Goal: Task Accomplishment & Management: Manage account settings

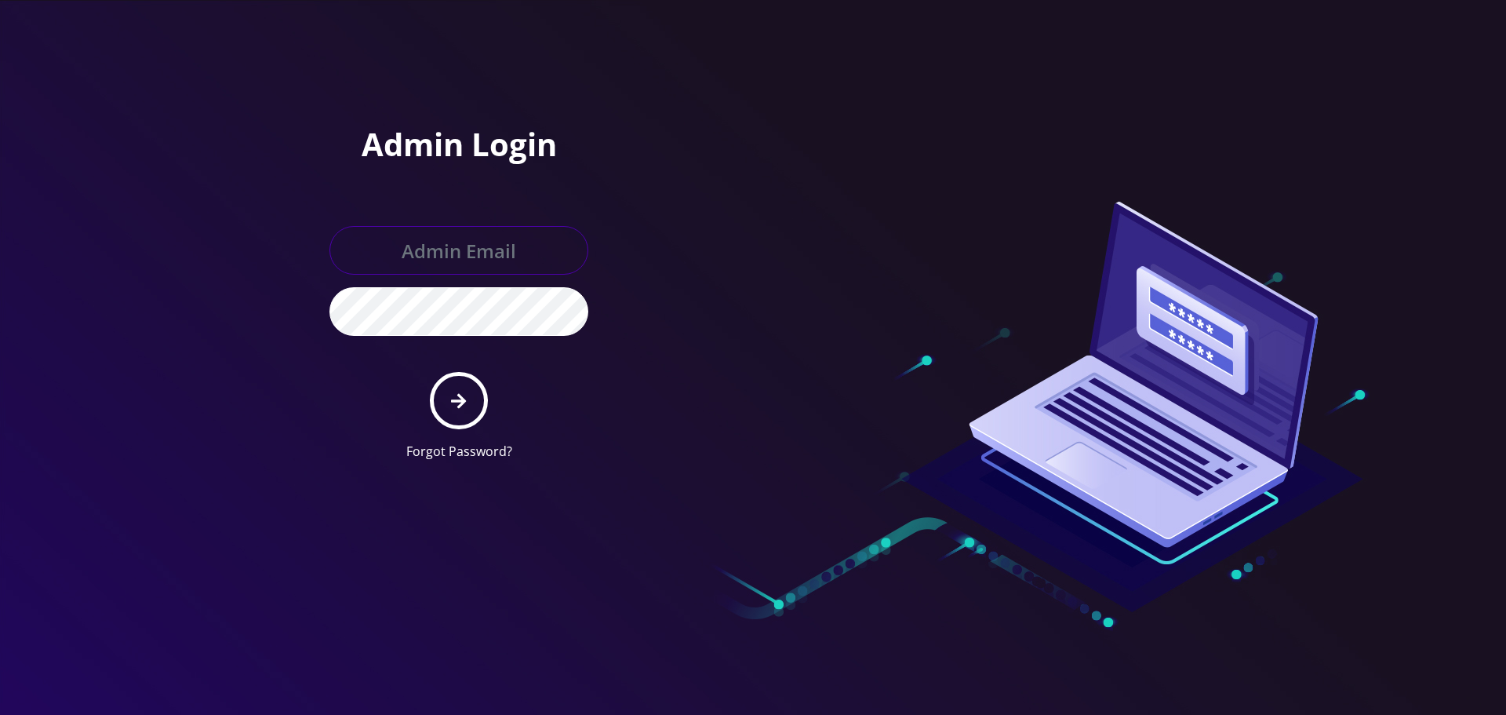
click at [490, 253] on input "text" at bounding box center [459, 250] width 259 height 49
type input "[EMAIL_ADDRESS][DOMAIN_NAME]"
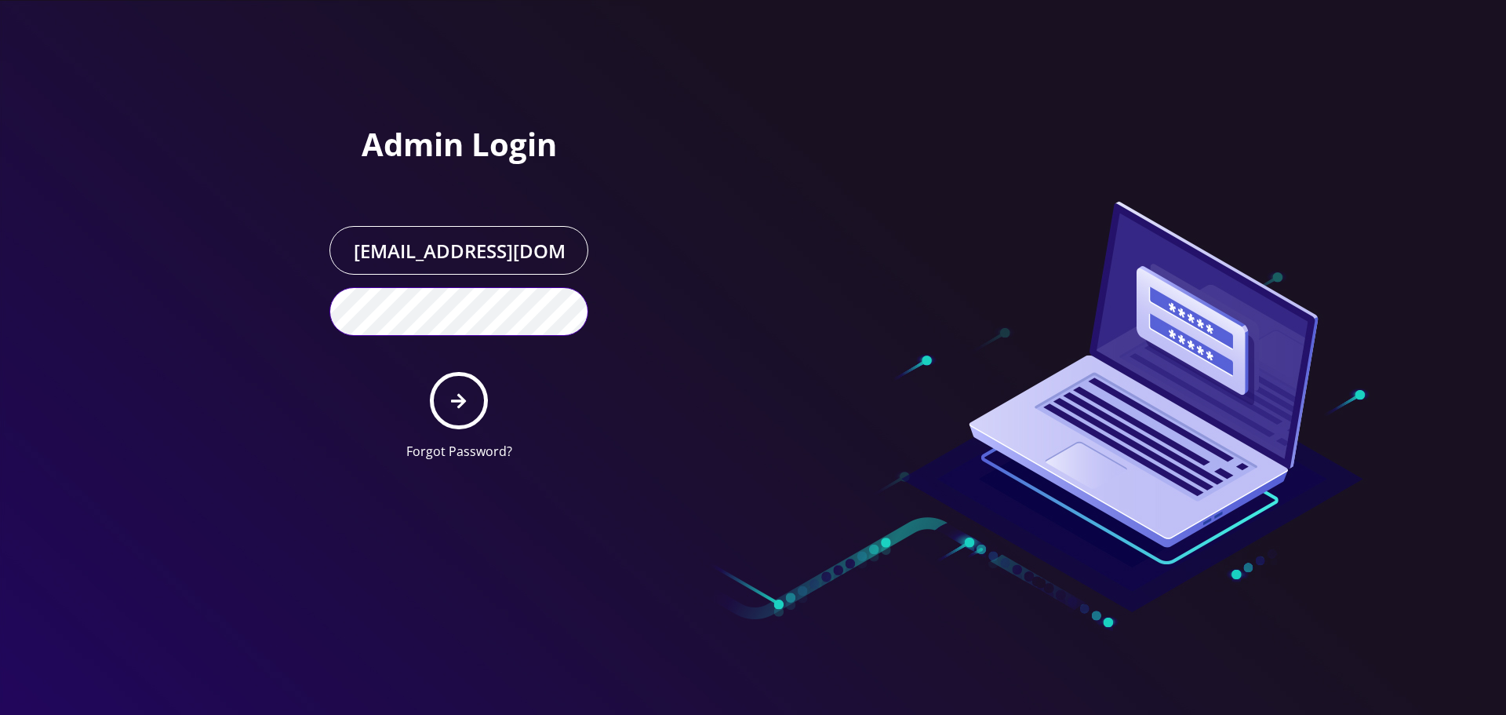
click at [430, 372] on button "submit" at bounding box center [458, 400] width 57 height 57
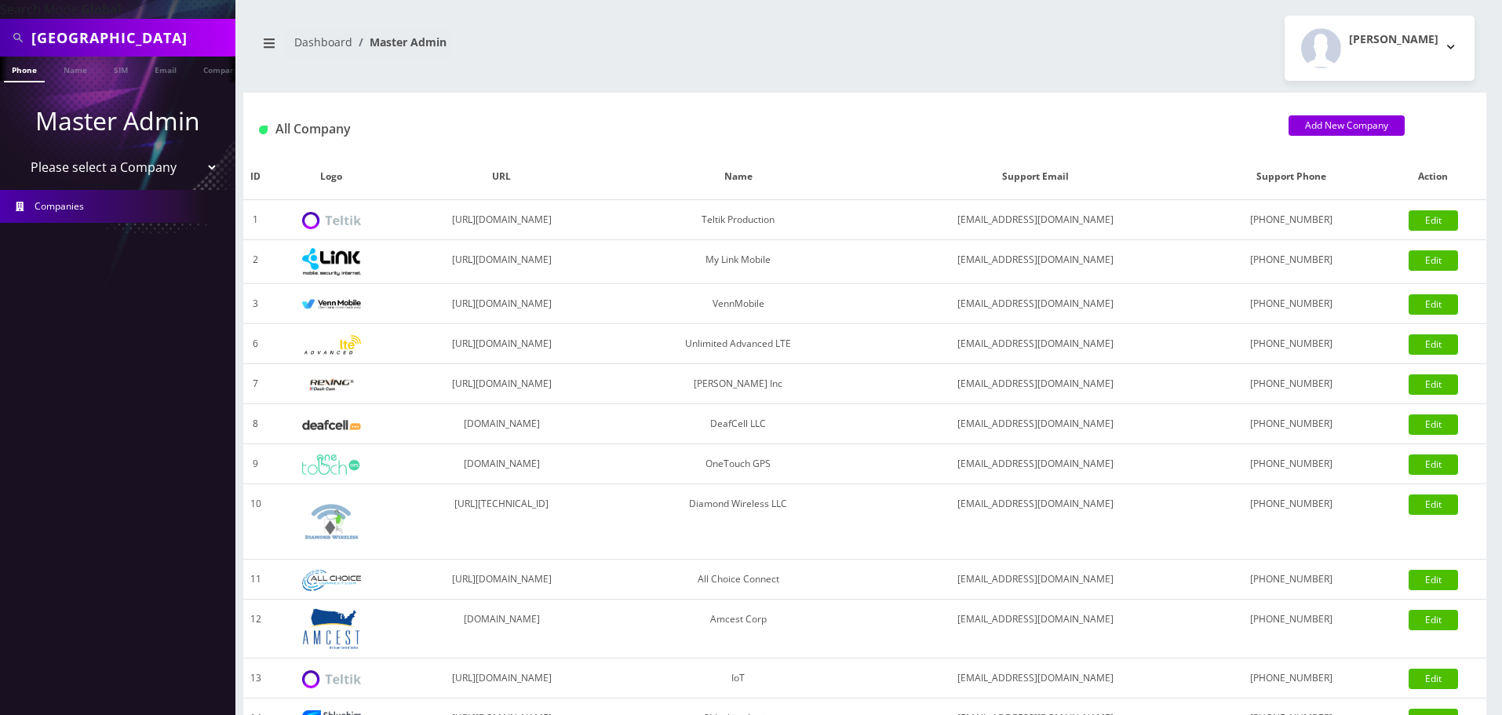
click at [73, 20] on div "[GEOGRAPHIC_DATA]" at bounding box center [117, 38] width 235 height 38
click at [73, 24] on input "boston" at bounding box center [131, 38] width 200 height 30
click at [75, 31] on input "boston" at bounding box center [131, 38] width 200 height 30
type input "Dj ent"
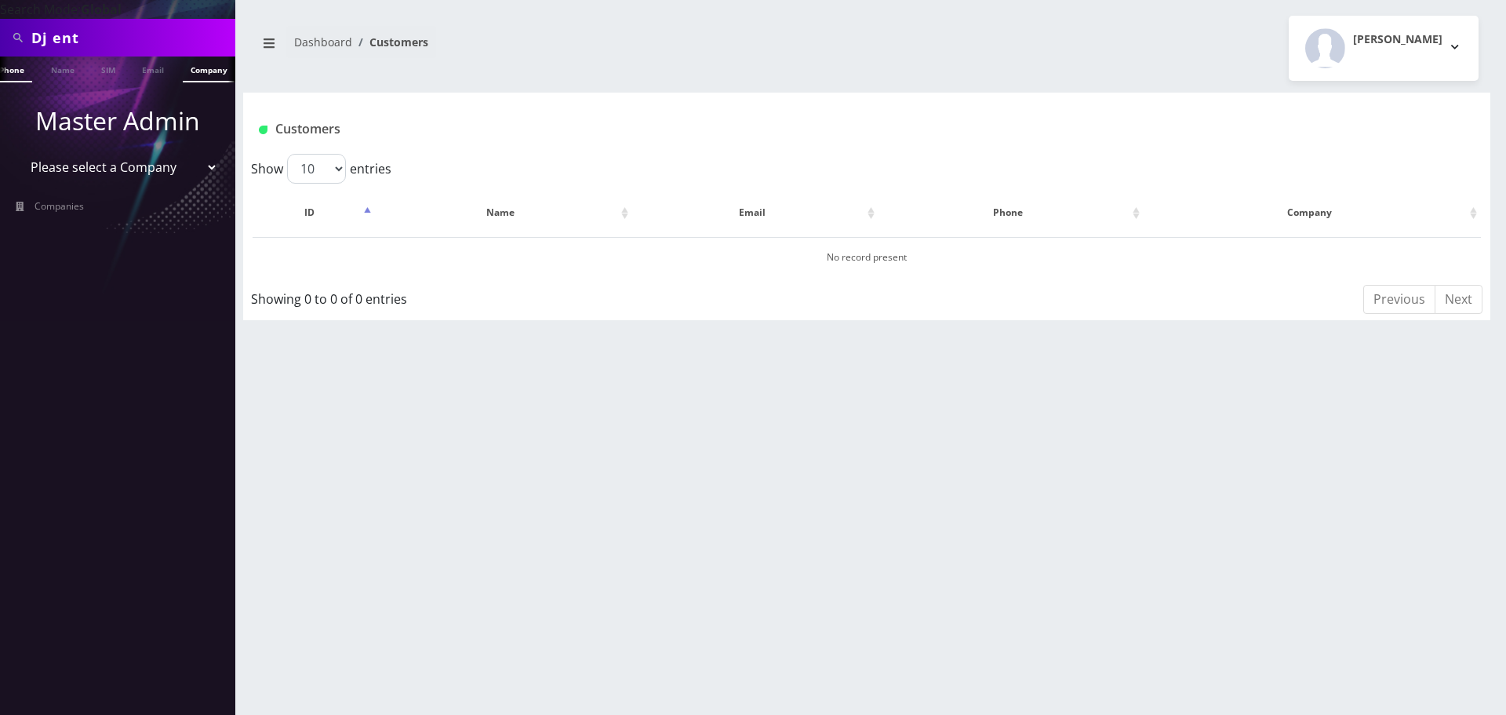
scroll to position [0, 24]
click at [206, 65] on link "Company" at bounding box center [198, 69] width 53 height 26
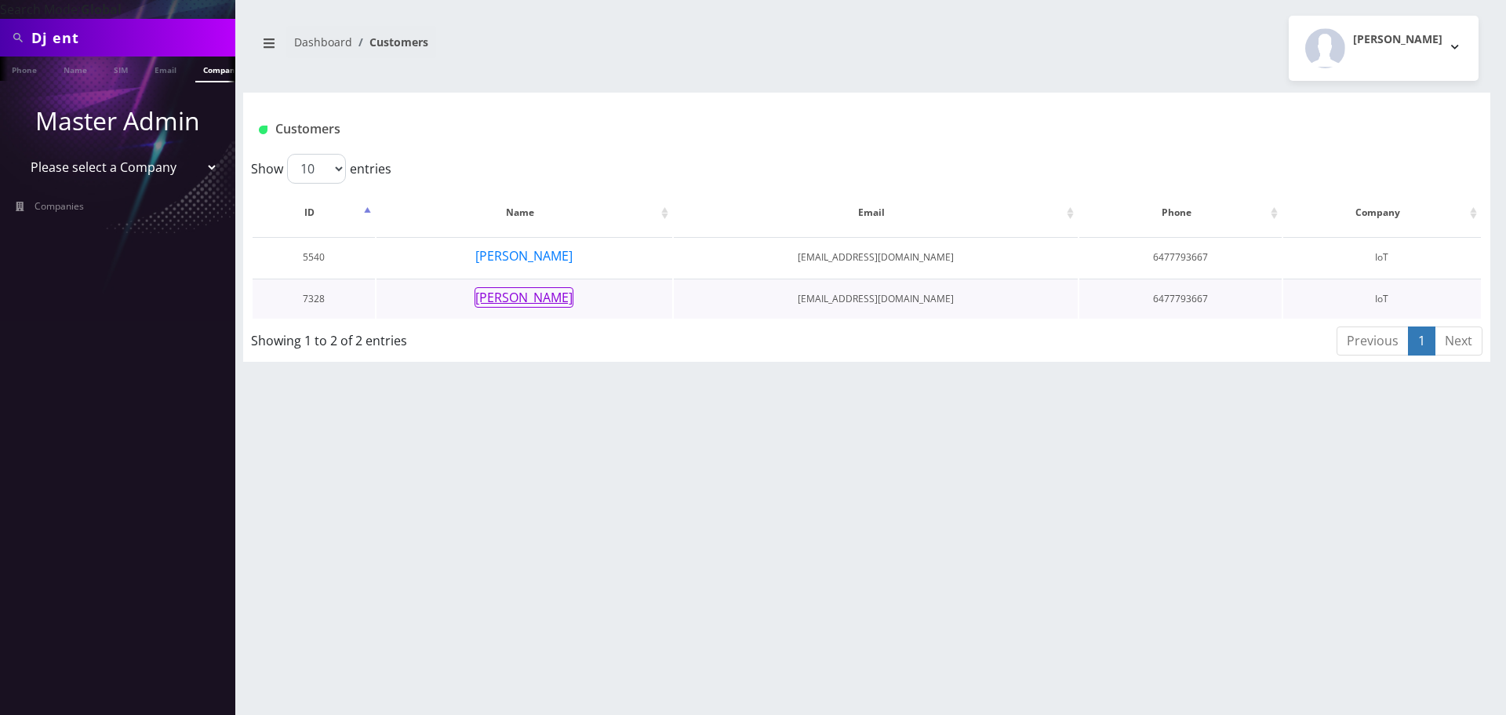
click at [536, 296] on button "Devesh Jairath" at bounding box center [524, 297] width 99 height 20
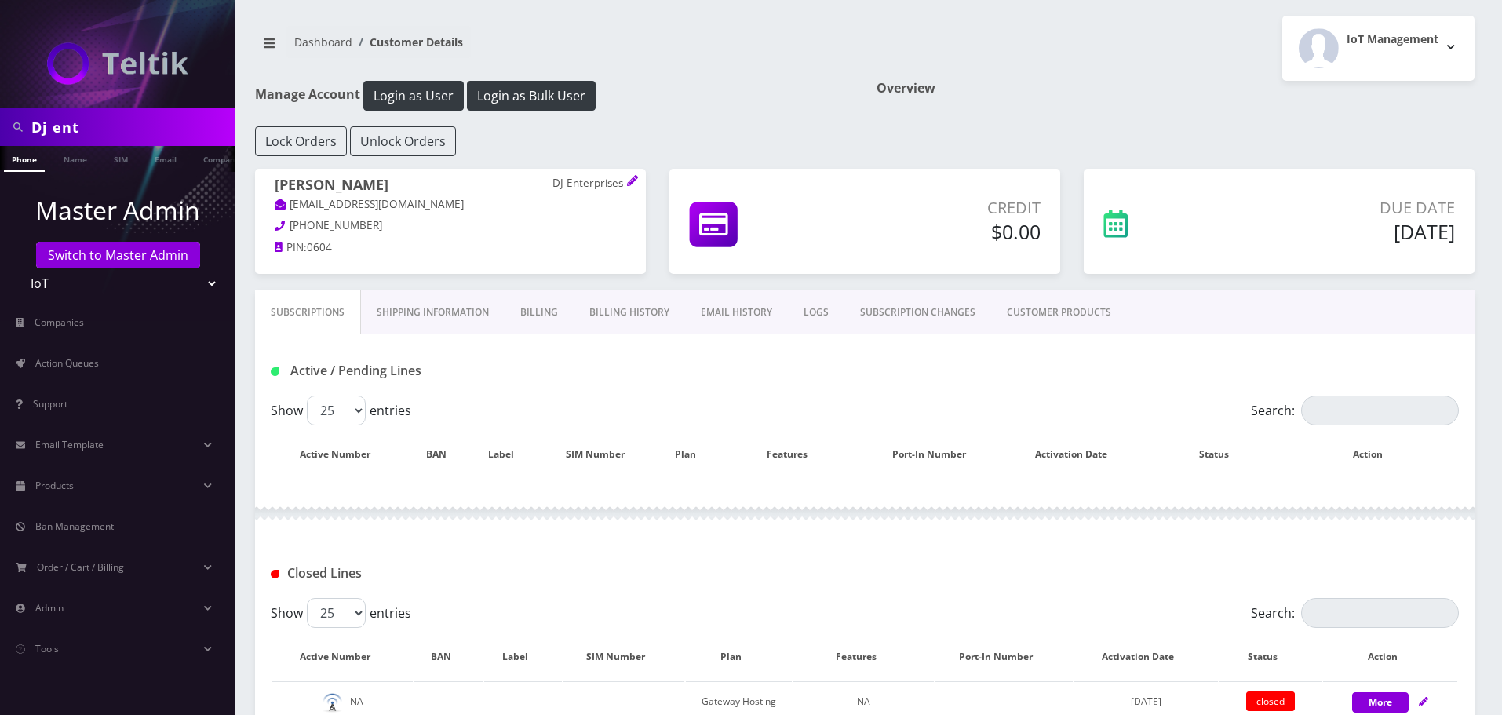
click at [631, 313] on link "Billing History" at bounding box center [629, 313] width 111 height 46
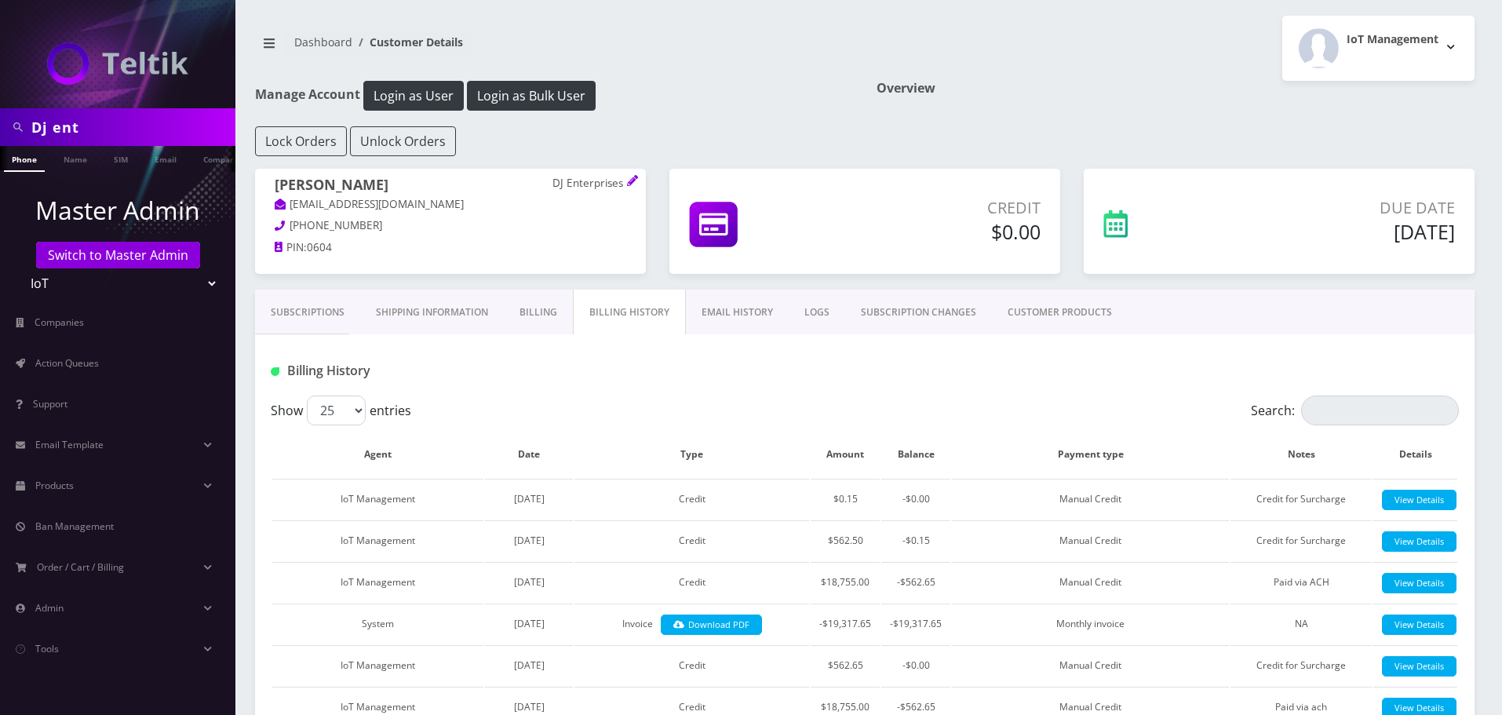
click at [533, 315] on link "Billing" at bounding box center [538, 313] width 69 height 46
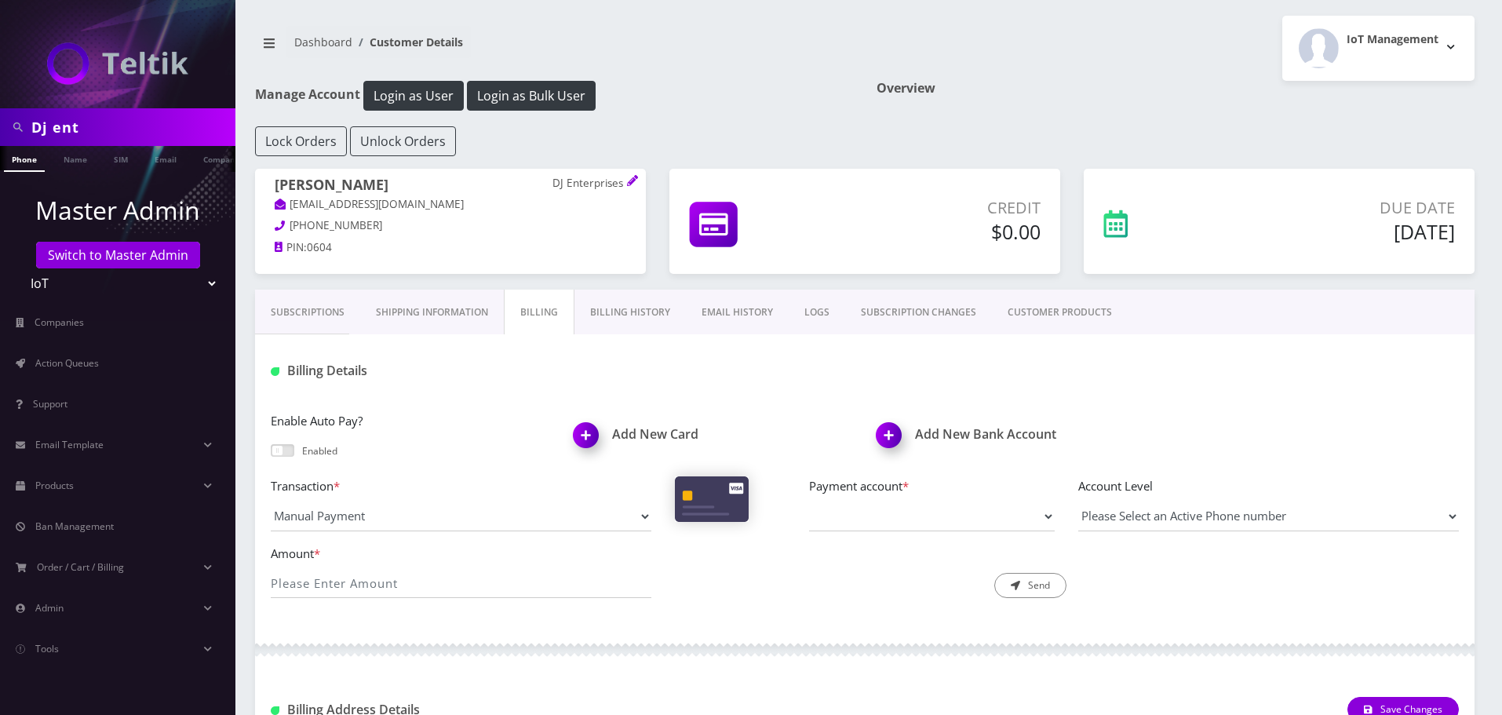
click at [587, 297] on link "Billing History" at bounding box center [629, 313] width 111 height 46
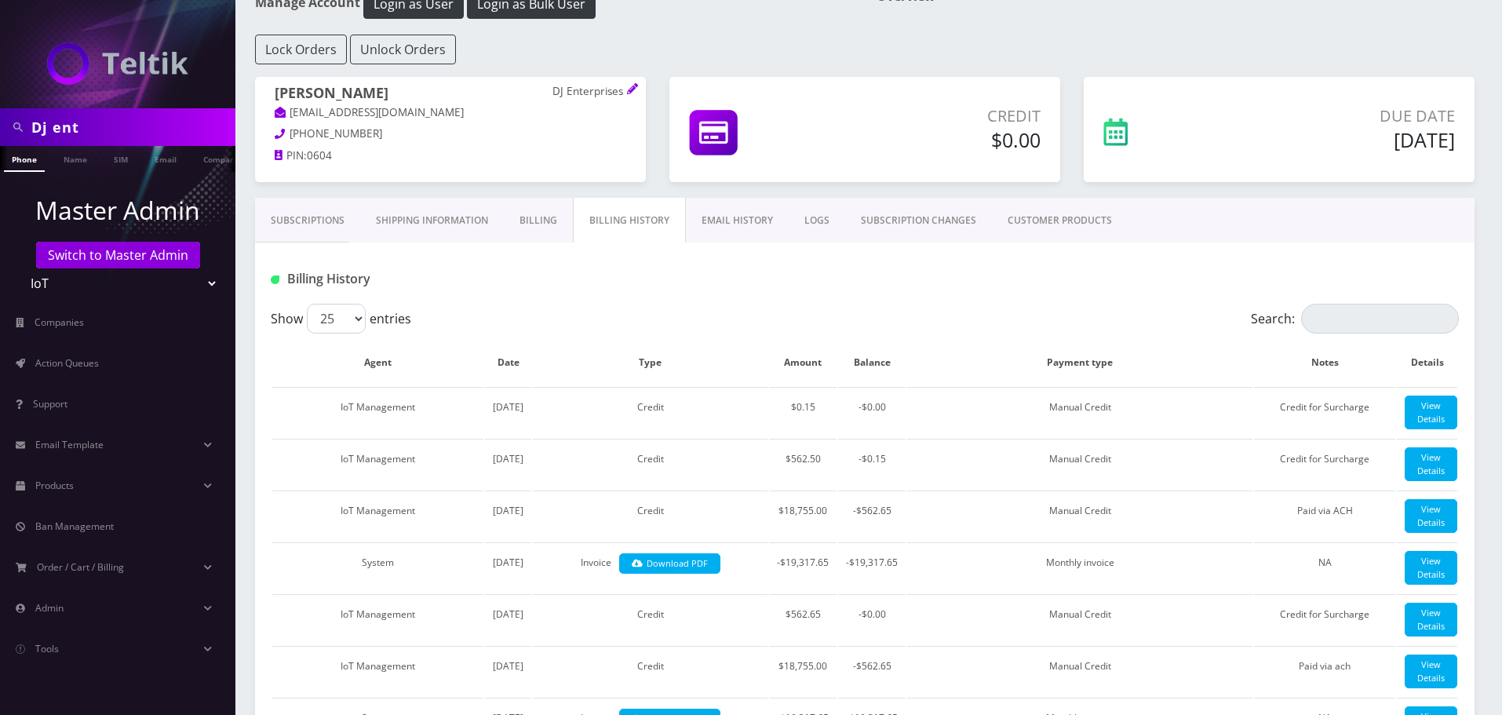
scroll to position [78, 0]
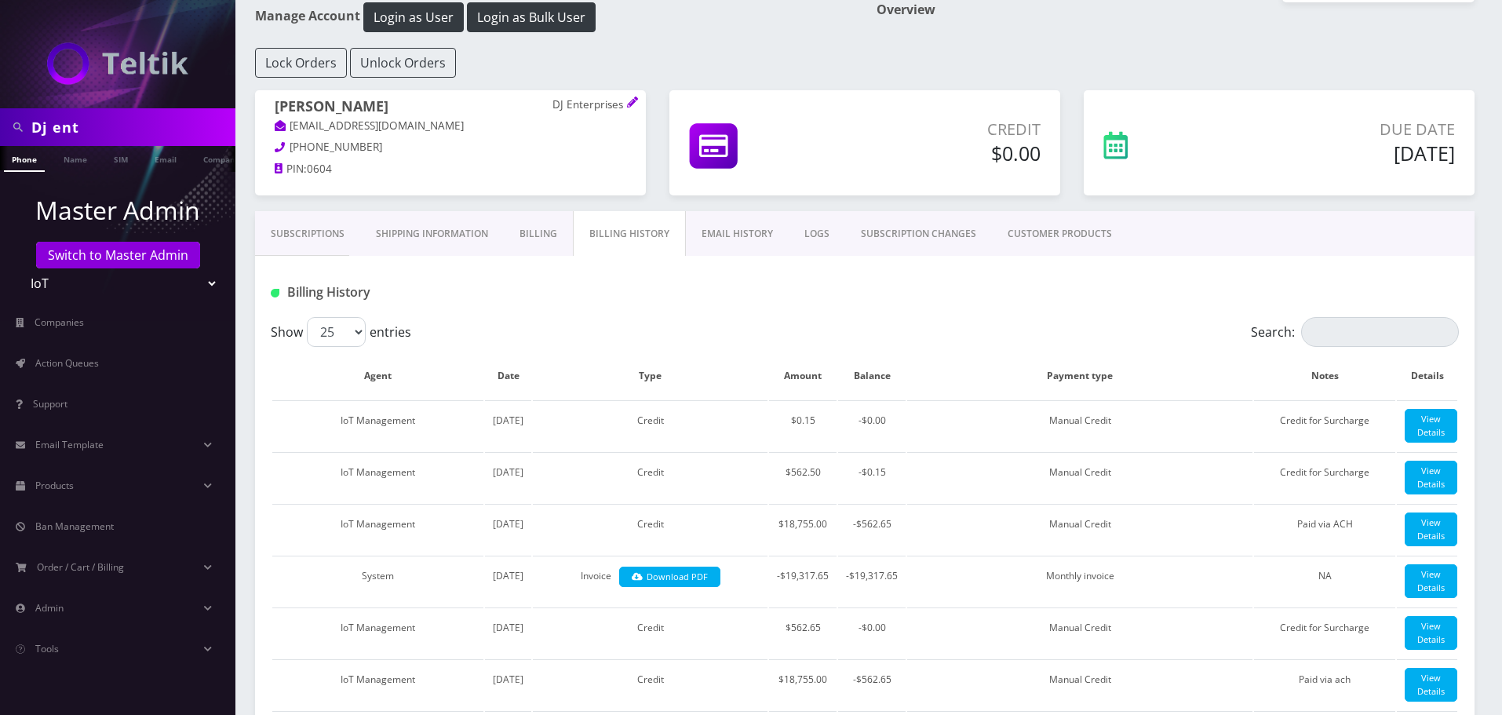
click at [1076, 220] on link "CUSTOMER PRODUCTS" at bounding box center [1060, 234] width 136 height 46
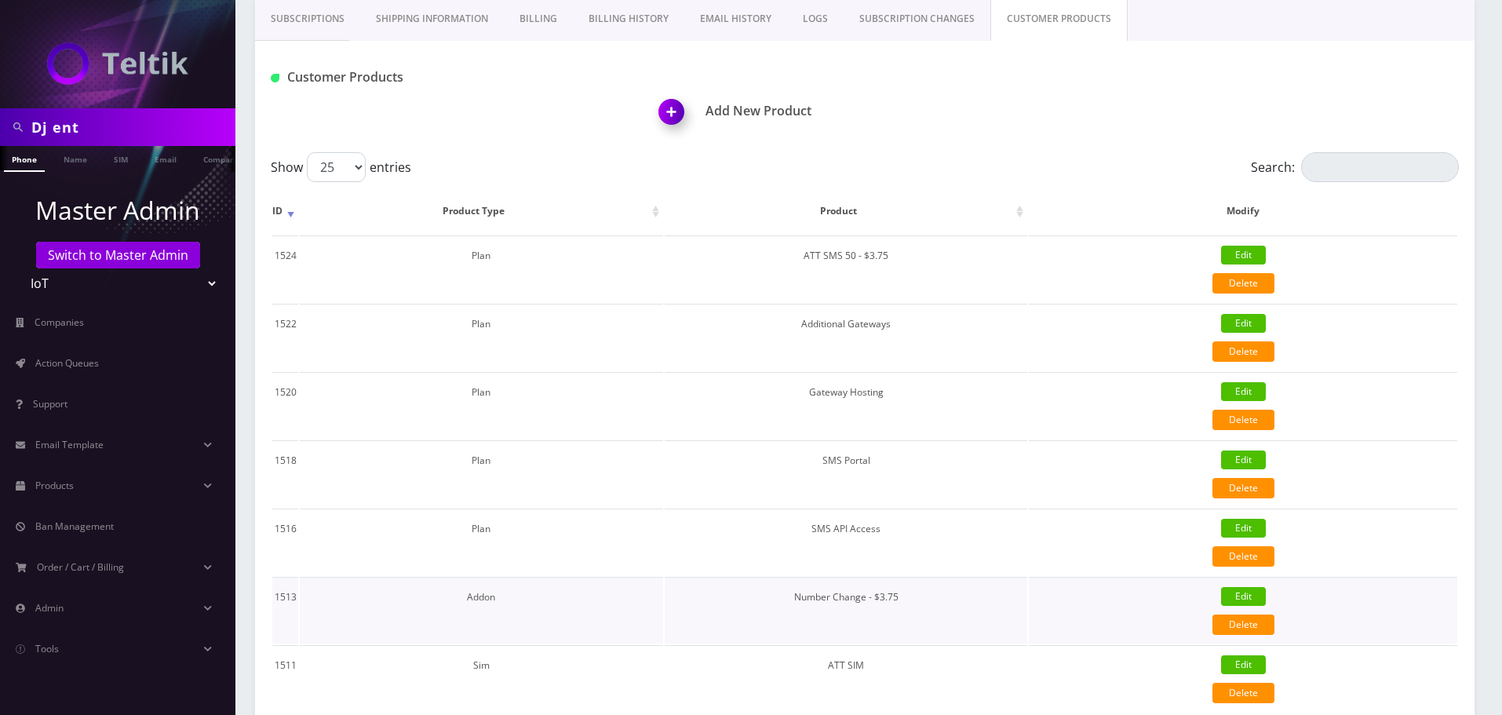
scroll to position [235, 0]
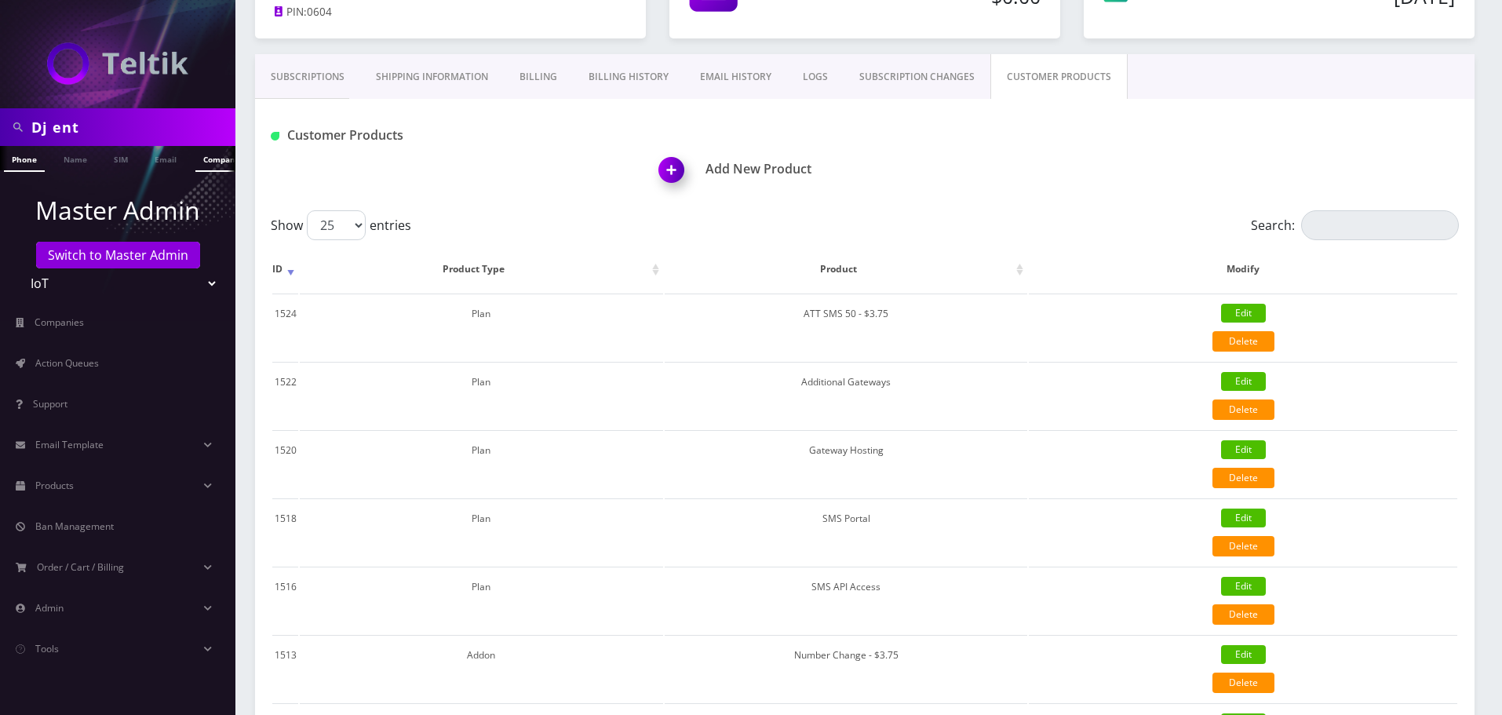
click at [205, 162] on link "Company" at bounding box center [221, 159] width 53 height 26
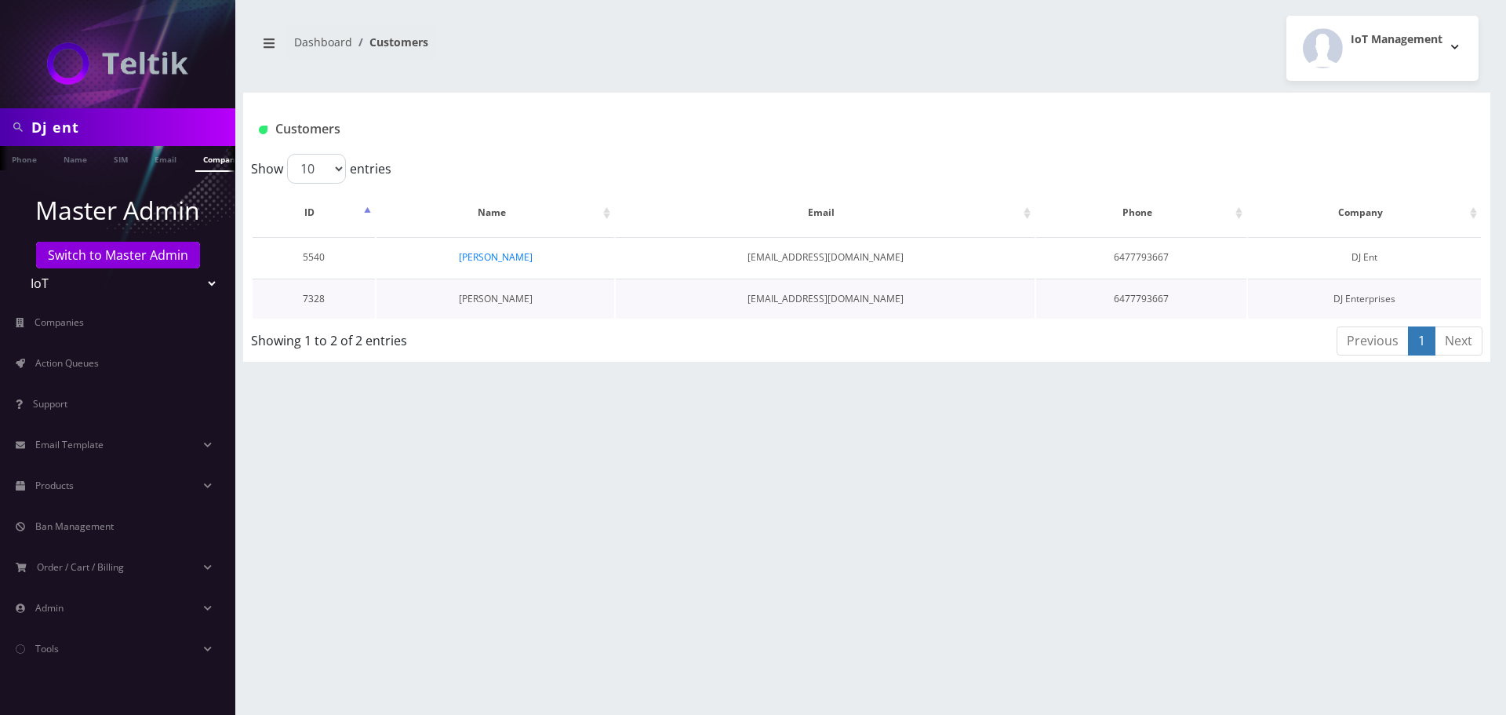
click at [504, 301] on link "[PERSON_NAME]" at bounding box center [496, 298] width 74 height 13
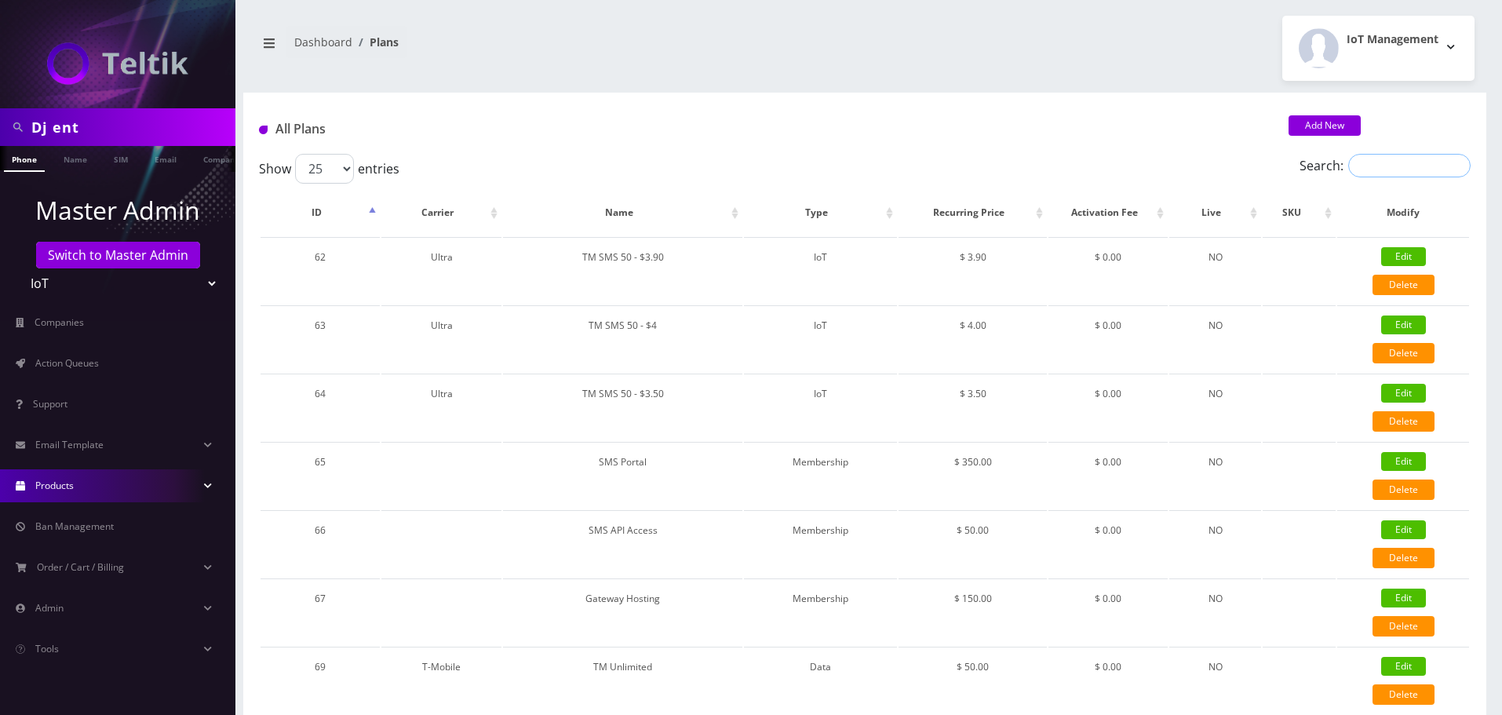
click at [1408, 162] on input "Search:" at bounding box center [1409, 166] width 122 height 24
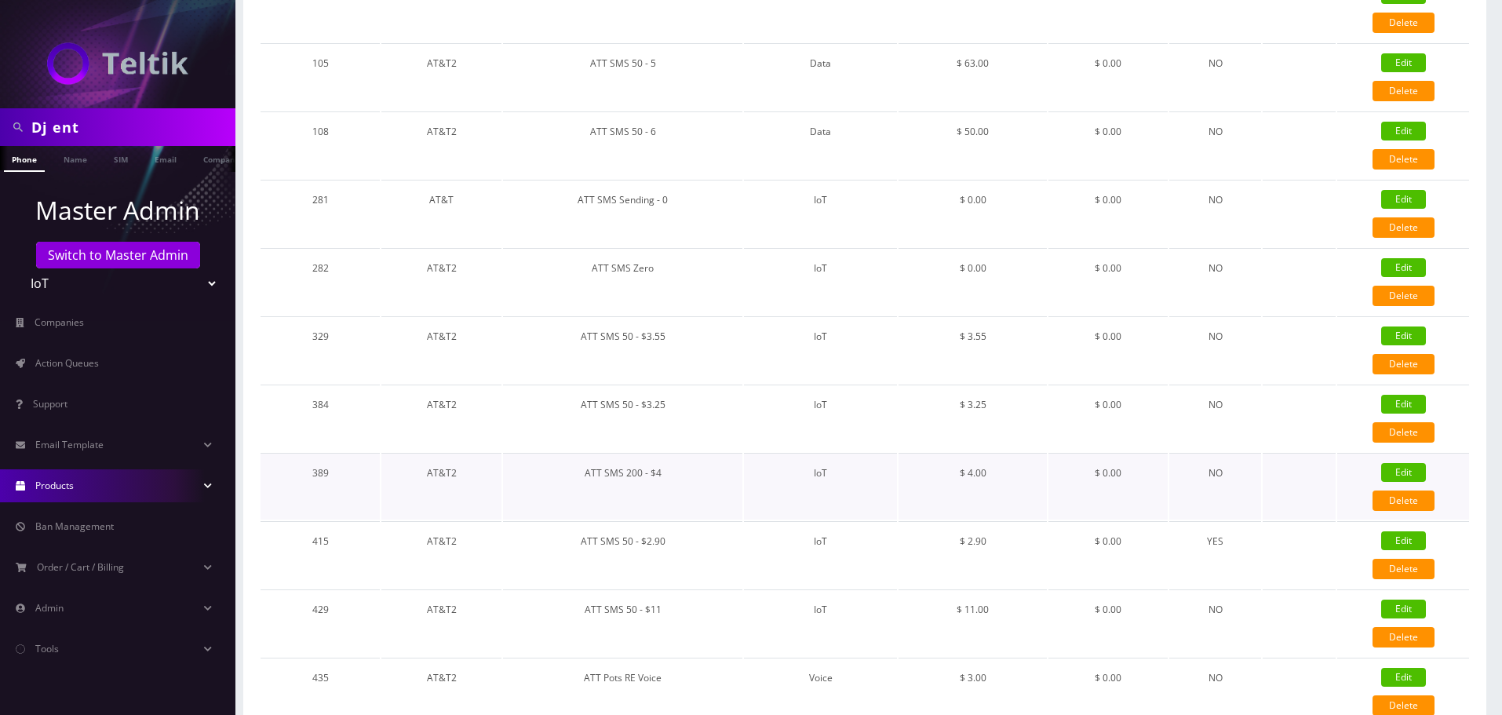
scroll to position [471, 0]
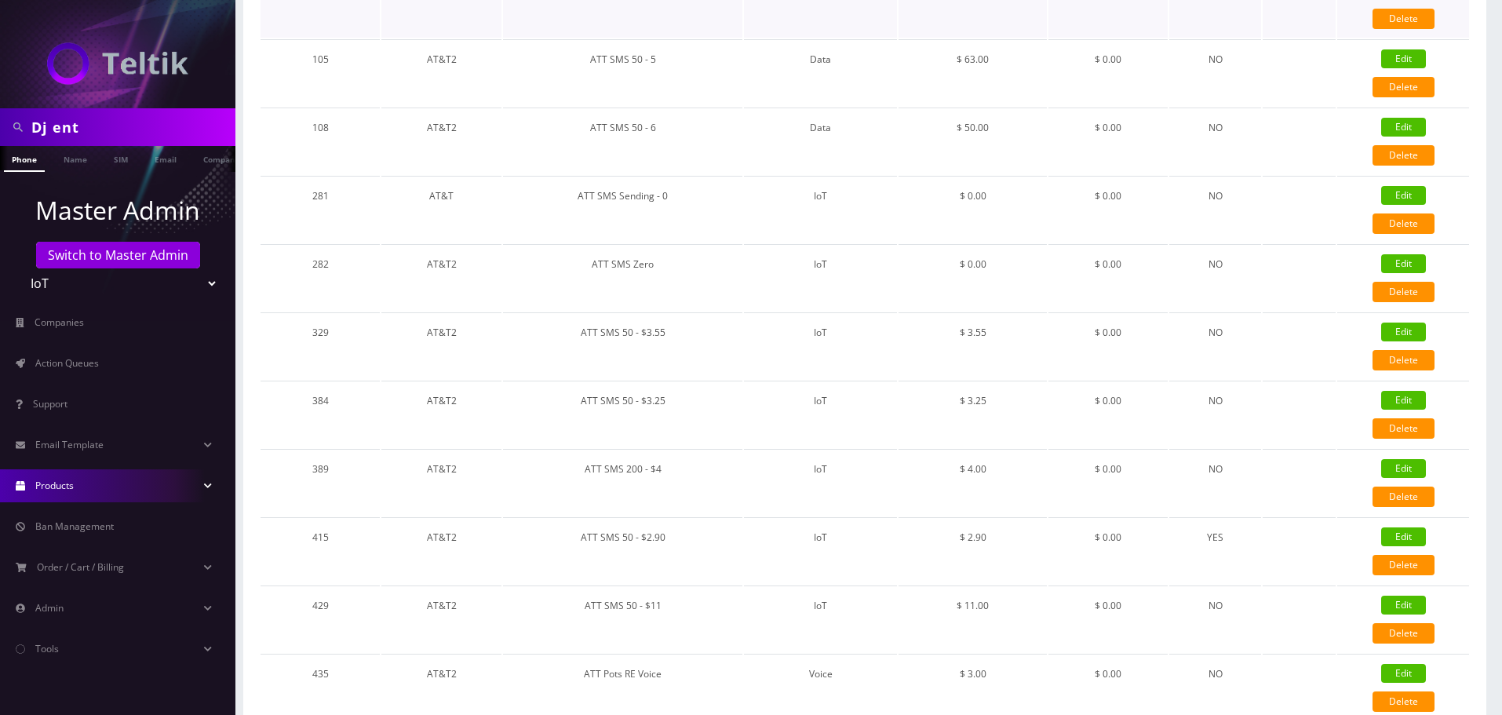
type input "ATT"
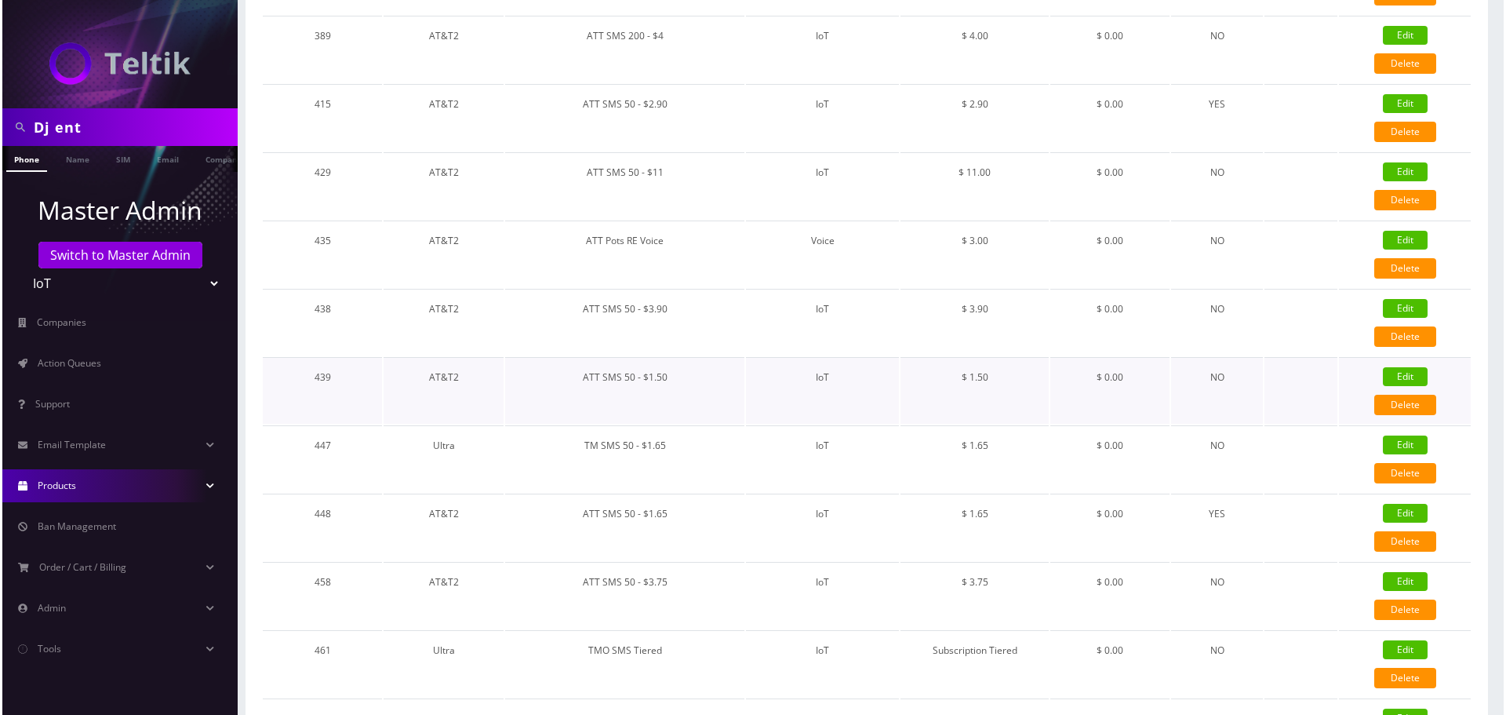
scroll to position [942, 0]
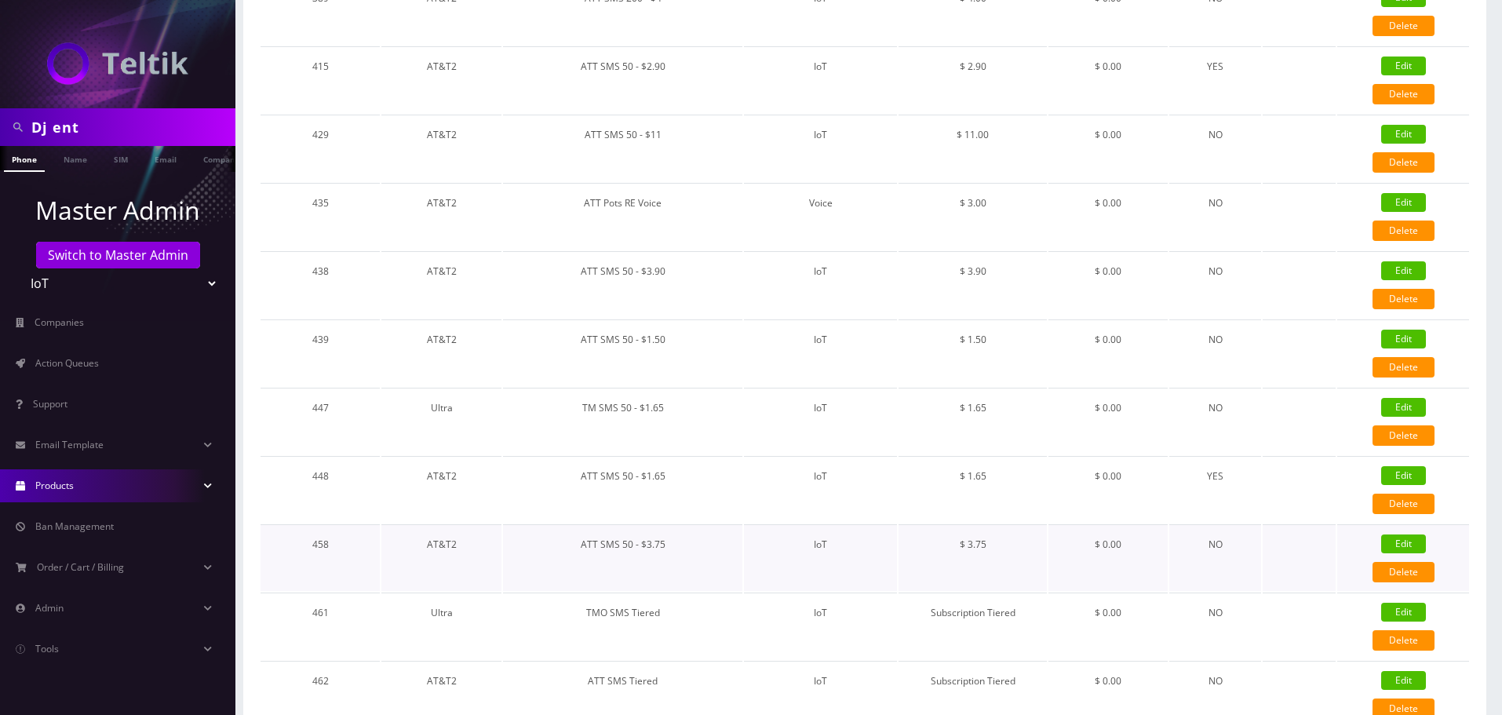
click at [1403, 538] on link "Edit" at bounding box center [1403, 543] width 45 height 19
type input "ATT SMS 50 - $3.75"
select select "7"
select select "14"
select select "0"
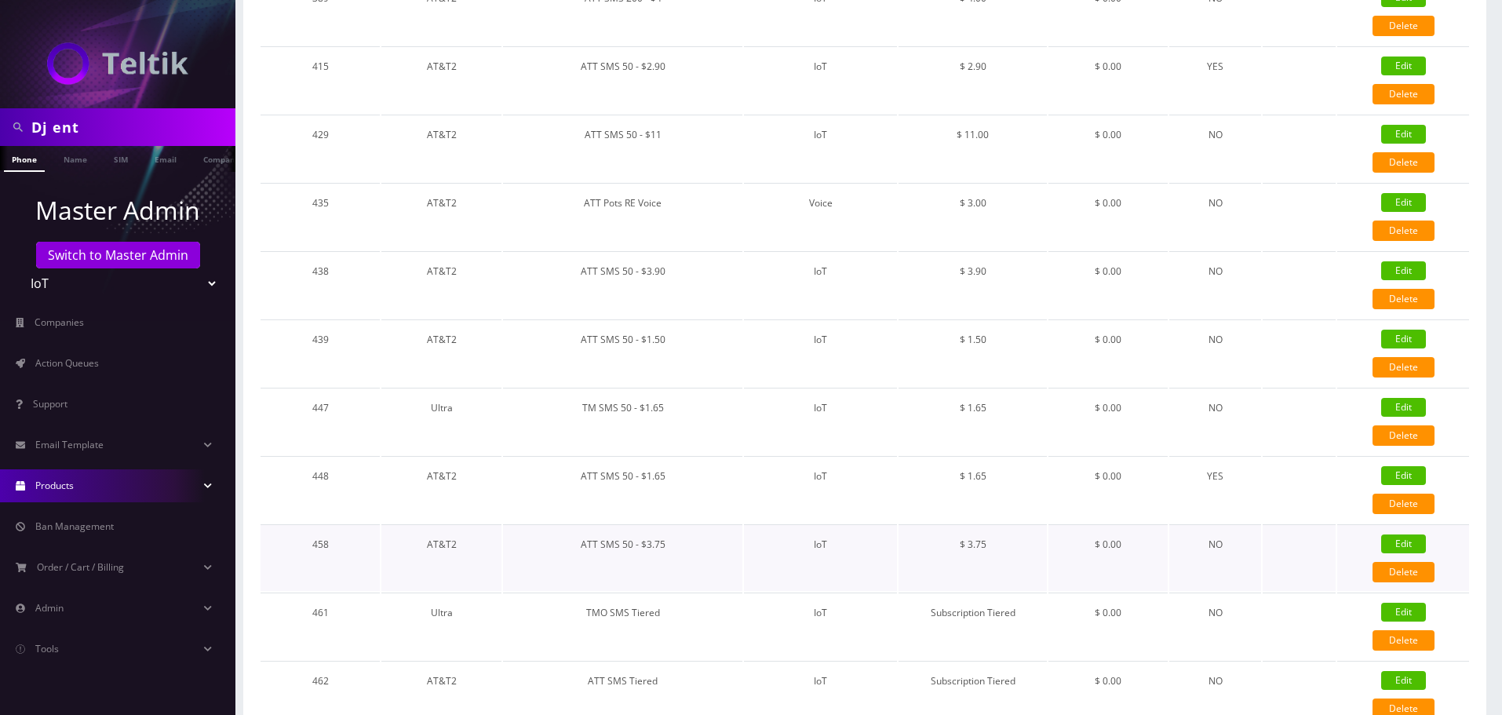
checkbox input "false"
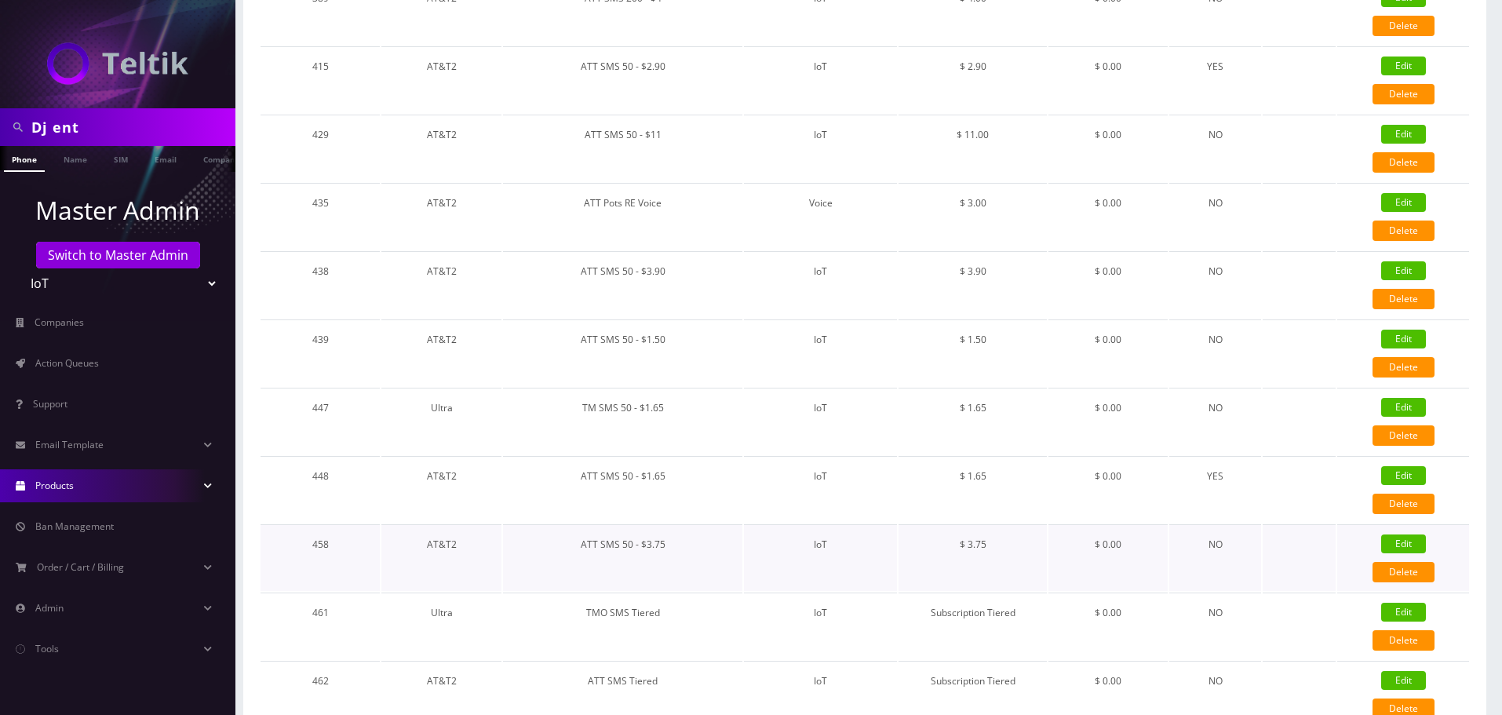
checkbox input "false"
type input "18267"
select select "0"
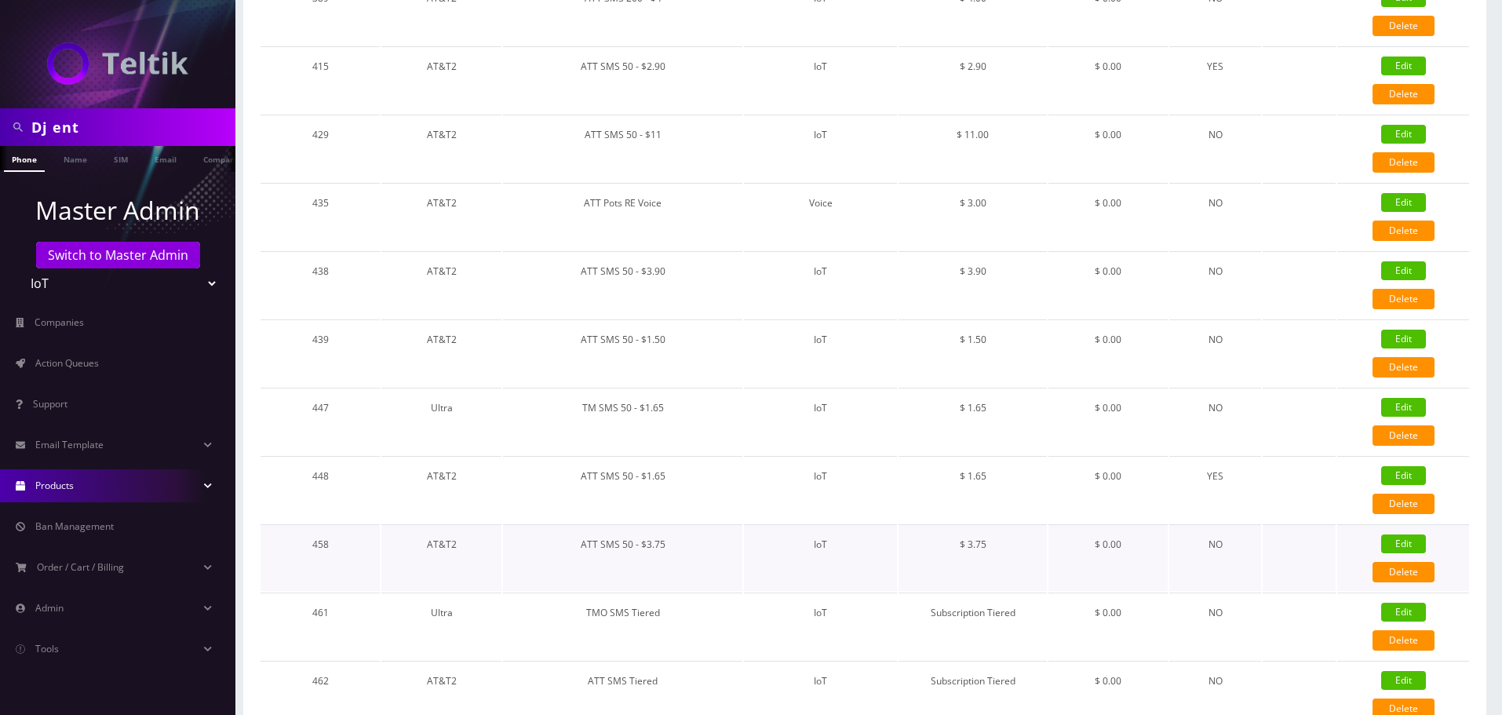
checkbox input "true"
checkbox input "false"
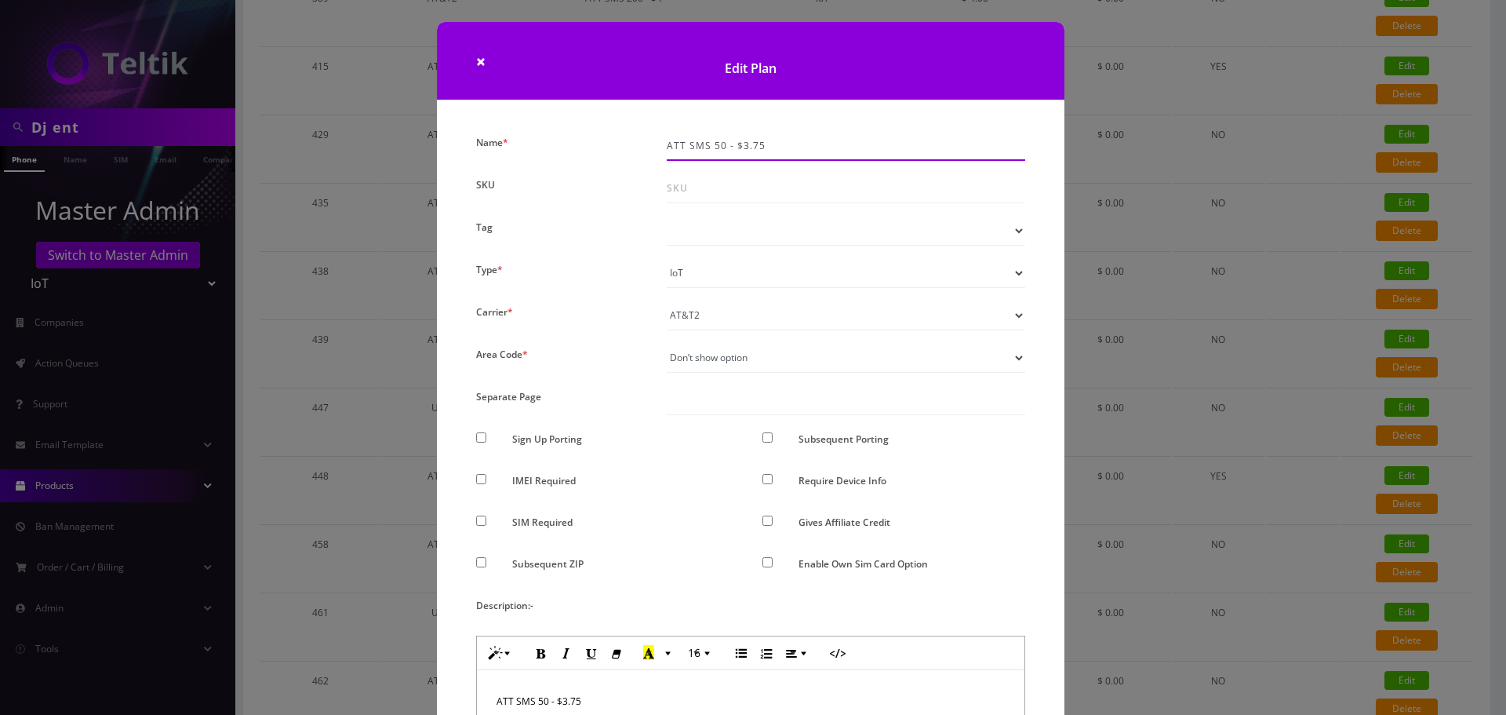
click at [803, 145] on input "ATT SMS 50 - $3.75" at bounding box center [846, 146] width 359 height 30
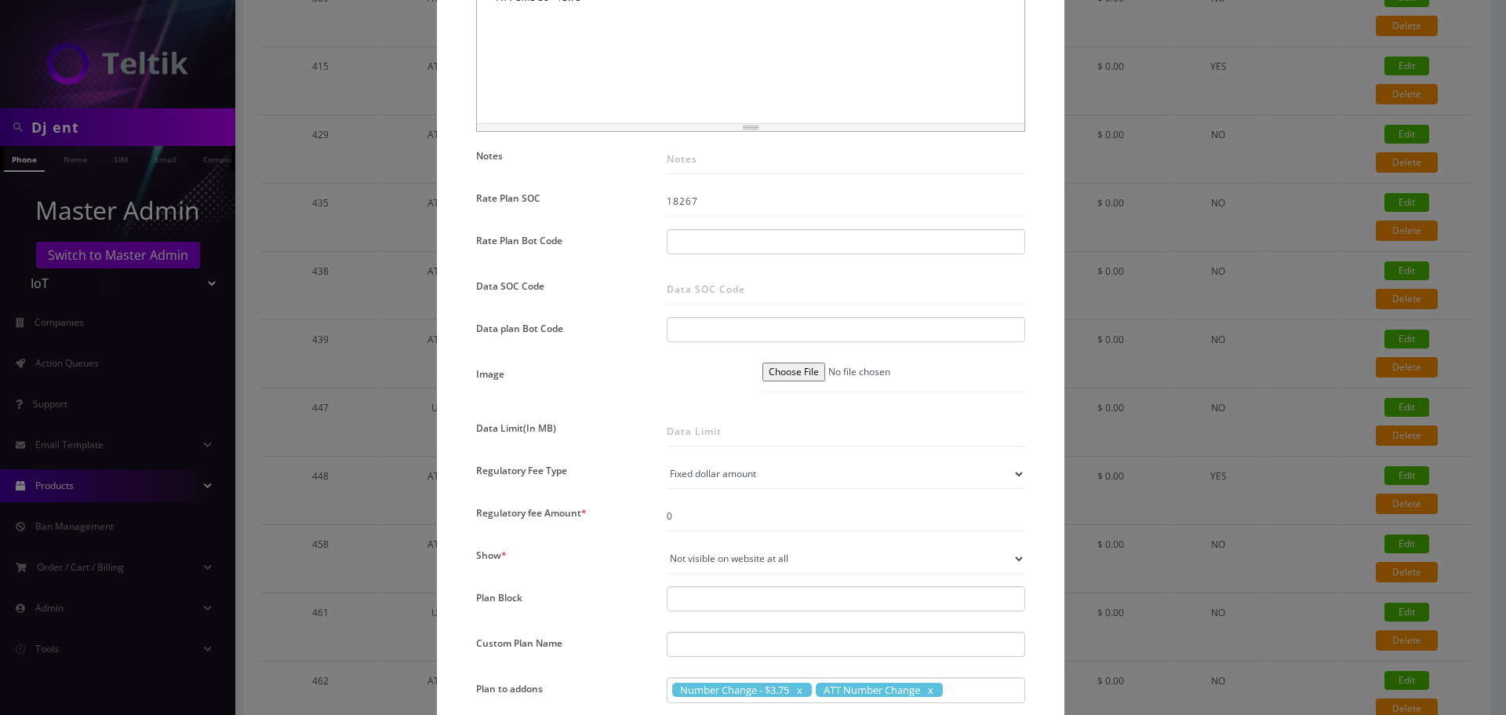
scroll to position [706, 0]
click at [737, 432] on input "Data Limit(In MB)" at bounding box center [846, 429] width 359 height 30
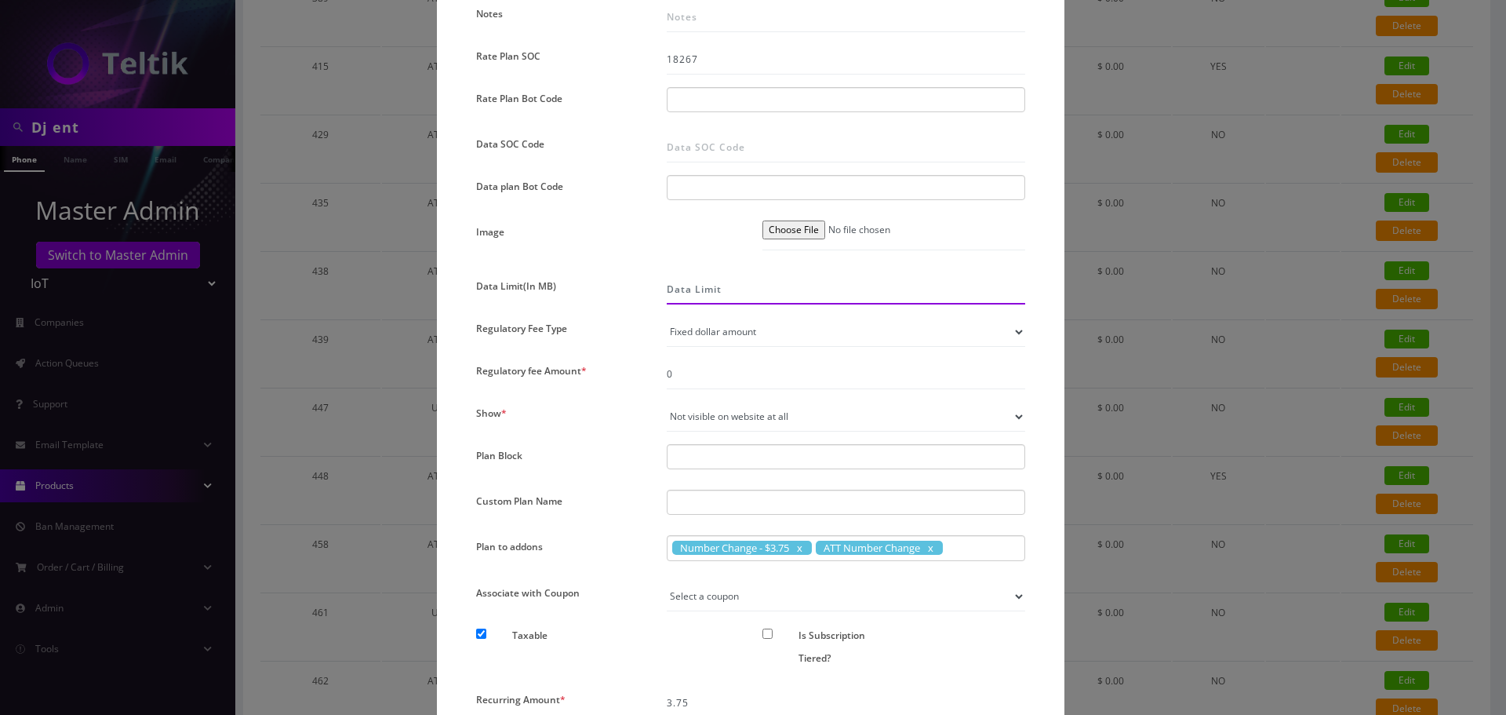
scroll to position [863, 0]
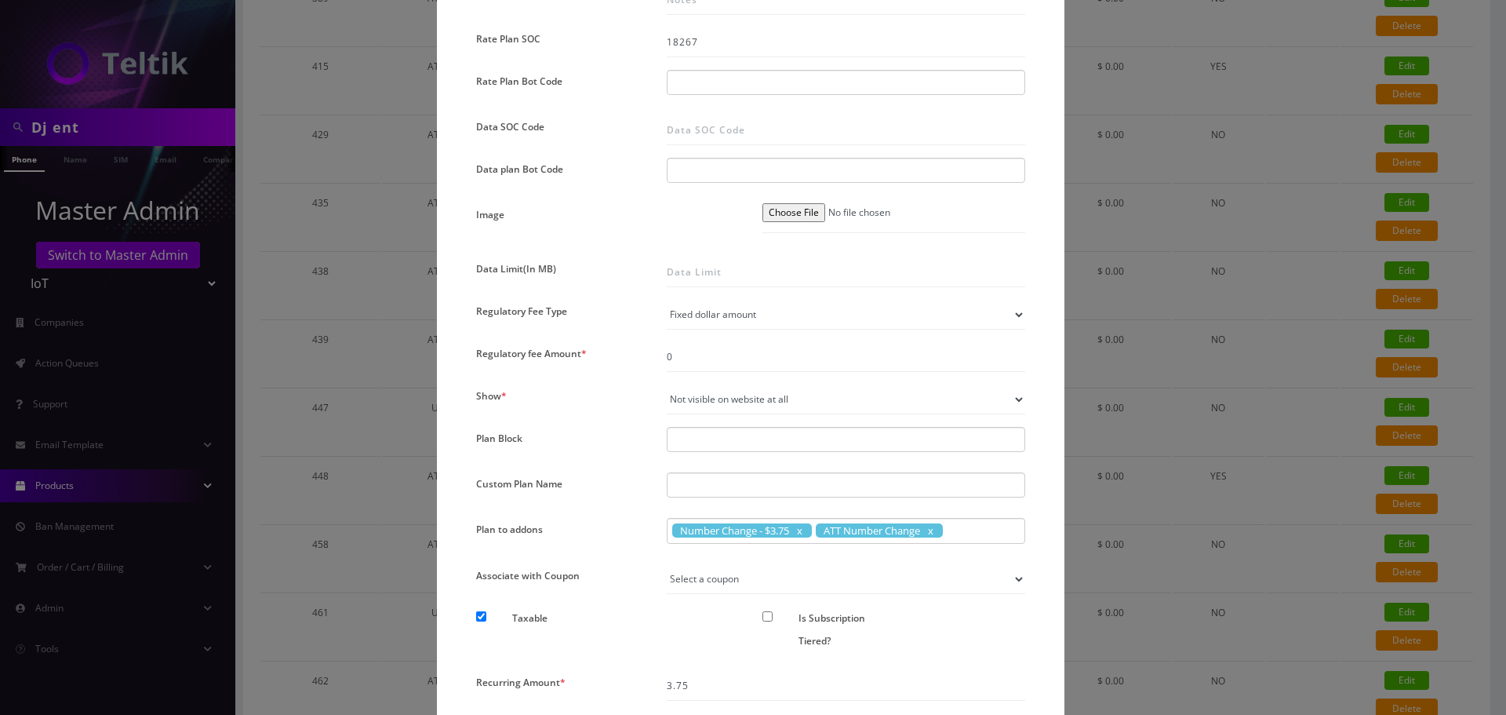
click at [703, 427] on div at bounding box center [846, 439] width 359 height 25
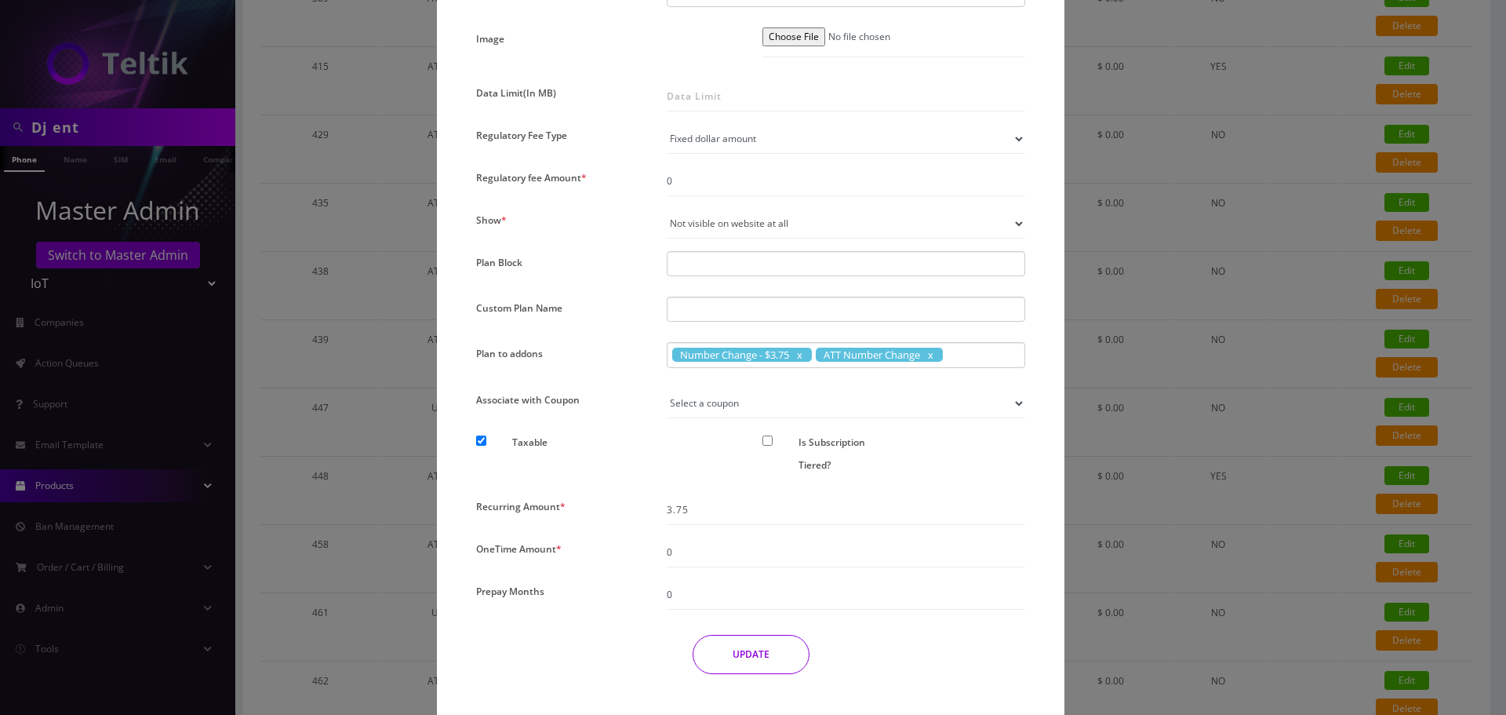
scroll to position [1072, 0]
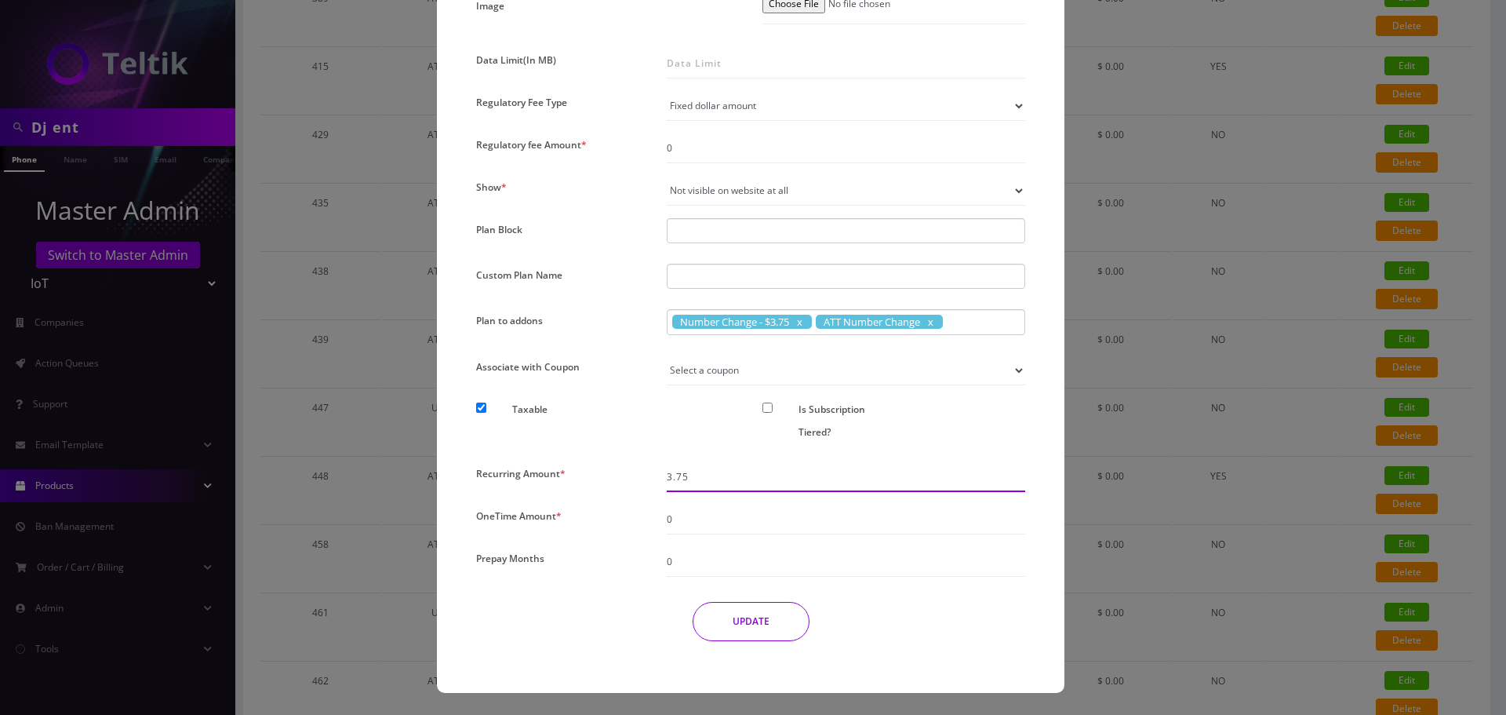
click at [723, 479] on input "3.75" at bounding box center [846, 477] width 359 height 30
click at [730, 485] on input "3.6" at bounding box center [846, 477] width 359 height 30
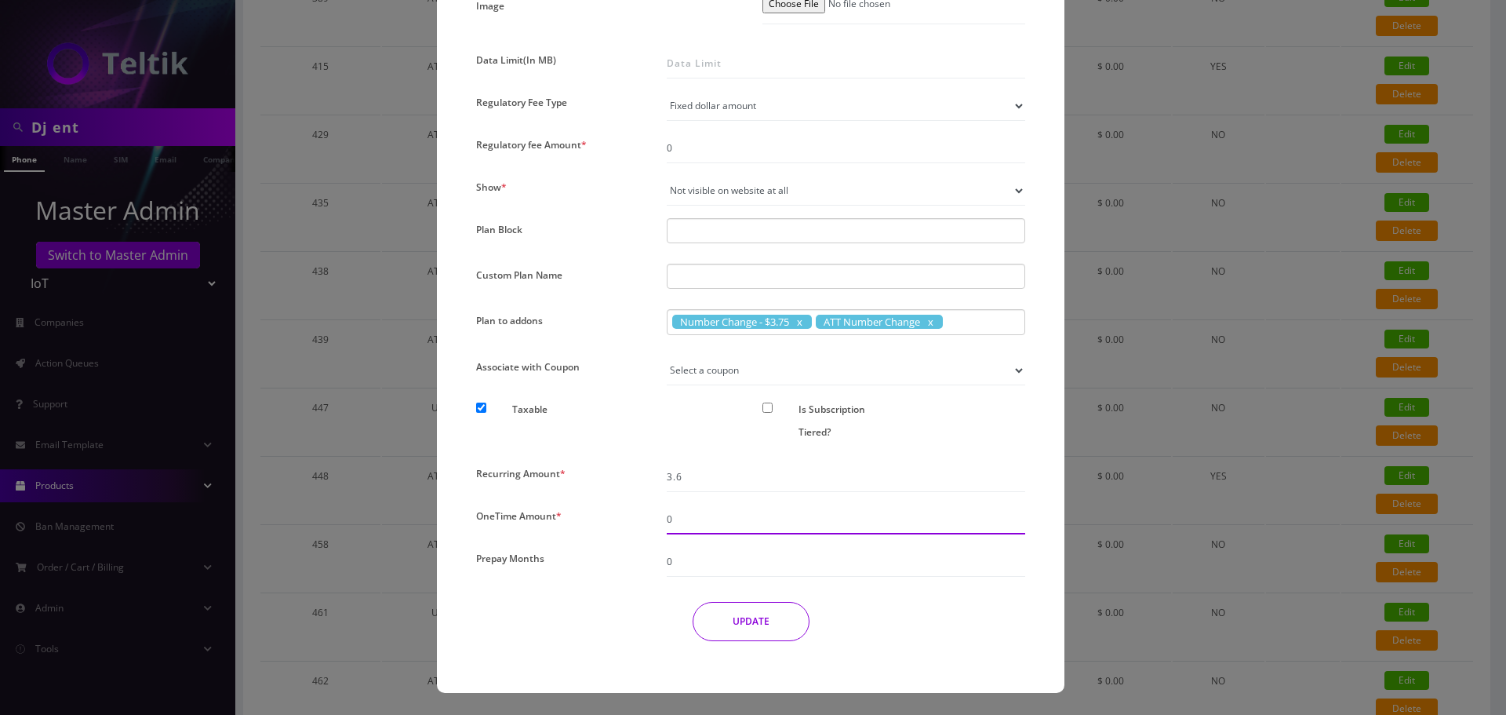
click at [789, 519] on input "0" at bounding box center [846, 520] width 359 height 30
type input "3.75"
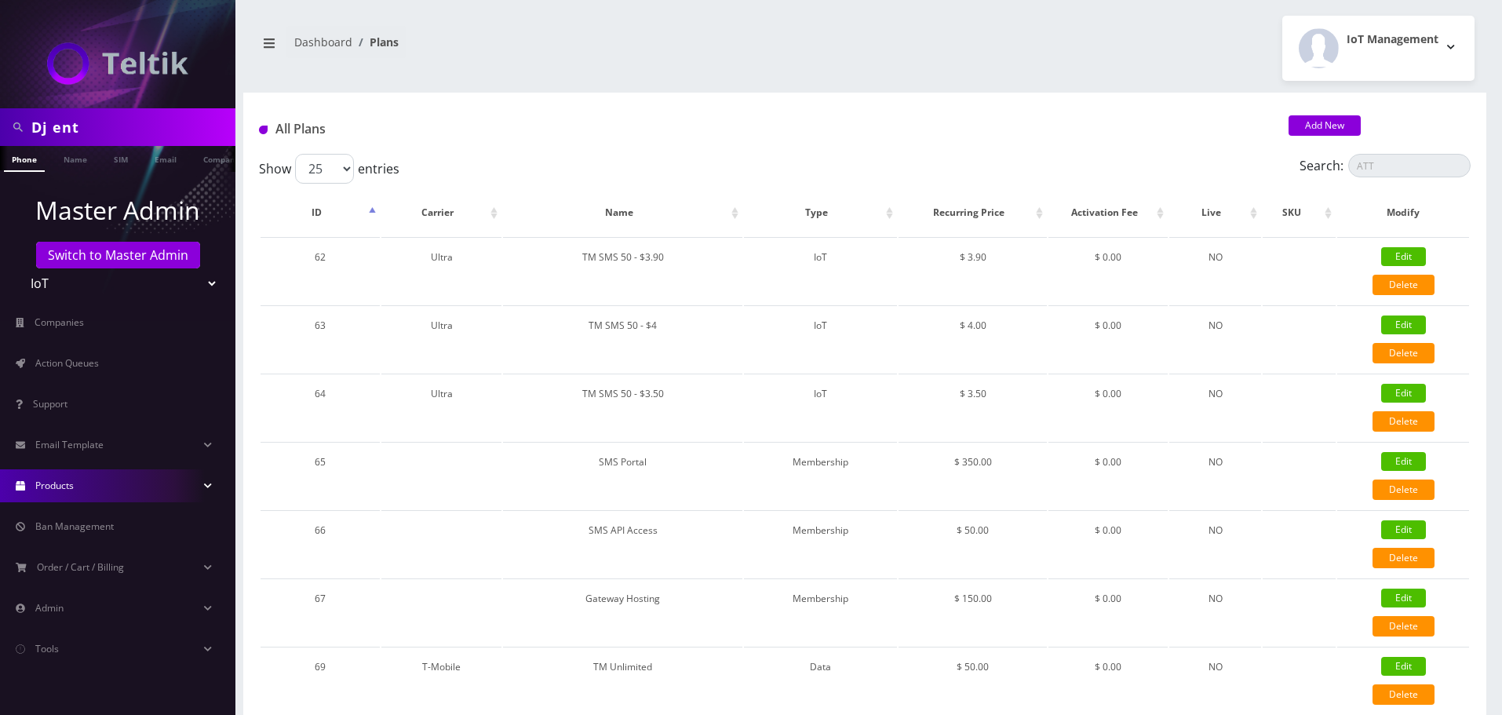
click at [1299, 111] on div "All Plans Add New" at bounding box center [864, 123] width 1243 height 61
click at [1313, 123] on link "Add New" at bounding box center [1324, 125] width 72 height 20
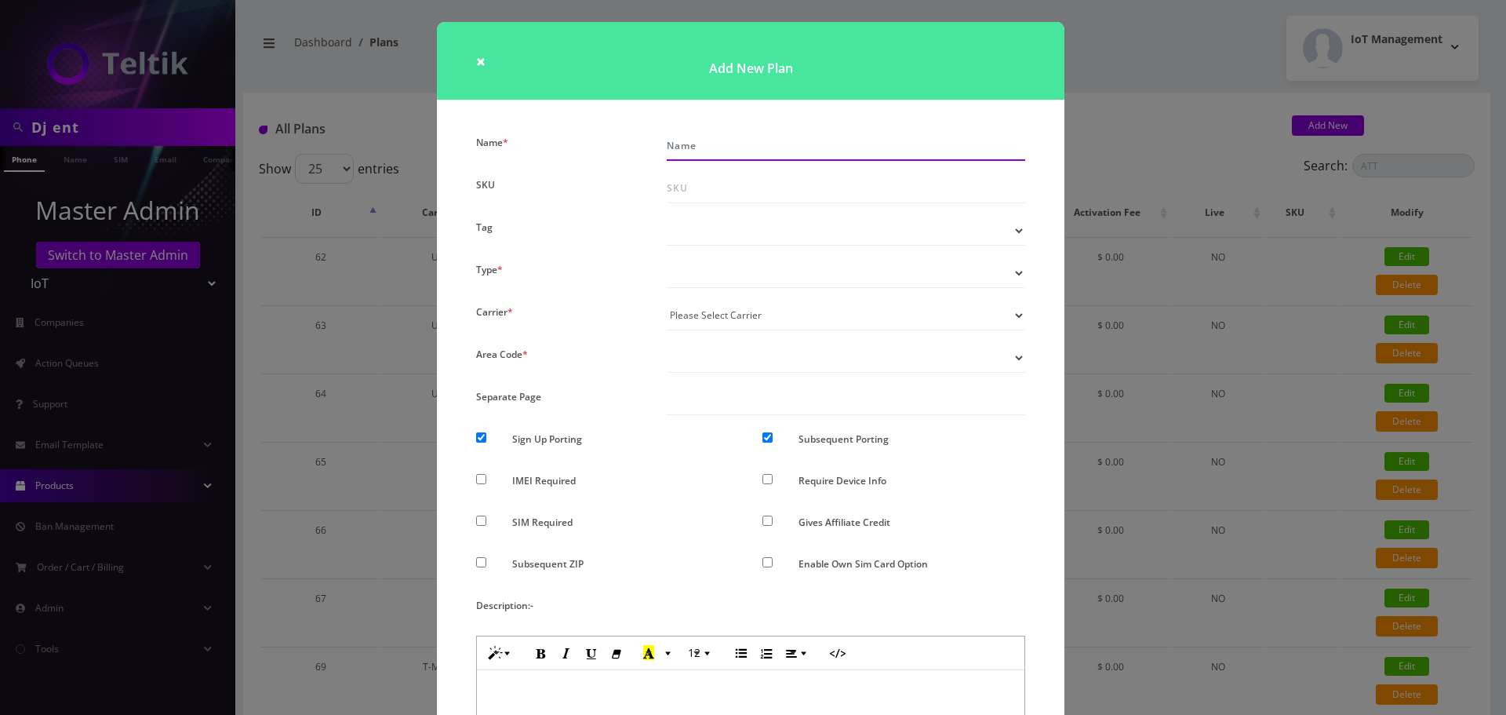
click at [822, 158] on input "Name *" at bounding box center [846, 146] width 359 height 30
paste input "ATT SMS 50 - $3.75"
type input "ATT SMS 50 - $3.60"
click at [721, 268] on select "Voice Data Wearable Membership Digits Cloud IoT" at bounding box center [846, 273] width 359 height 30
select select "7"
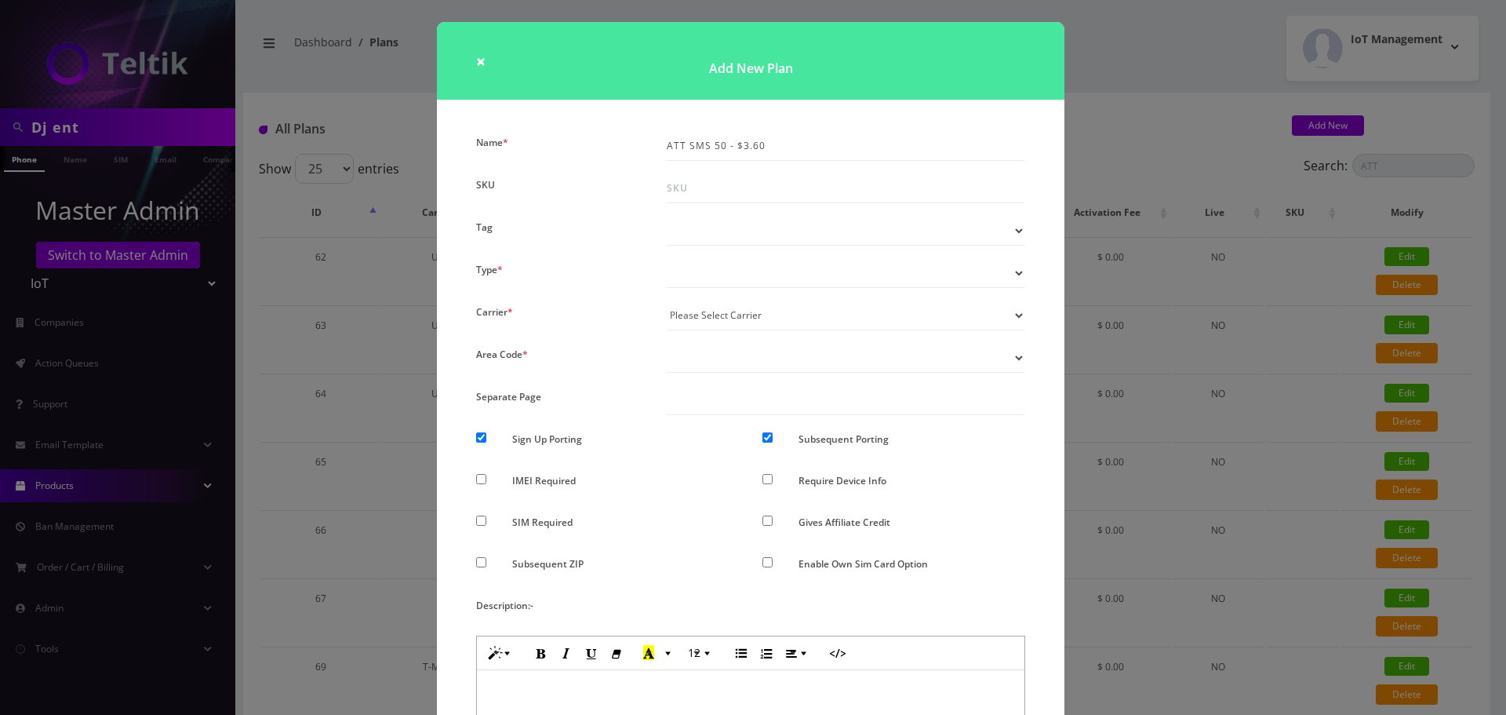
click at [667, 258] on select "Voice Data Wearable Membership Digits Cloud IoT" at bounding box center [846, 273] width 359 height 30
click at [705, 318] on select "Please Select Carrier No carrier / unlocked T-Mobile AT&T Subscription Ultra Ve…" at bounding box center [846, 316] width 359 height 30
select select "14"
click at [667, 301] on select "Please Select Carrier No carrier / unlocked T-Mobile AT&T Subscription Ultra Ve…" at bounding box center [846, 316] width 359 height 30
click at [717, 367] on select "Don’t show option Show option for area code but NOT required Show option for ar…" at bounding box center [846, 358] width 359 height 30
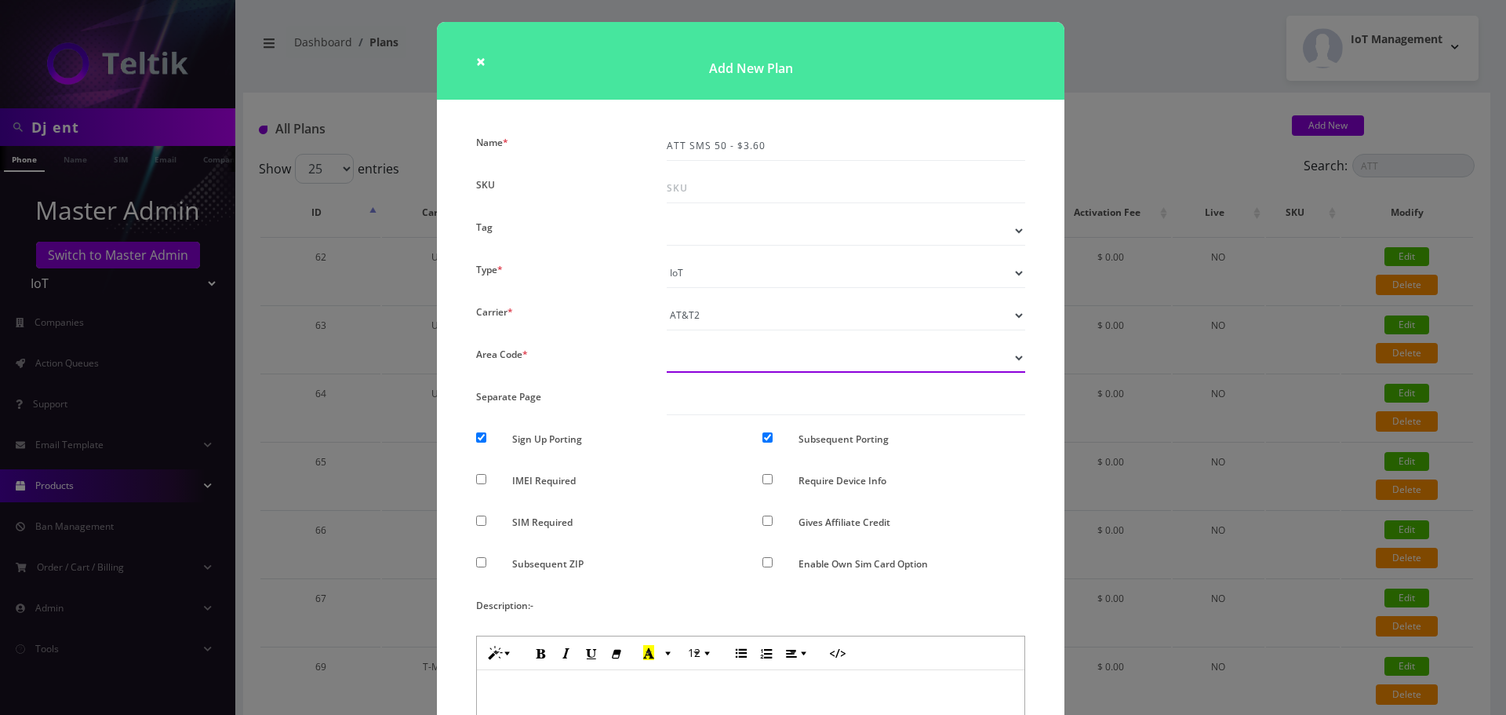
select select "0"
click at [667, 343] on select "Don’t show option Show option for area code but NOT required Show option for ar…" at bounding box center [846, 358] width 359 height 30
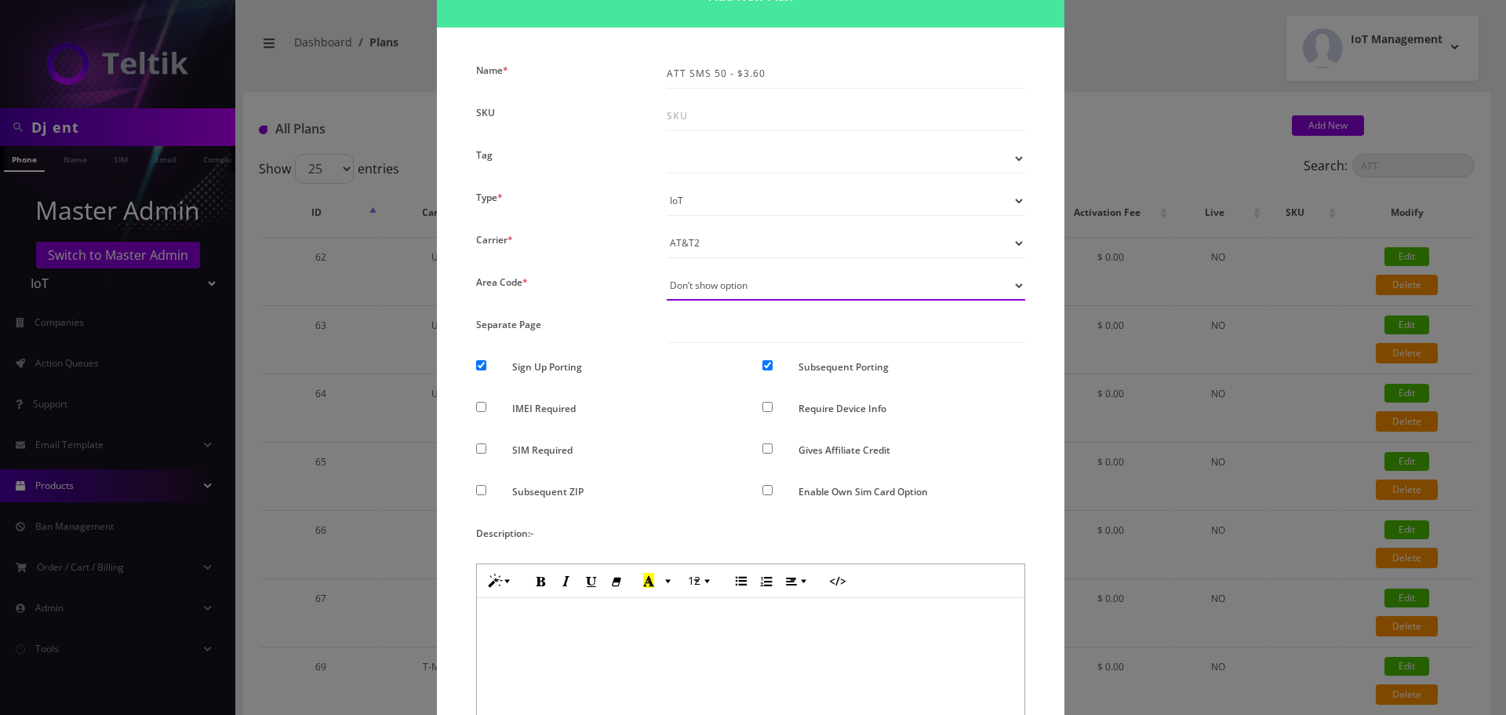
scroll to position [78, 0]
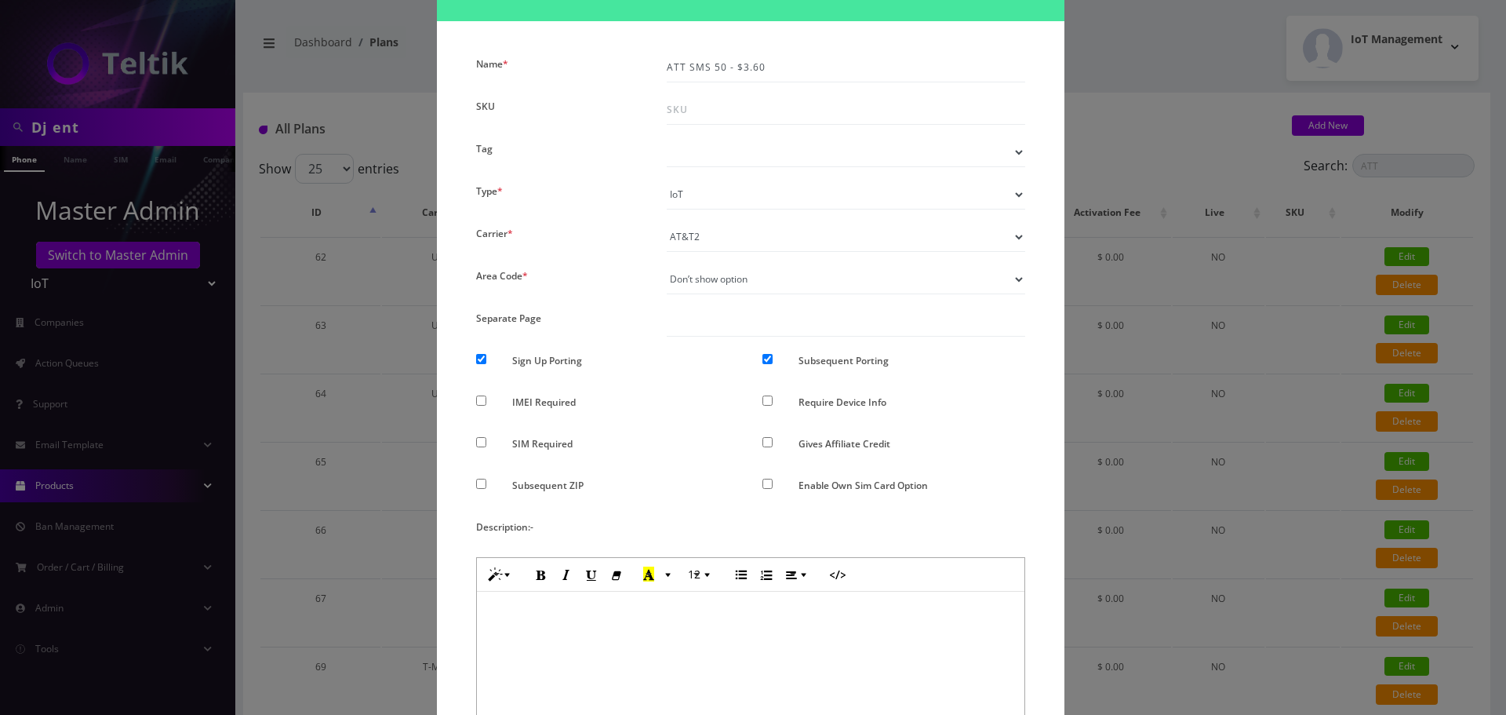
click at [519, 359] on label "Sign Up Porting" at bounding box center [547, 360] width 70 height 23
click at [486, 359] on input "Sign Up Porting" at bounding box center [481, 359] width 10 height 10
checkbox input "false"
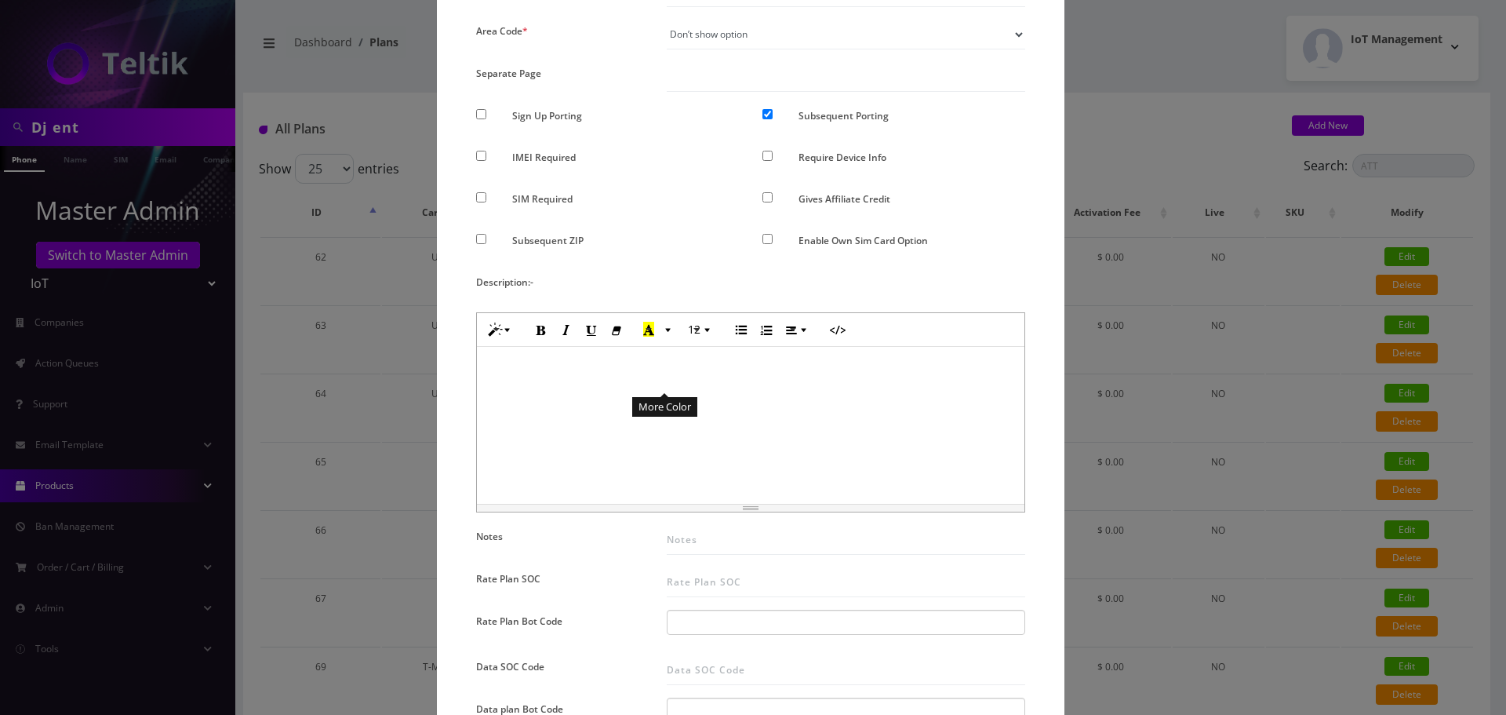
scroll to position [392, 0]
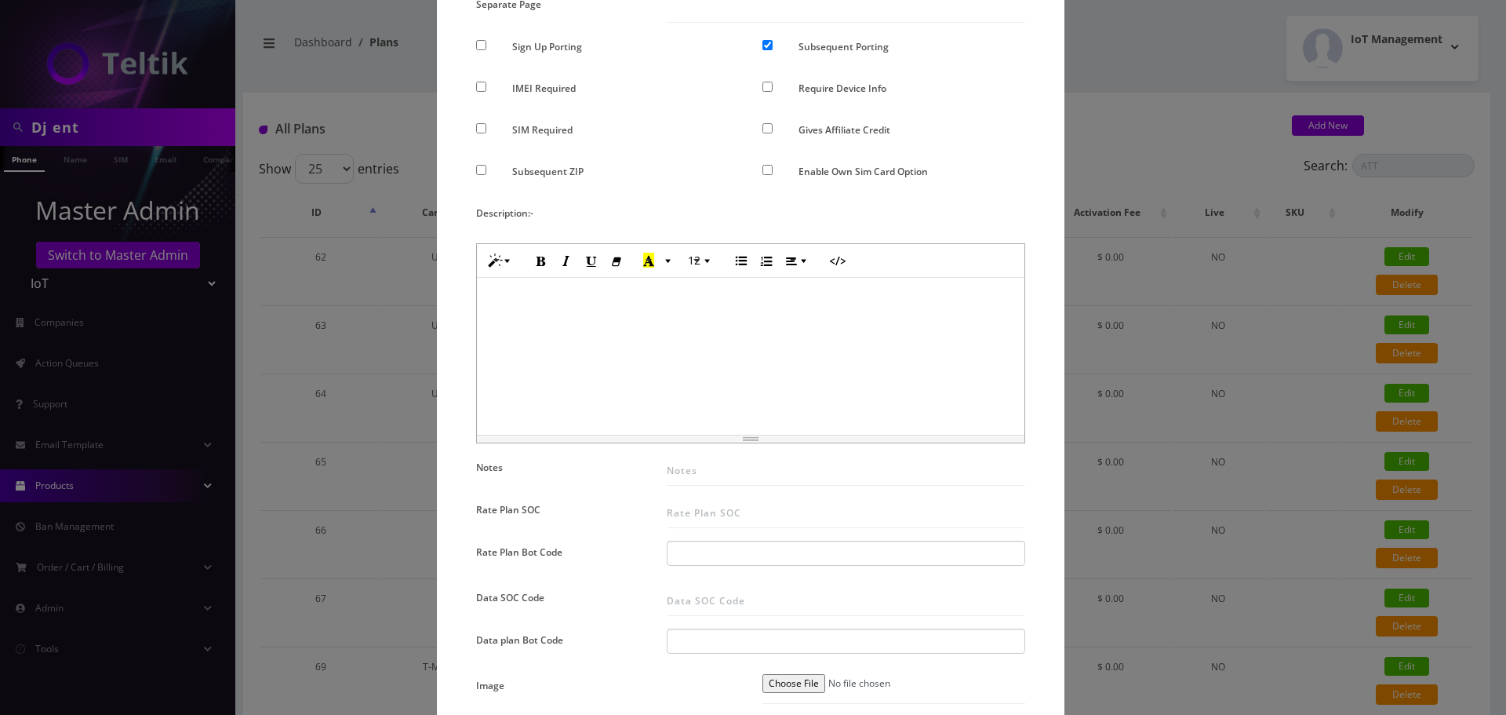
click at [646, 343] on div at bounding box center [751, 356] width 548 height 157
paste div
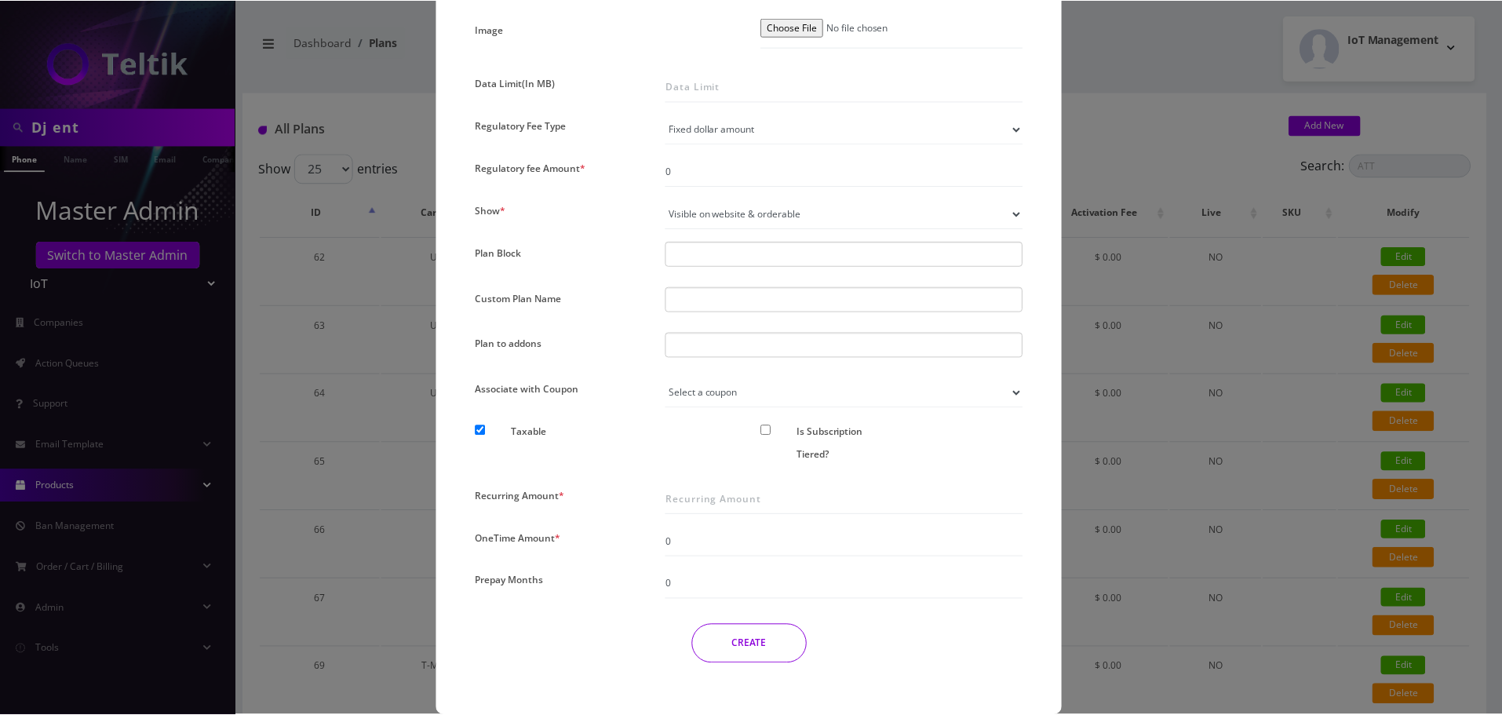
scroll to position [1071, 0]
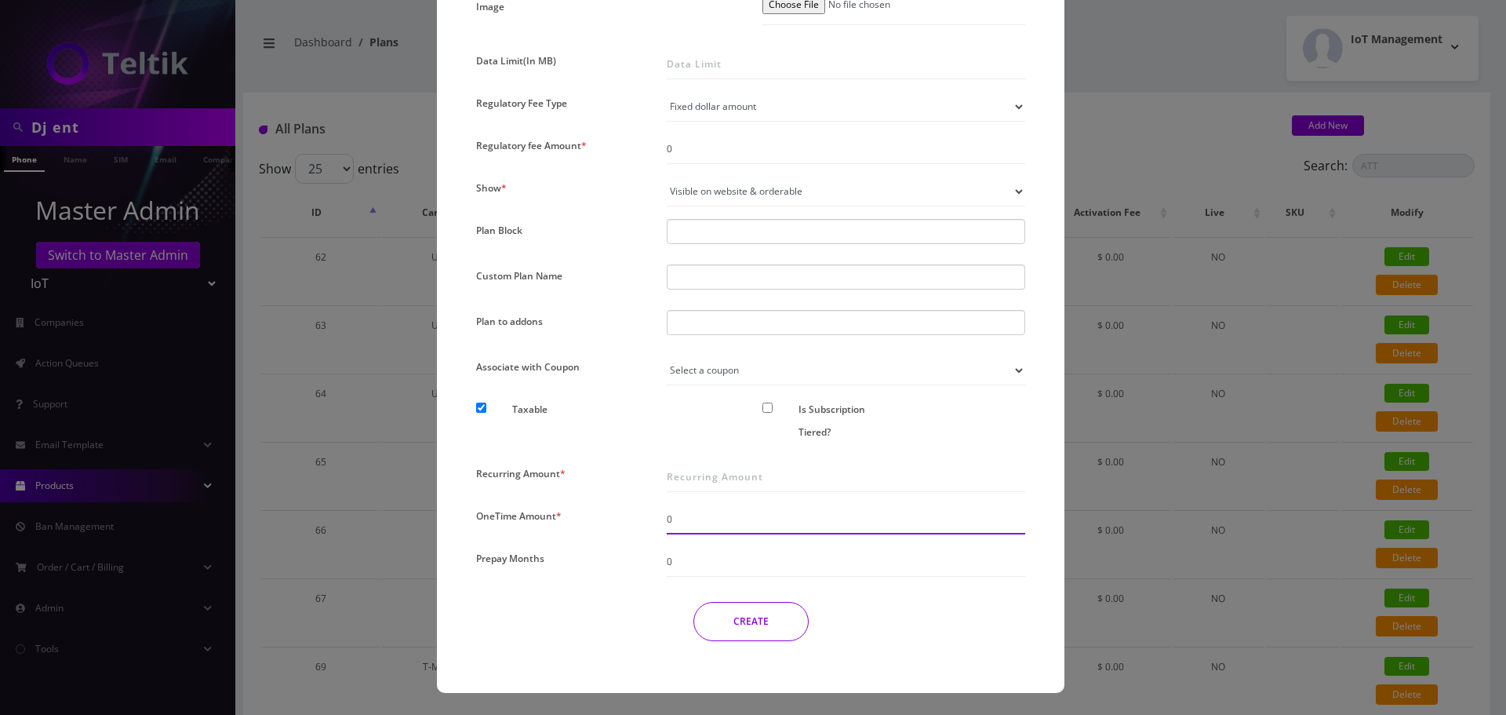
click at [730, 524] on input "0" at bounding box center [846, 520] width 359 height 30
click at [711, 465] on input "Recurring Amount *" at bounding box center [846, 477] width 359 height 30
type input "3.6"
click at [807, 312] on div at bounding box center [846, 322] width 359 height 25
type input "number Change - $3.75"
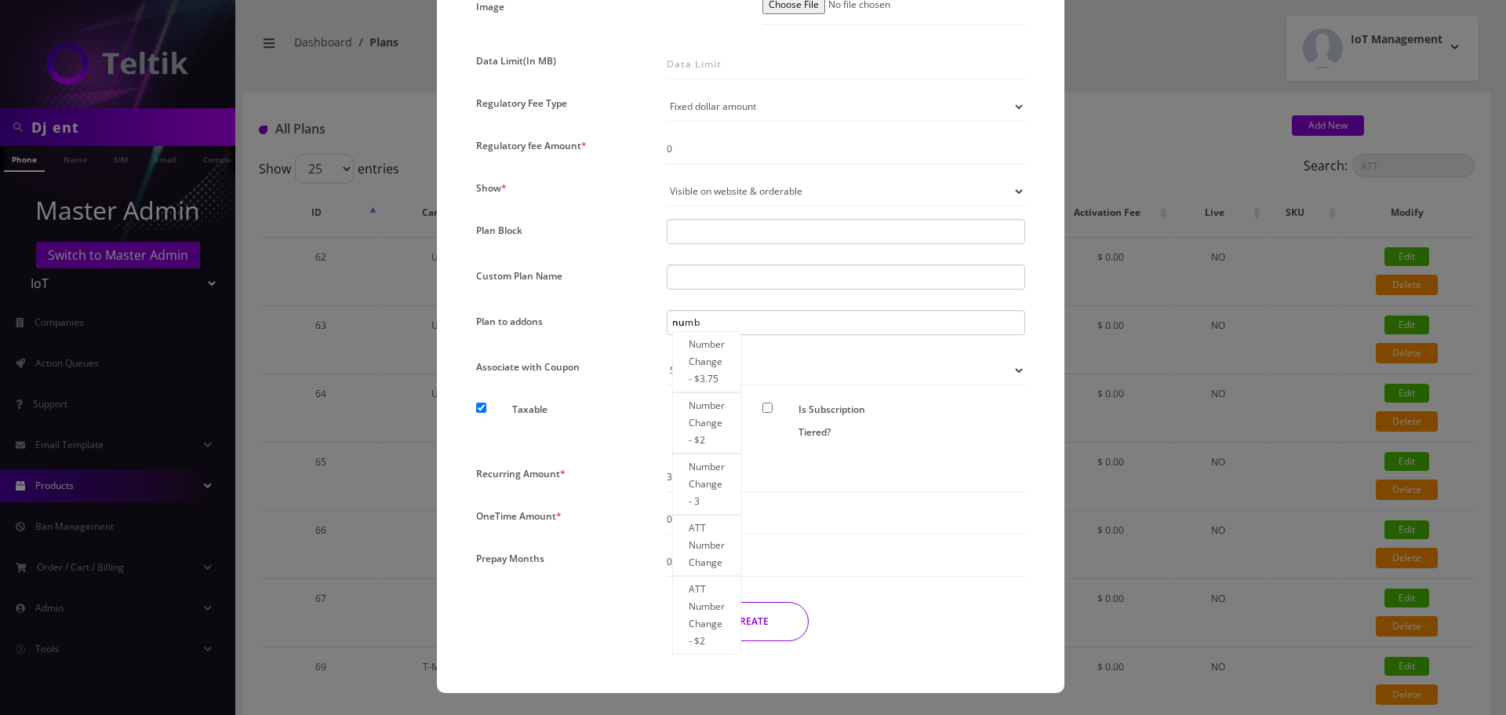
type input "num"
click at [686, 353] on div "Number Change - $3.75" at bounding box center [706, 361] width 69 height 61
type input "aTT Number Change"
type input "a"
type input "atT Number Change"
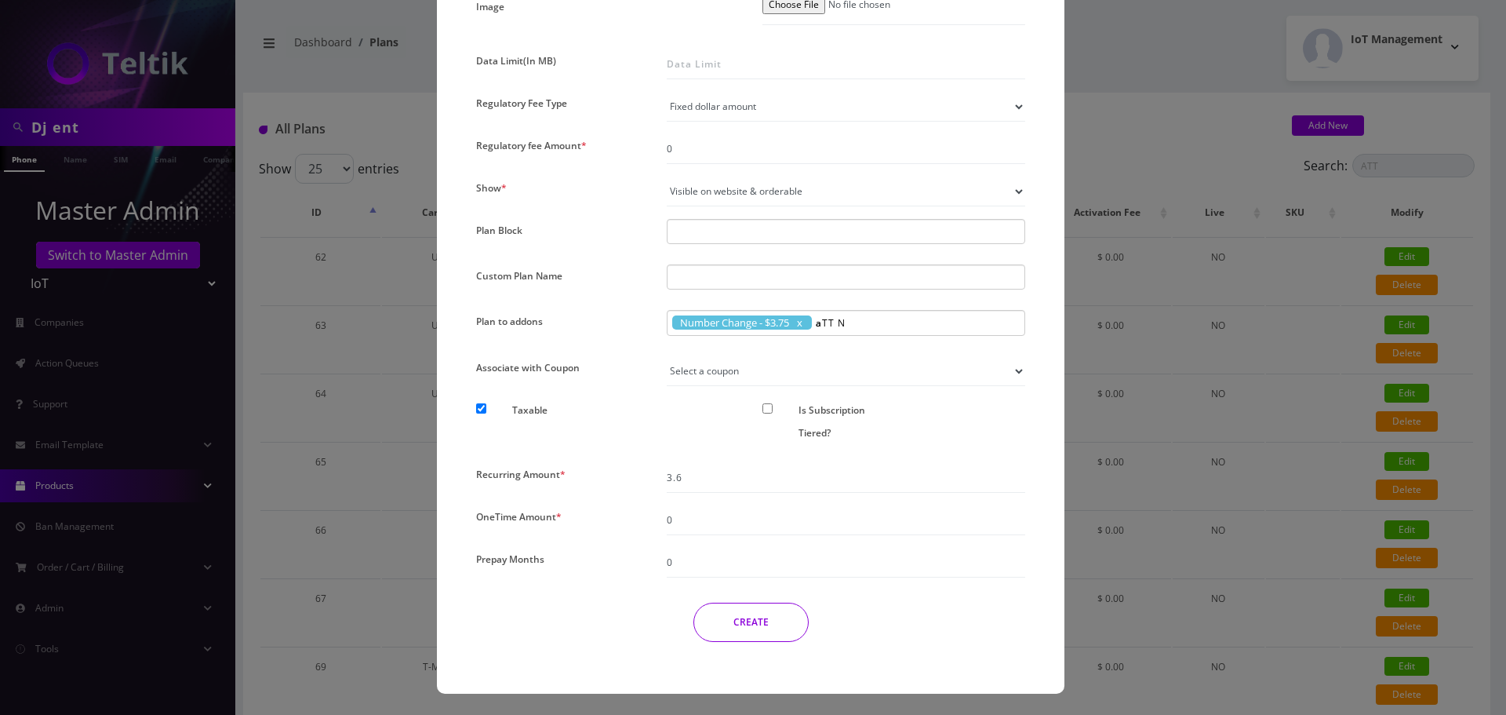
type input "at"
type input "att Number Change"
type input "att"
click at [859, 371] on div "ATT Number Change" at bounding box center [850, 362] width 69 height 61
drag, startPoint x: 764, startPoint y: 624, endPoint x: 804, endPoint y: 636, distance: 41.7
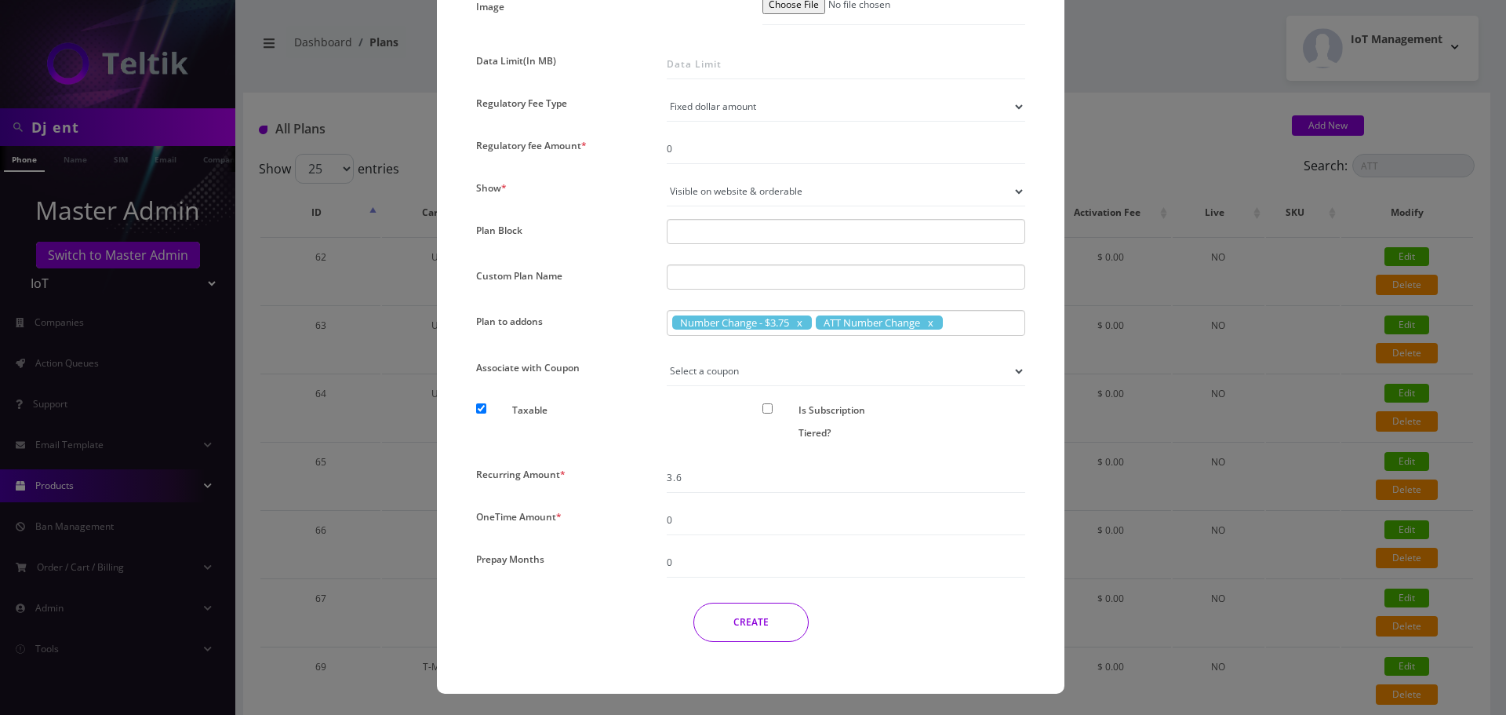
click at [763, 624] on button "CREATE" at bounding box center [751, 622] width 115 height 39
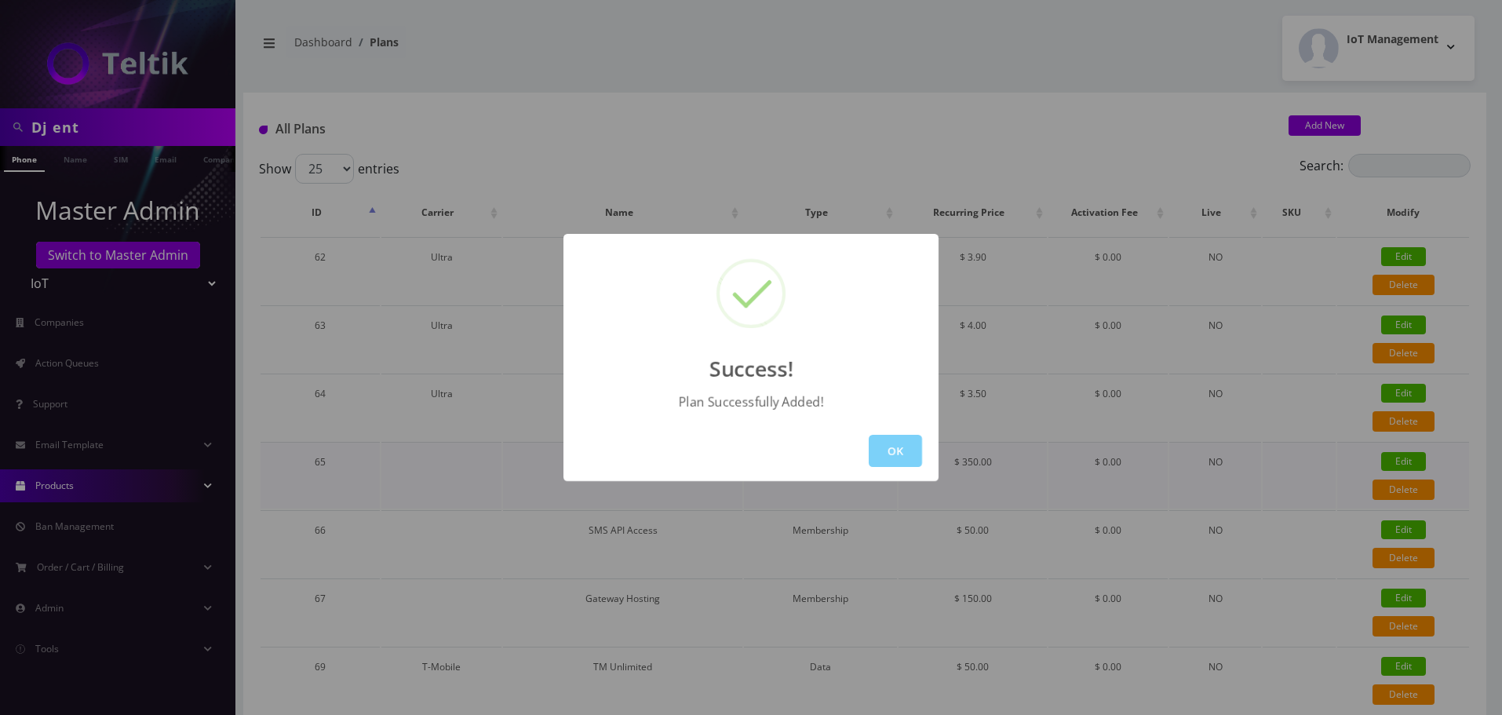
click at [898, 448] on button "OK" at bounding box center [895, 451] width 53 height 32
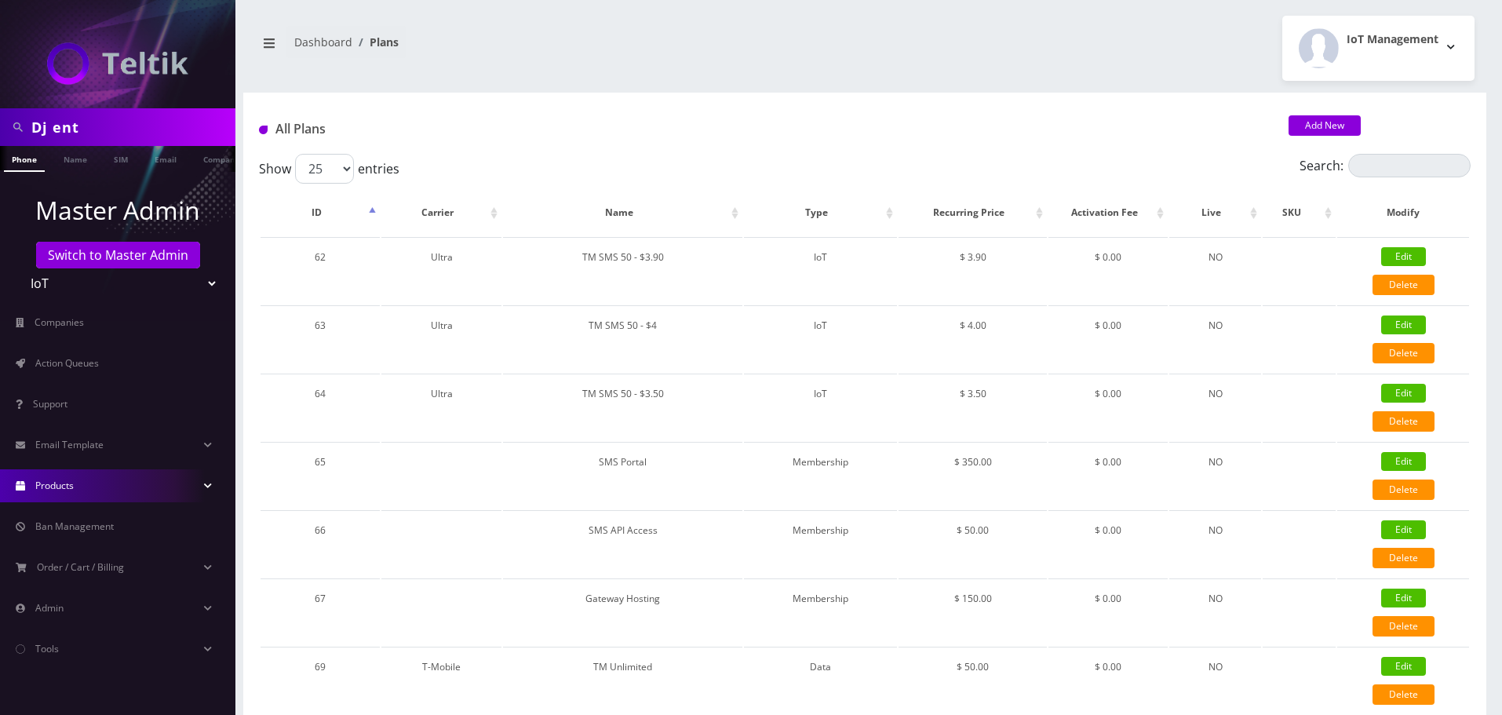
scroll to position [0, 8]
click at [202, 162] on link "Company" at bounding box center [206, 159] width 53 height 26
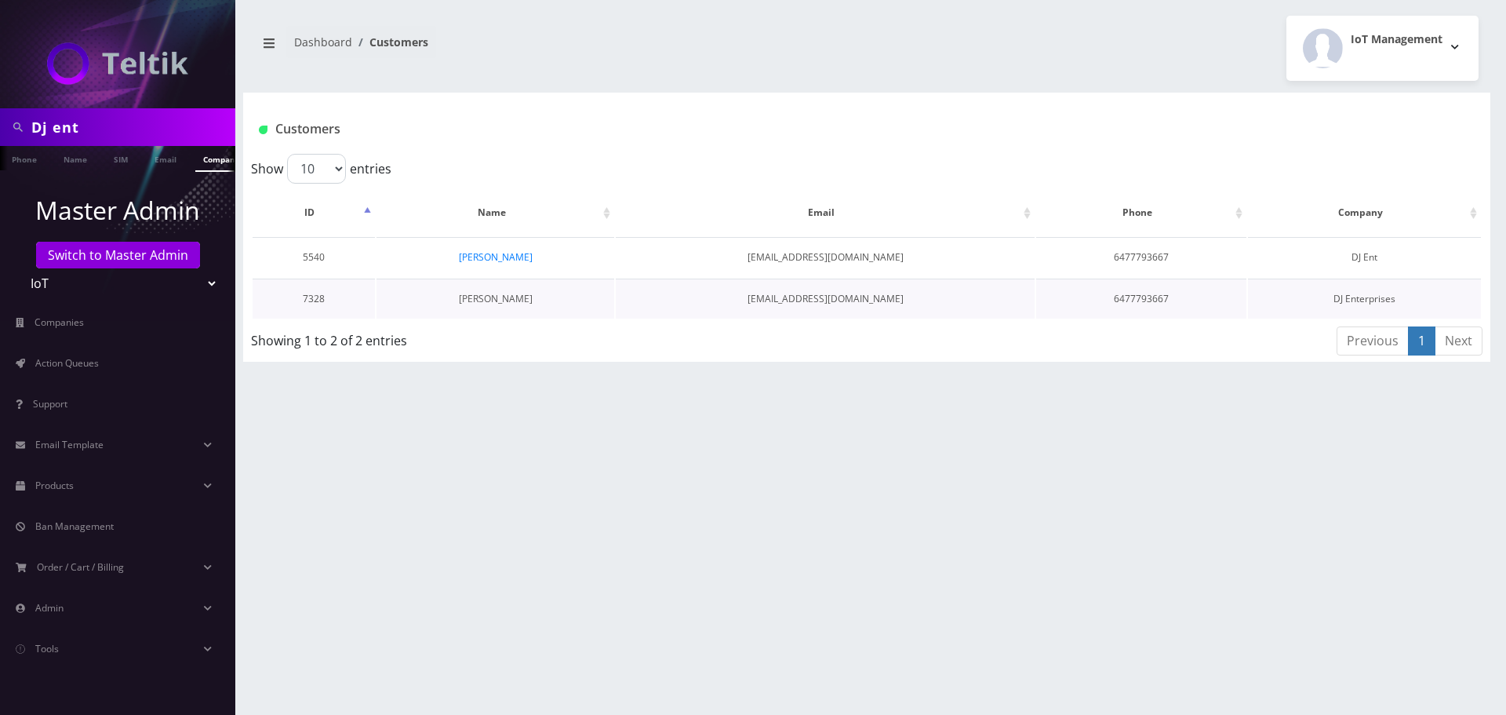
click at [493, 297] on link "[PERSON_NAME]" at bounding box center [496, 298] width 74 height 13
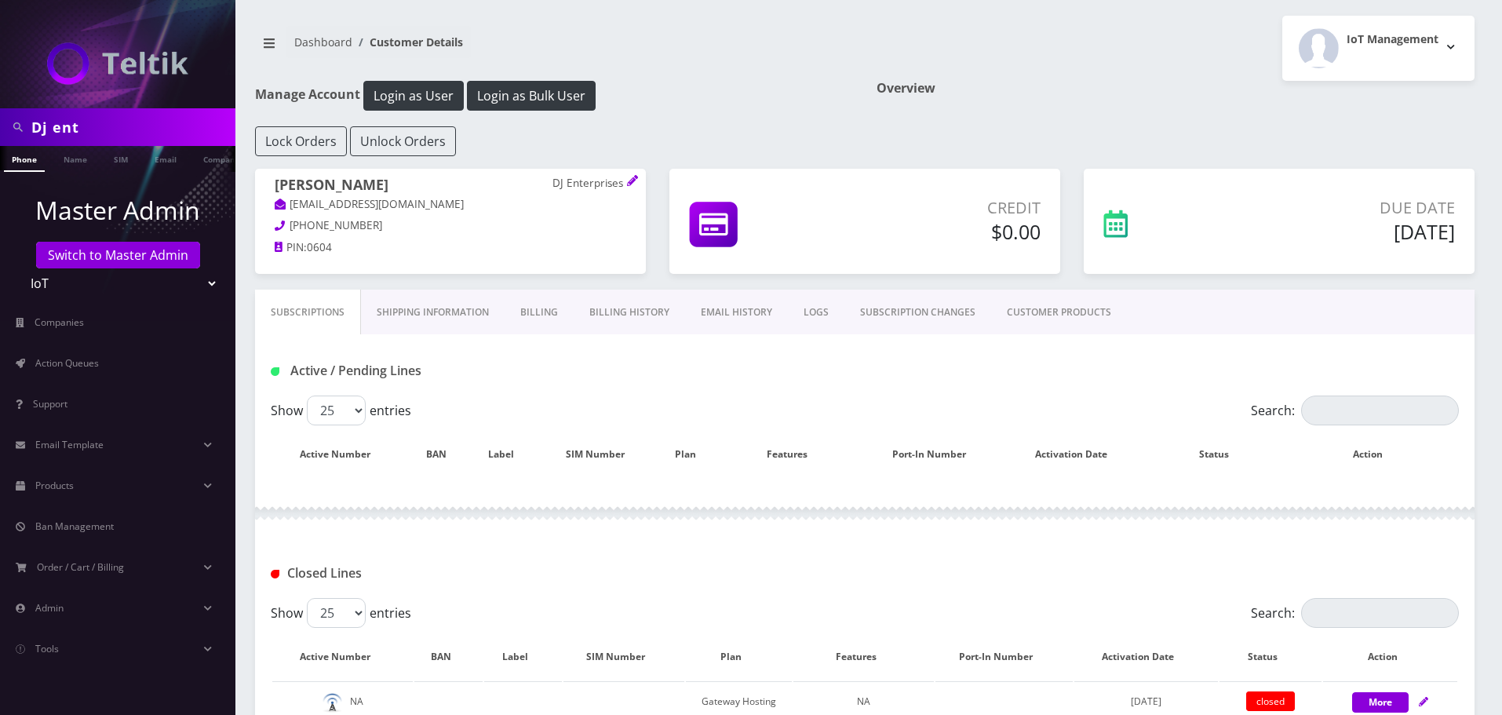
click at [1049, 304] on link "CUSTOMER PRODUCTS" at bounding box center [1059, 313] width 136 height 46
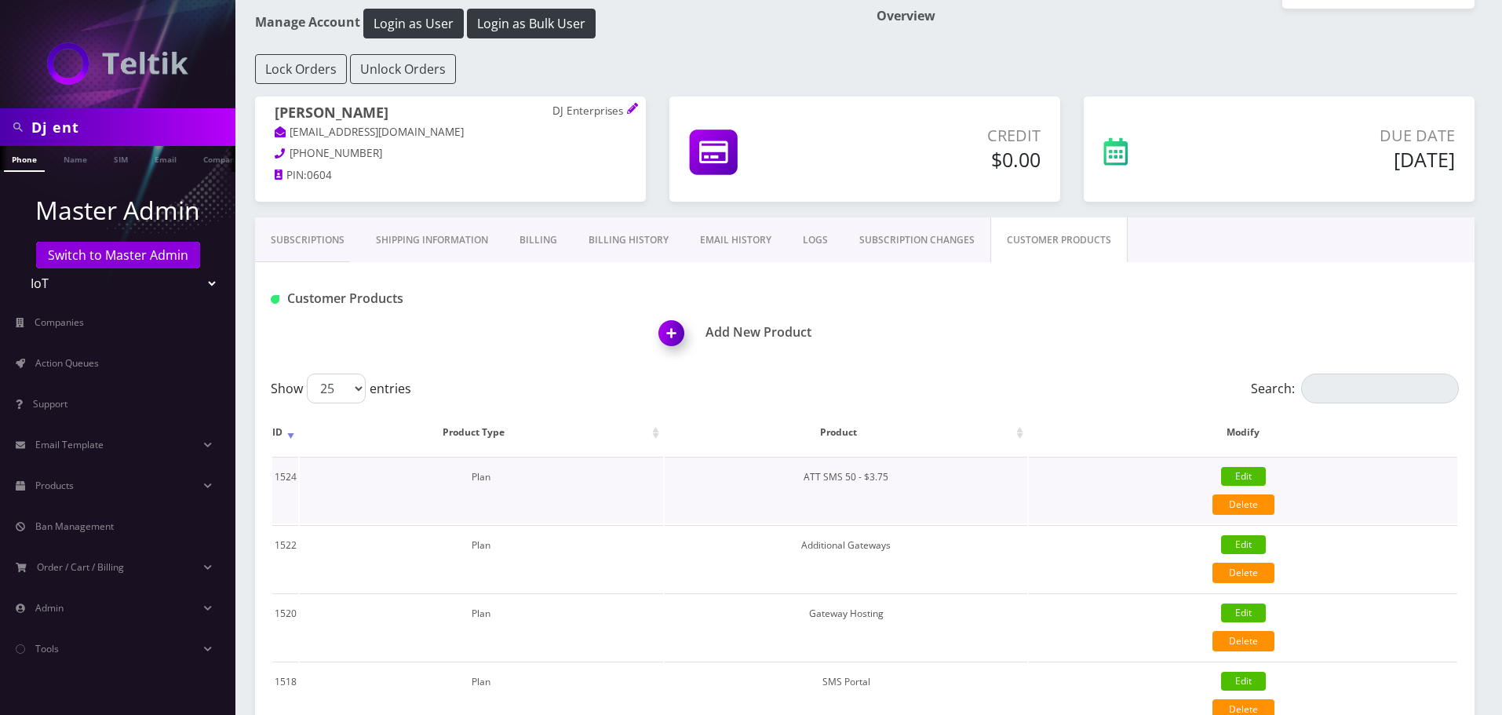
scroll to position [78, 0]
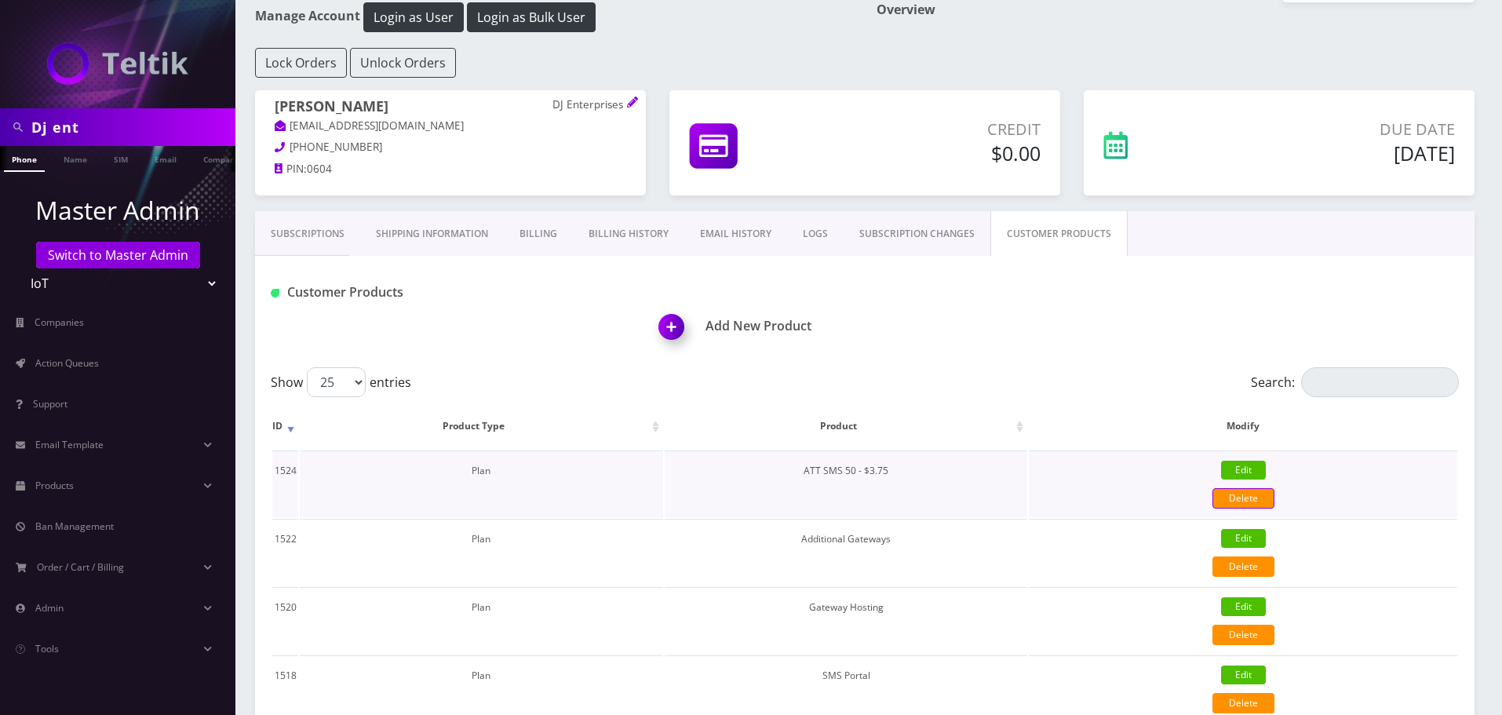
click at [1237, 492] on link "Delete" at bounding box center [1243, 498] width 62 height 20
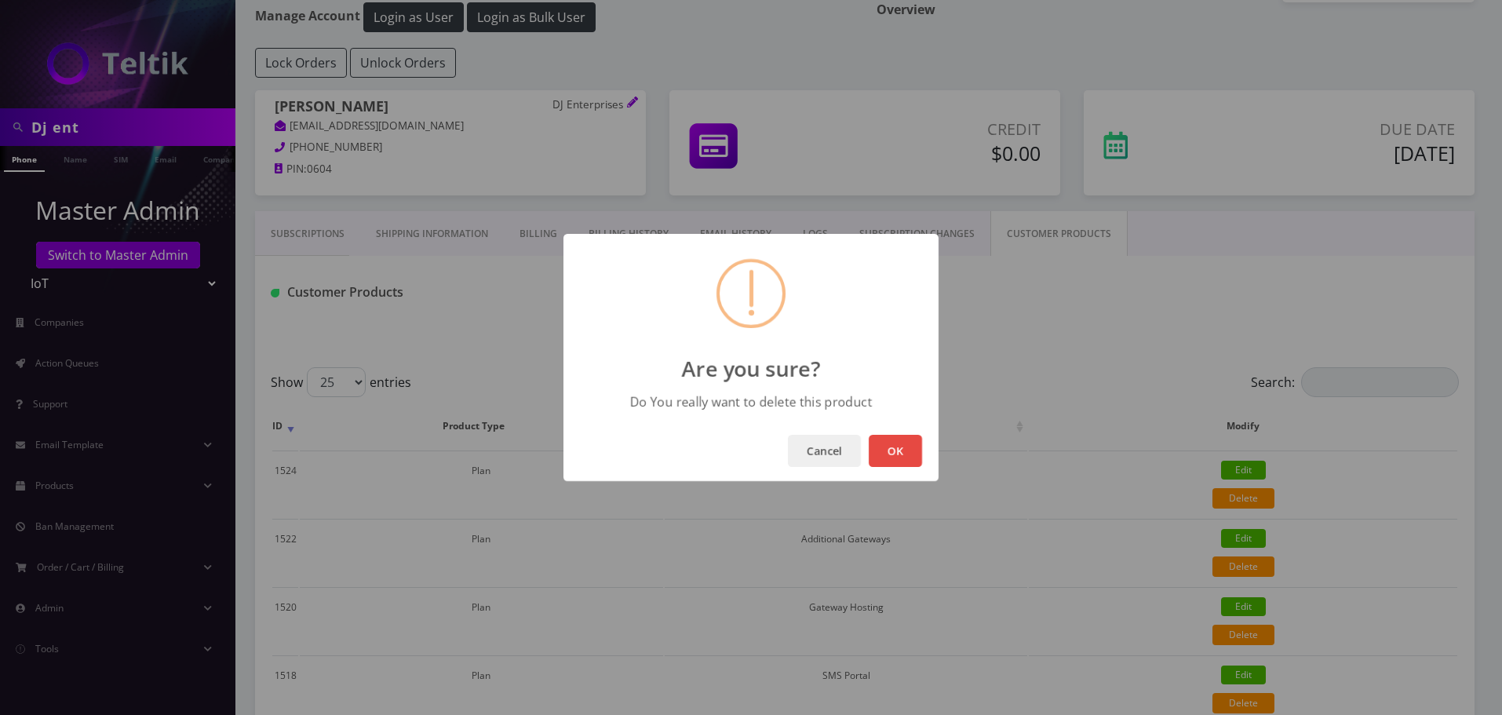
click at [894, 427] on div "Cancel OK" at bounding box center [750, 451] width 375 height 60
click at [904, 450] on button "OK" at bounding box center [895, 451] width 53 height 32
click at [898, 444] on button "OK" at bounding box center [895, 451] width 53 height 32
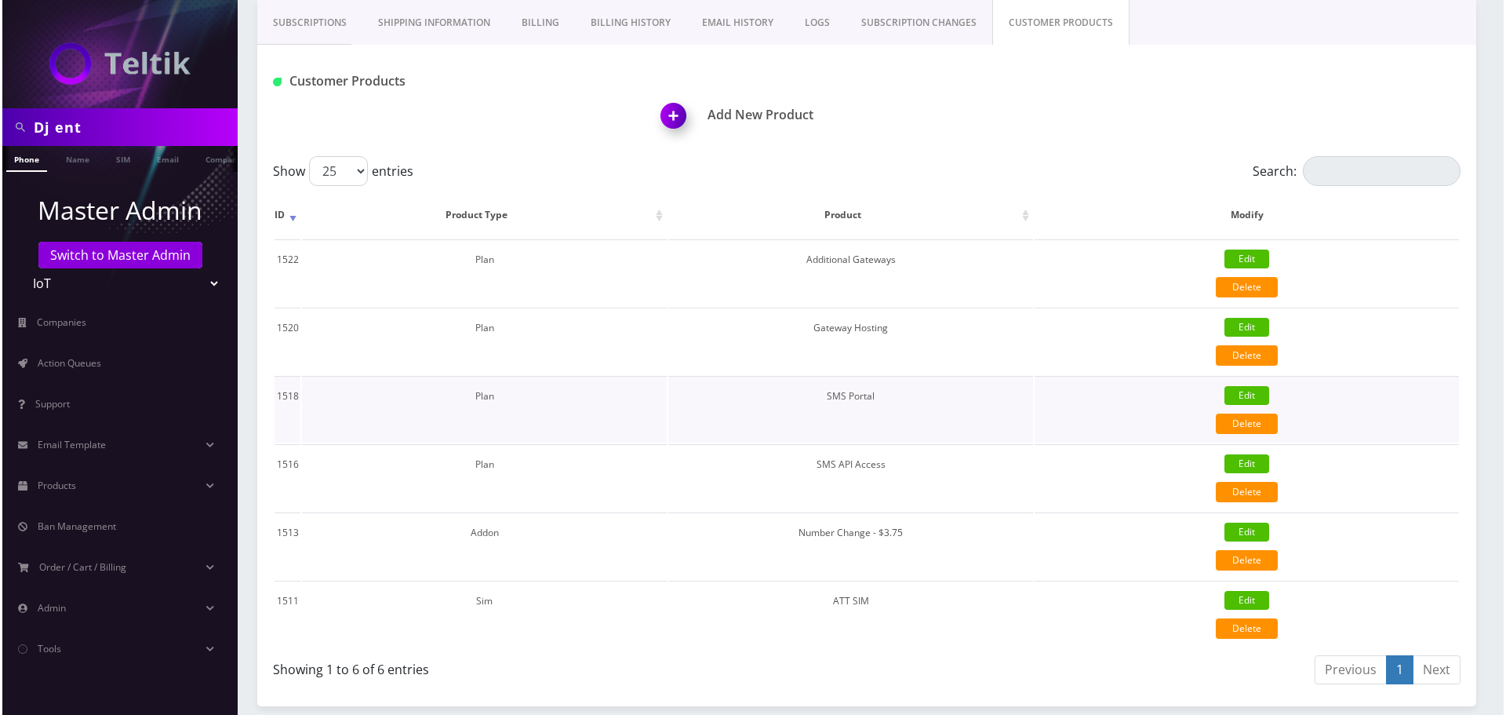
scroll to position [357, 0]
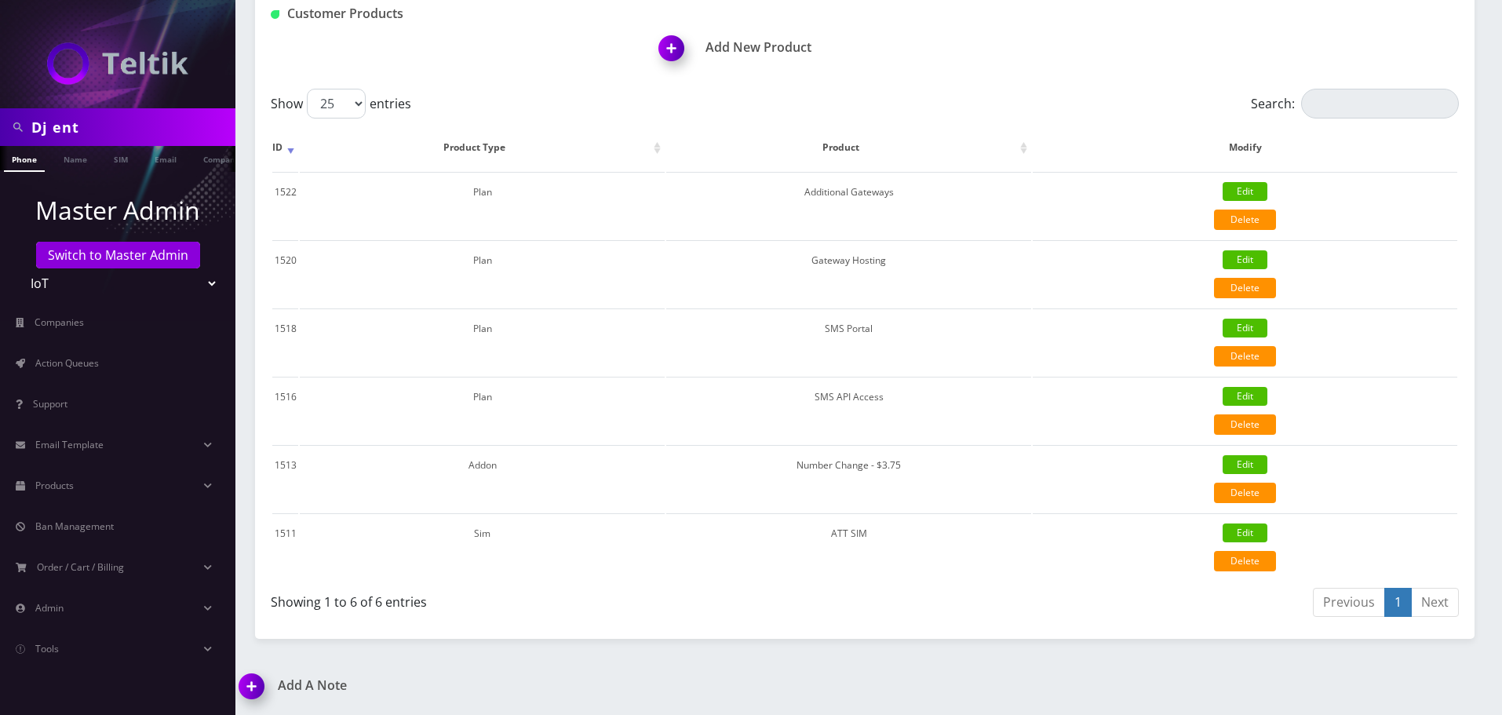
click at [661, 42] on img at bounding box center [674, 54] width 46 height 46
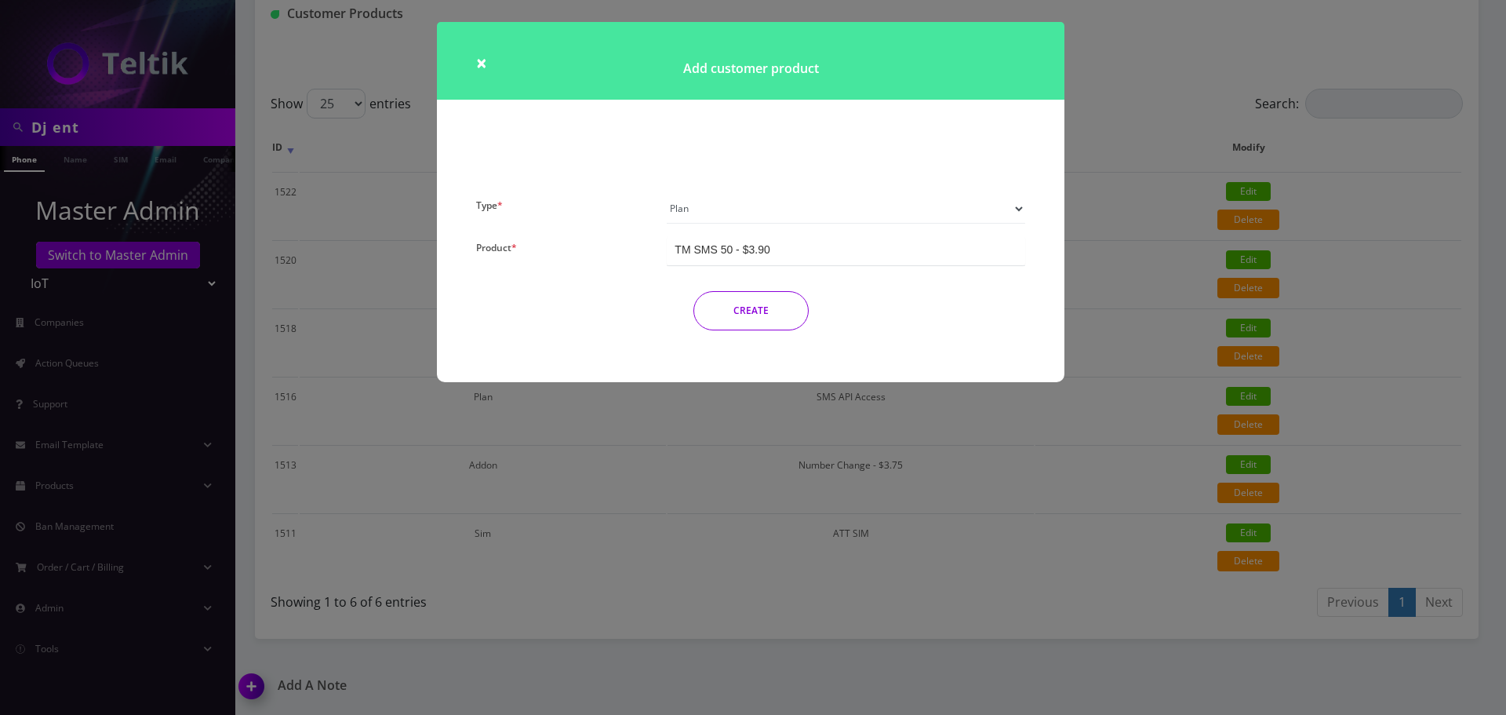
click at [733, 242] on div "TM SMS 50 - $3.90" at bounding box center [722, 250] width 95 height 16
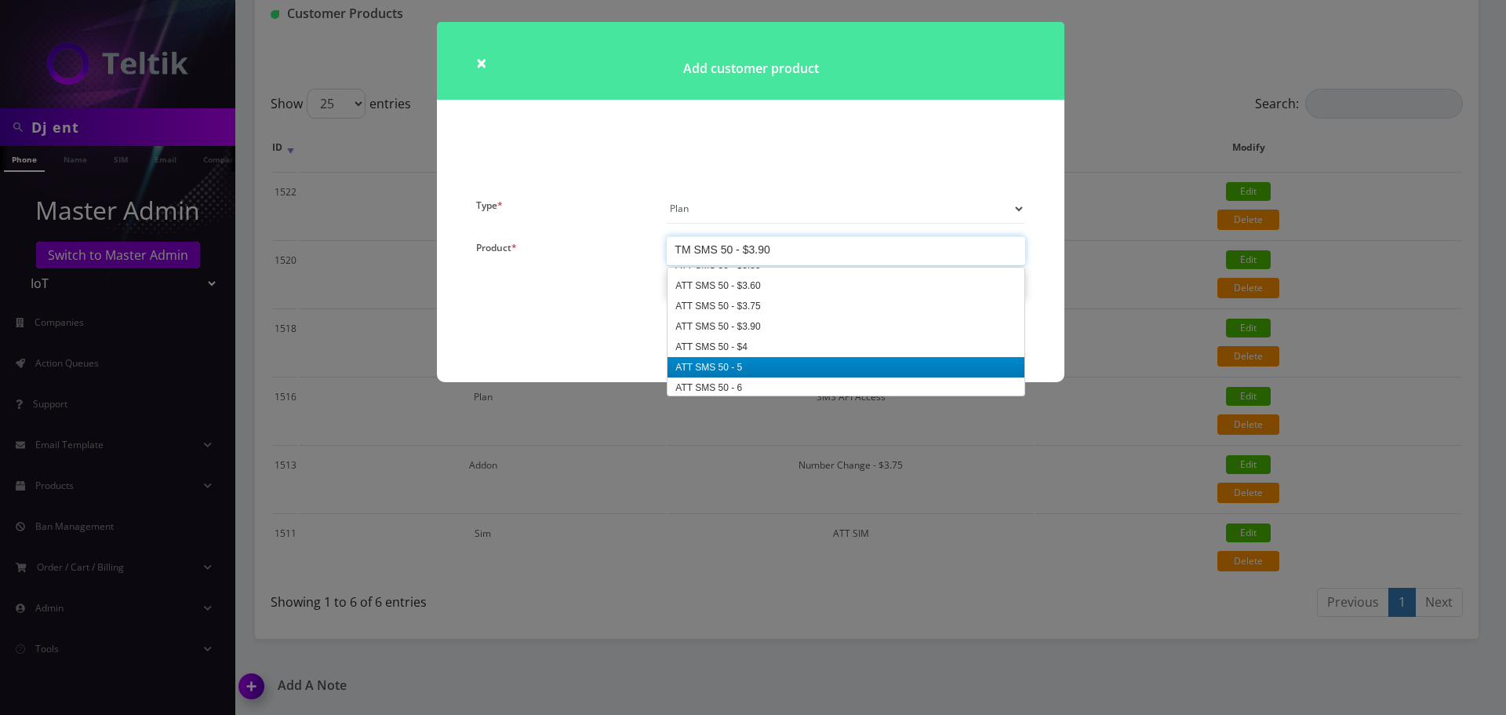
scroll to position [549, 0]
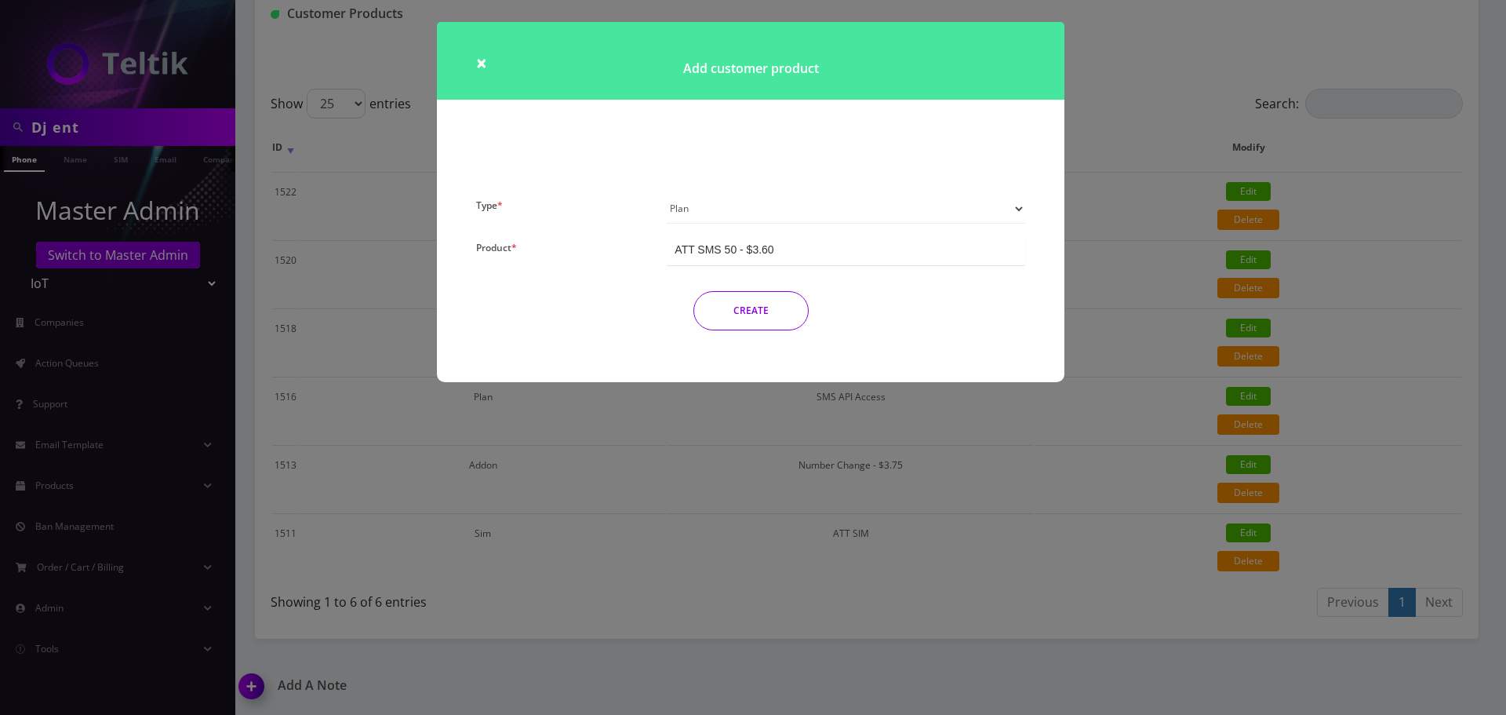
click at [756, 315] on button "CREATE" at bounding box center [751, 310] width 115 height 39
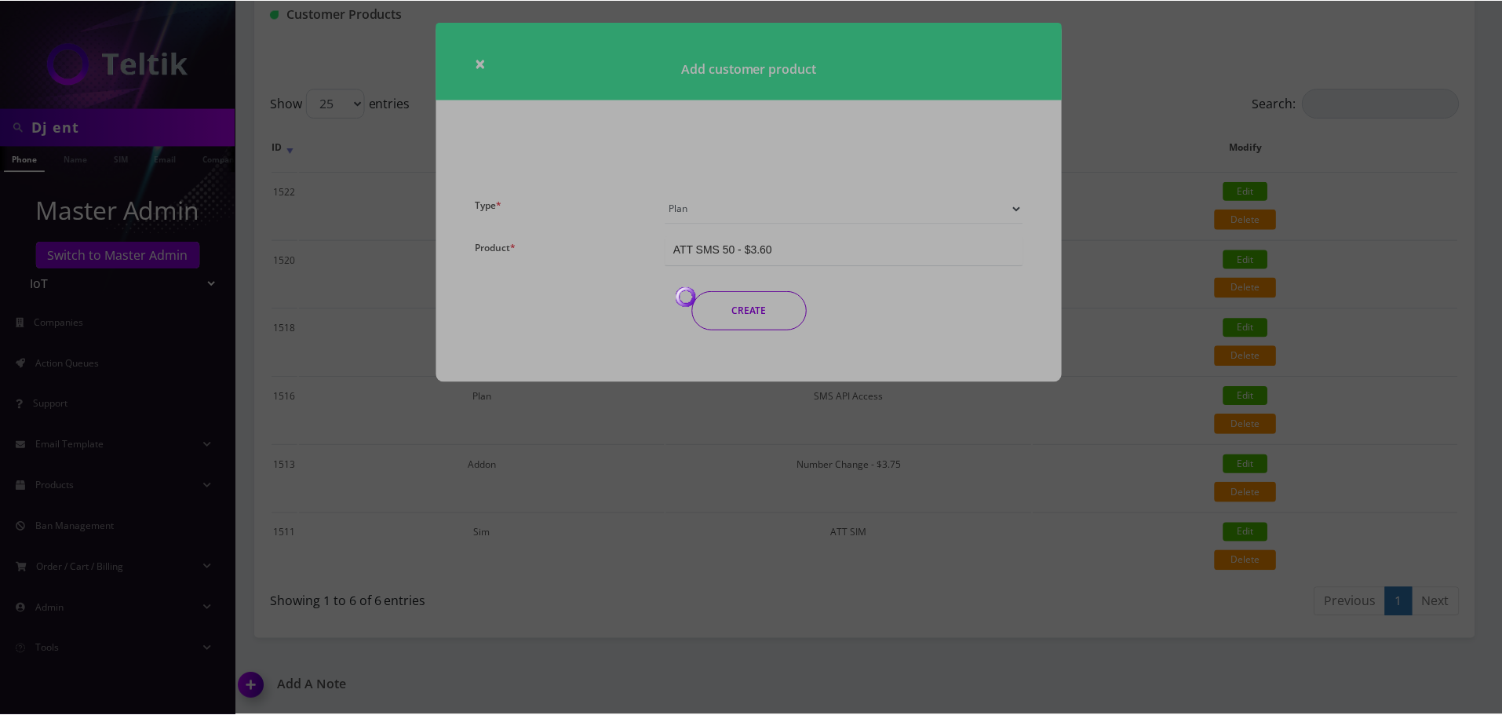
scroll to position [326, 0]
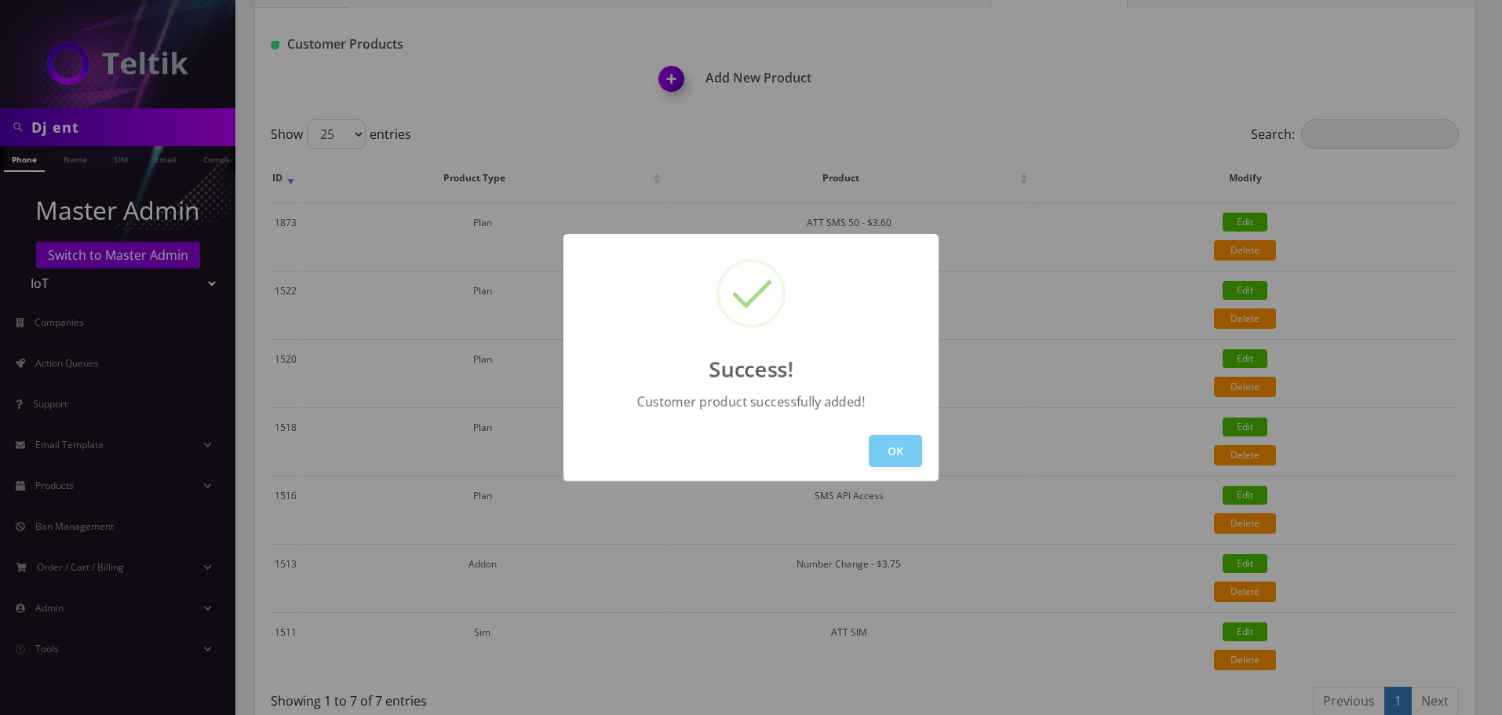
click at [907, 436] on button "OK" at bounding box center [895, 451] width 53 height 32
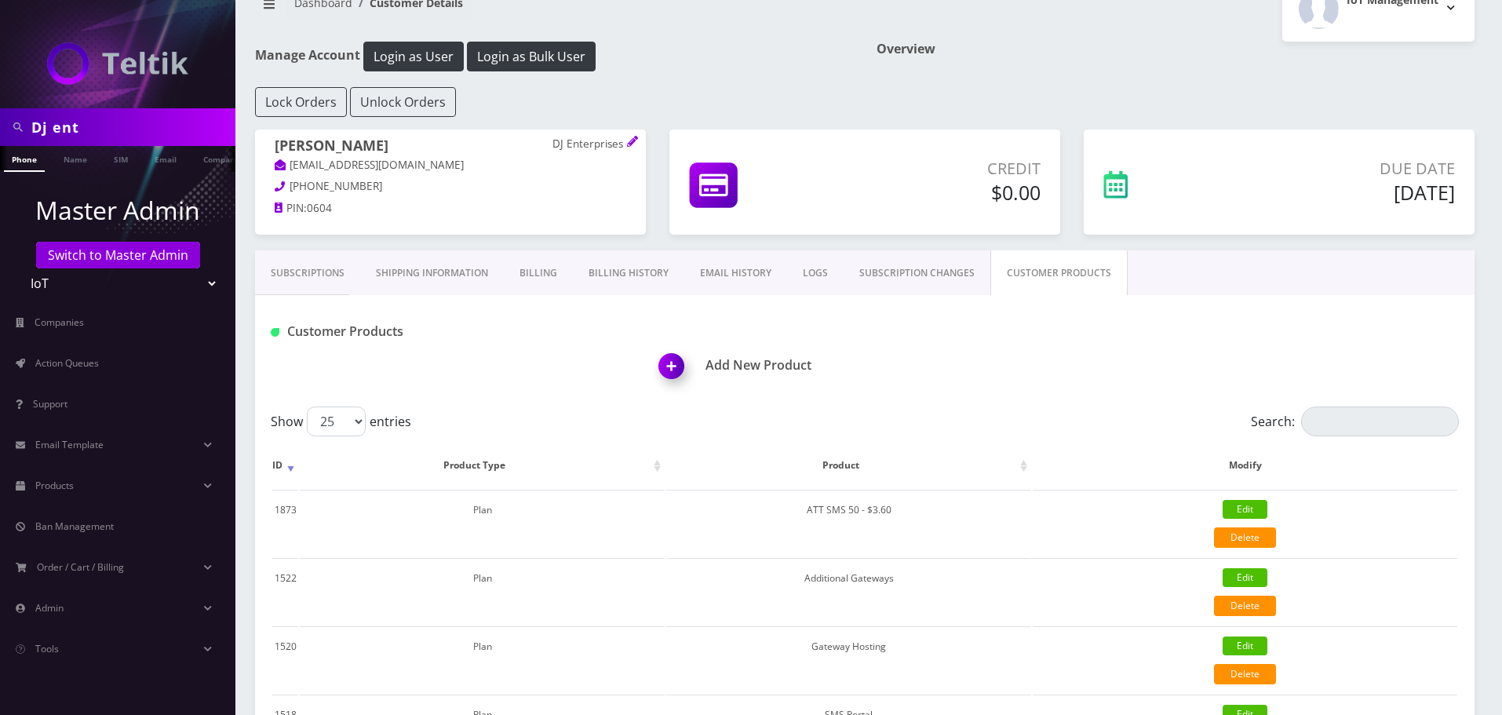
scroll to position [0, 0]
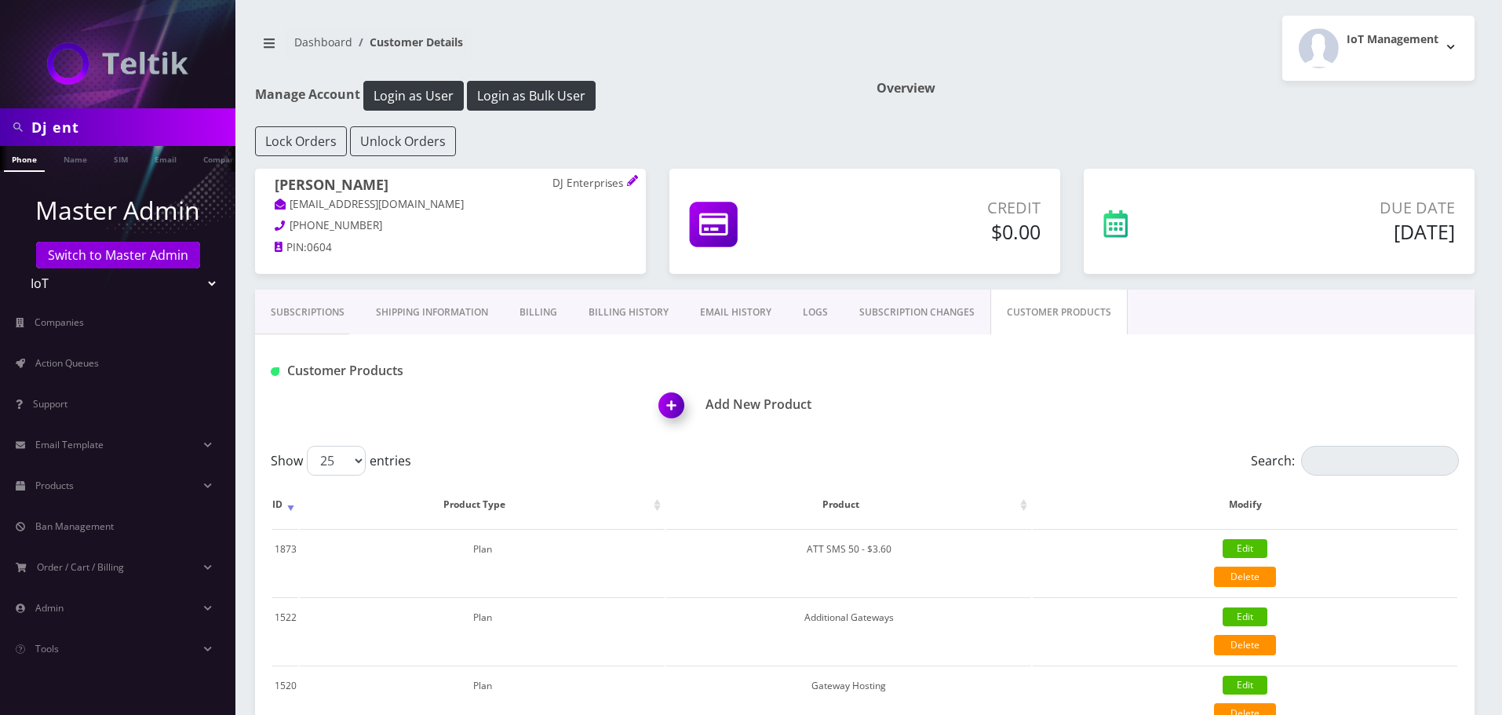
click at [300, 320] on link "Subscriptions" at bounding box center [307, 313] width 105 height 46
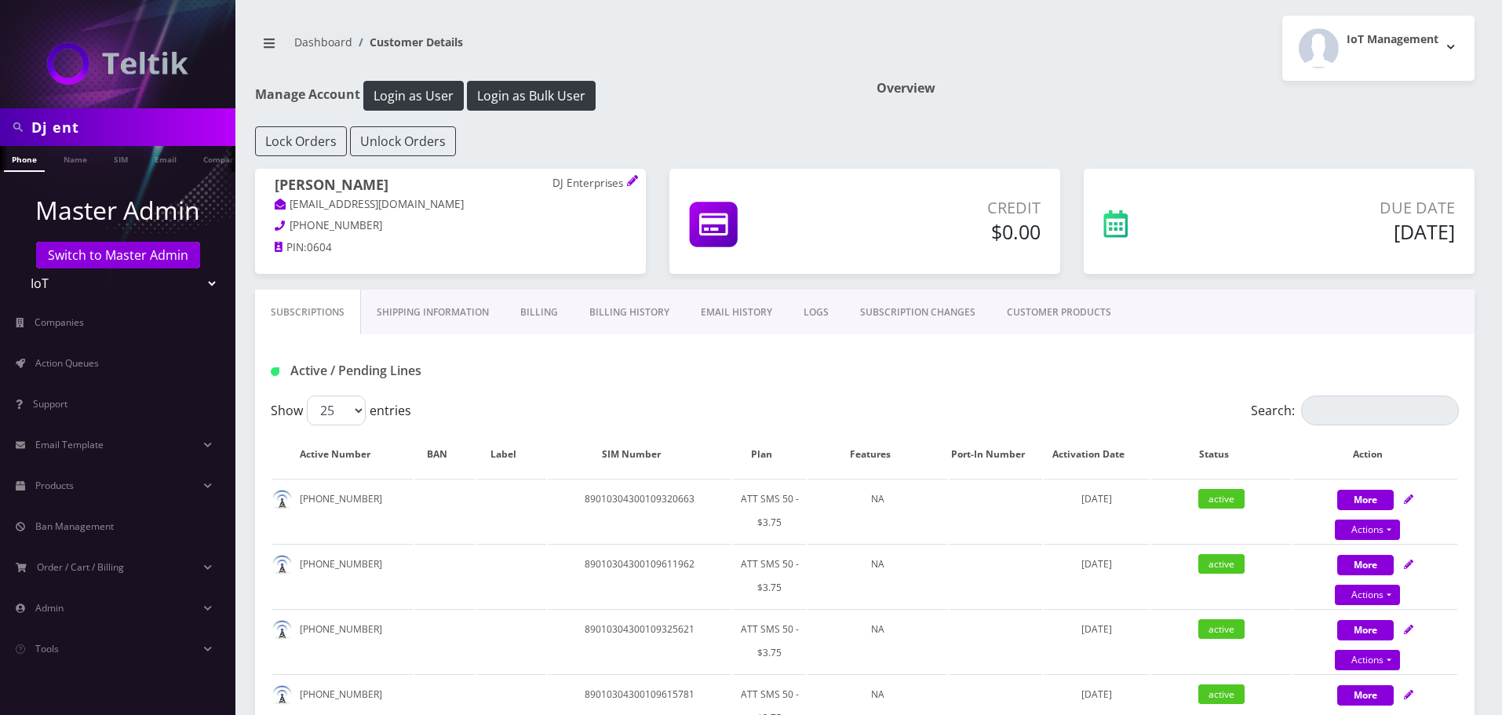
click at [1058, 313] on link "CUSTOMER PRODUCTS" at bounding box center [1059, 313] width 136 height 46
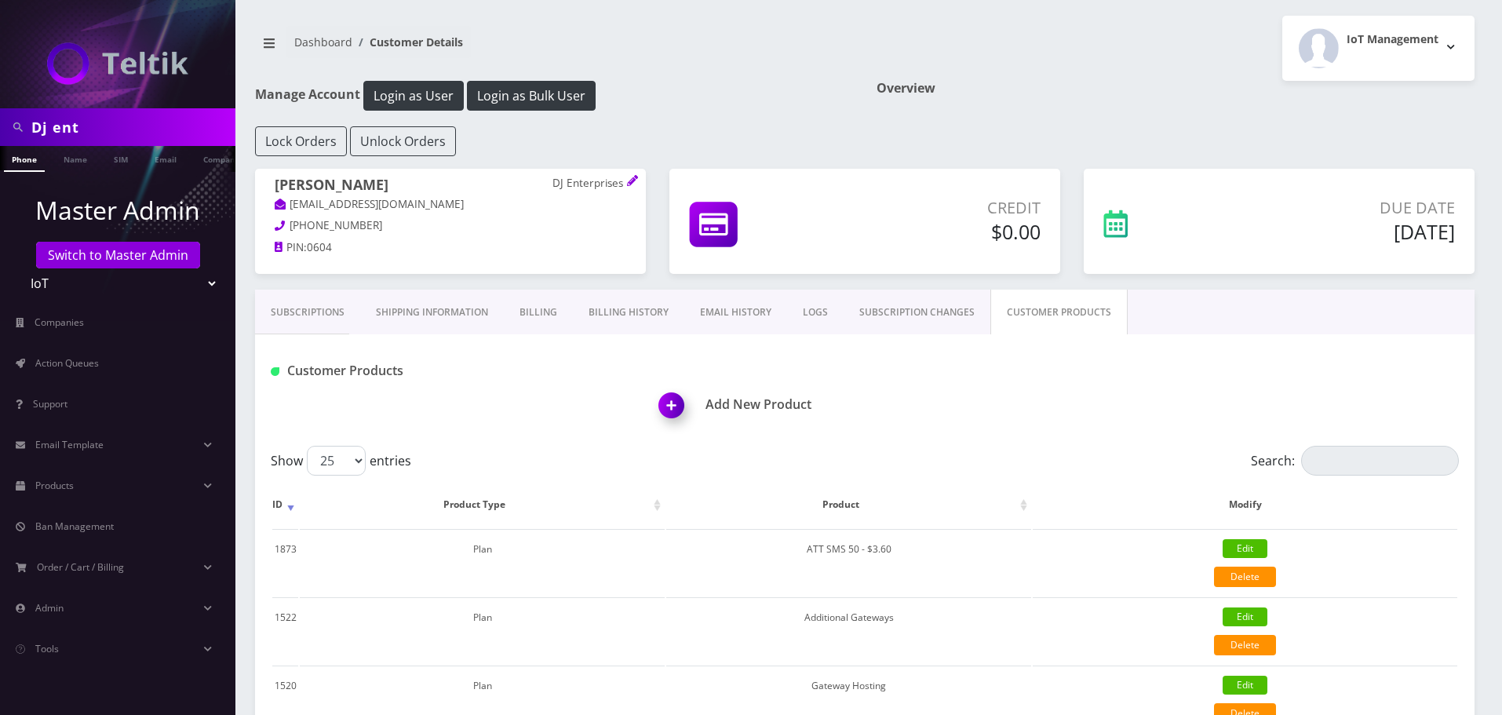
click at [1077, 348] on div "Customer Products Add New Product" at bounding box center [864, 389] width 1219 height 111
click at [333, 333] on link "Subscriptions" at bounding box center [307, 313] width 105 height 46
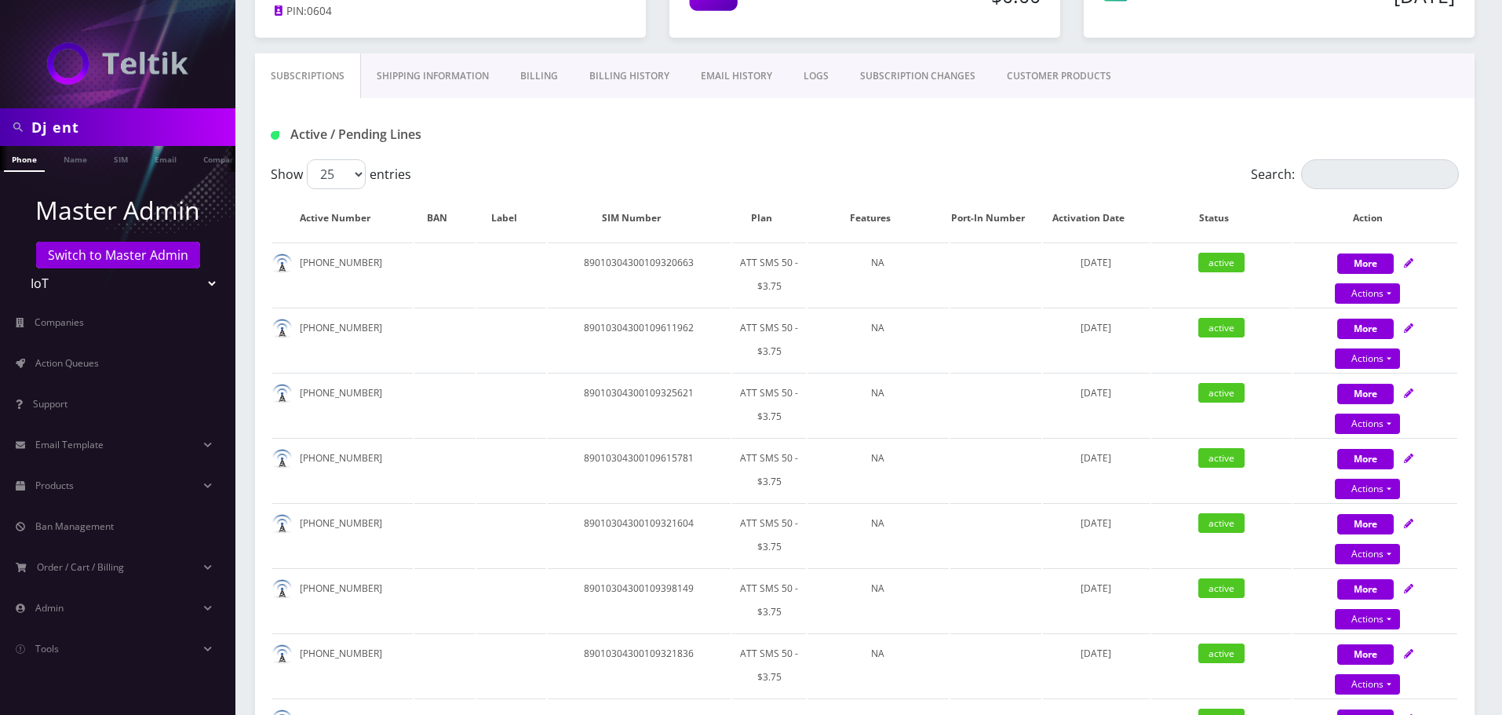
scroll to position [224, 0]
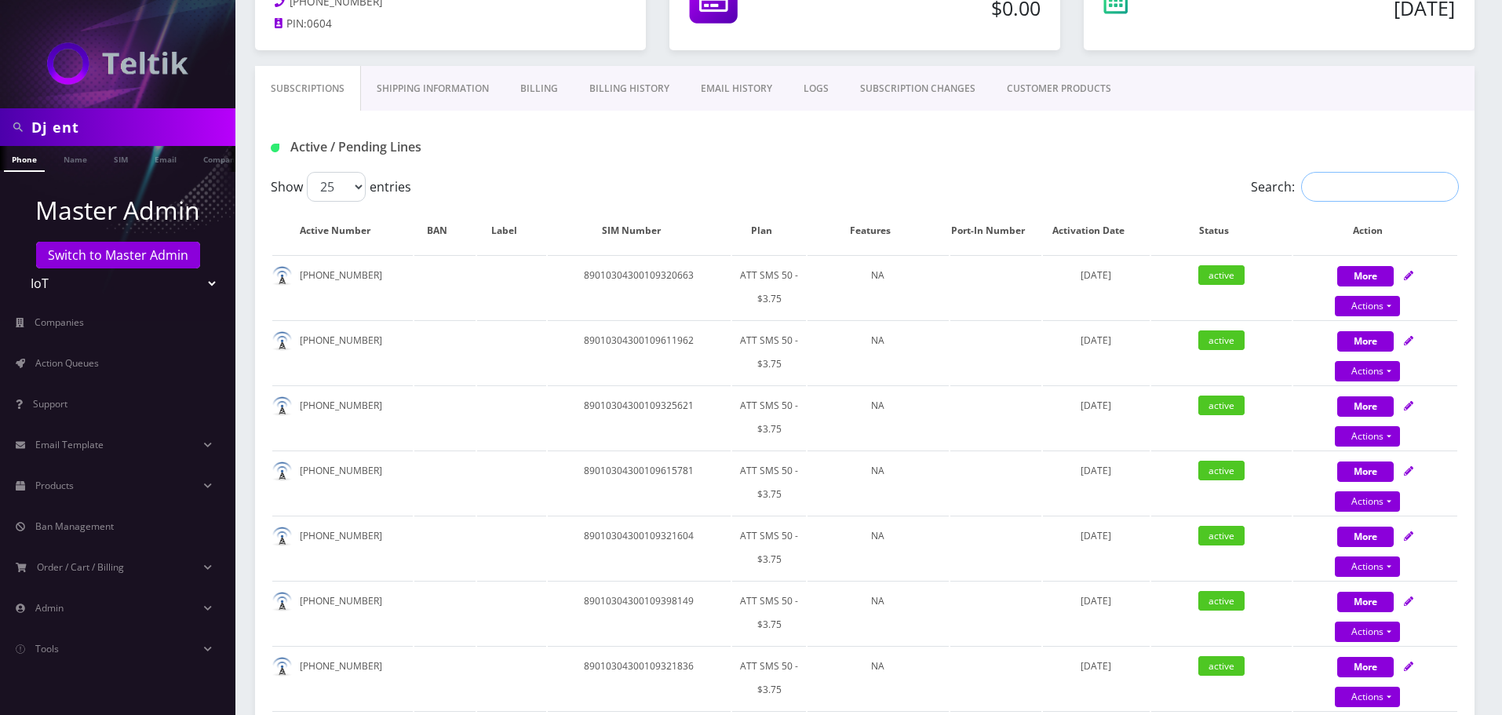
click at [1388, 180] on input "Search:" at bounding box center [1380, 187] width 158 height 30
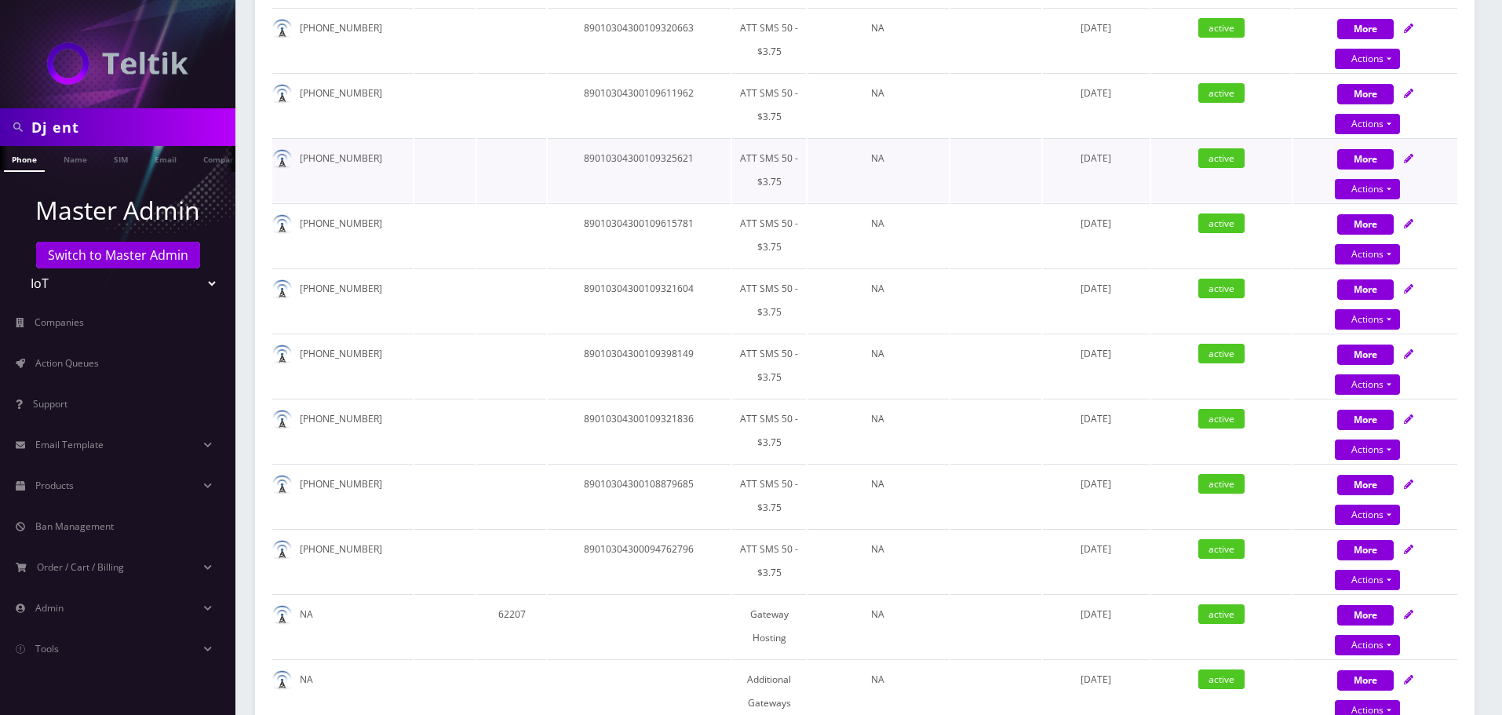
scroll to position [78, 0]
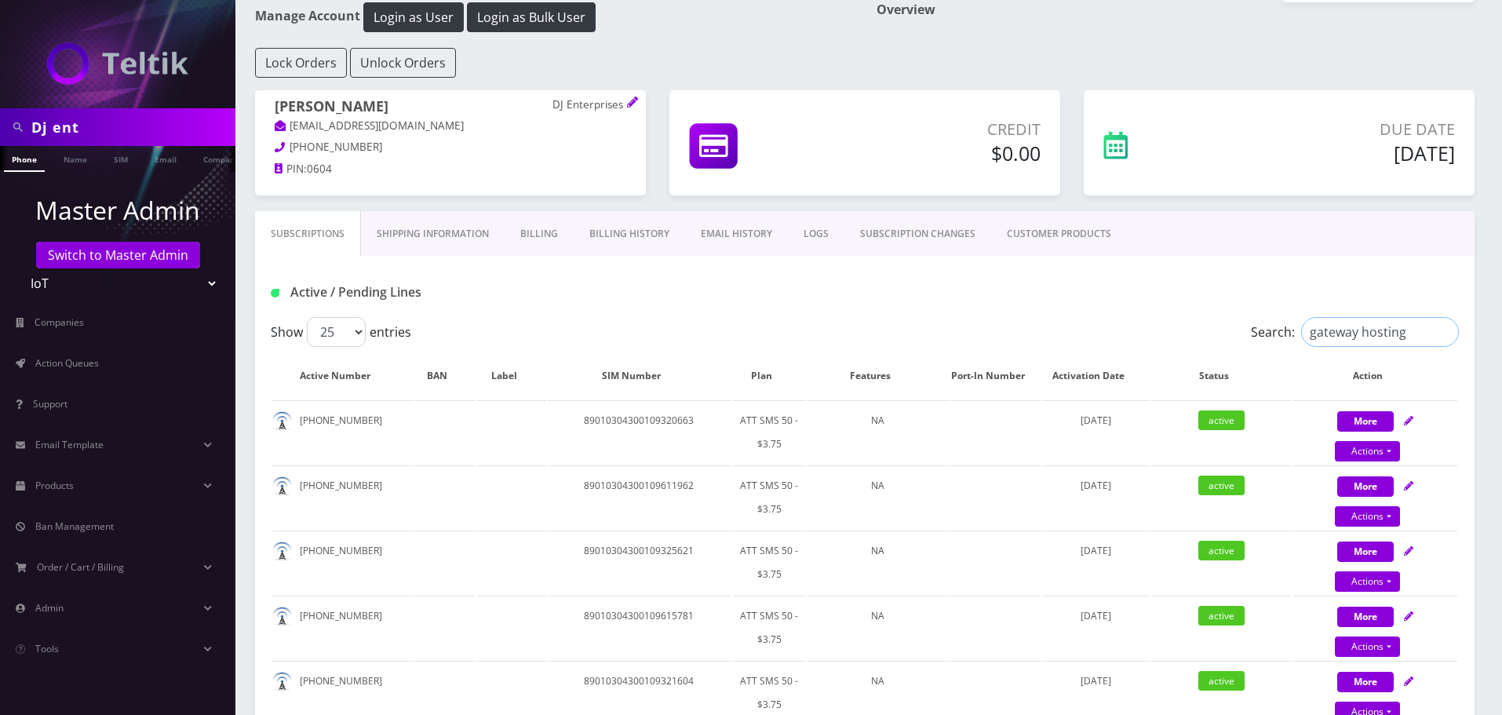
type input "gateway hosting"
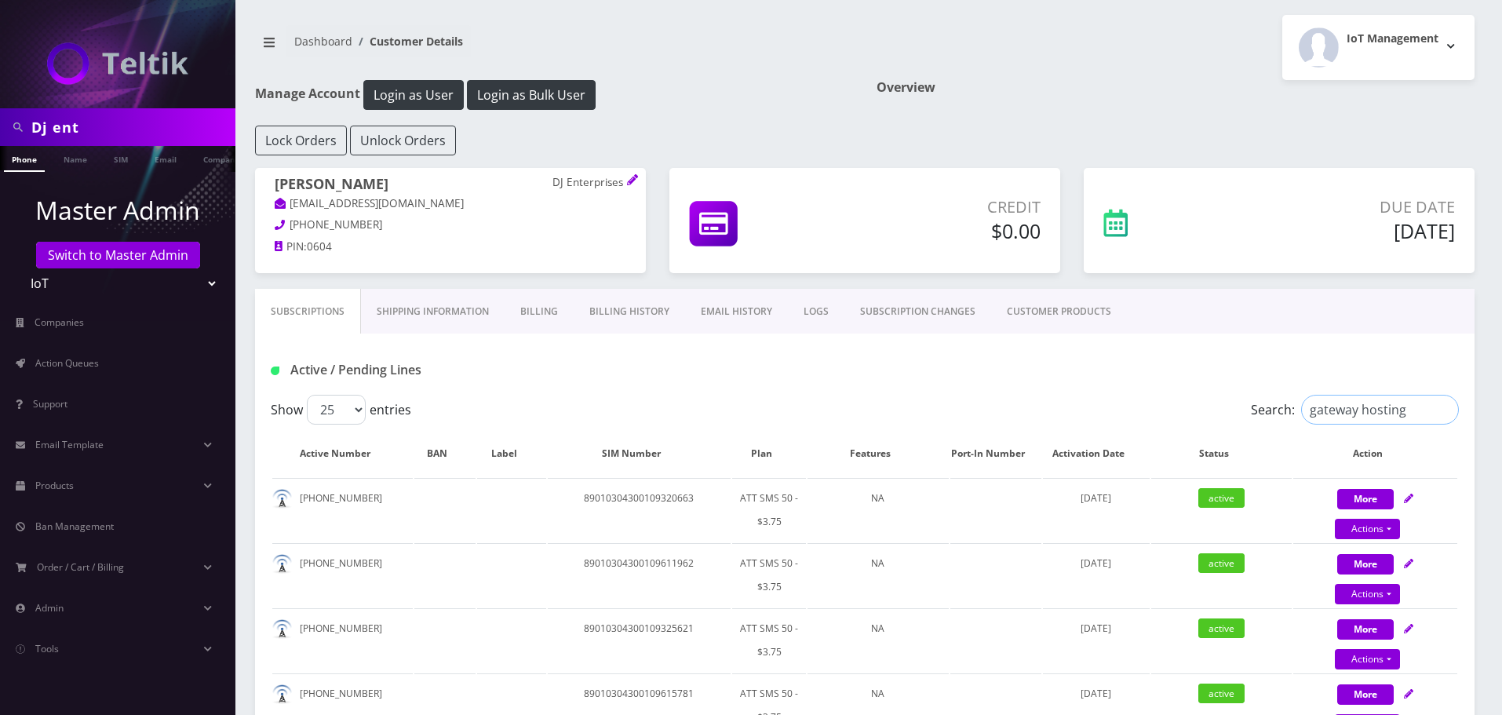
scroll to position [0, 0]
click at [1448, 417] on input "gateway hosting" at bounding box center [1380, 410] width 158 height 30
click at [525, 100] on button "Login as Bulk User" at bounding box center [531, 96] width 129 height 30
click at [1044, 338] on div "Active / Pending Lines" at bounding box center [864, 364] width 1219 height 61
click at [1042, 320] on link "CUSTOMER PRODUCTS" at bounding box center [1059, 313] width 136 height 46
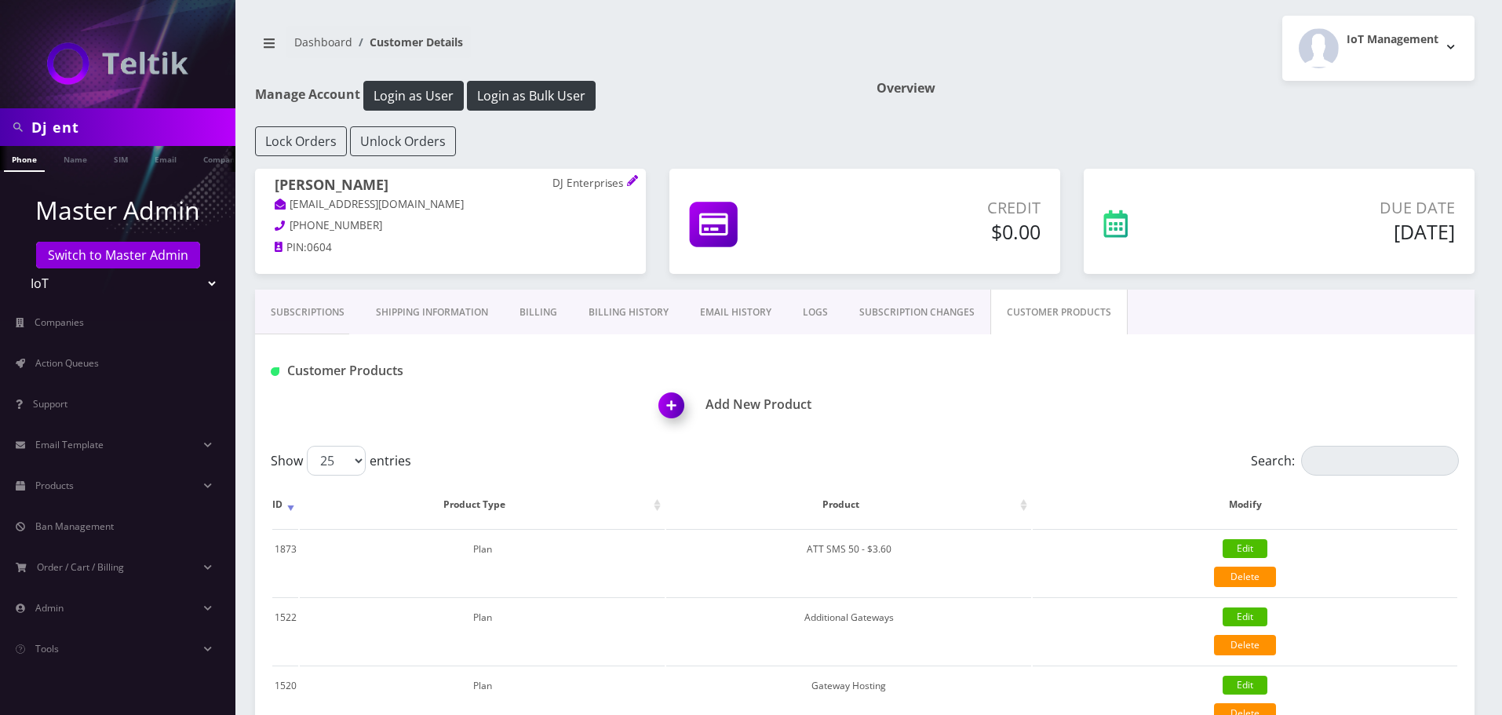
click at [625, 177] on p "DJ Enterprises" at bounding box center [589, 184] width 74 height 14
click at [632, 178] on icon at bounding box center [632, 180] width 10 height 10
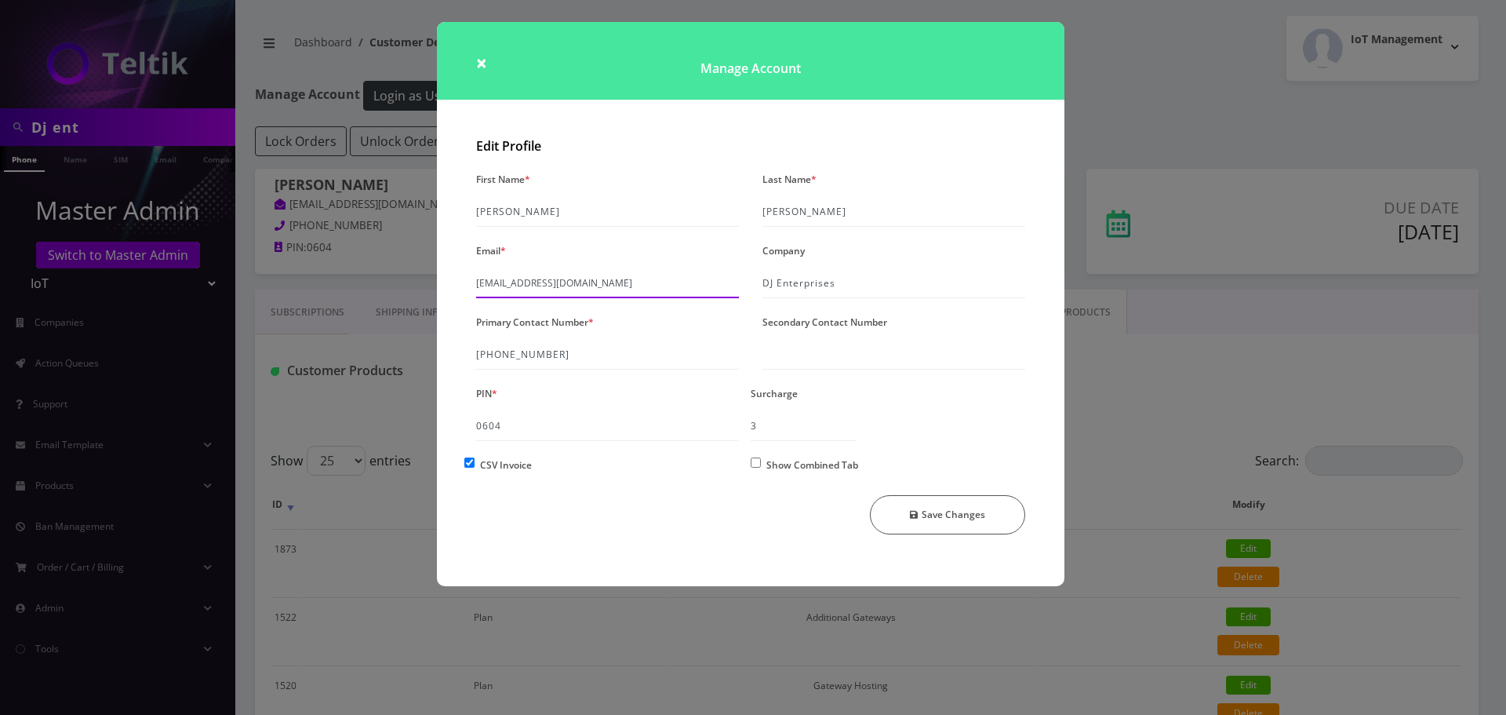
click at [609, 294] on input "deveshjairath@hotmail.com" at bounding box center [607, 283] width 263 height 30
type input "v"
click at [573, 290] on input "v" at bounding box center [607, 283] width 263 height 30
type input "billing+khushi@teltik.com"
click at [938, 515] on button "Save Changes" at bounding box center [948, 514] width 156 height 39
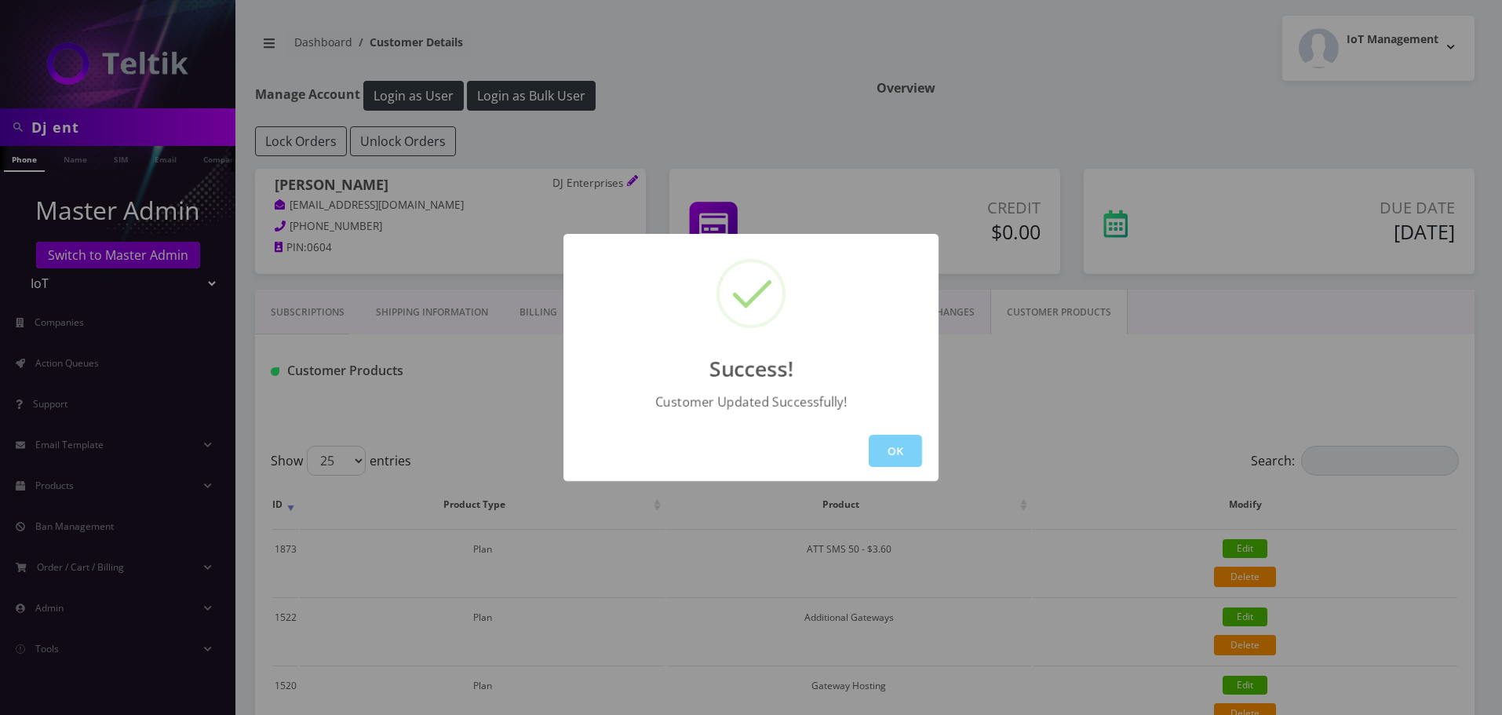
click at [899, 454] on button "OK" at bounding box center [895, 451] width 53 height 32
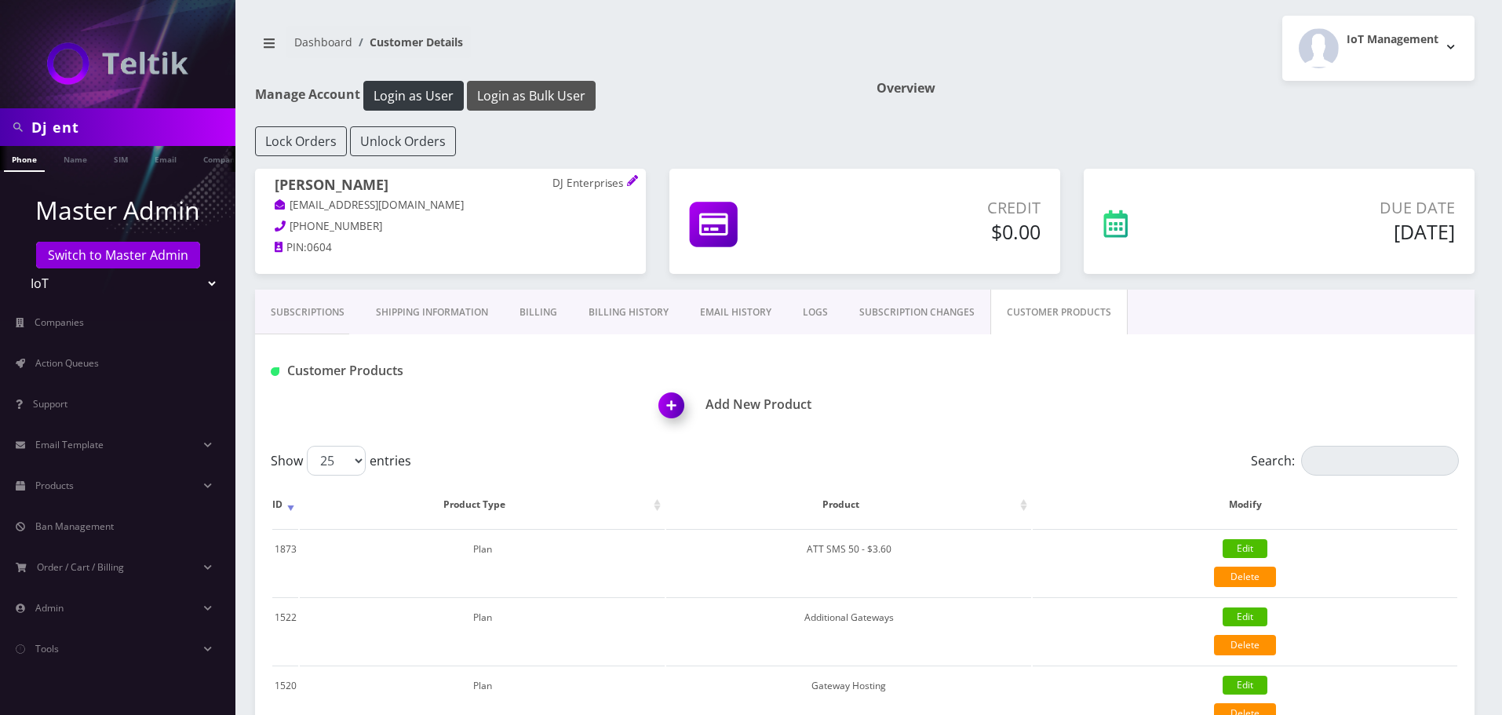
click at [536, 91] on button "Login as Bulk User" at bounding box center [531, 96] width 129 height 30
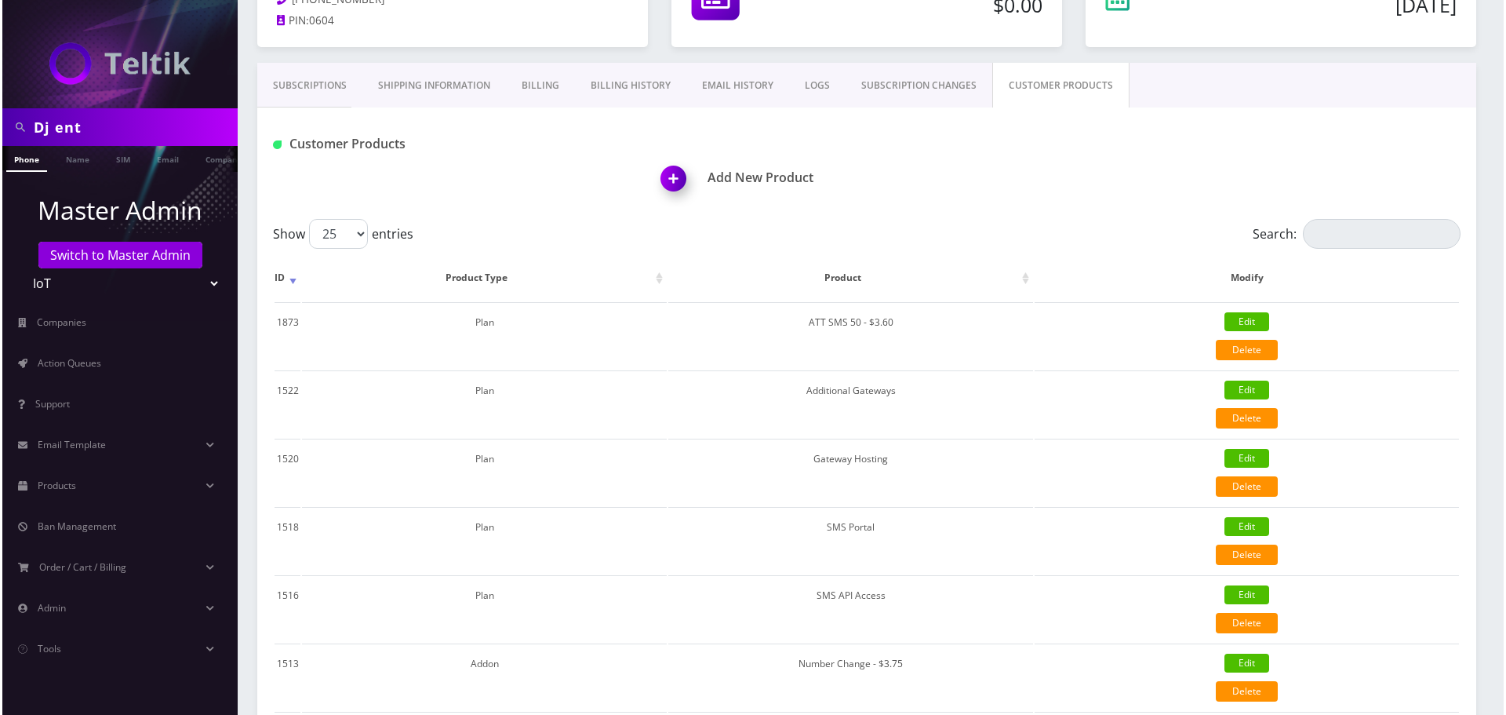
scroll to position [235, 0]
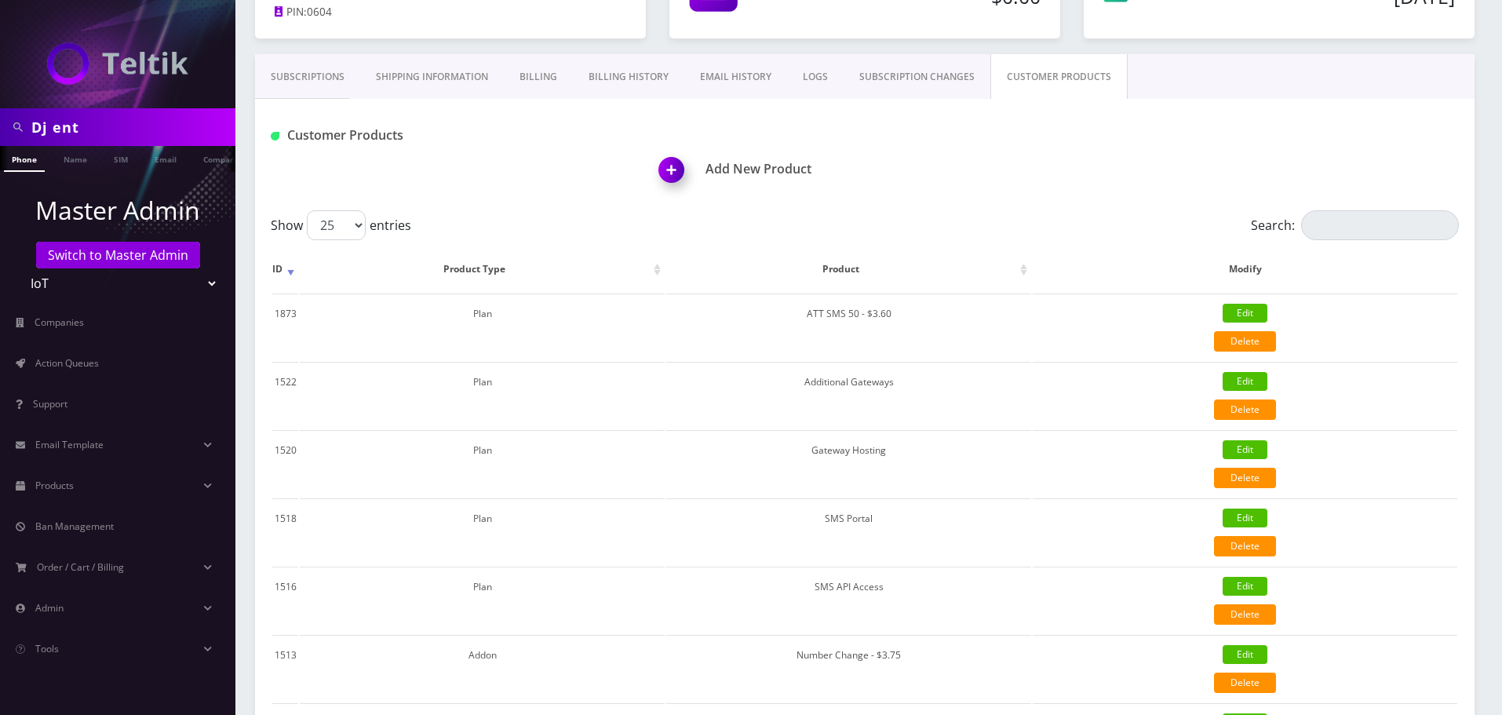
click at [672, 179] on img at bounding box center [674, 175] width 46 height 46
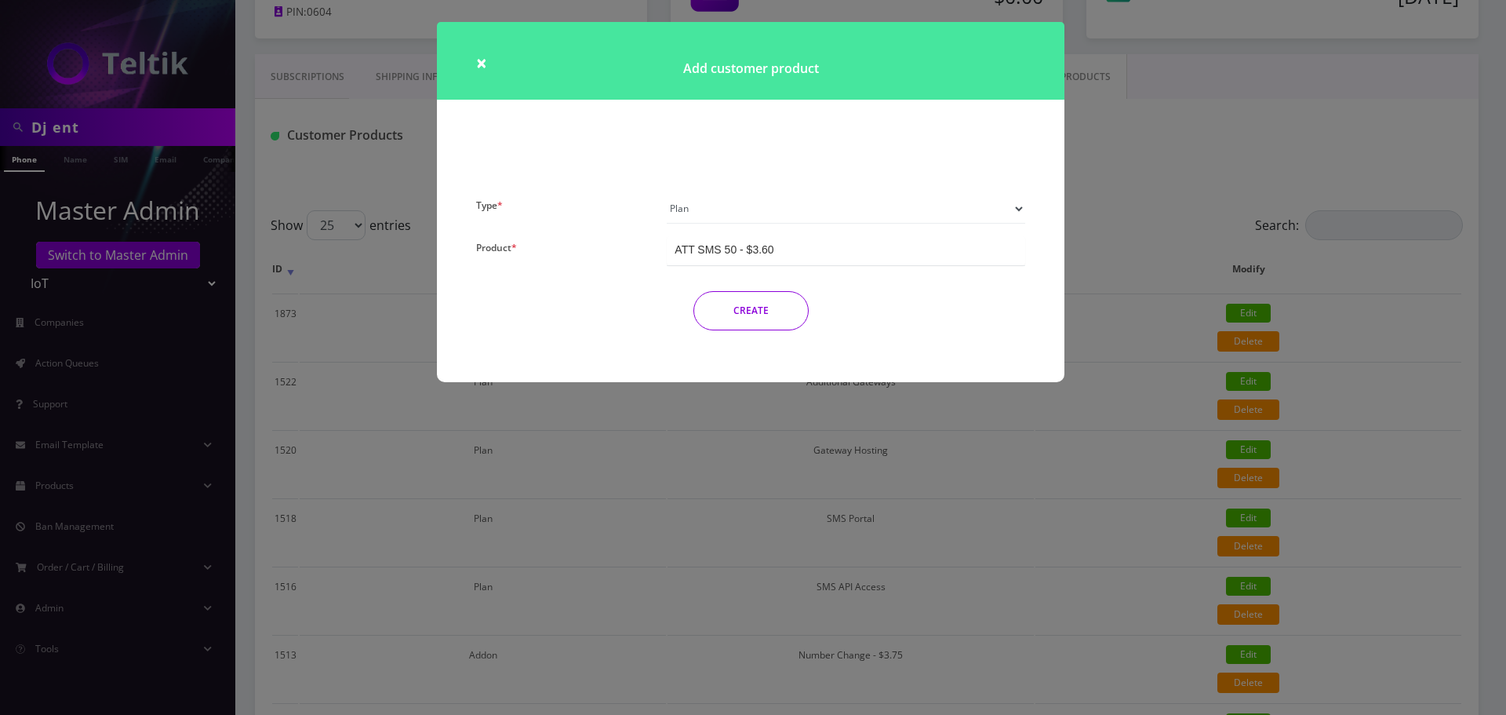
click at [723, 212] on select "Plan Device Sim Addon One-off" at bounding box center [846, 209] width 359 height 30
click at [734, 197] on select "Plan Device Sim Addon One-off" at bounding box center [846, 209] width 359 height 30
click at [687, 205] on select "Plan Device Sim Addon One-off" at bounding box center [846, 209] width 359 height 30
click at [667, 194] on select "Plan Device Sim Addon One-off" at bounding box center [846, 209] width 359 height 30
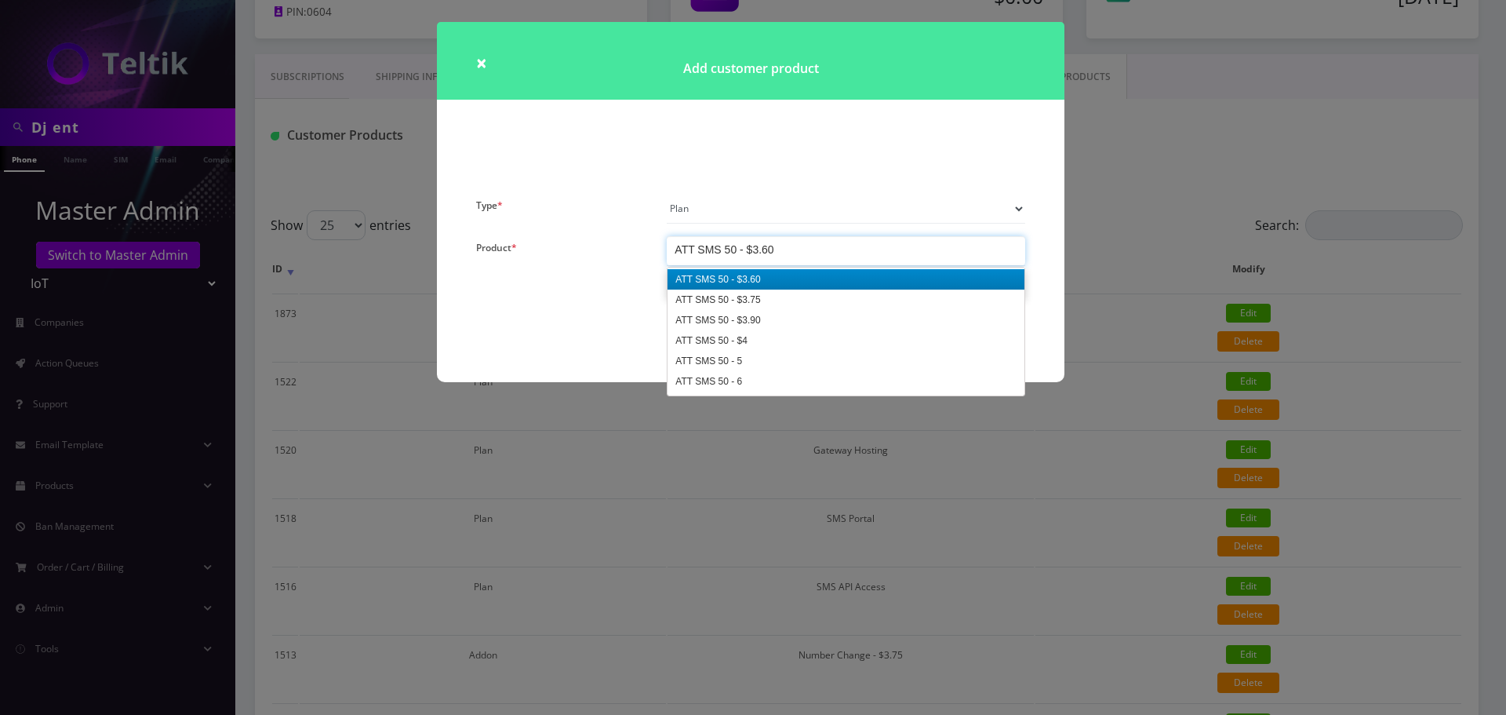
click at [731, 255] on div "ATT SMS 50 - $3.60" at bounding box center [724, 250] width 99 height 16
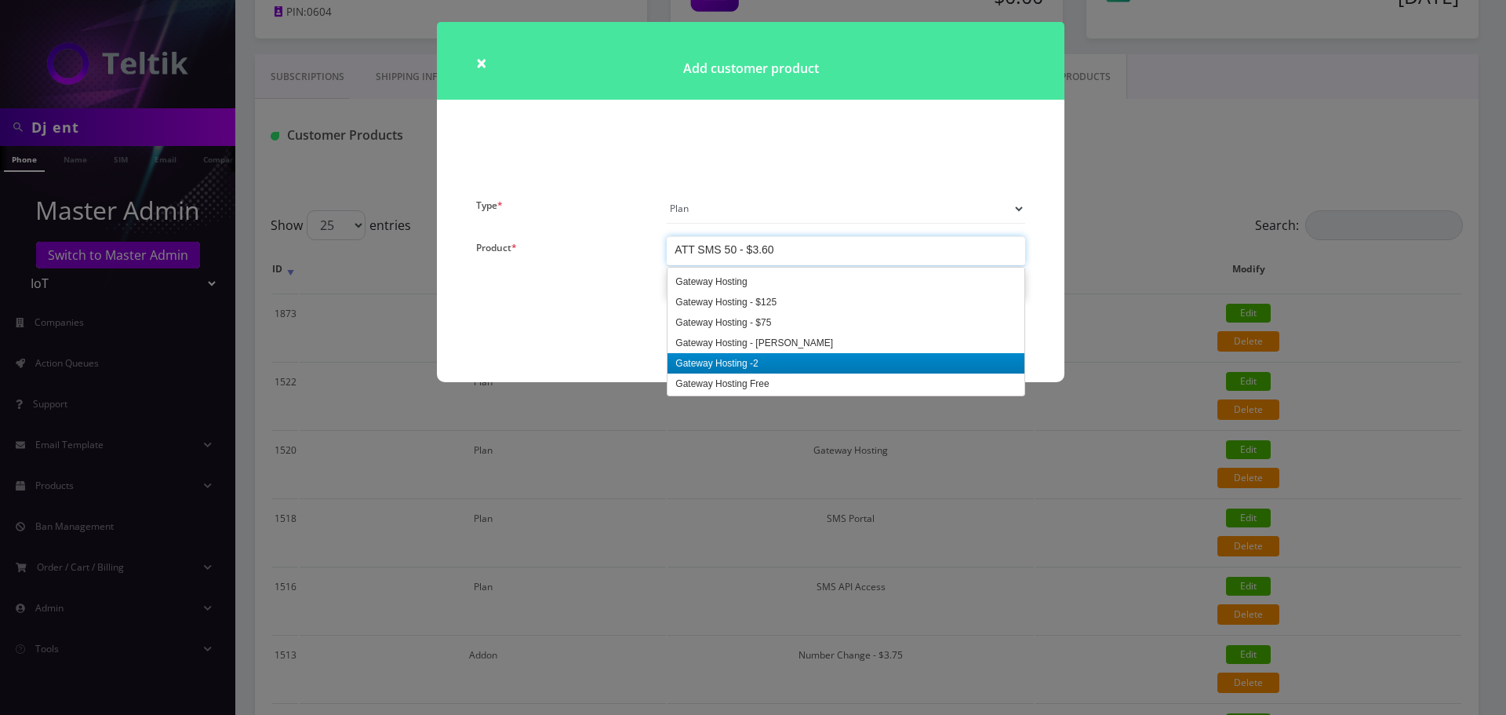
scroll to position [1098, 0]
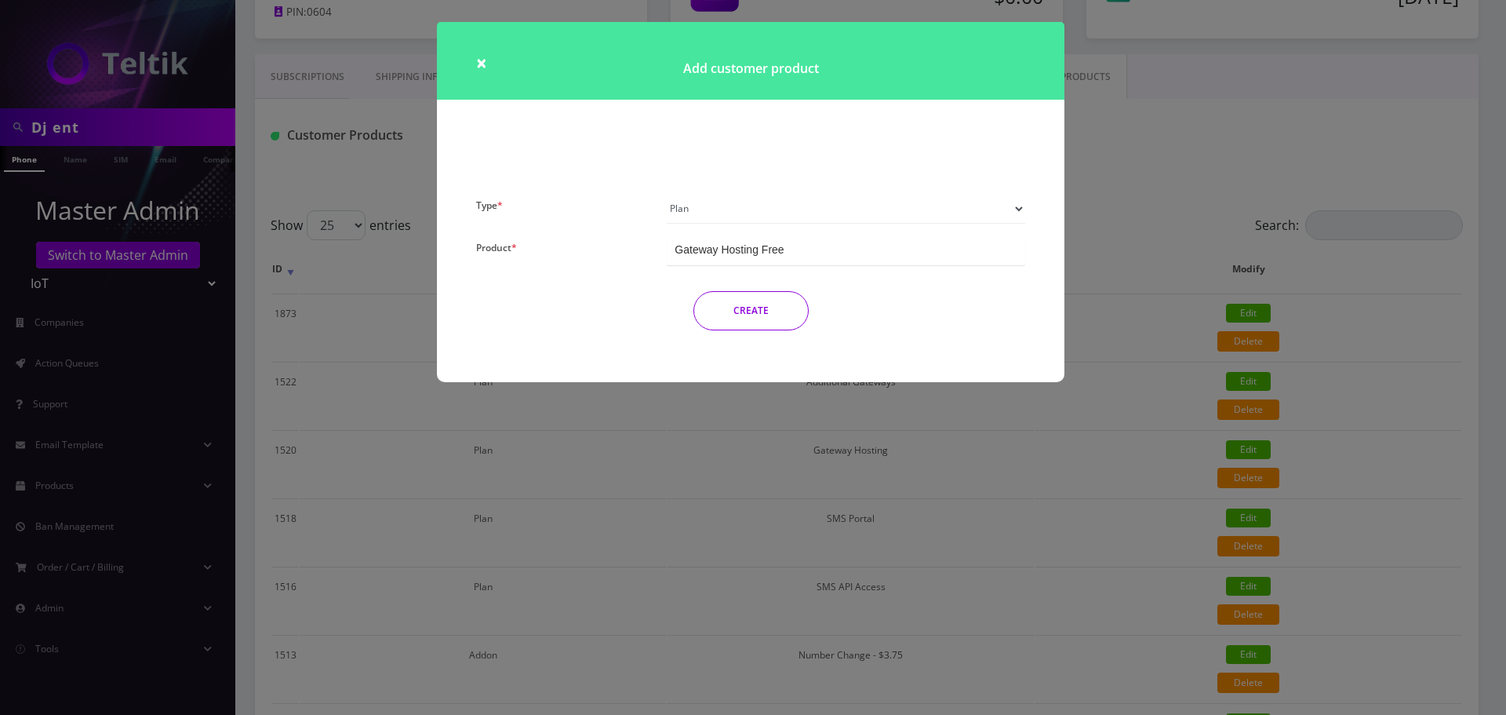
click at [763, 311] on button "CREATE" at bounding box center [751, 310] width 115 height 39
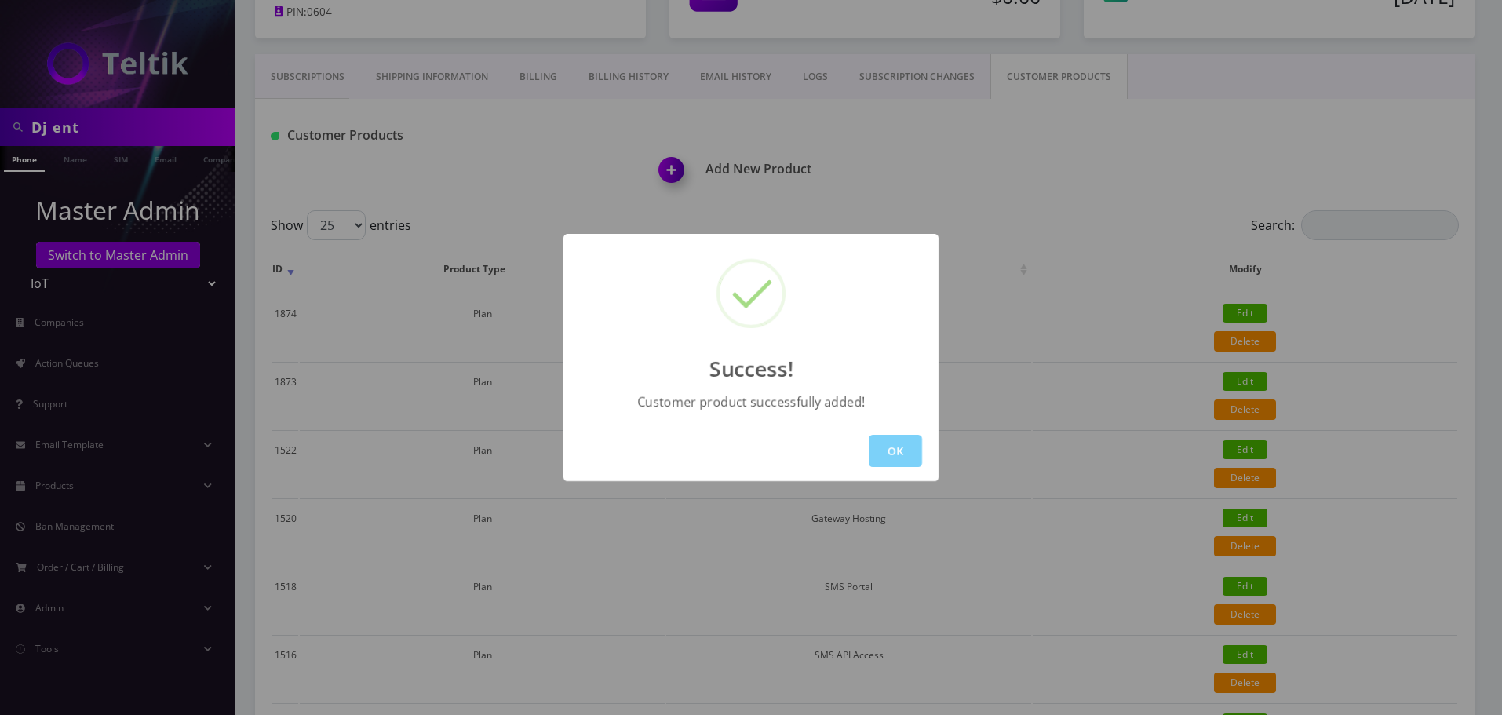
click at [909, 428] on div "OK" at bounding box center [750, 451] width 375 height 60
click at [902, 433] on div "OK" at bounding box center [750, 451] width 375 height 60
click at [893, 441] on button "OK" at bounding box center [895, 451] width 53 height 32
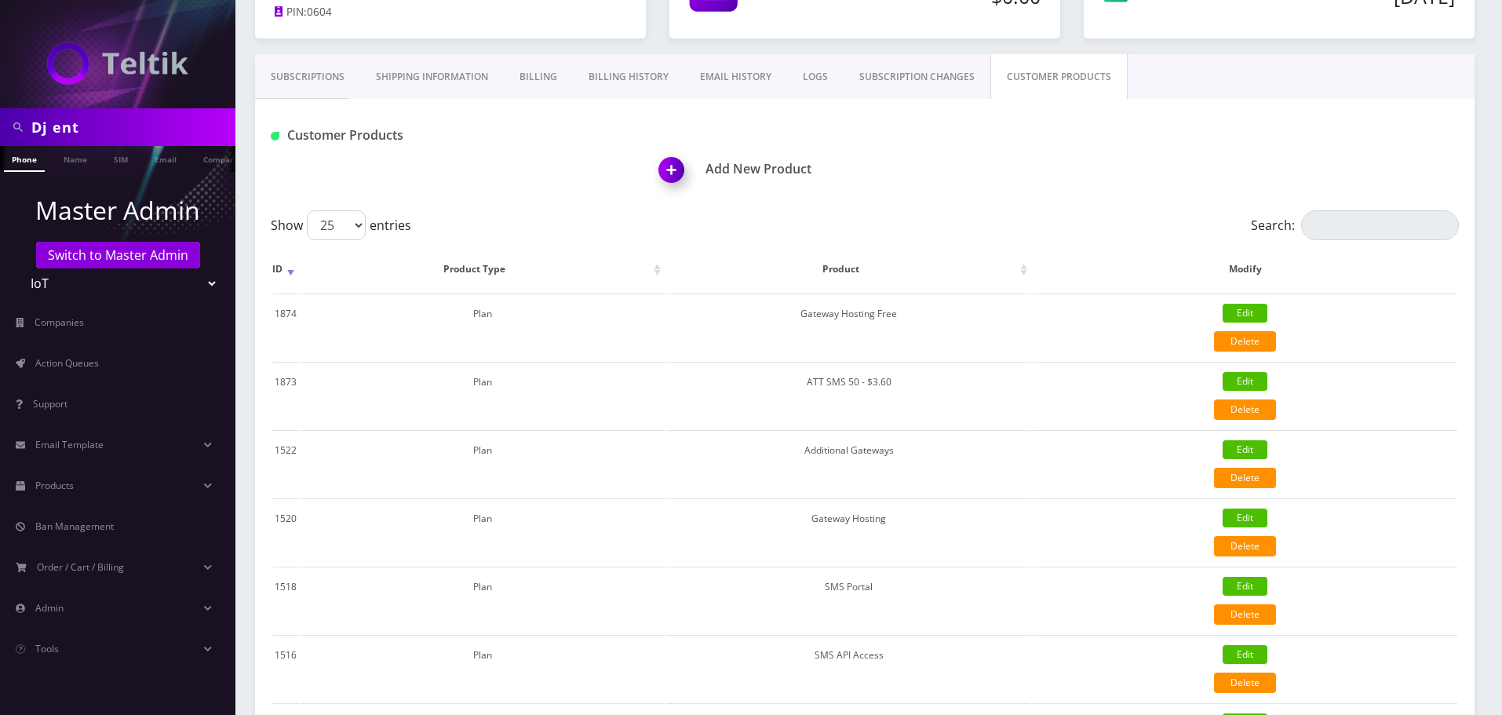
click at [674, 173] on img at bounding box center [674, 175] width 46 height 46
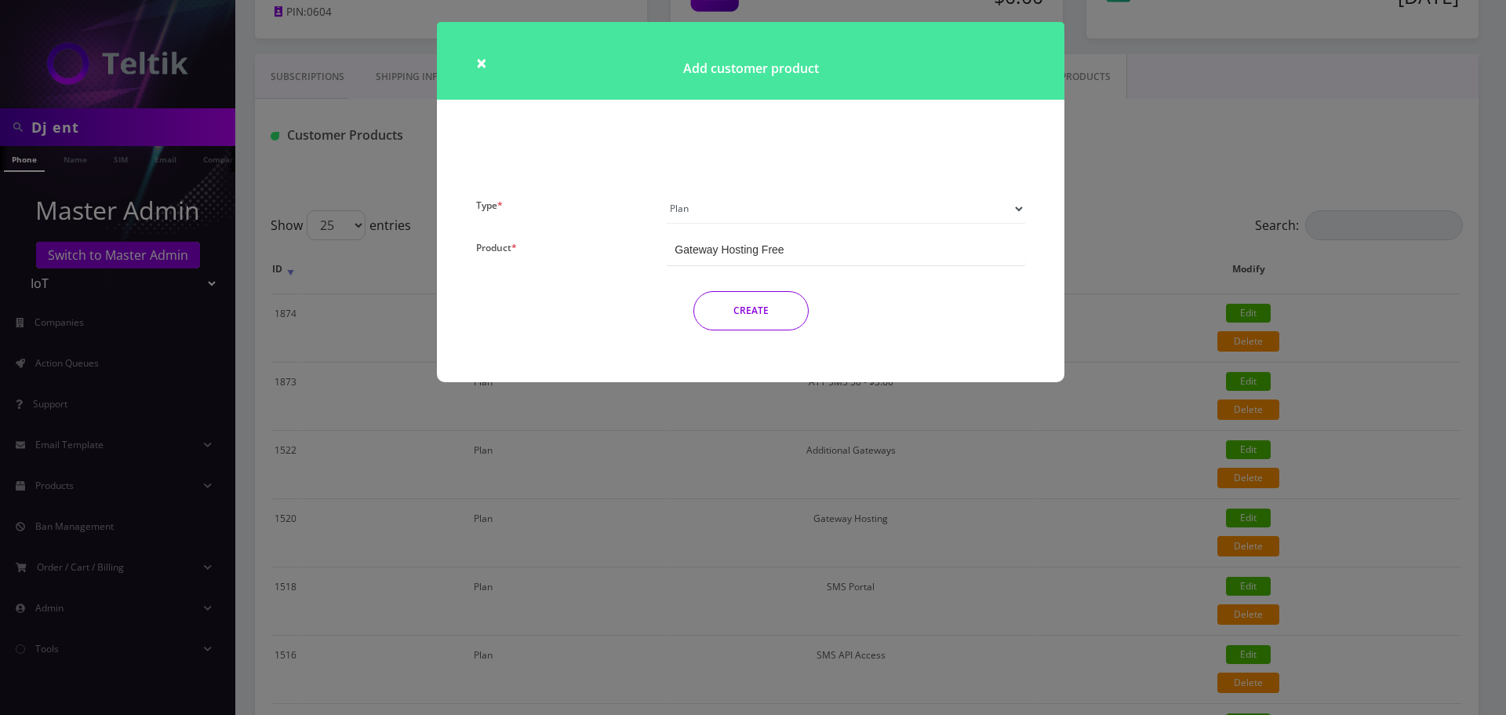
click at [736, 252] on div "Gateway Hosting Free" at bounding box center [729, 250] width 109 height 16
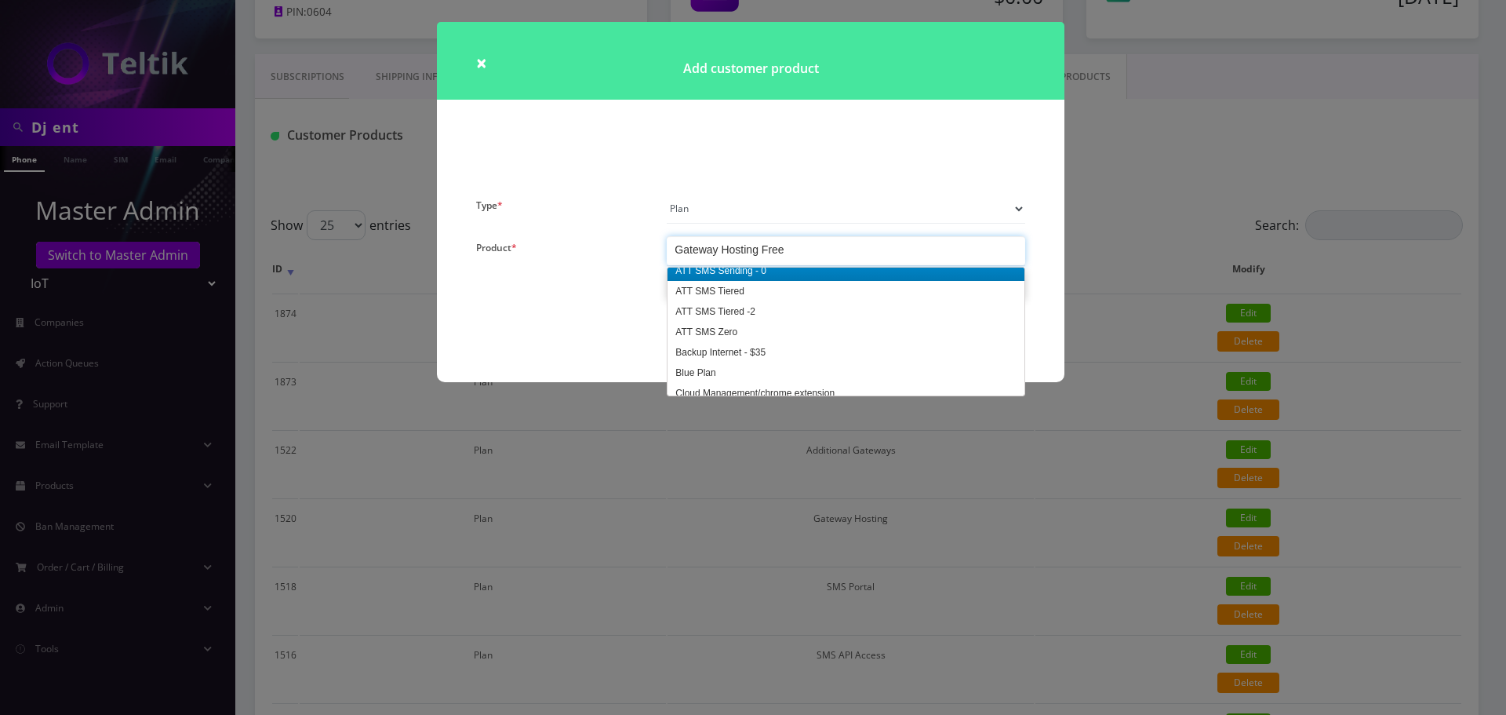
scroll to position [706, 0]
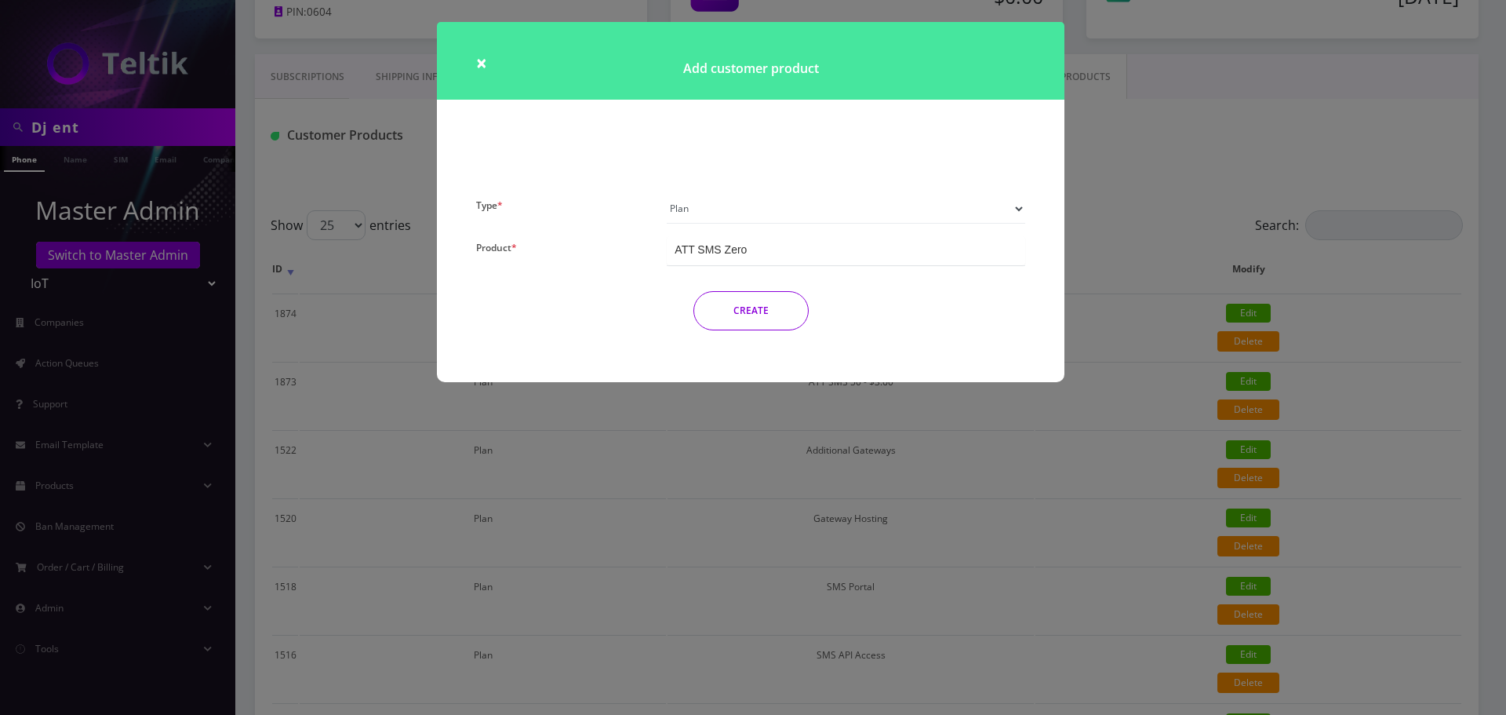
click at [776, 307] on button "CREATE" at bounding box center [751, 310] width 115 height 39
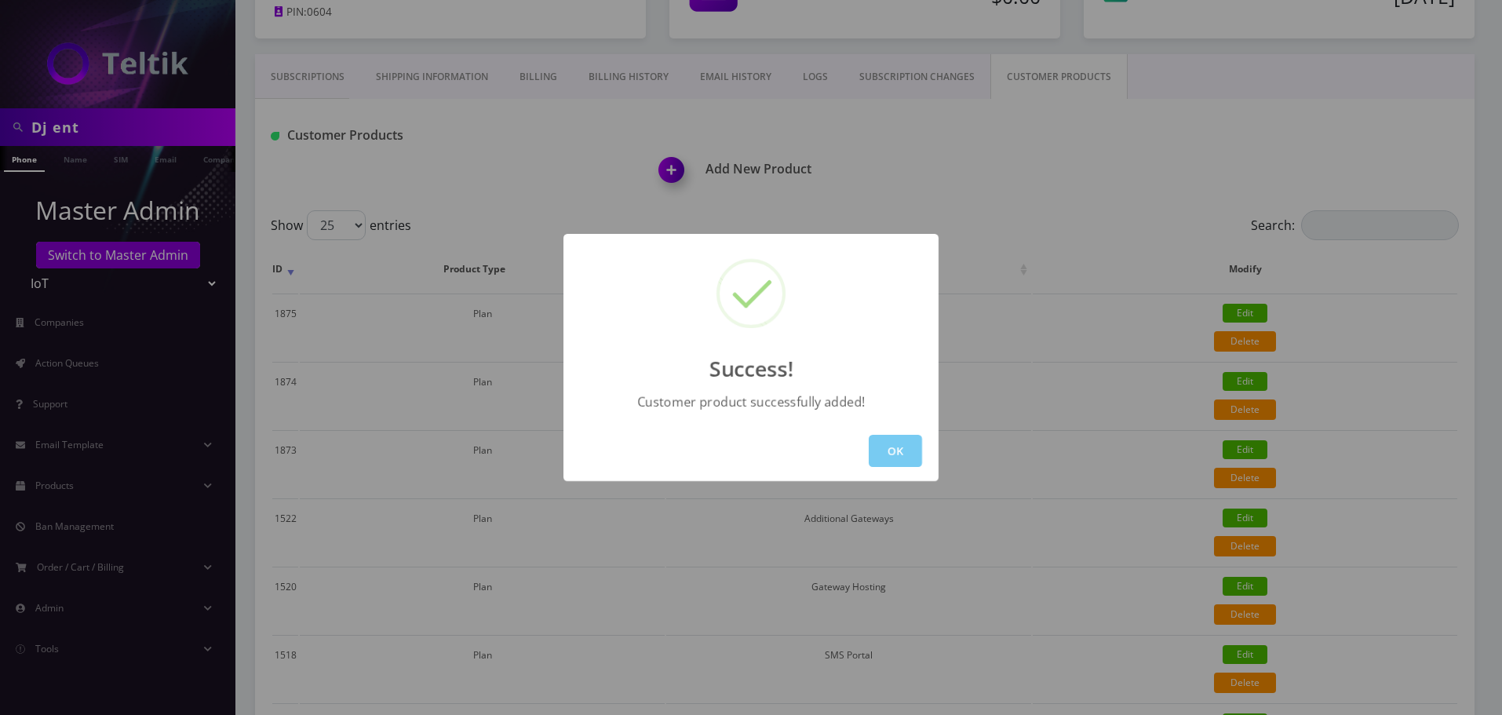
click at [895, 454] on button "OK" at bounding box center [895, 451] width 53 height 32
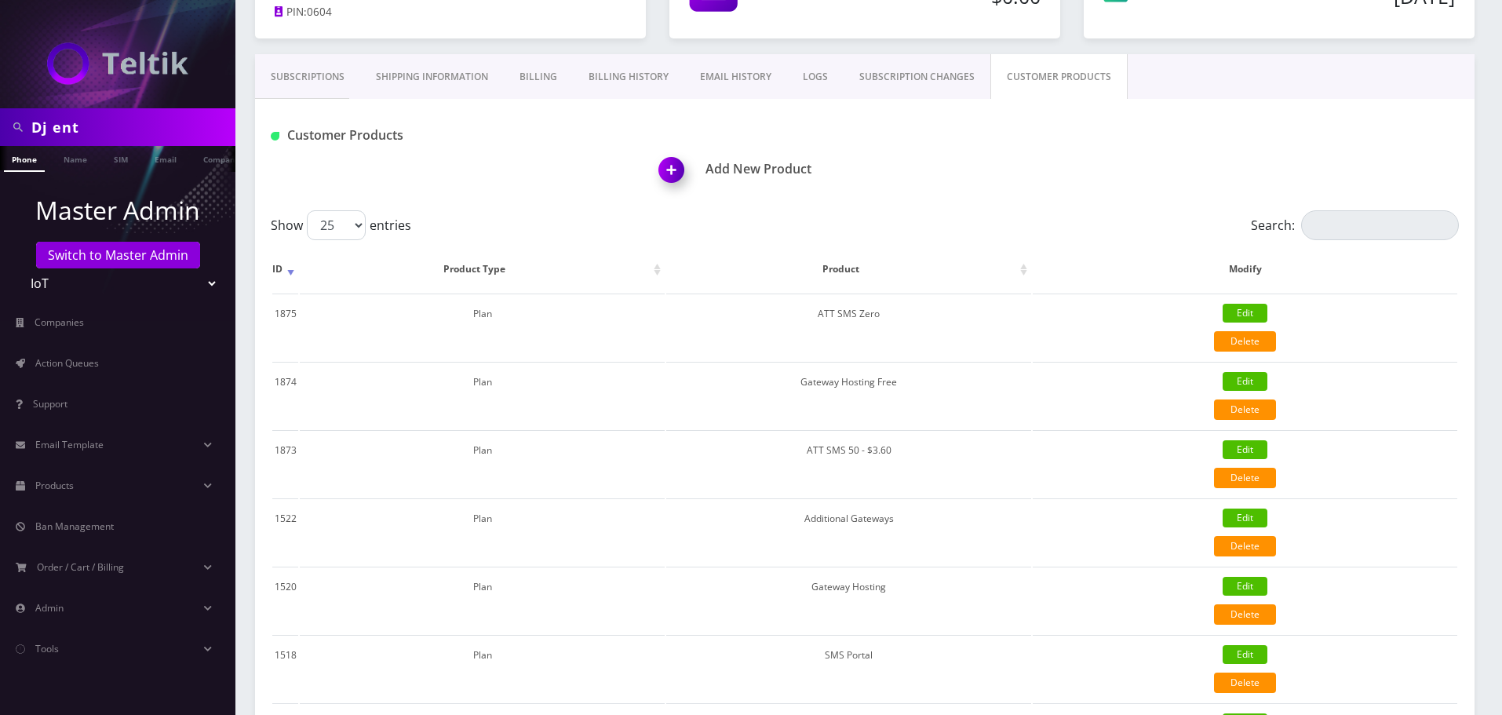
click at [679, 177] on img at bounding box center [674, 175] width 46 height 46
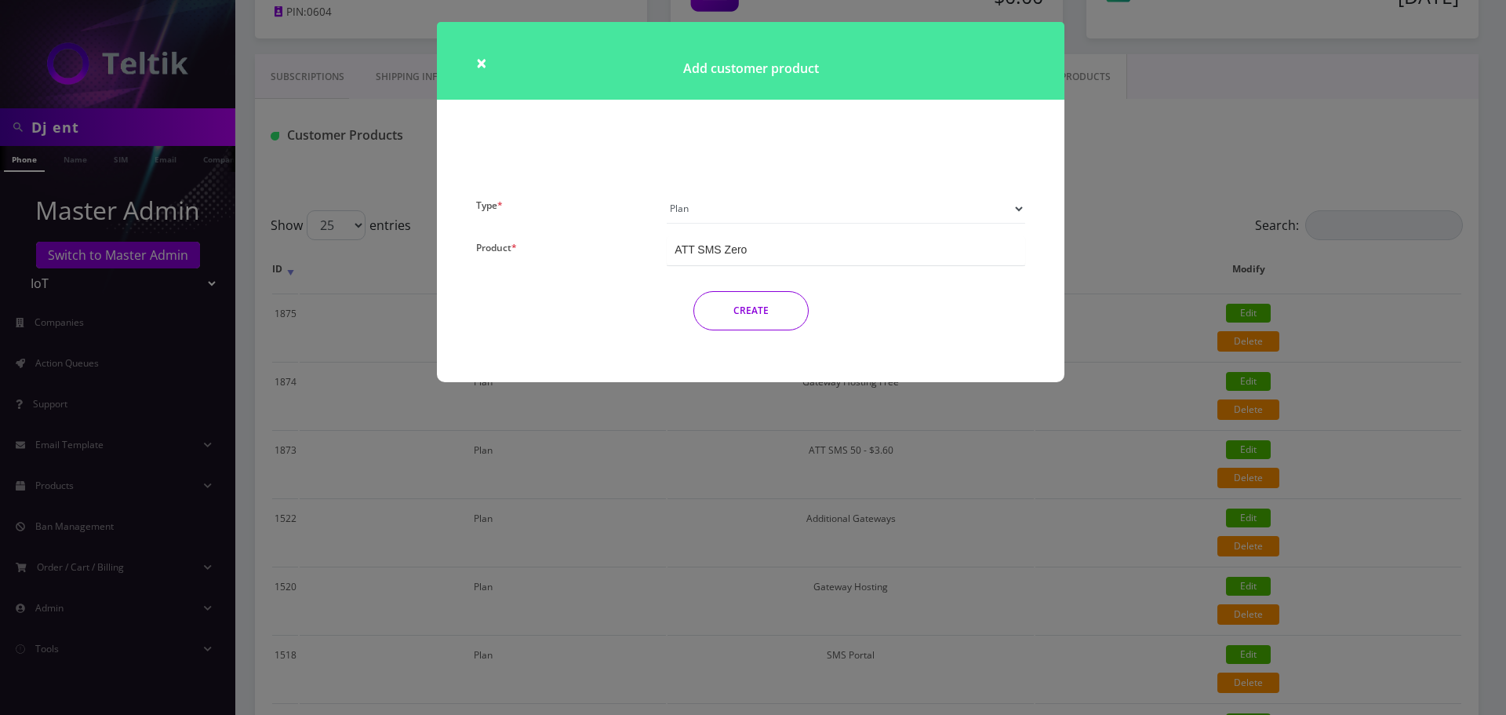
click at [710, 202] on select "Plan Device Sim Addon One-off" at bounding box center [846, 209] width 359 height 30
click at [667, 194] on select "Plan Device Sim Addon One-off" at bounding box center [846, 209] width 359 height 30
click at [721, 252] on div "TMO SMS SIM" at bounding box center [712, 250] width 74 height 16
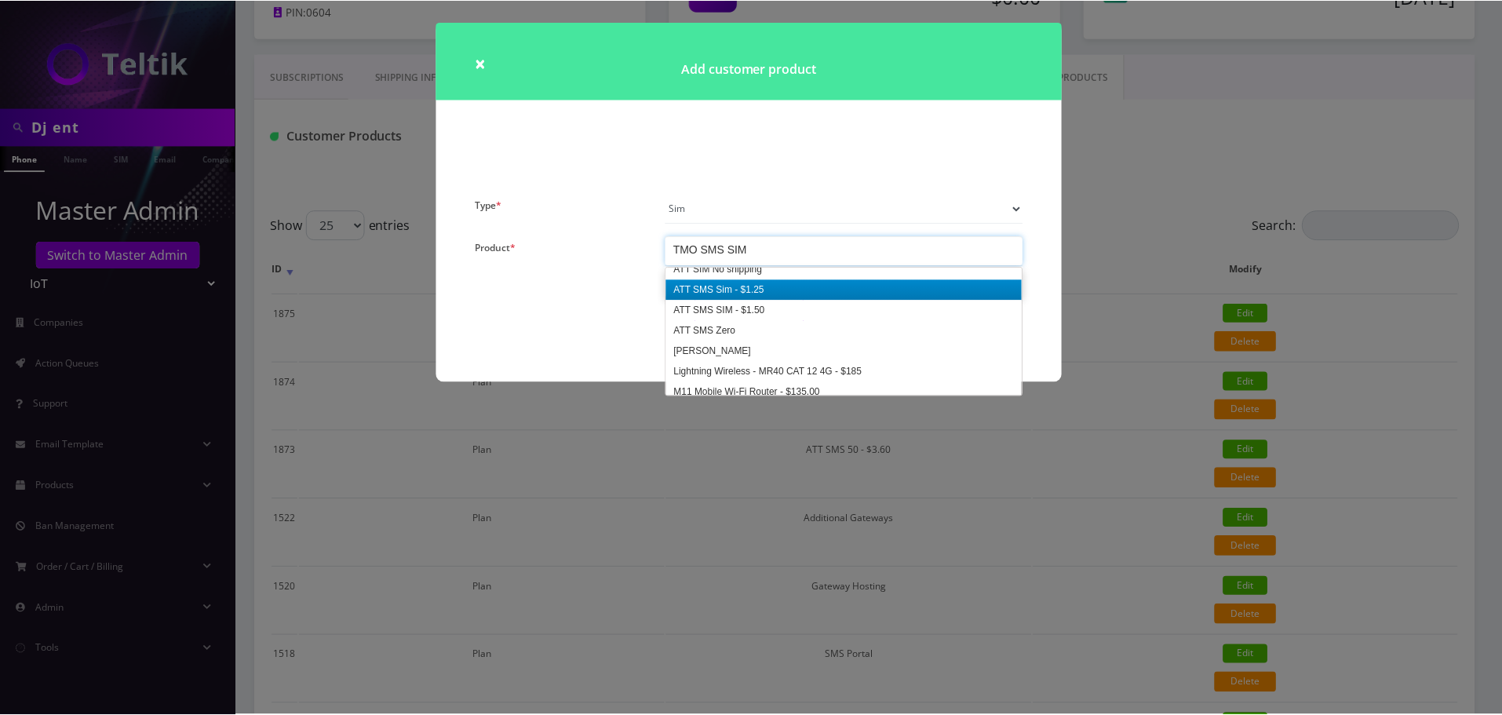
scroll to position [157, 0]
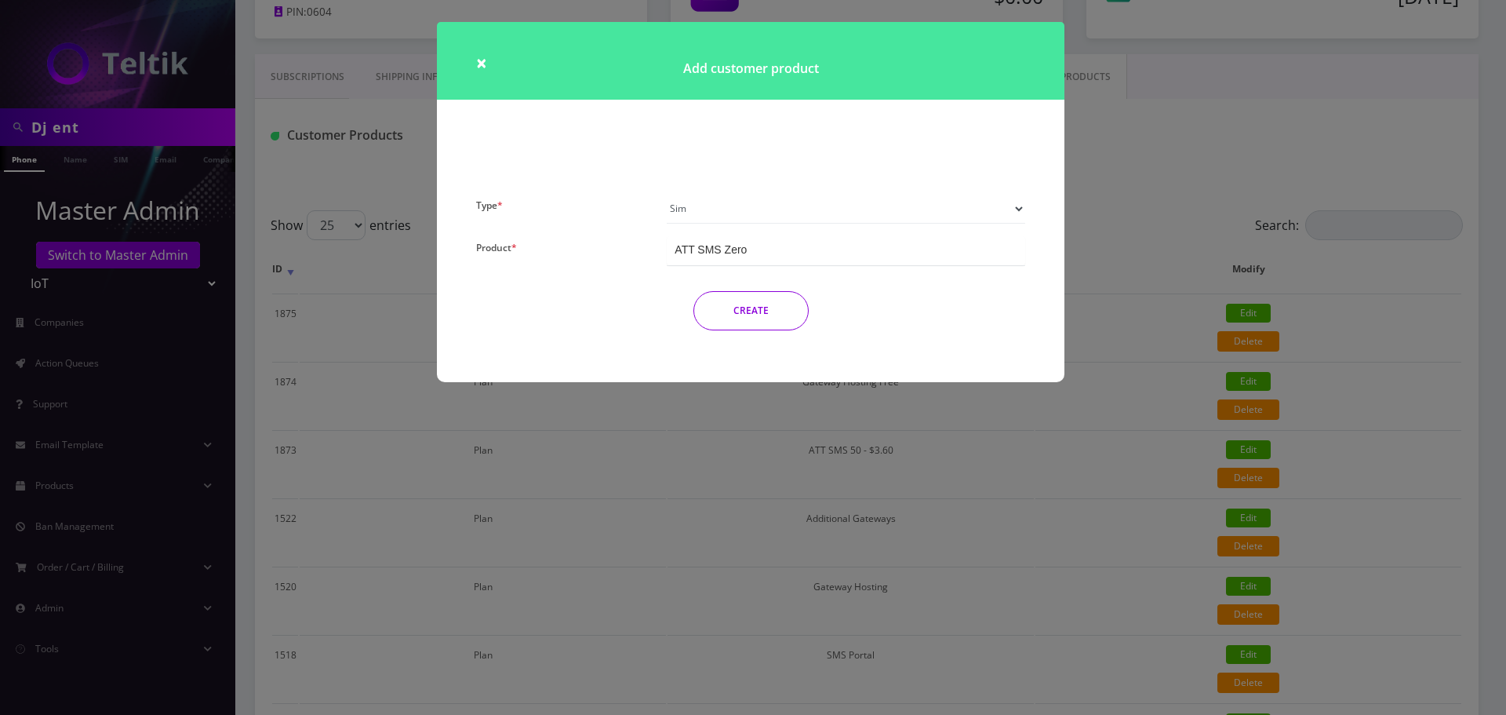
click at [773, 312] on button "CREATE" at bounding box center [751, 310] width 115 height 39
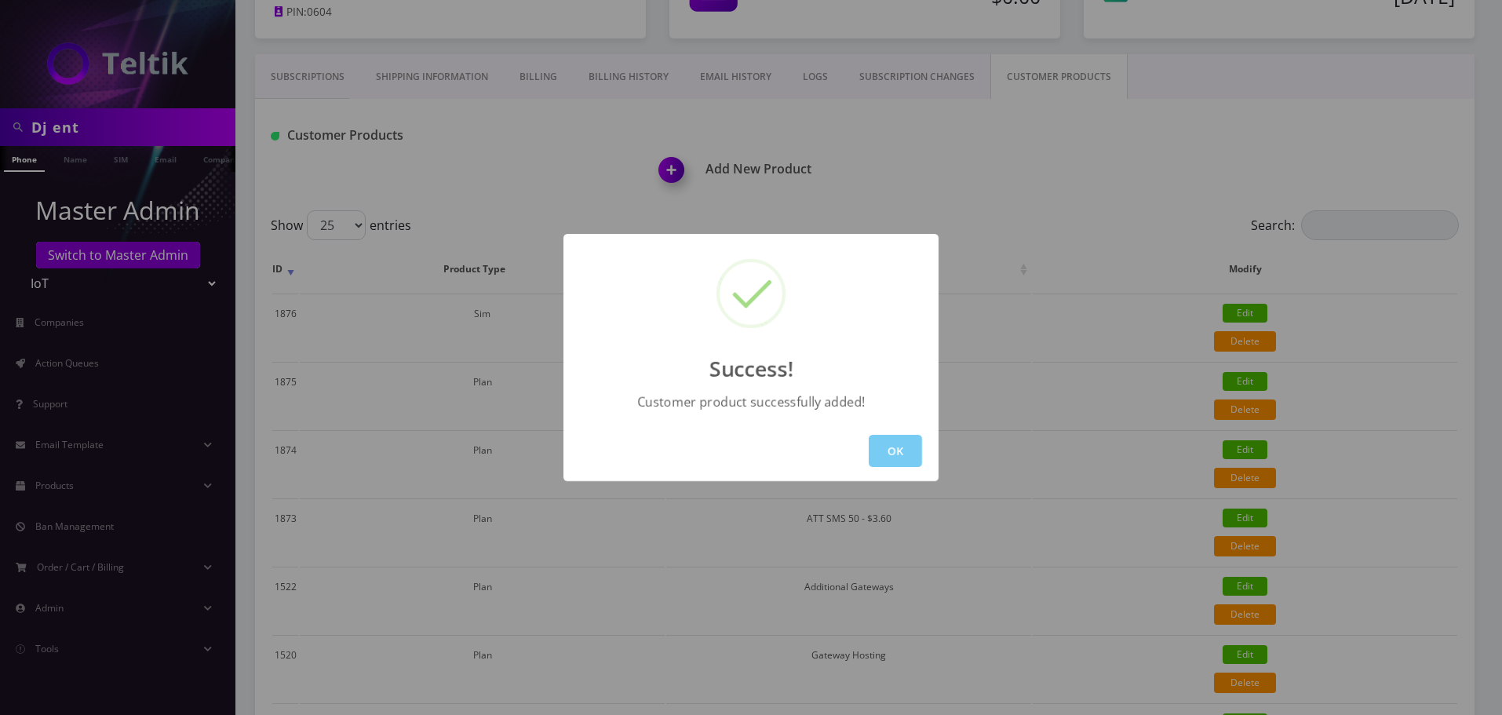
click at [902, 450] on button "OK" at bounding box center [895, 451] width 53 height 32
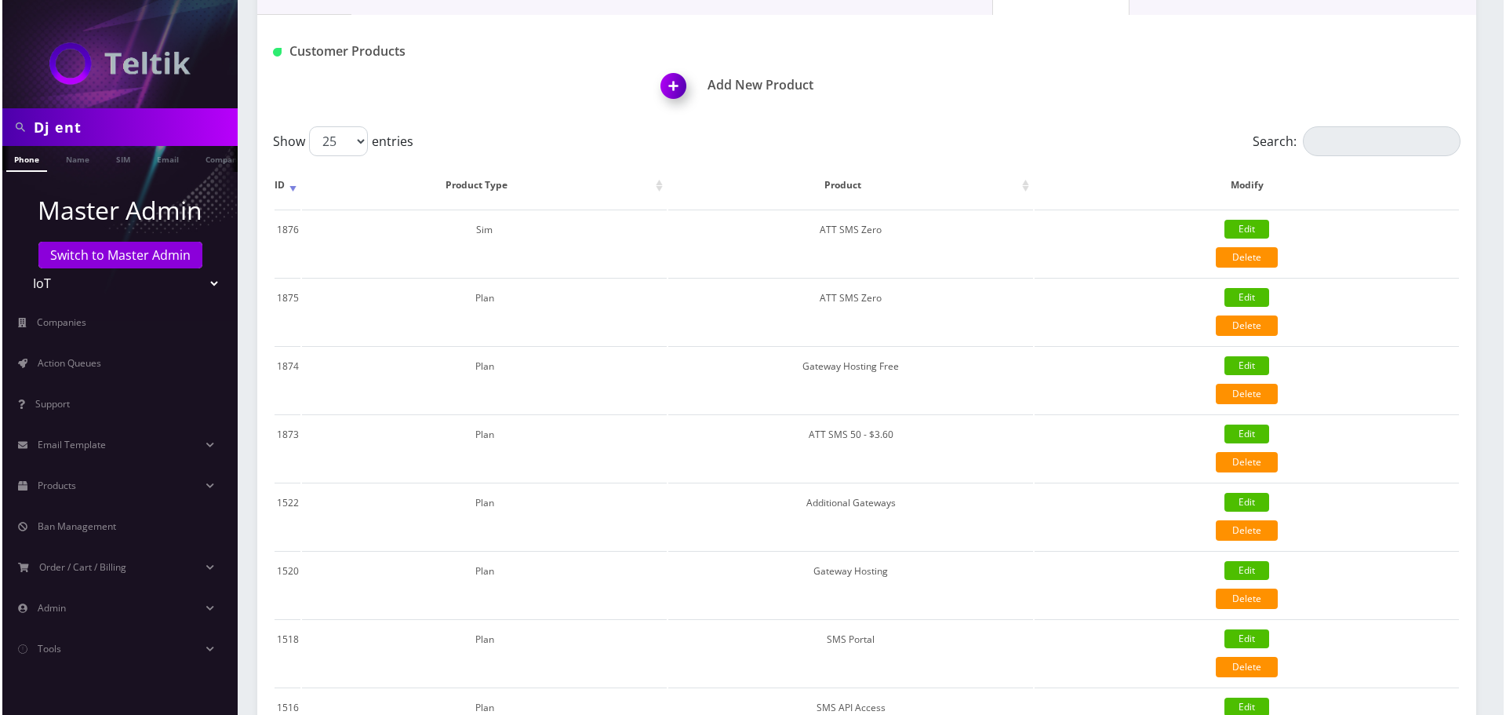
scroll to position [314, 0]
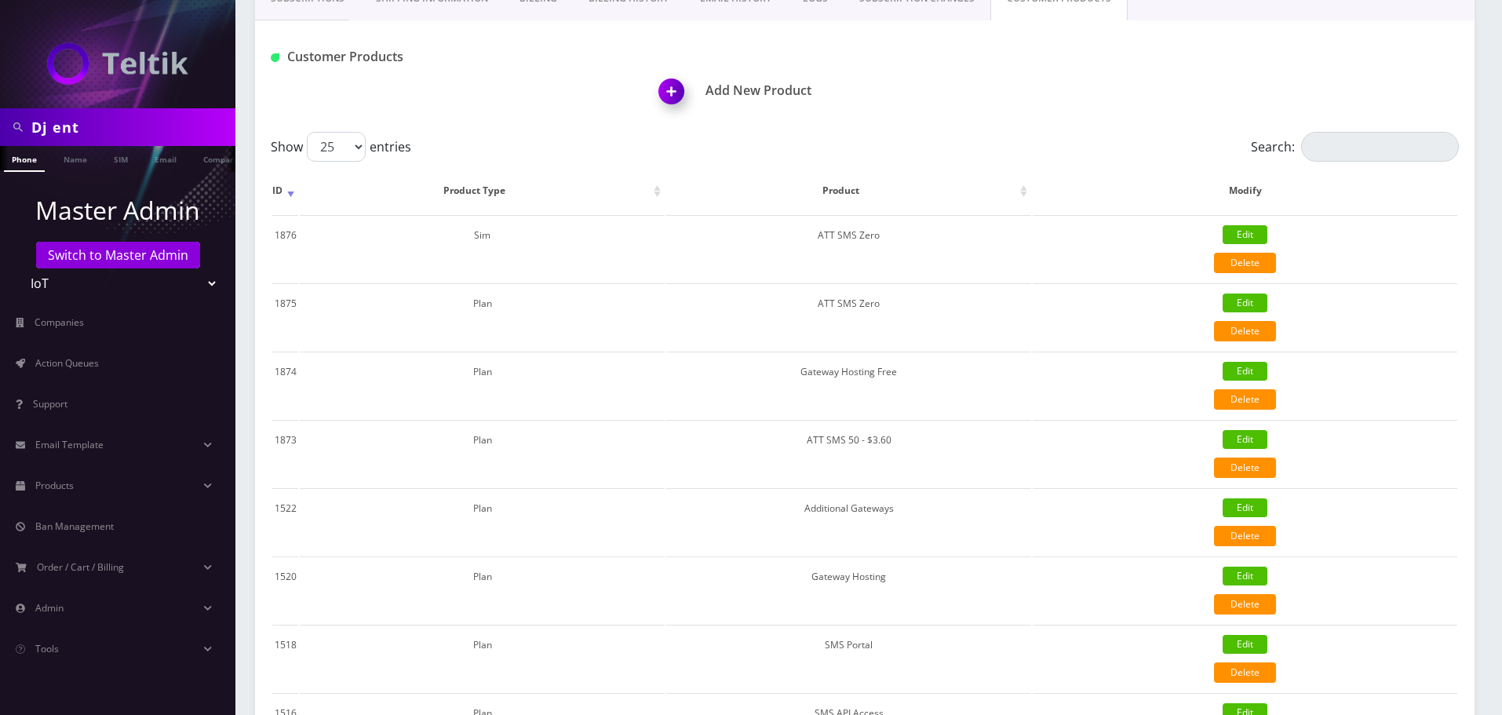
click at [672, 74] on img at bounding box center [674, 97] width 46 height 46
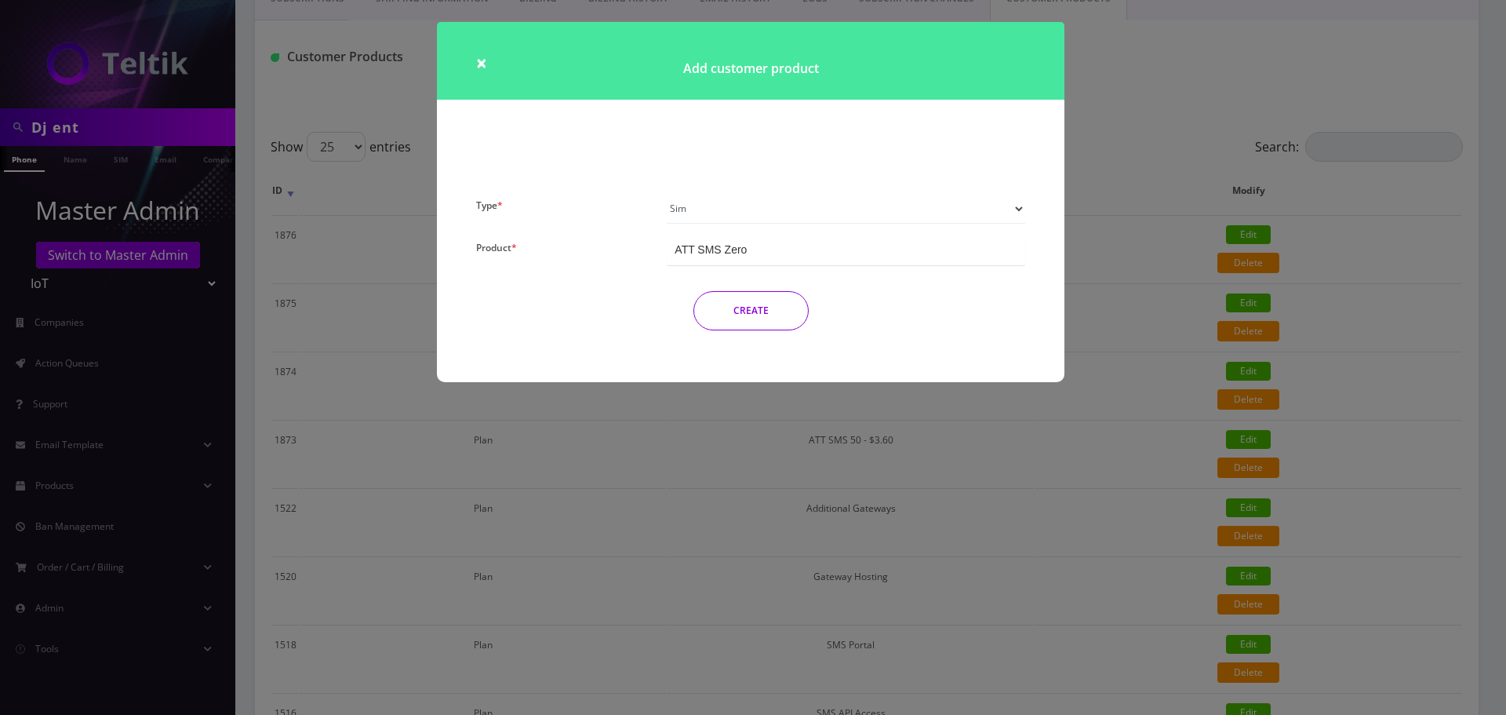
click at [728, 206] on select "Plan Device Sim Addon One-off" at bounding box center [846, 209] width 359 height 30
select select "1"
click at [667, 194] on select "Plan Device Sim Addon One-off" at bounding box center [846, 209] width 359 height 30
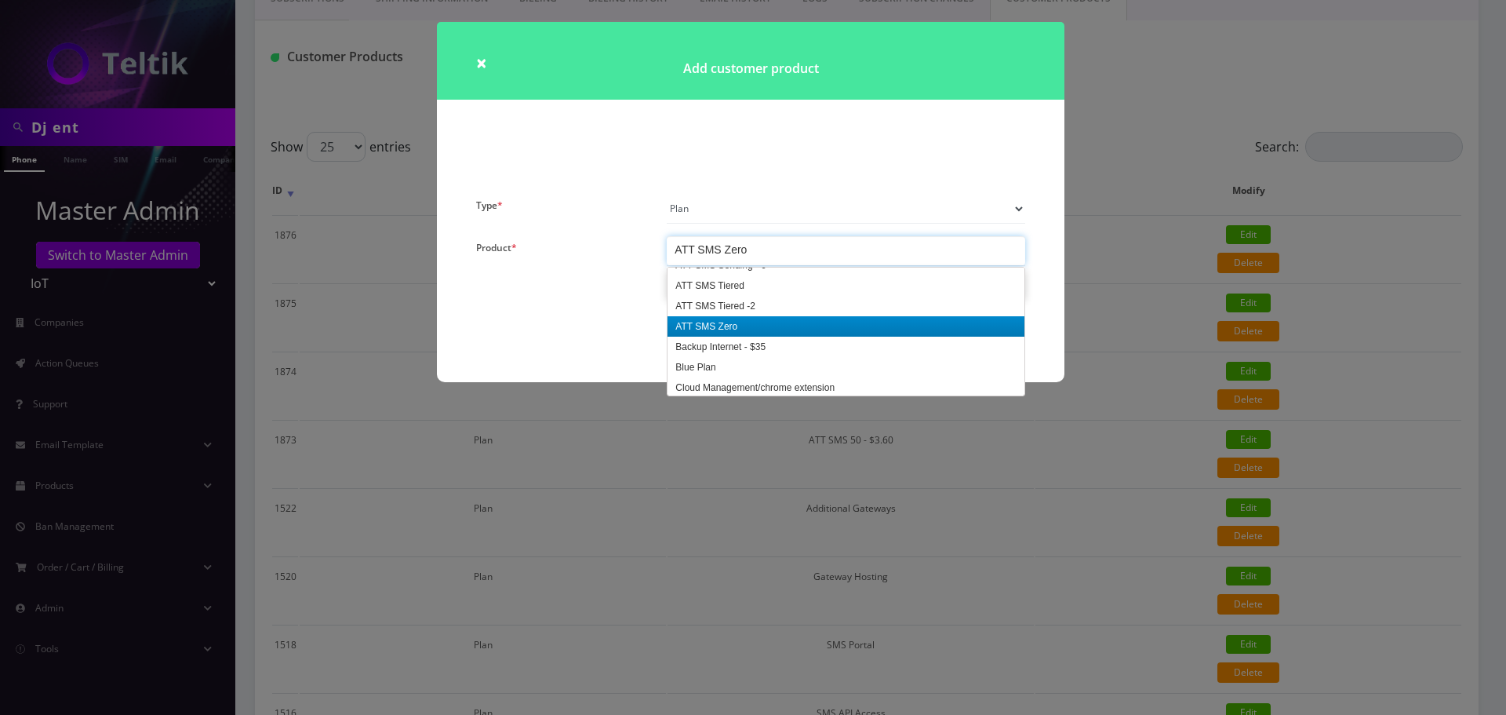
click at [720, 256] on div "ATT SMS Zero" at bounding box center [711, 250] width 72 height 16
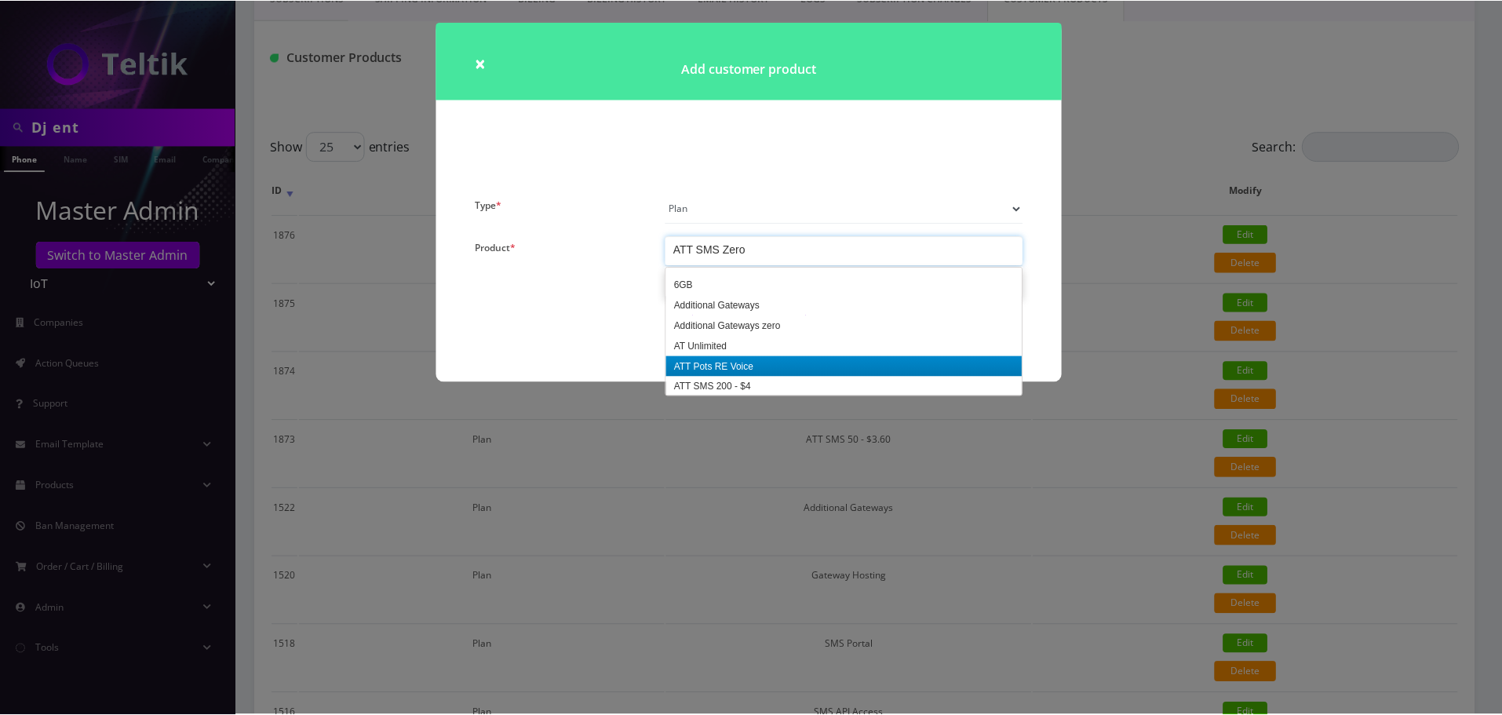
scroll to position [235, 0]
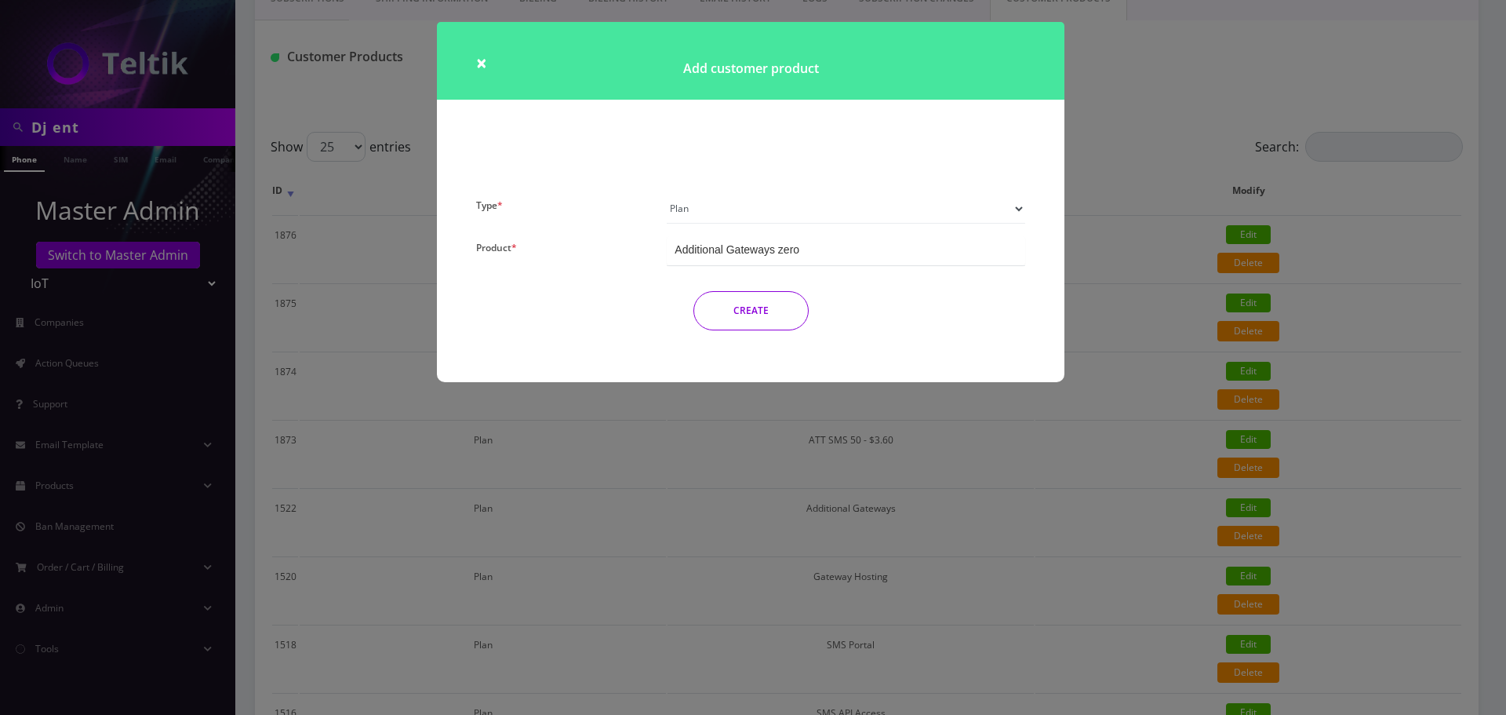
click at [765, 326] on button "CREATE" at bounding box center [751, 310] width 115 height 39
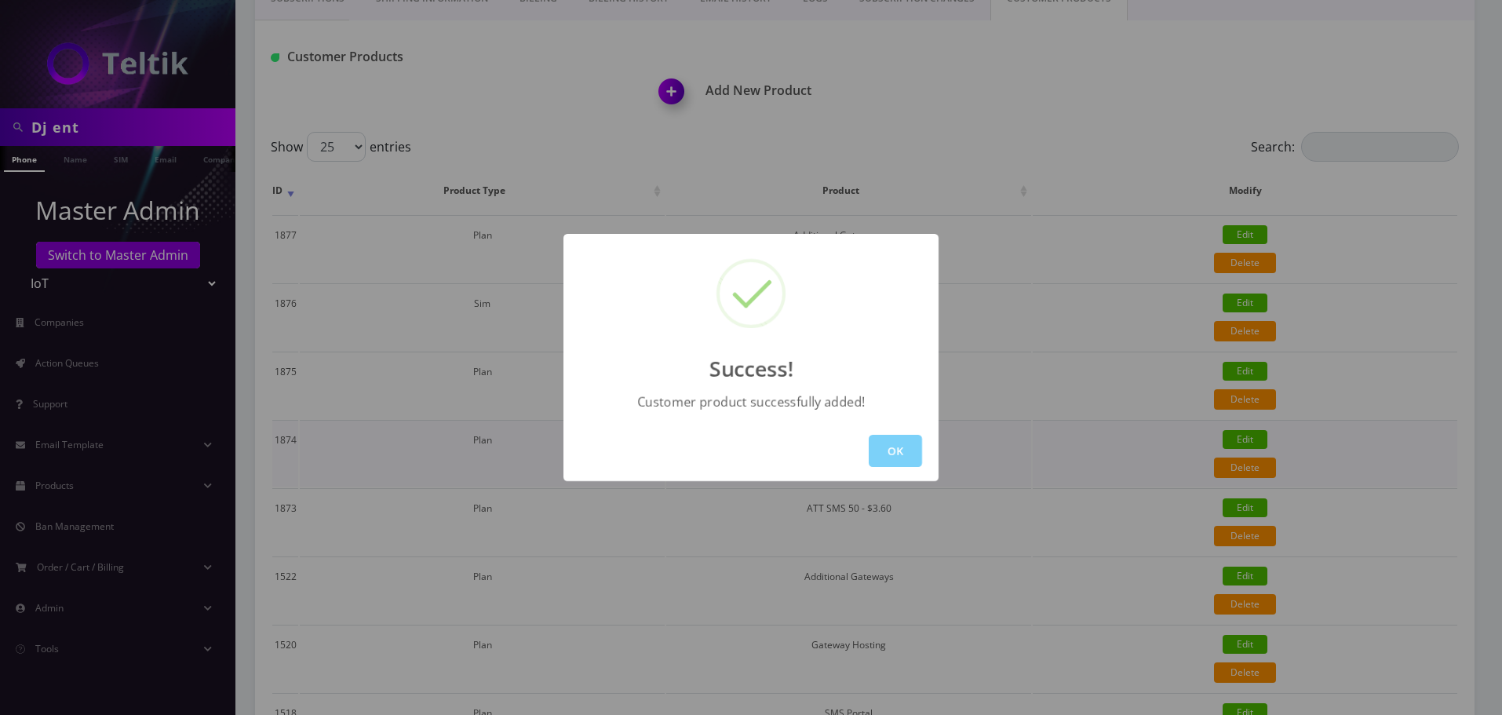
click at [887, 447] on button "OK" at bounding box center [895, 451] width 53 height 32
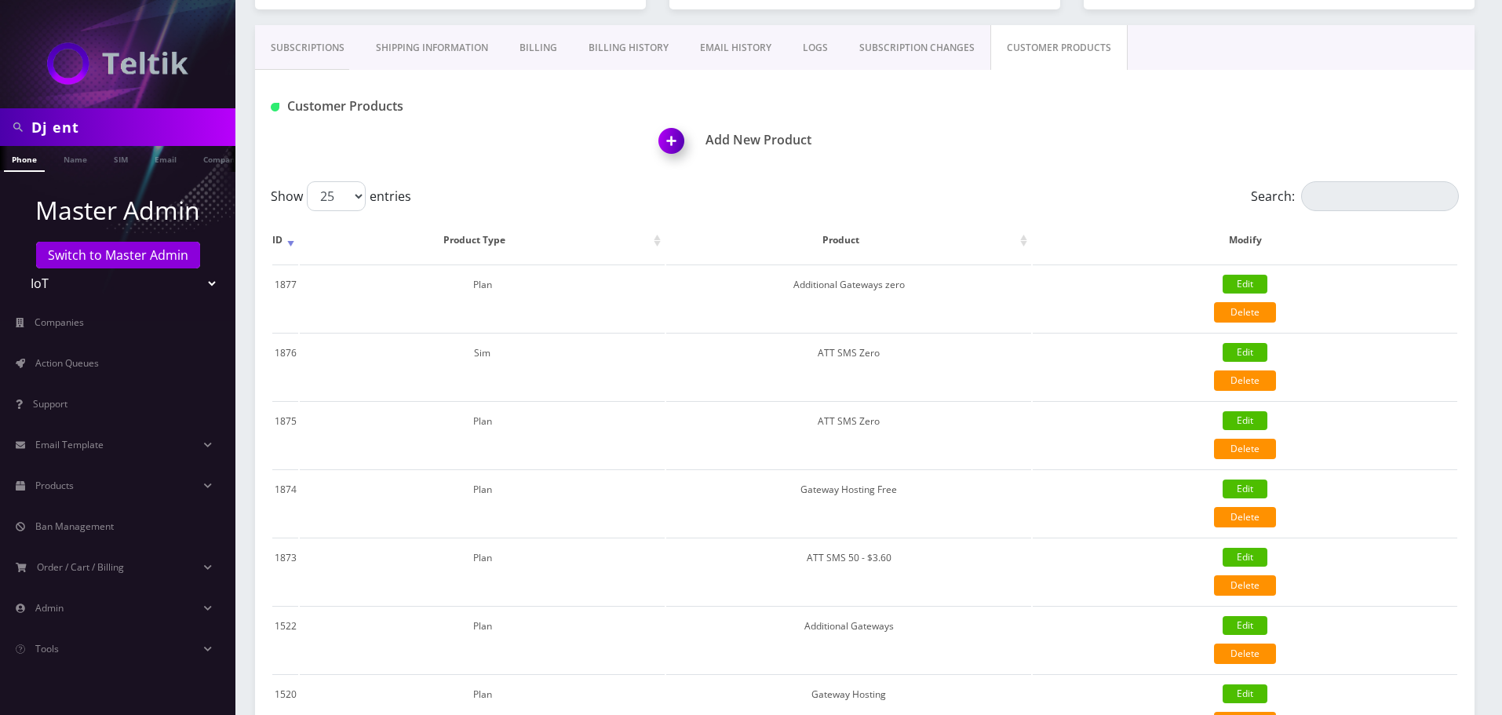
scroll to position [0, 0]
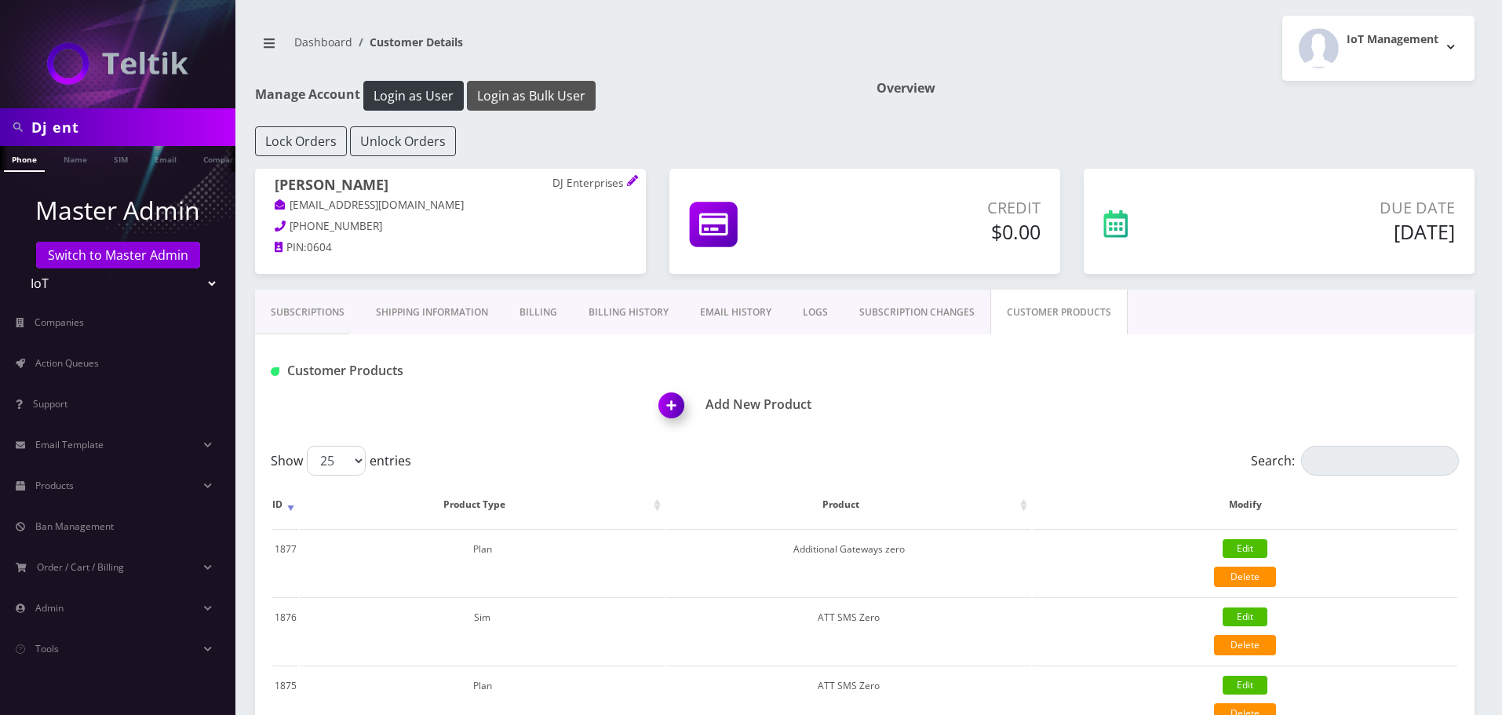
click at [536, 107] on button "Login as Bulk User" at bounding box center [531, 96] width 129 height 30
click at [93, 354] on link "Action Queues" at bounding box center [117, 363] width 235 height 33
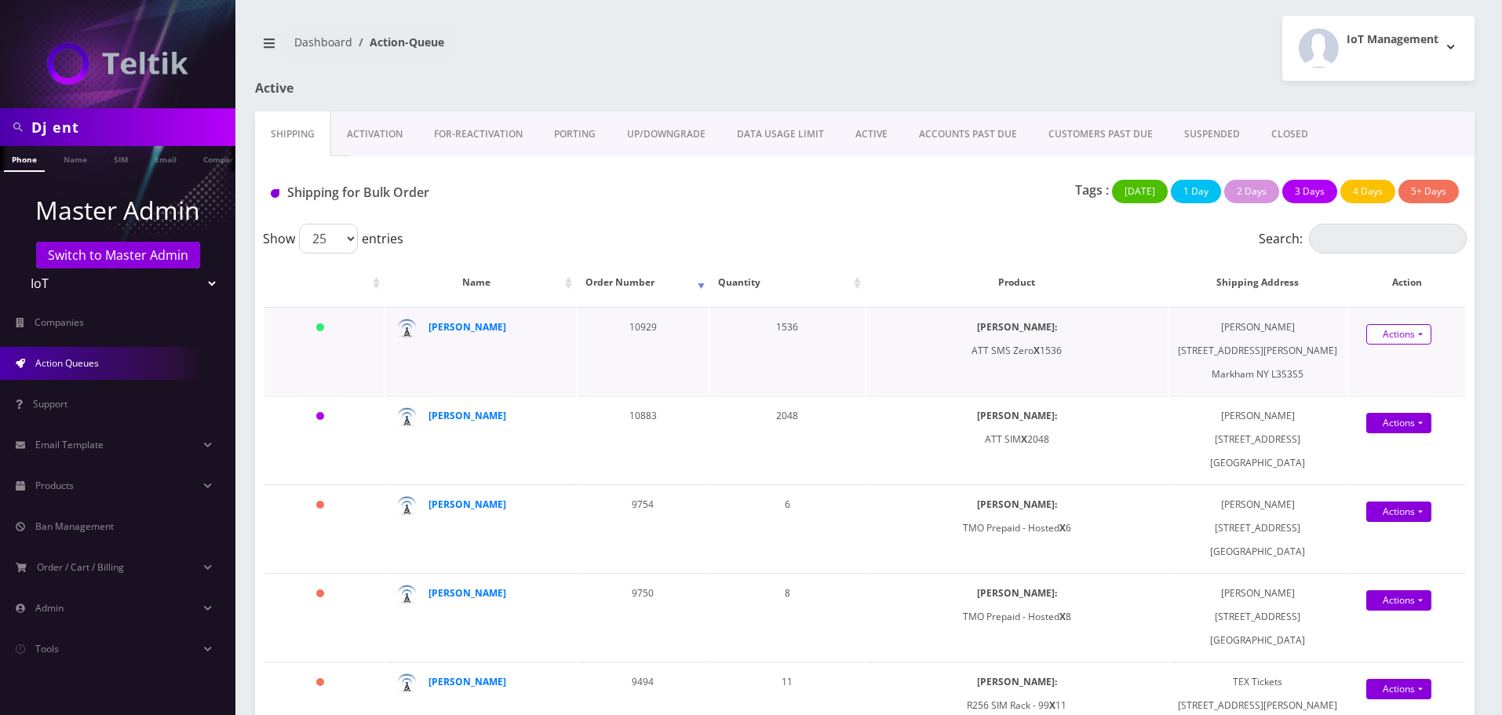
click at [1392, 338] on link "Actions" at bounding box center [1398, 334] width 65 height 20
click at [1389, 367] on link "Shipped" at bounding box center [1408, 364] width 126 height 24
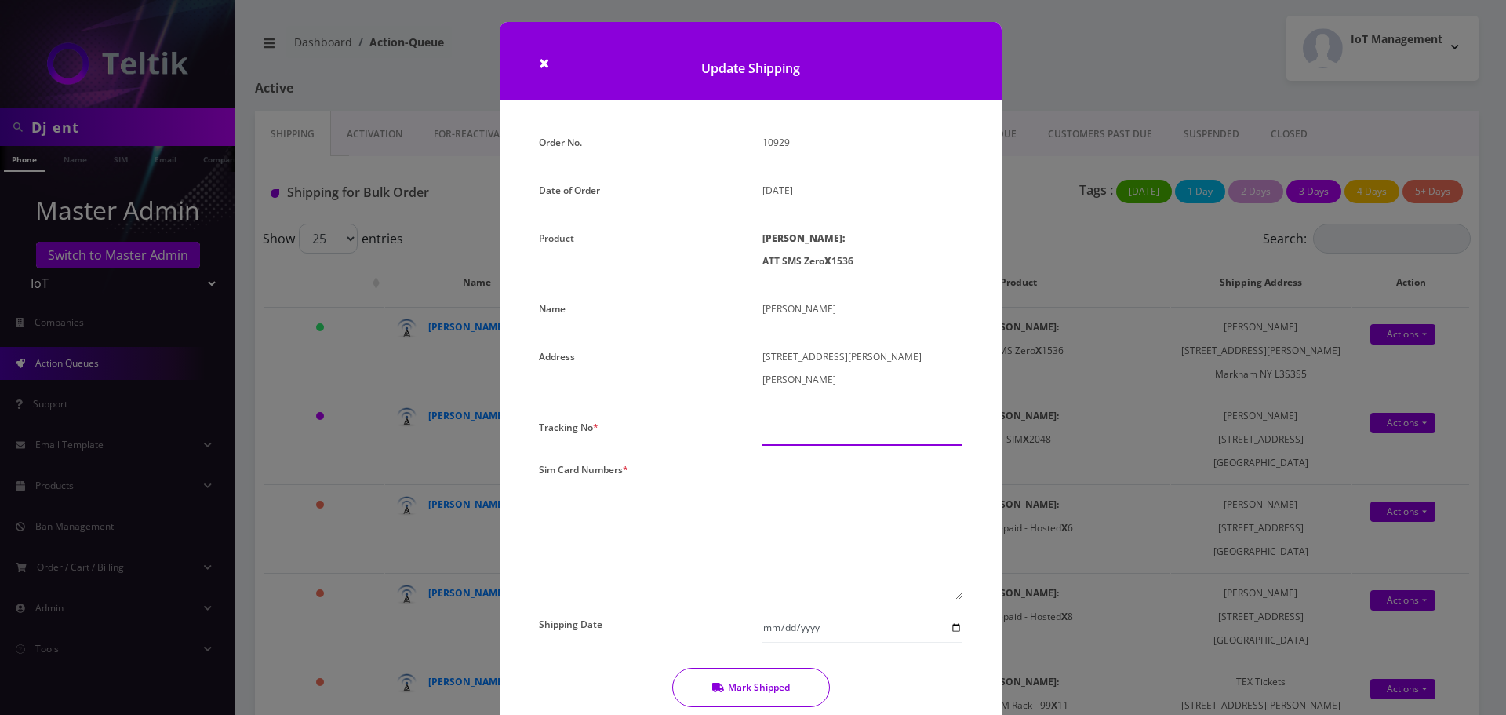
click at [795, 416] on input "text" at bounding box center [863, 431] width 200 height 30
click at [818, 416] on input "text" at bounding box center [863, 431] width 200 height 30
type input "0000000"
click at [811, 480] on textarea at bounding box center [863, 529] width 200 height 142
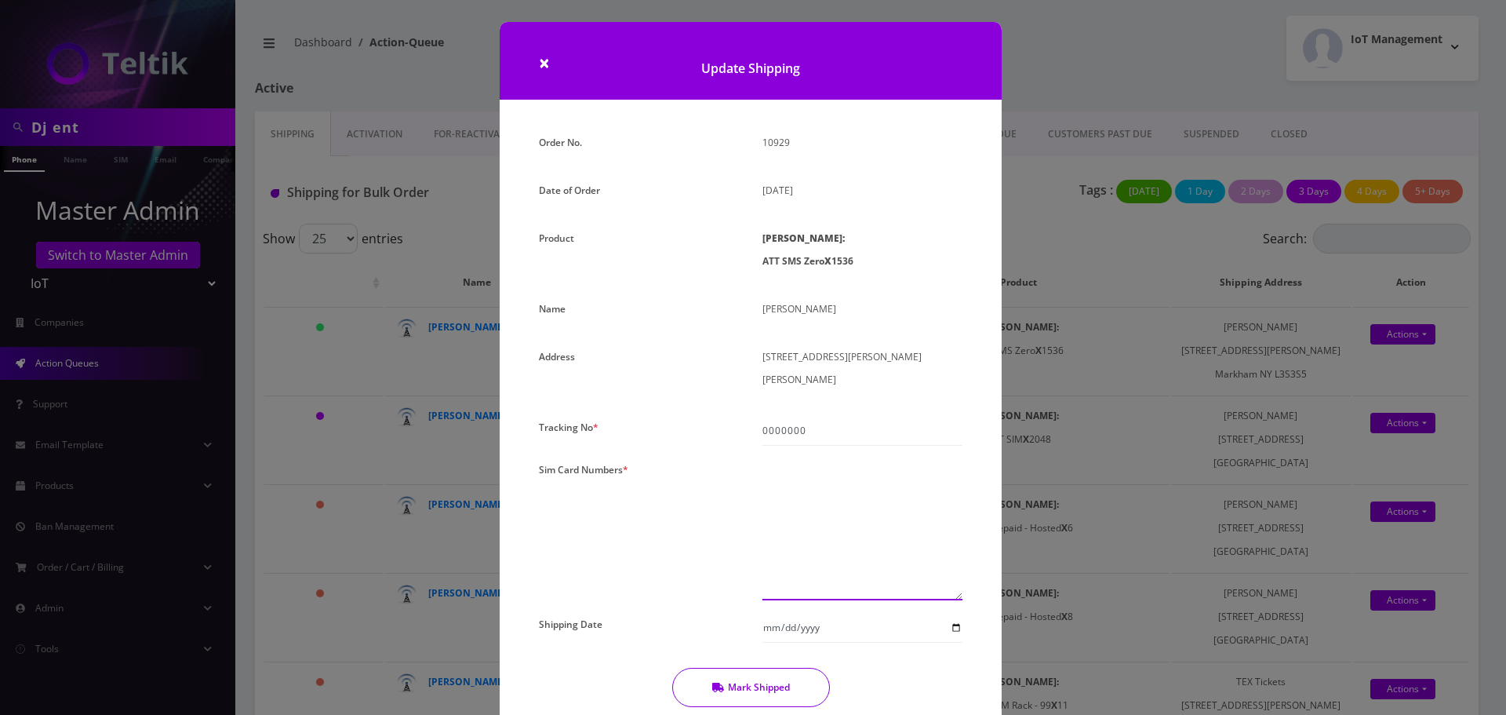
paste textarea "89010304300109611061 89010304300108302043 89010304300109398669 8901030330011380…"
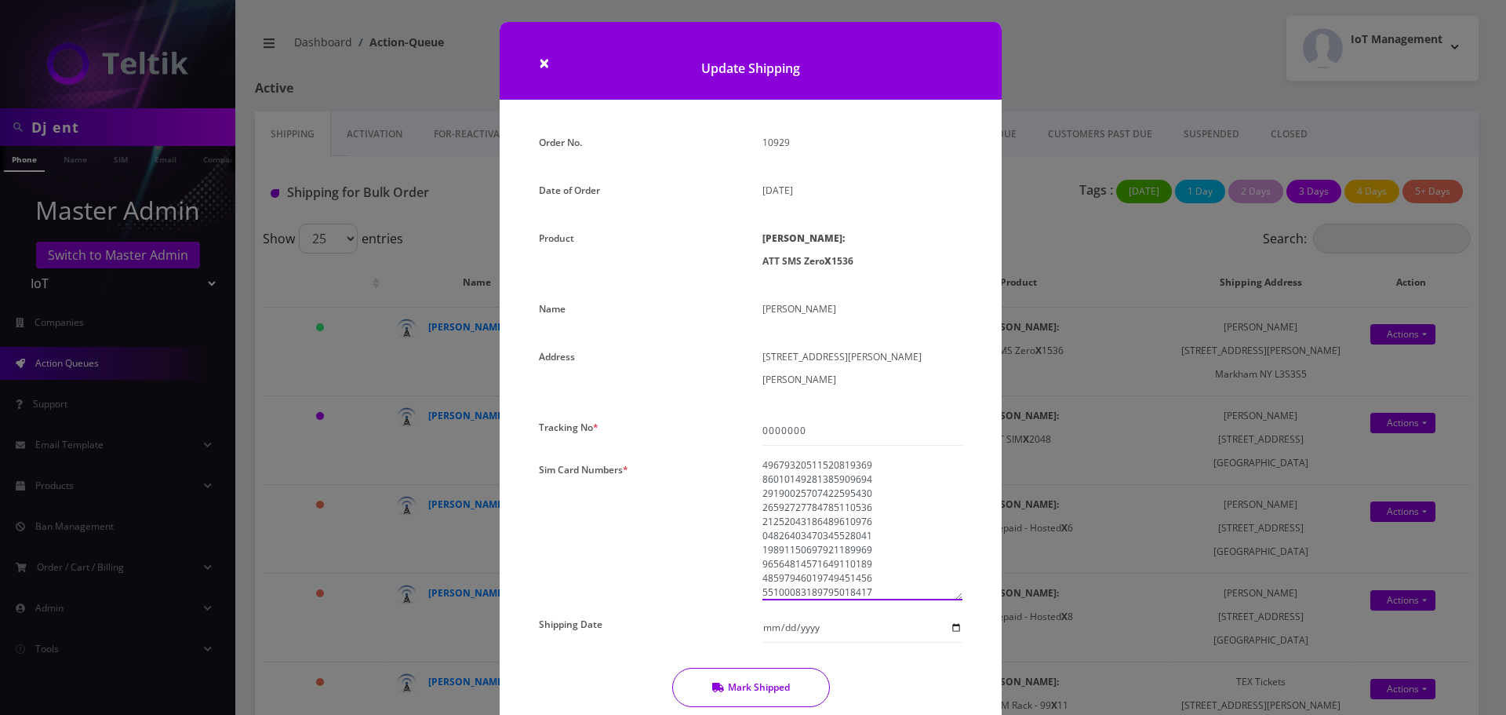
scroll to position [21552, 0]
type textarea "89010304300109611061 89010304300108302043 89010304300109398669 8901030330011380…"
click at [952, 613] on input "Shipping Date" at bounding box center [863, 628] width 200 height 30
type input "[DATE]"
click at [772, 668] on button "Mark Shipped" at bounding box center [751, 687] width 158 height 39
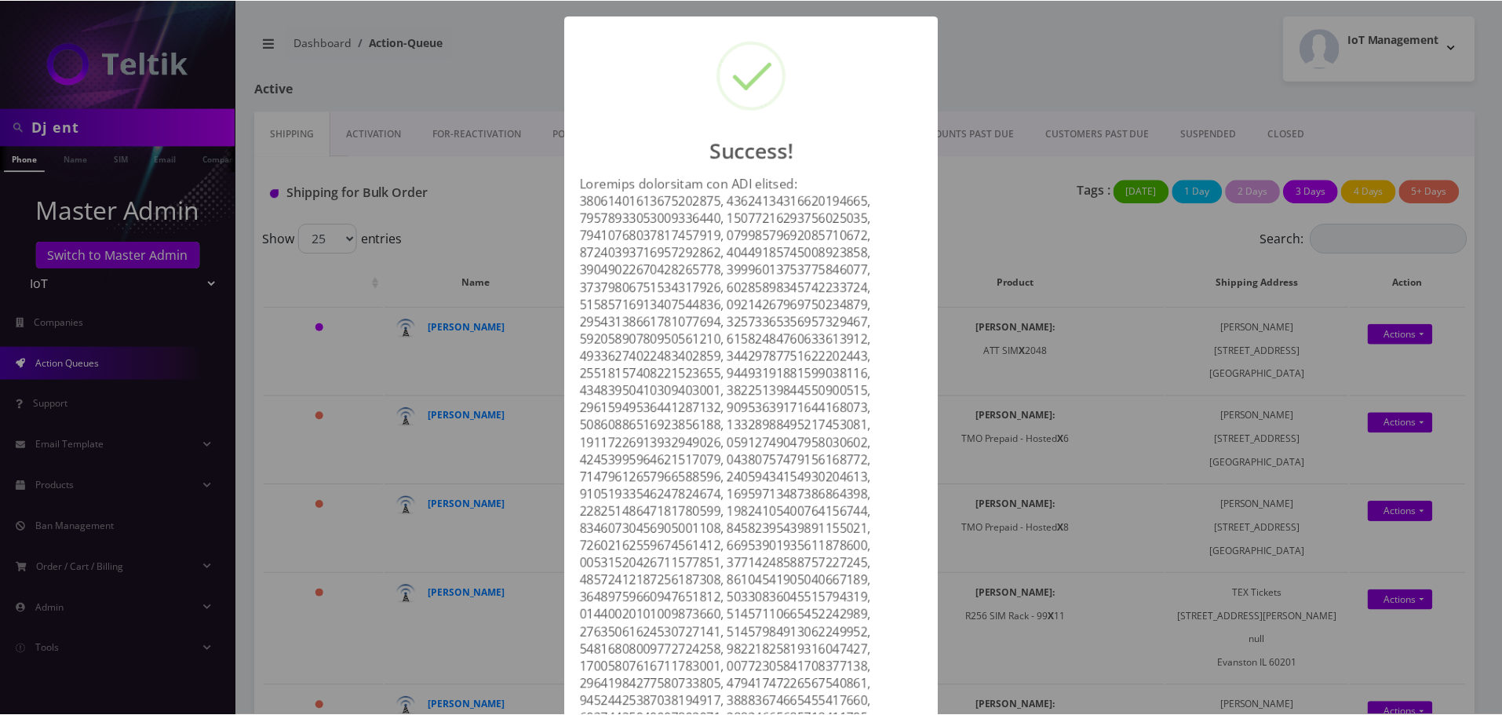
scroll to position [12545, 0]
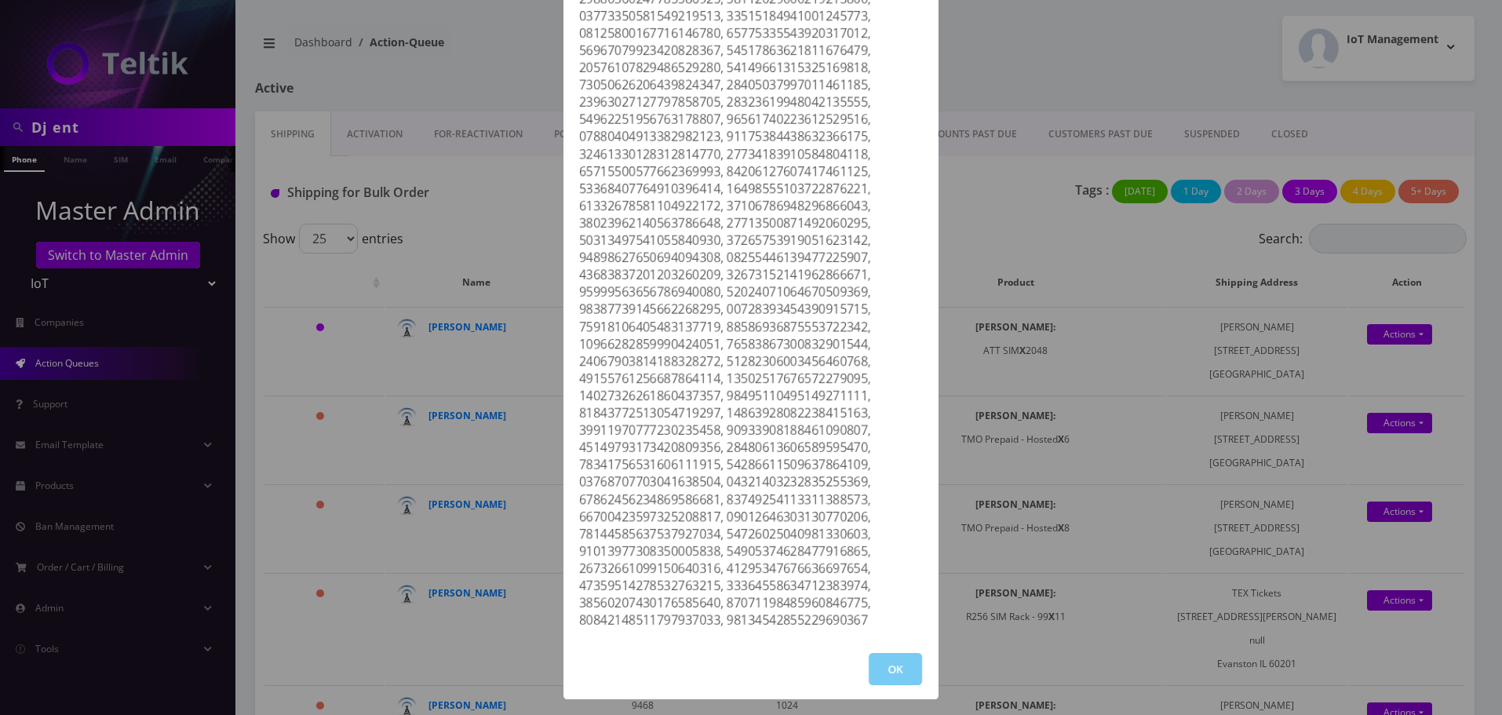
click at [880, 671] on button "OK" at bounding box center [895, 669] width 53 height 32
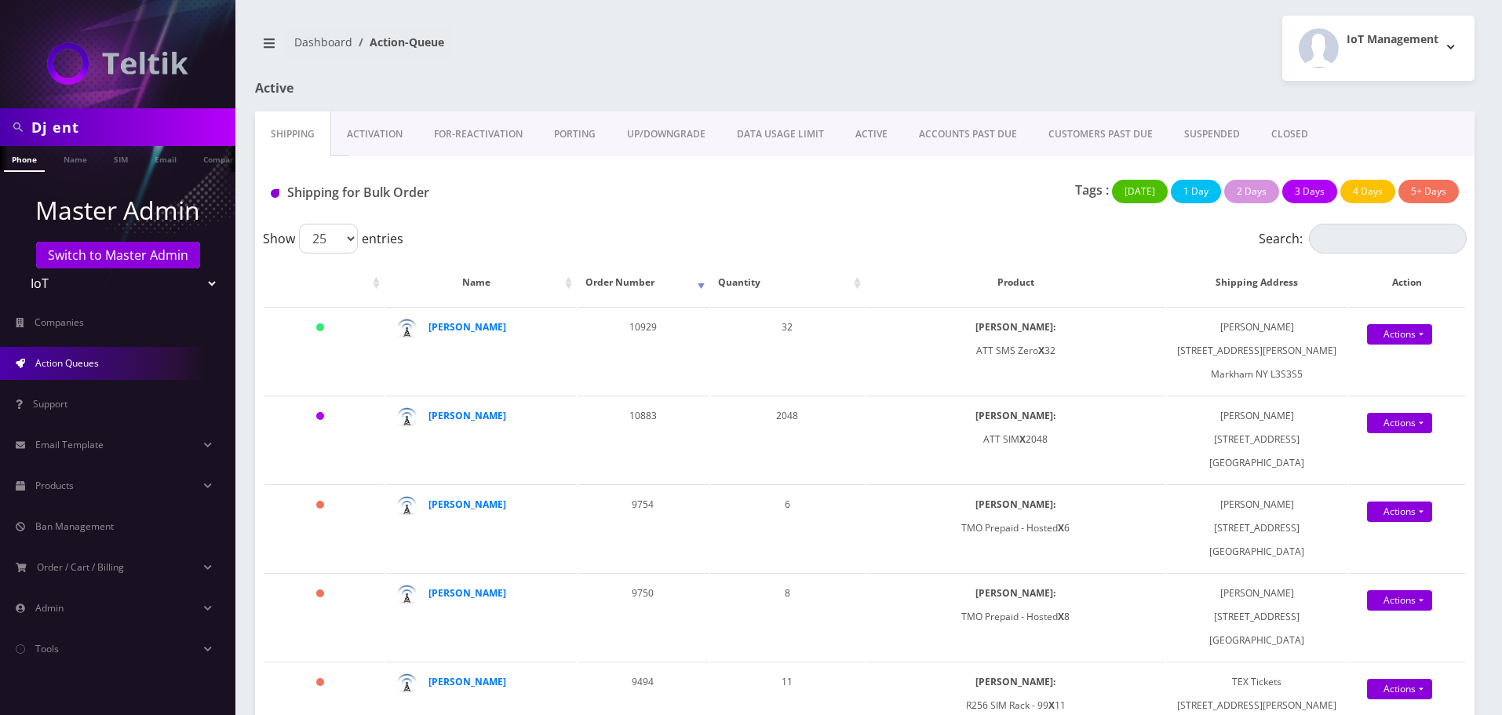
click at [107, 141] on input "Dj ent" at bounding box center [131, 127] width 200 height 30
paste input "89010303300113576368"
type input "89010303300113576368"
click at [115, 163] on link "SIM" at bounding box center [121, 159] width 30 height 26
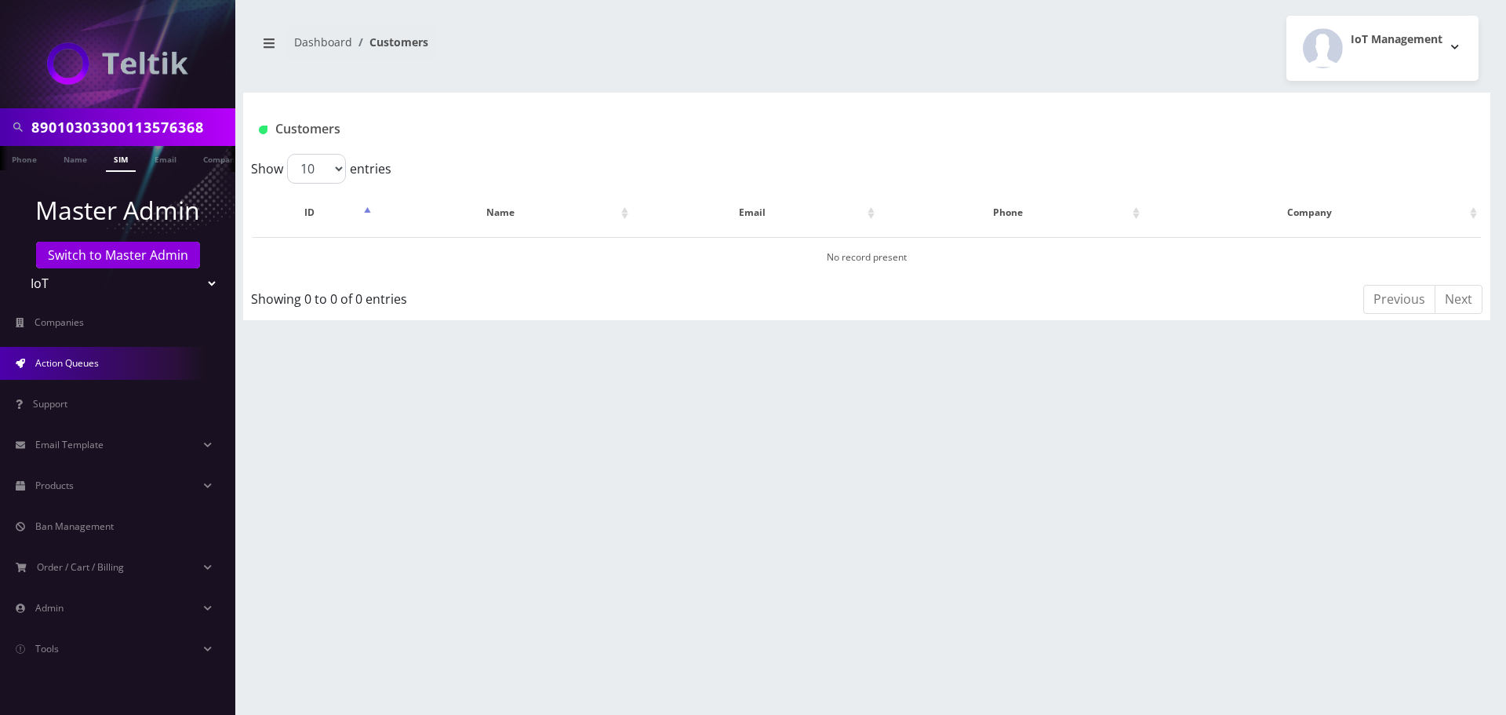
click at [96, 352] on link "Action Queues" at bounding box center [117, 363] width 235 height 33
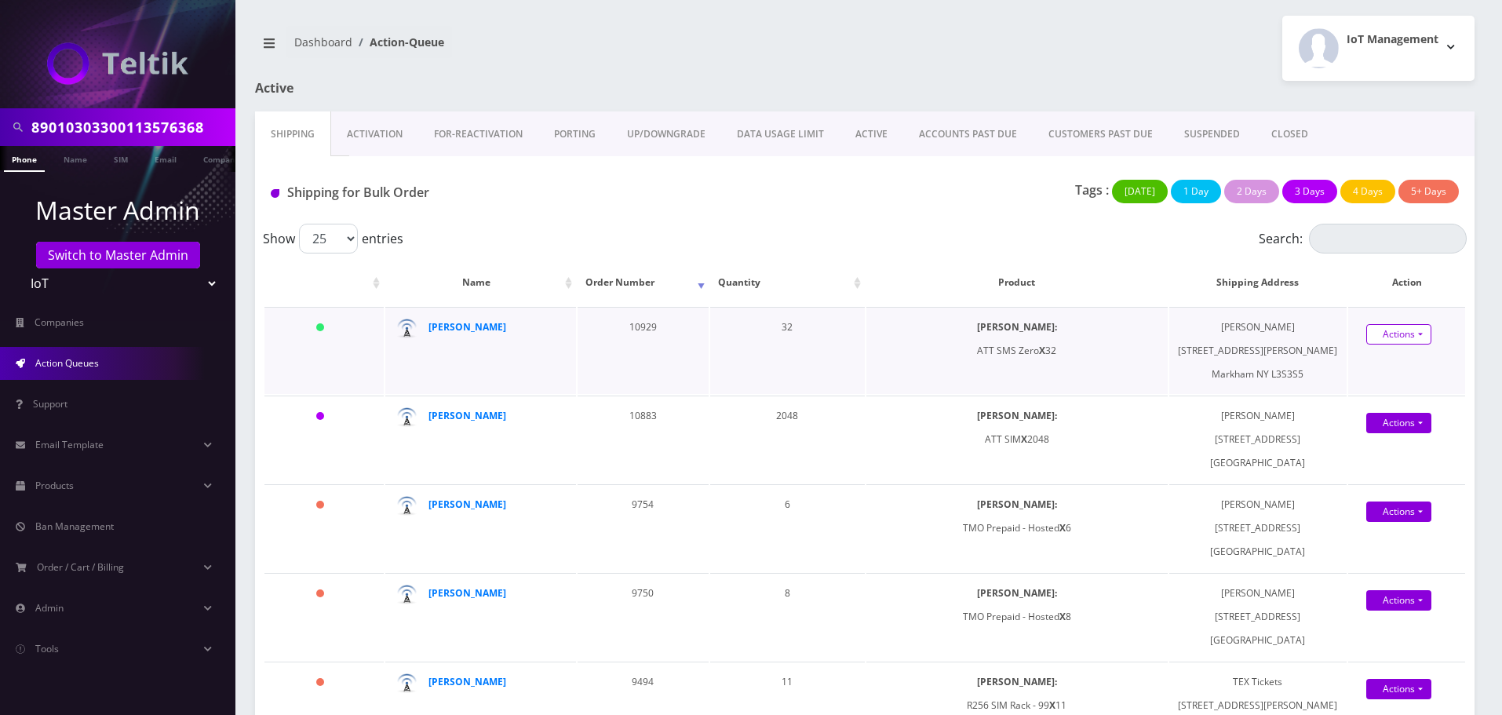
click at [1391, 336] on link "Actions" at bounding box center [1398, 334] width 65 height 20
click at [1375, 369] on link "Shipped" at bounding box center [1408, 364] width 126 height 24
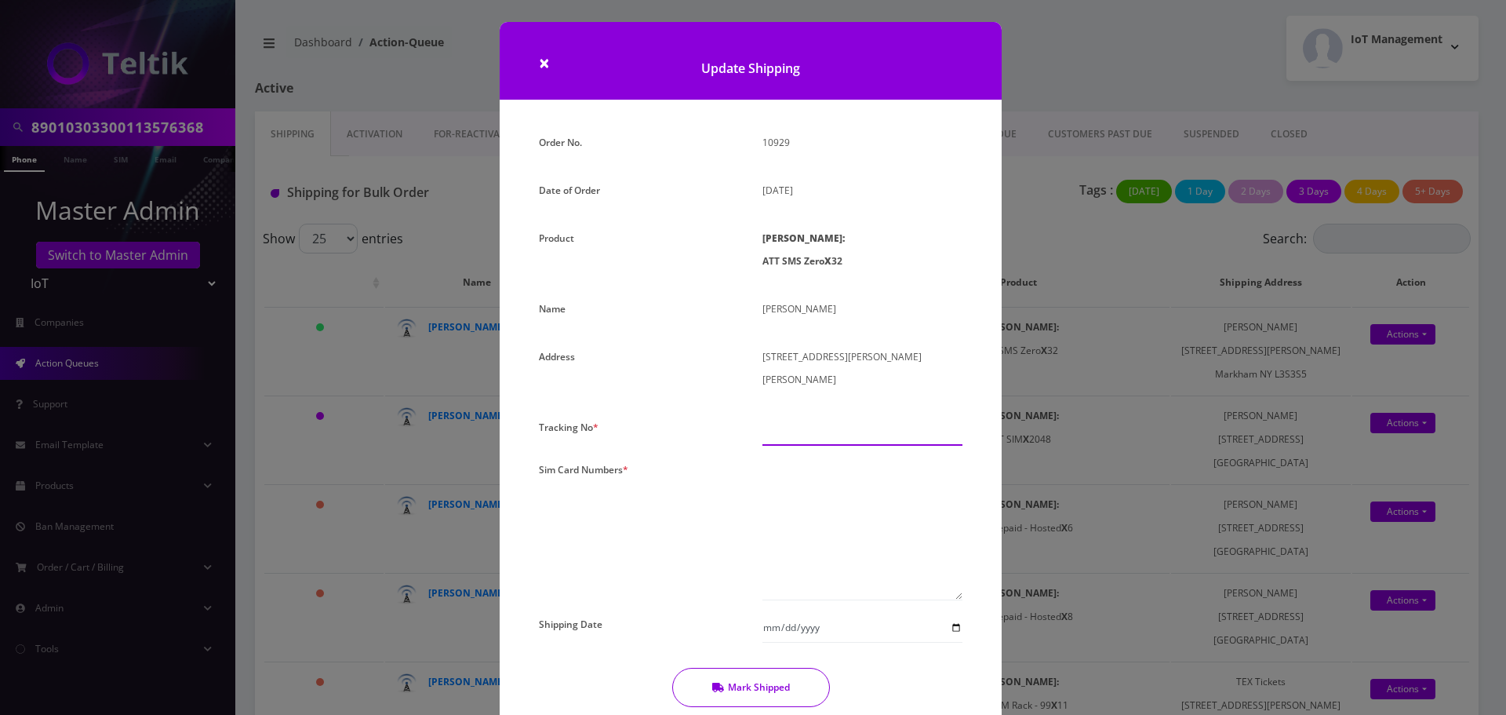
click at [792, 416] on input "text" at bounding box center [863, 431] width 200 height 30
click at [821, 416] on input "text" at bounding box center [863, 431] width 200 height 30
type input "0000000"
paste textarea "89010303300113576368 89010303300113798368 89010303300113577291 8901030330011357…"
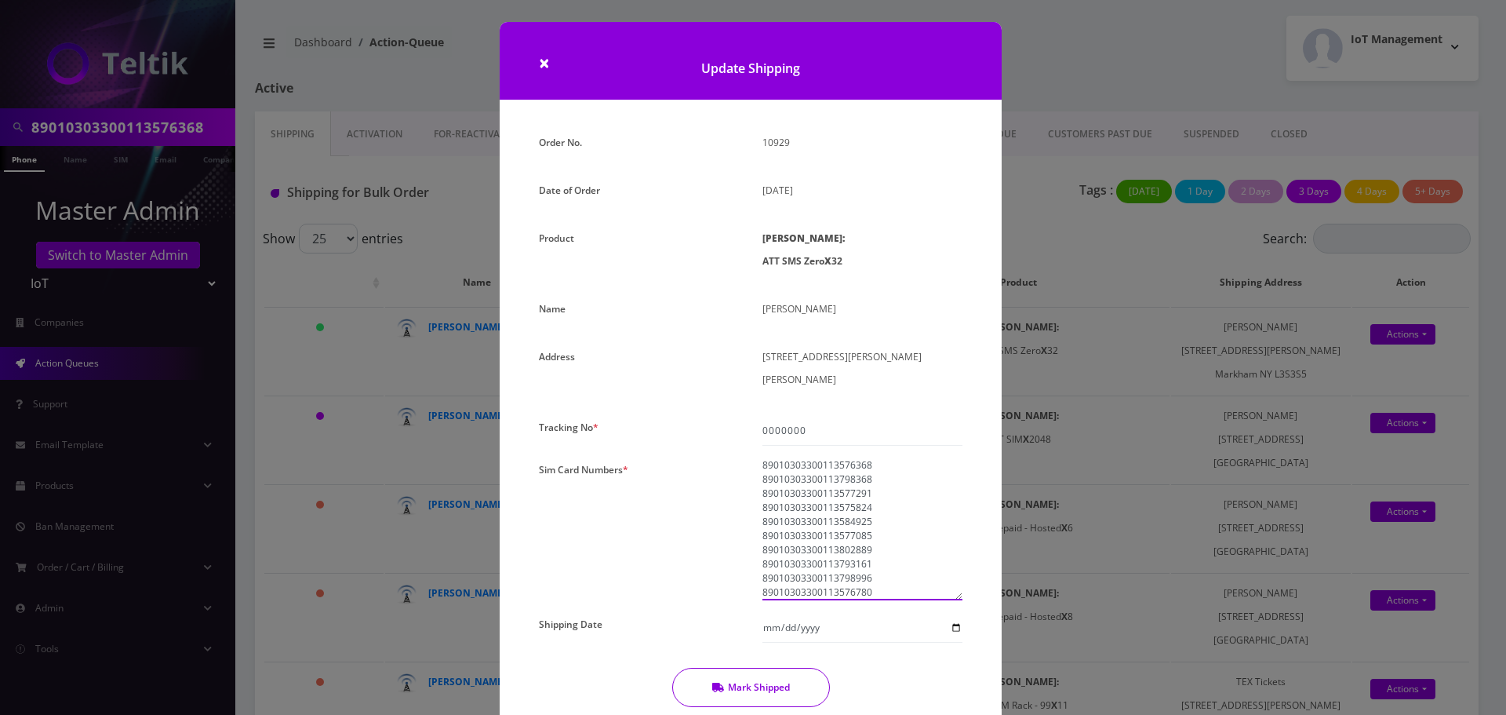
scroll to position [311, 0]
type textarea "89010303300113576368 89010303300113798368 89010303300113577291 8901030330011357…"
click at [950, 613] on input "Shipping Date" at bounding box center [863, 628] width 200 height 30
type input "2025-08-12"
click at [778, 668] on button "Mark Shipped" at bounding box center [751, 687] width 158 height 39
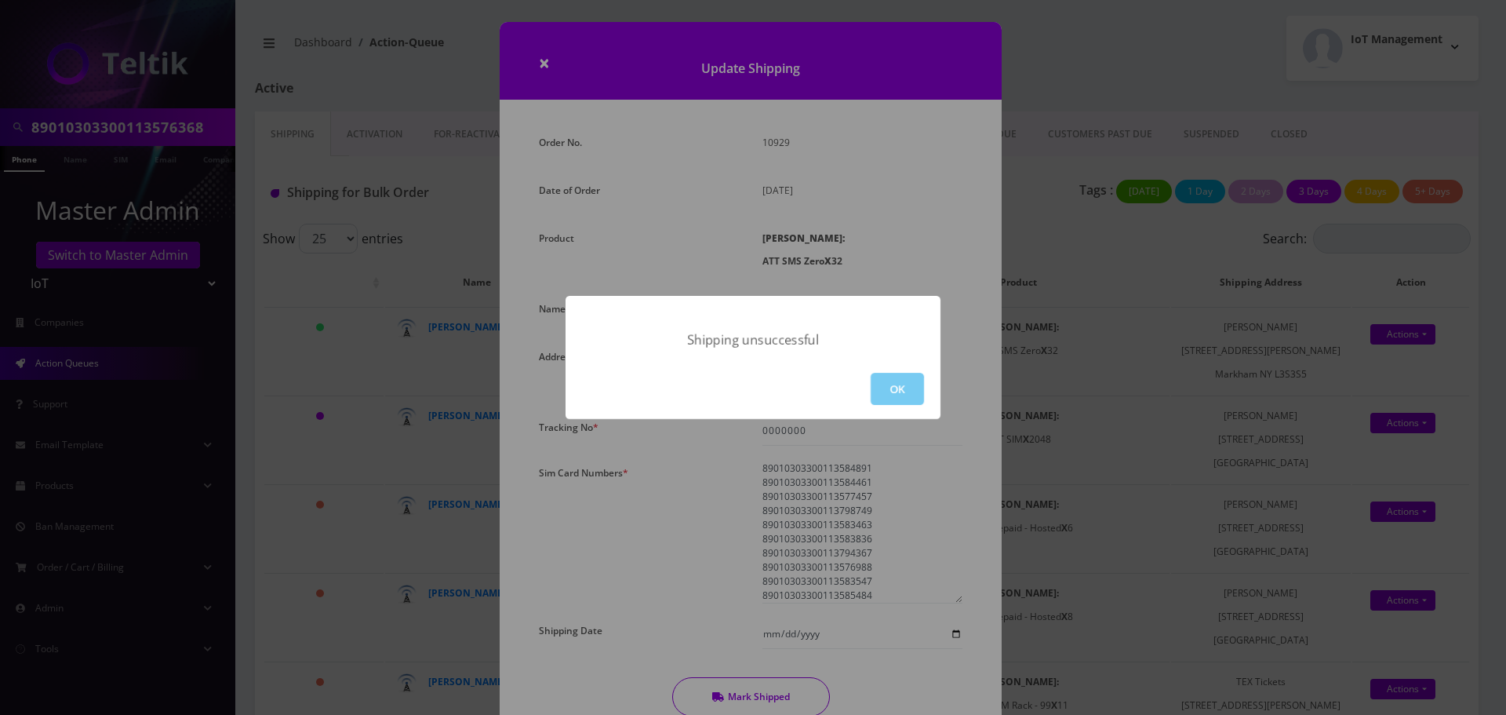
click at [875, 389] on button "OK" at bounding box center [897, 389] width 53 height 32
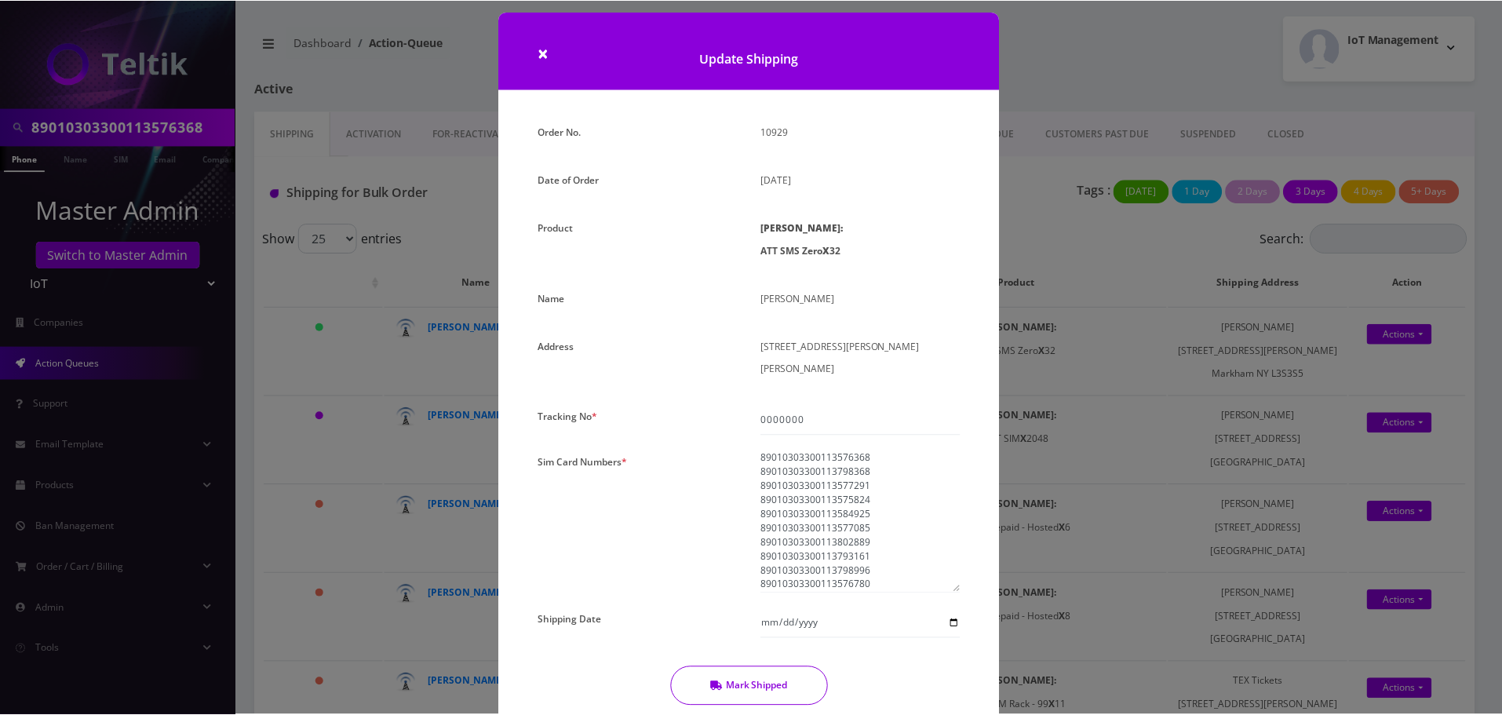
scroll to position [0, 0]
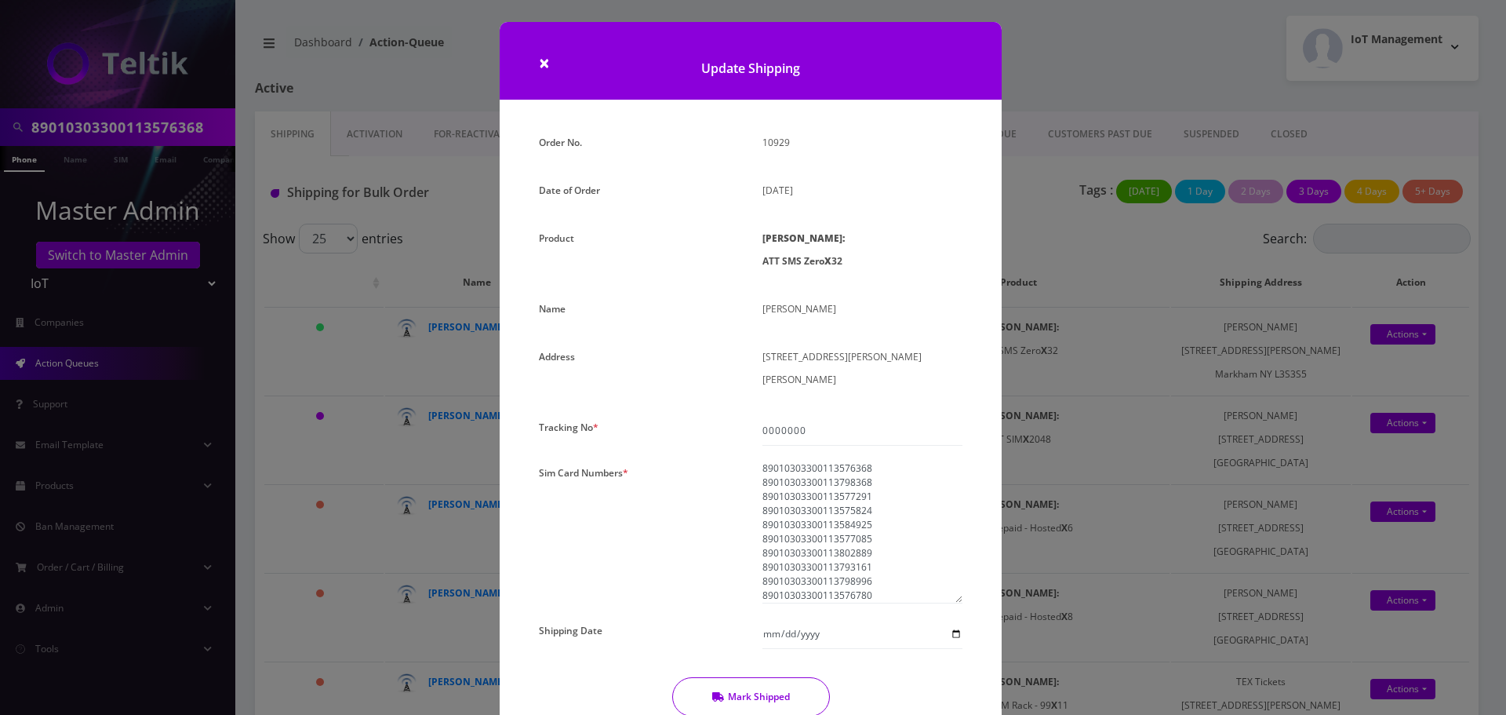
click at [1038, 74] on div "× Update Shipping Order No. 10929 Date of Order August 12, 2025 Product SIMs: A…" at bounding box center [753, 357] width 1506 height 715
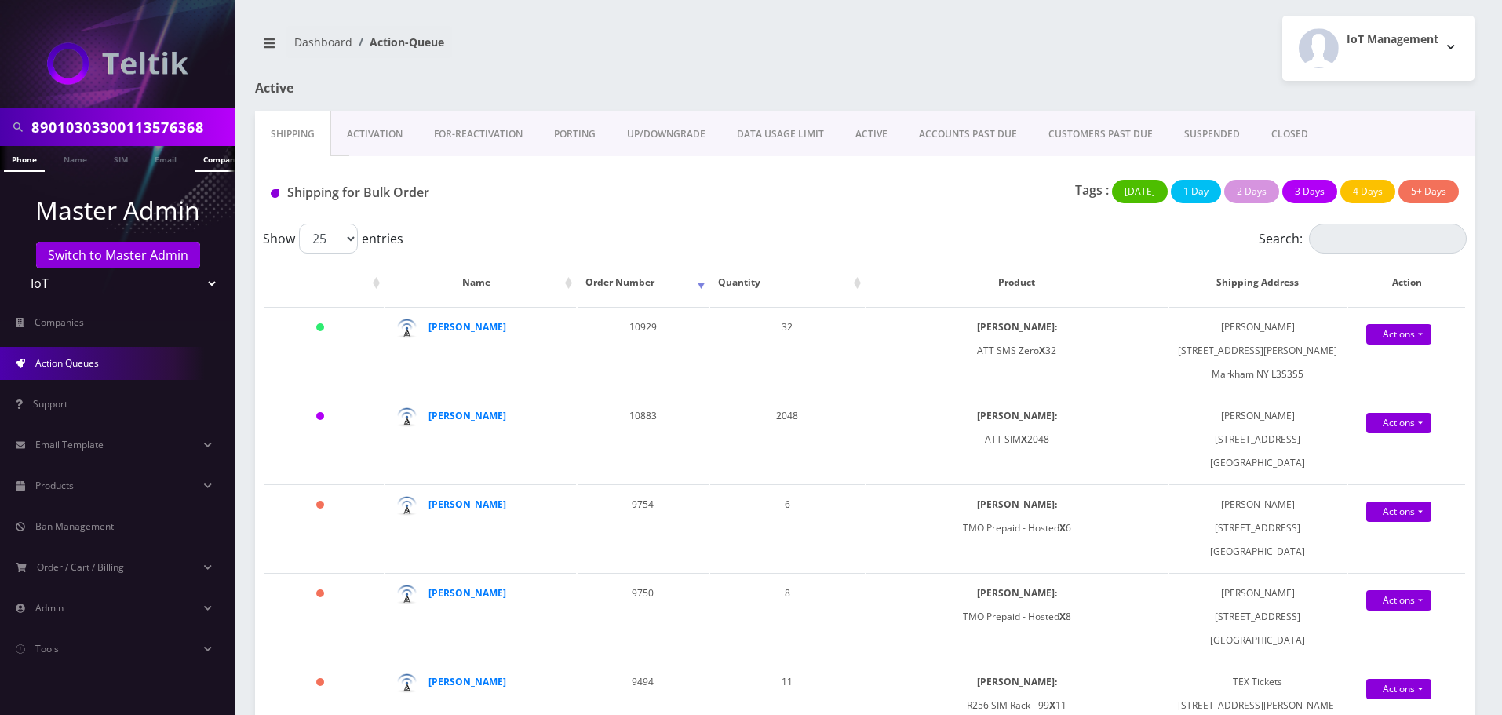
scroll to position [0, 16]
click at [205, 124] on input "89010303300113576368" at bounding box center [131, 127] width 200 height 30
click at [94, 286] on select "Teltik Production My Link Mobile VennMobile Unlimited Advanced LTE Rexing Inc D…" at bounding box center [118, 283] width 200 height 30
click at [141, 258] on link "Switch to Master Admin" at bounding box center [118, 255] width 164 height 27
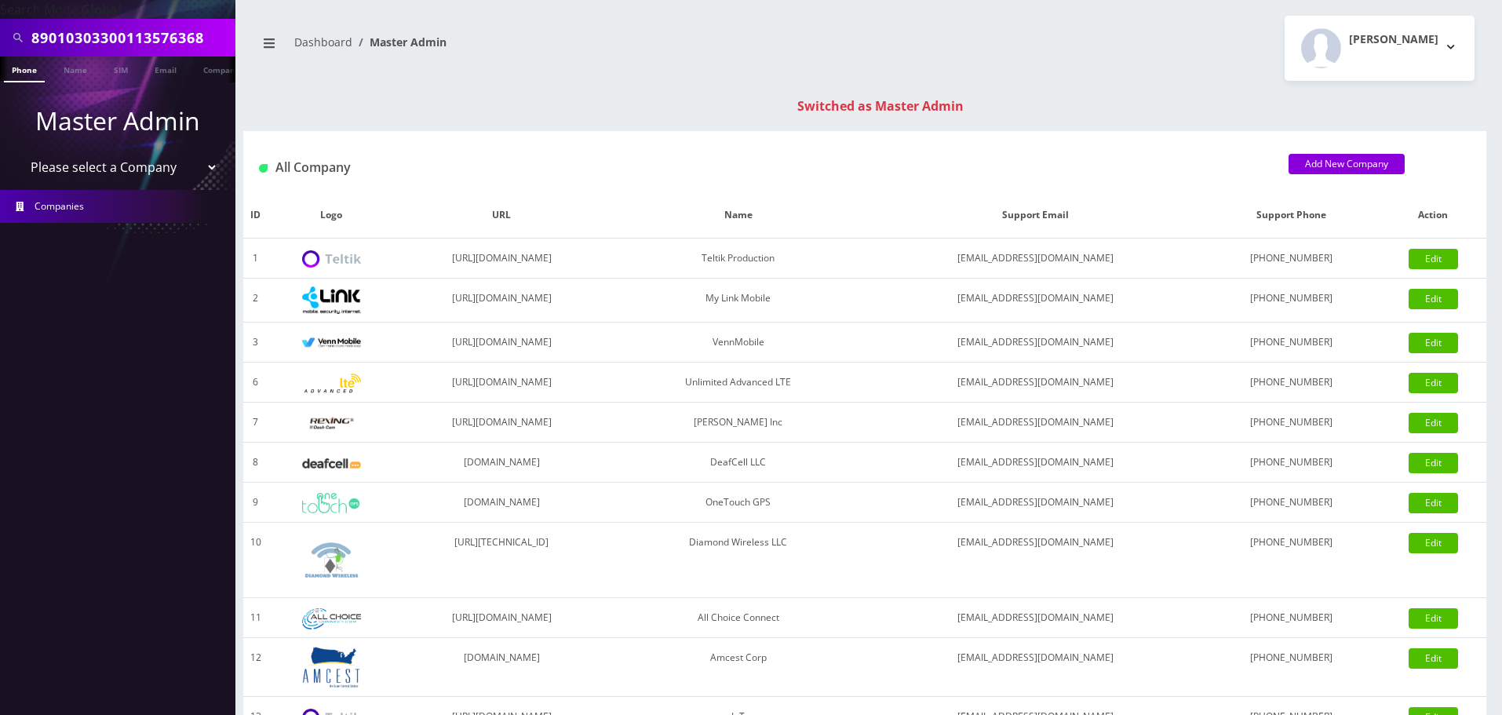
click at [181, 46] on input "89010303300113576368" at bounding box center [131, 38] width 200 height 30
paste input "5824"
type input "89010303300113575824"
click at [125, 67] on link "SIM" at bounding box center [121, 69] width 30 height 26
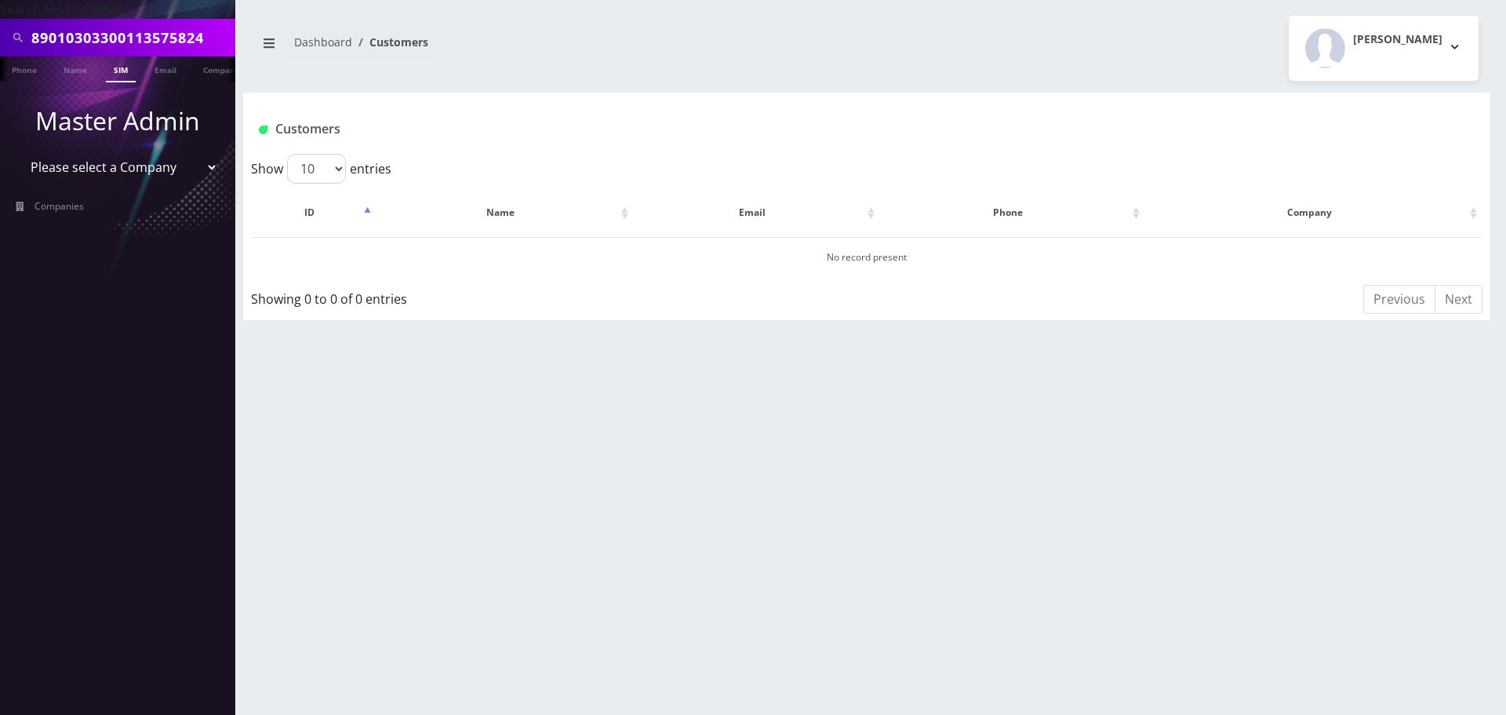
click at [133, 77] on link "SIM" at bounding box center [121, 69] width 30 height 26
type input "89010303300113575824F"
click at [220, 39] on input "89010303300113575824F" at bounding box center [131, 38] width 200 height 30
type input "89010303300113575824"
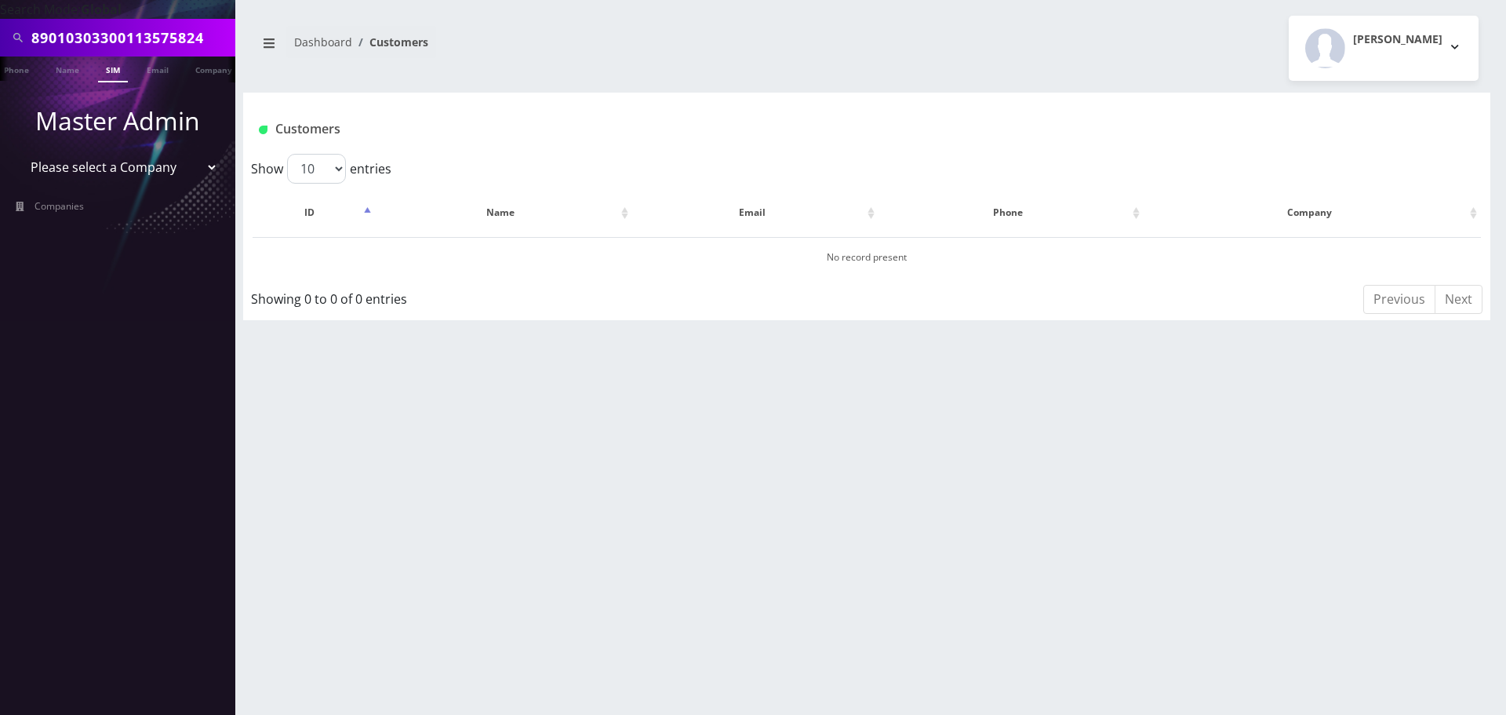
click at [99, 72] on link "SIM" at bounding box center [113, 69] width 30 height 26
click at [108, 74] on link "SIM" at bounding box center [113, 69] width 30 height 26
click at [100, 173] on select "Please select a Company Teltik Production My Link Mobile VennMobile Unlimited A…" at bounding box center [118, 167] width 200 height 30
select select "13"
click at [18, 152] on select "Please select a Company Teltik Production My Link Mobile VennMobile Unlimited A…" at bounding box center [118, 167] width 200 height 30
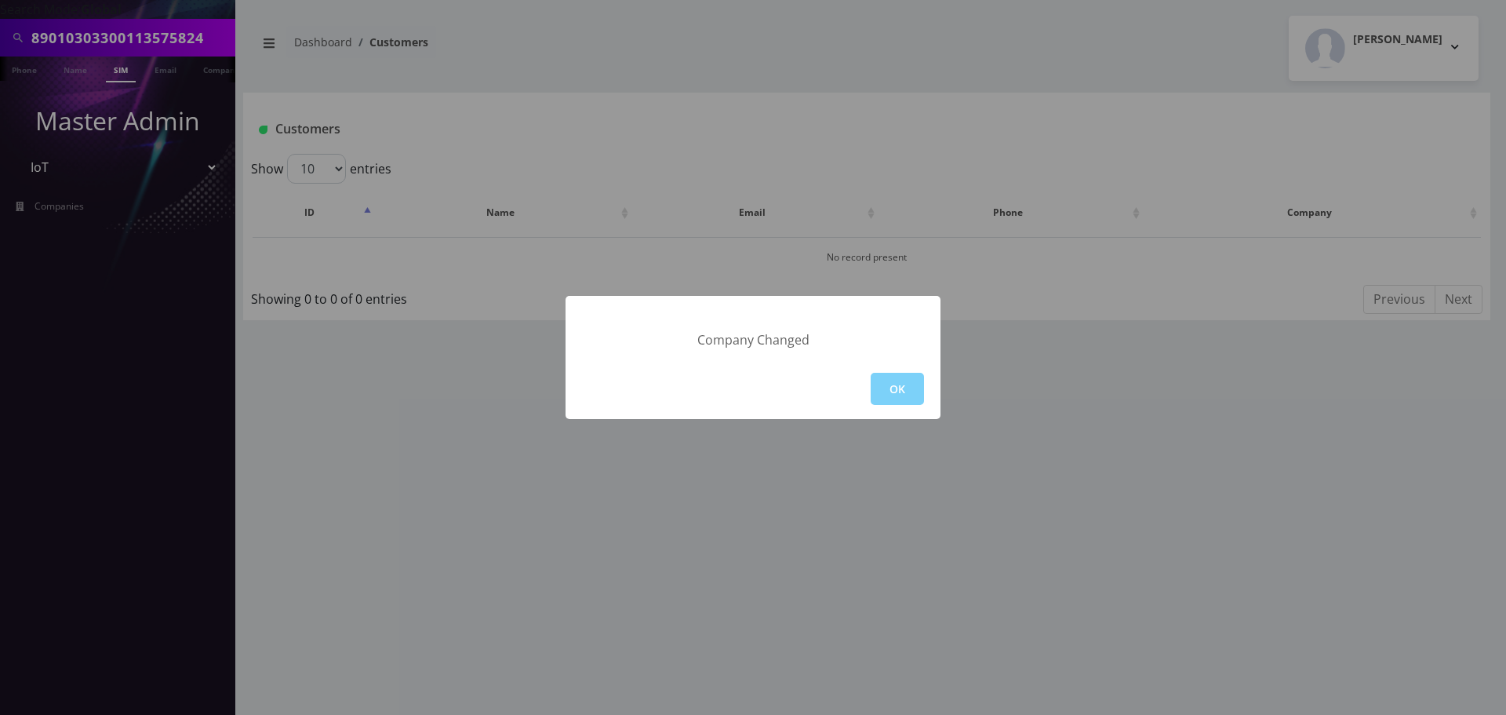
click at [910, 379] on button "OK" at bounding box center [897, 389] width 53 height 32
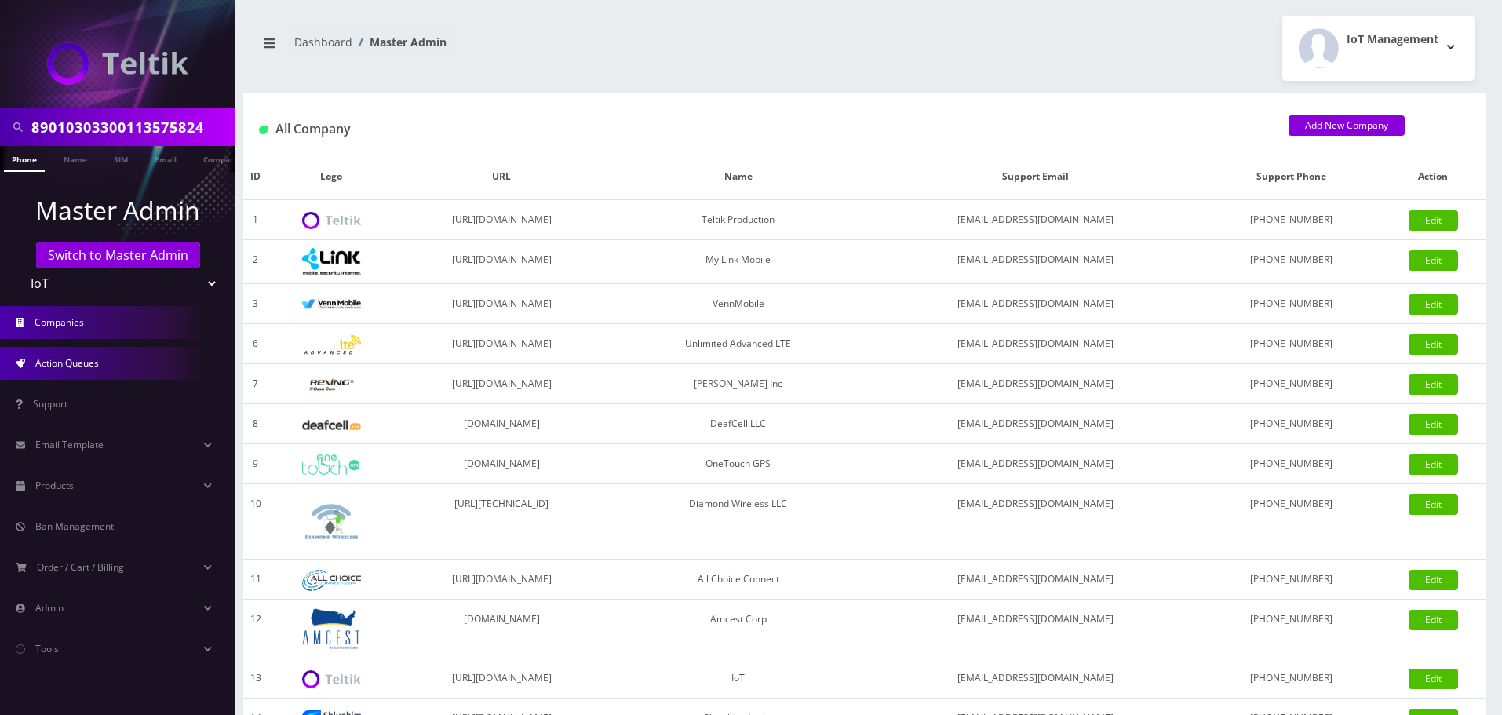
click at [70, 359] on span "Action Queues" at bounding box center [67, 362] width 64 height 13
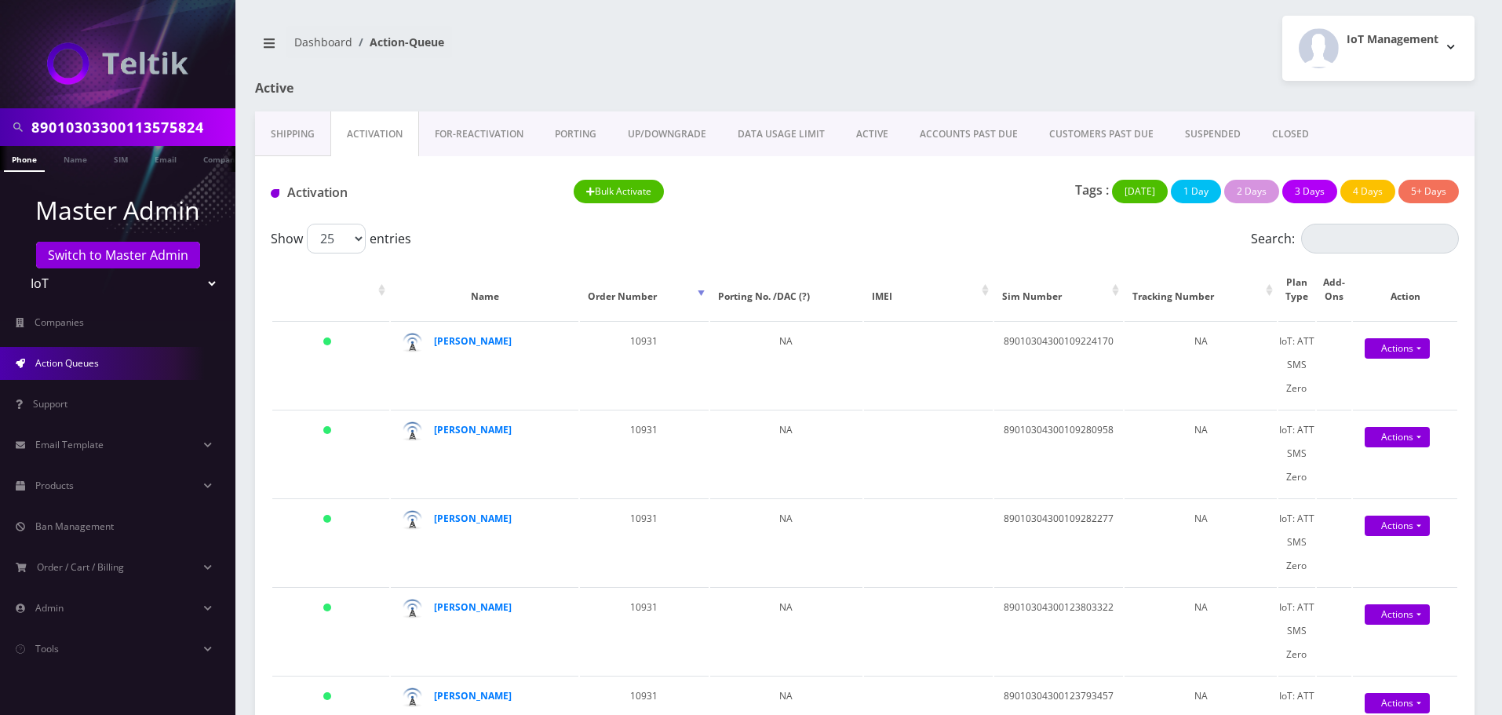
click at [166, 119] on input "89010303300113575824" at bounding box center [131, 127] width 200 height 30
type input "Dj ent"
click at [213, 163] on link "Company" at bounding box center [221, 159] width 53 height 26
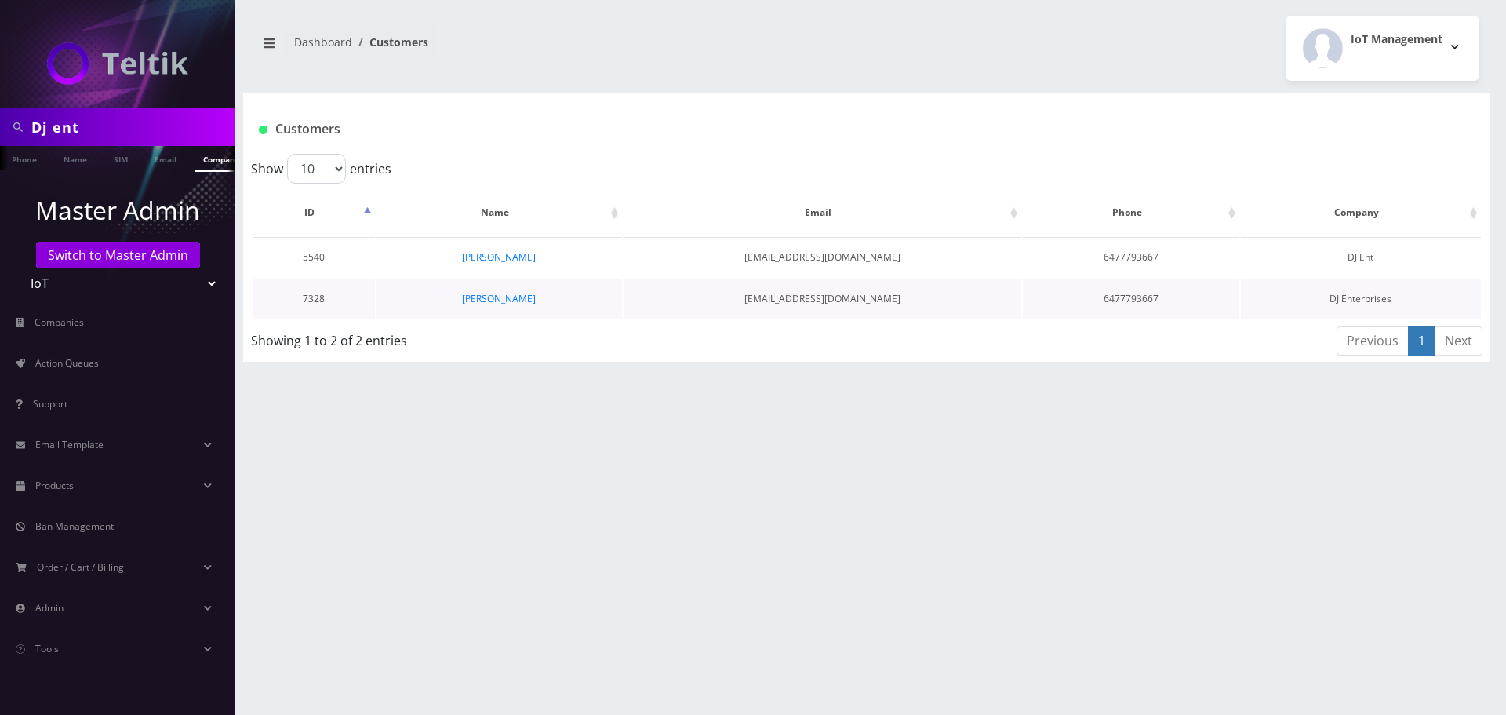
scroll to position [0, 8]
click at [517, 254] on link "[PERSON_NAME]" at bounding box center [499, 256] width 74 height 13
click at [488, 303] on link "[PERSON_NAME]" at bounding box center [499, 298] width 74 height 13
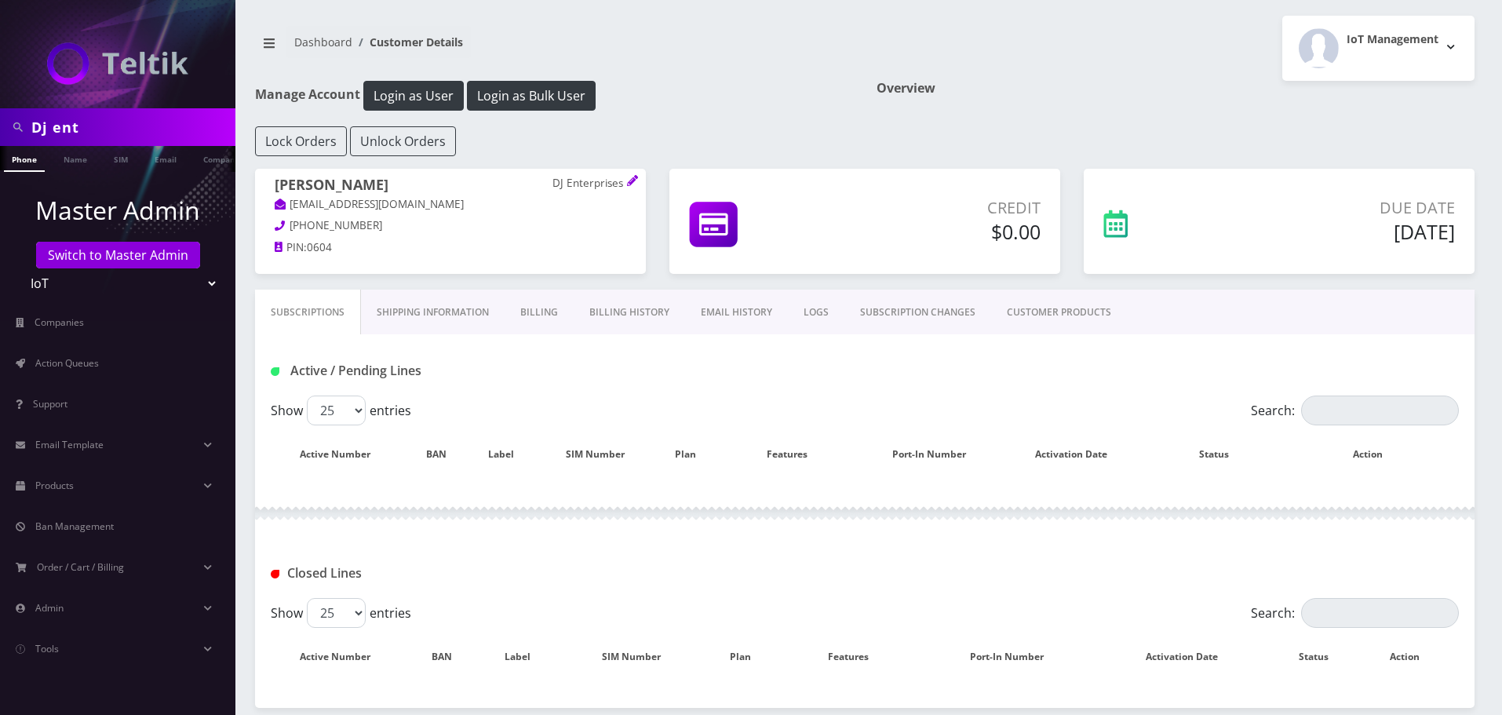
click at [1094, 312] on link "CUSTOMER PRODUCTS" at bounding box center [1059, 313] width 136 height 46
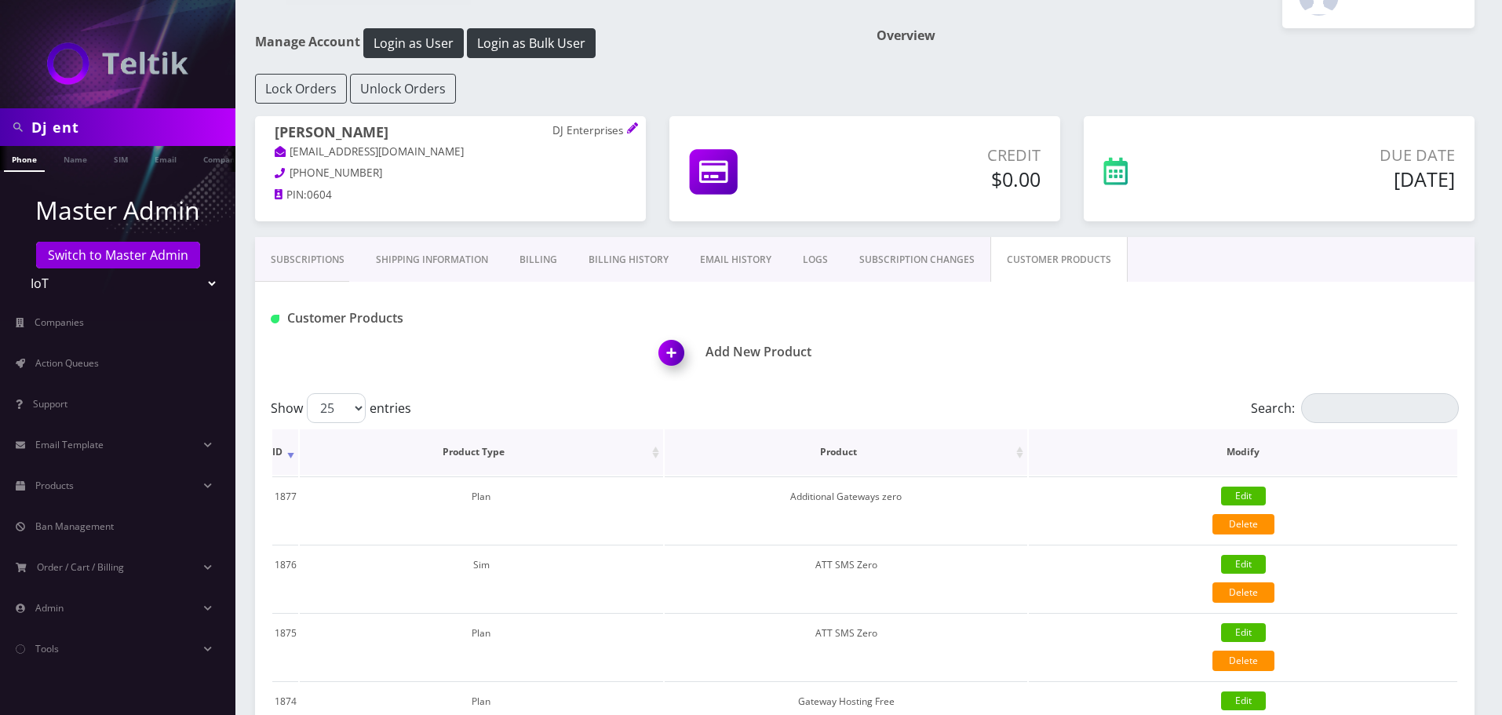
scroll to position [314, 0]
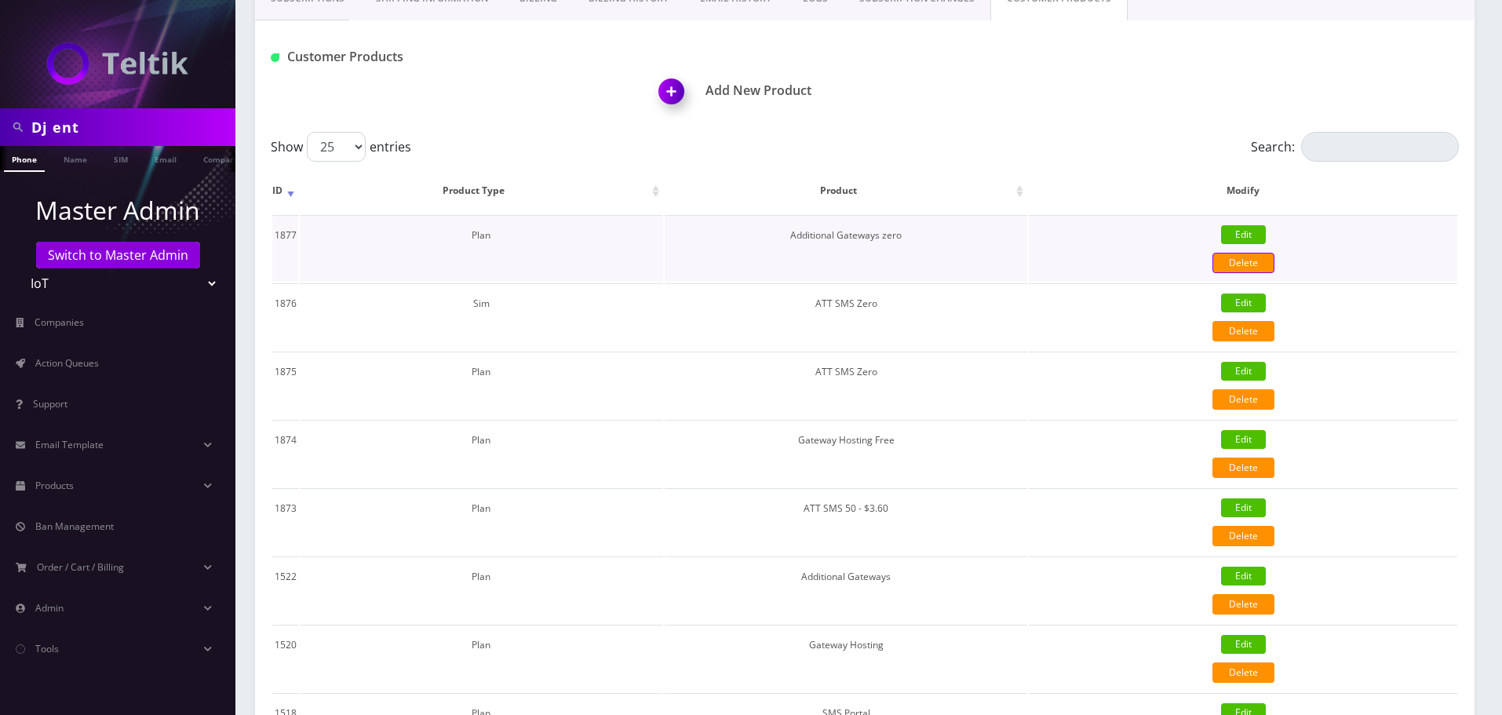
click at [1238, 267] on link "Delete" at bounding box center [1243, 263] width 62 height 20
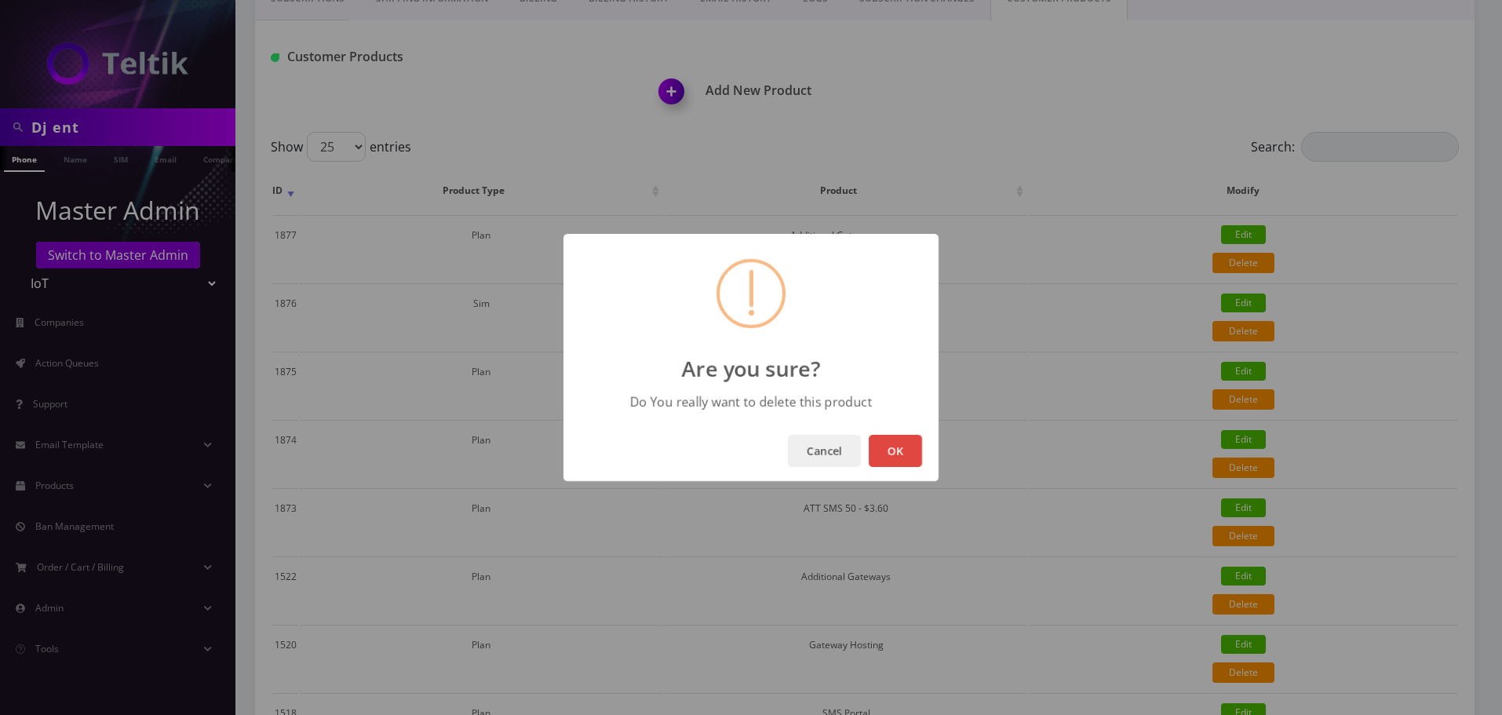
click at [899, 450] on button "OK" at bounding box center [895, 451] width 53 height 32
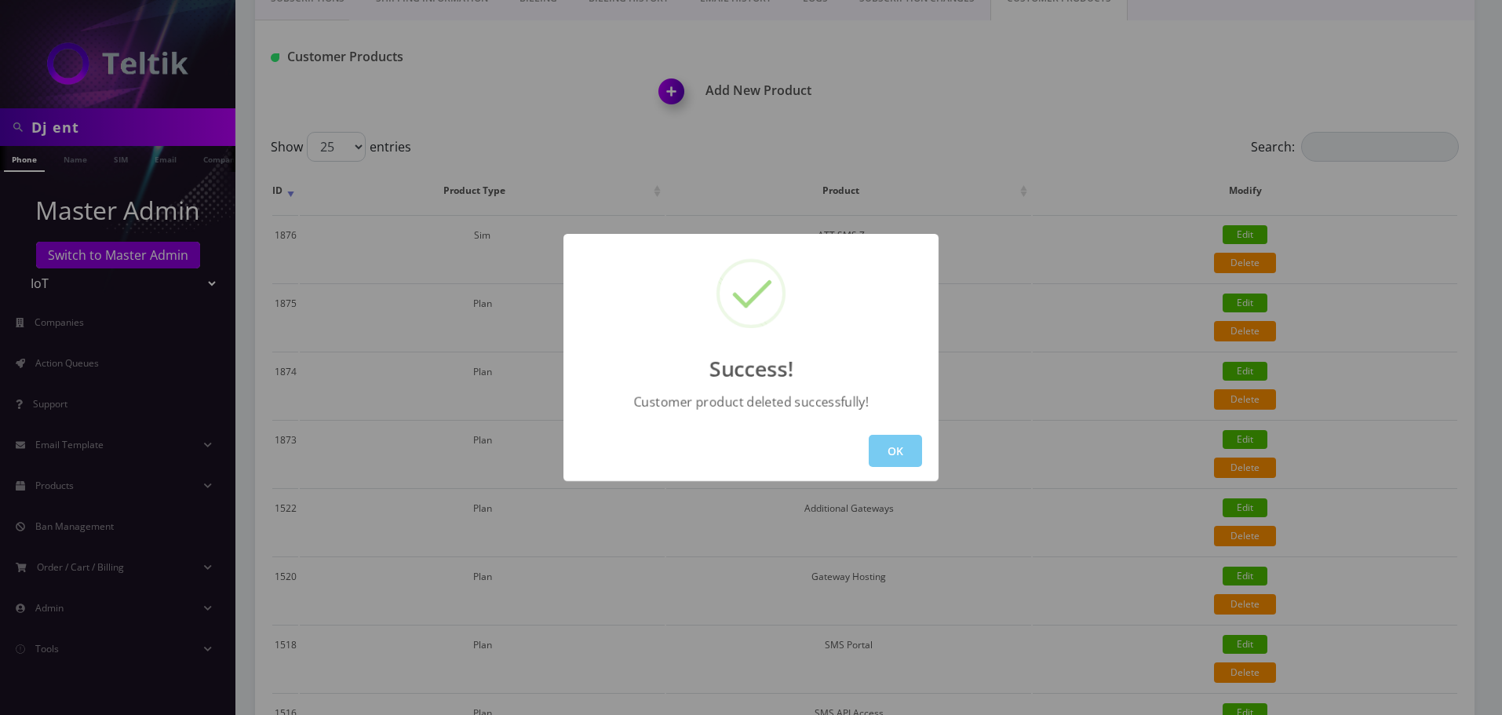
click at [896, 447] on button "OK" at bounding box center [895, 451] width 53 height 32
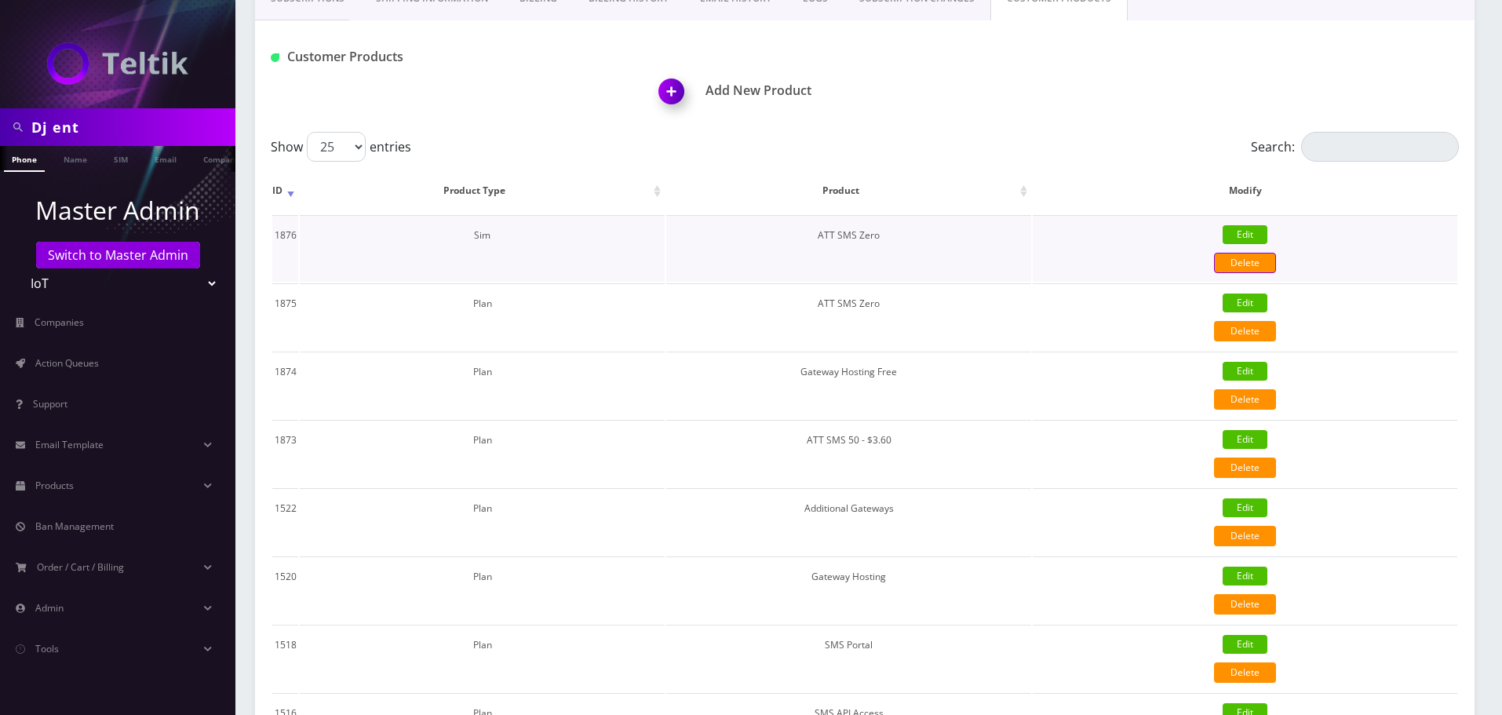
click at [1260, 261] on link "Delete" at bounding box center [1245, 263] width 62 height 20
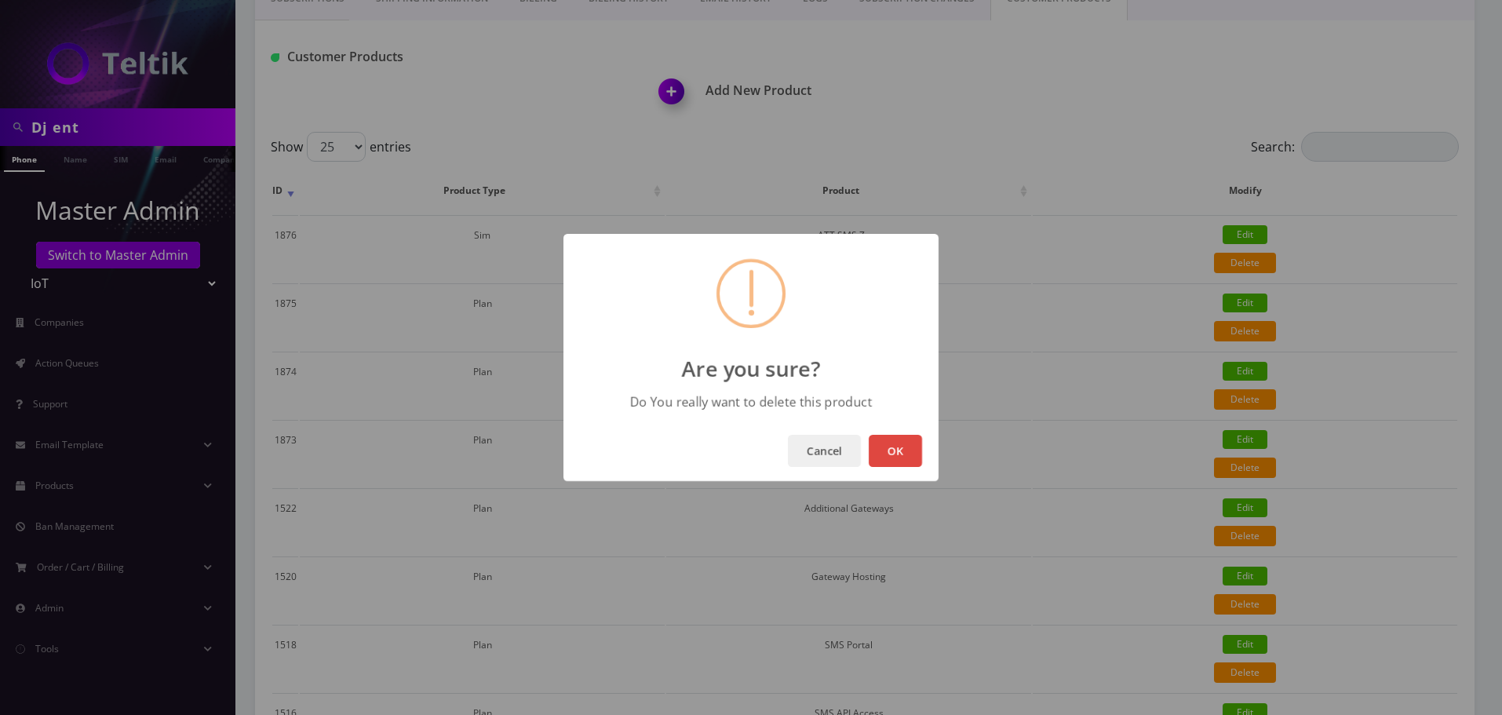
click at [883, 453] on button "OK" at bounding box center [895, 451] width 53 height 32
click at [899, 453] on button "OK" at bounding box center [895, 451] width 53 height 32
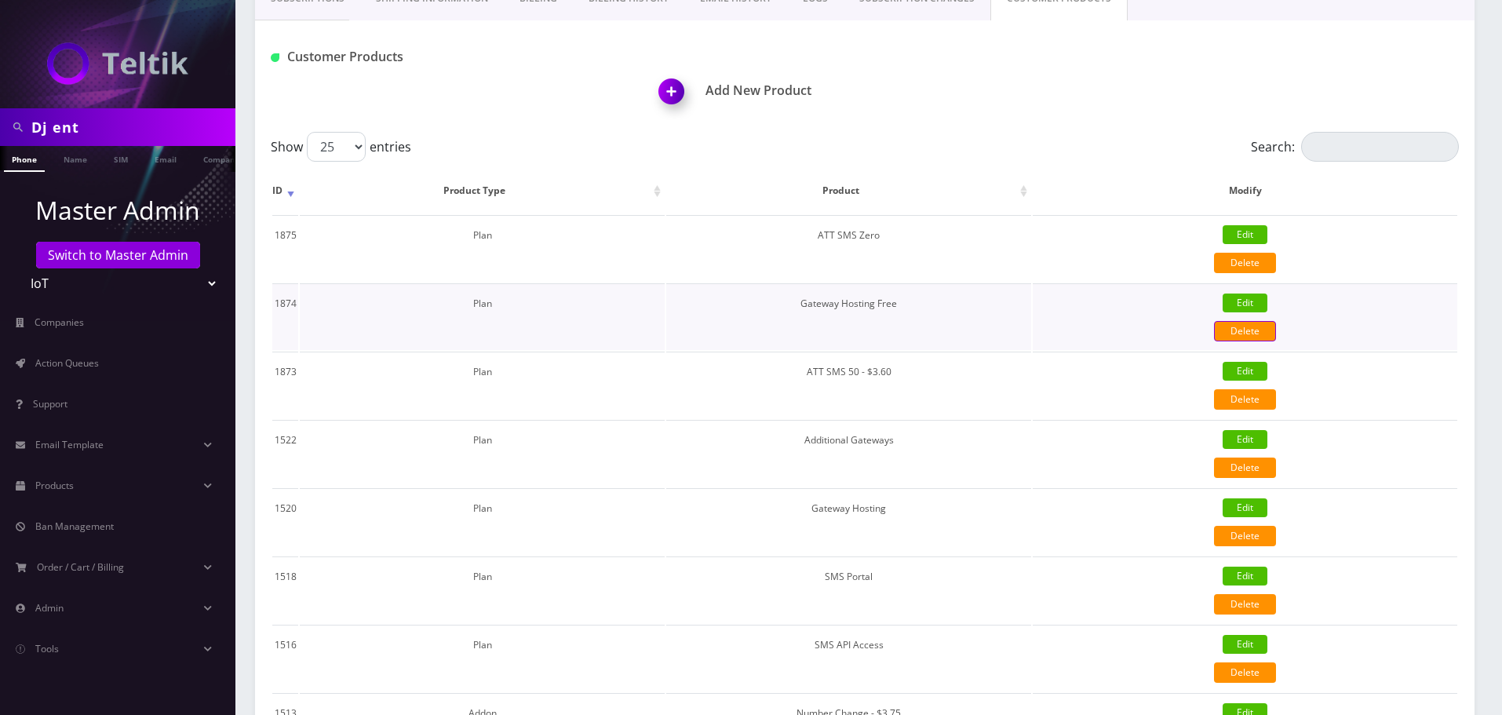
click at [1244, 337] on link "Delete" at bounding box center [1245, 331] width 62 height 20
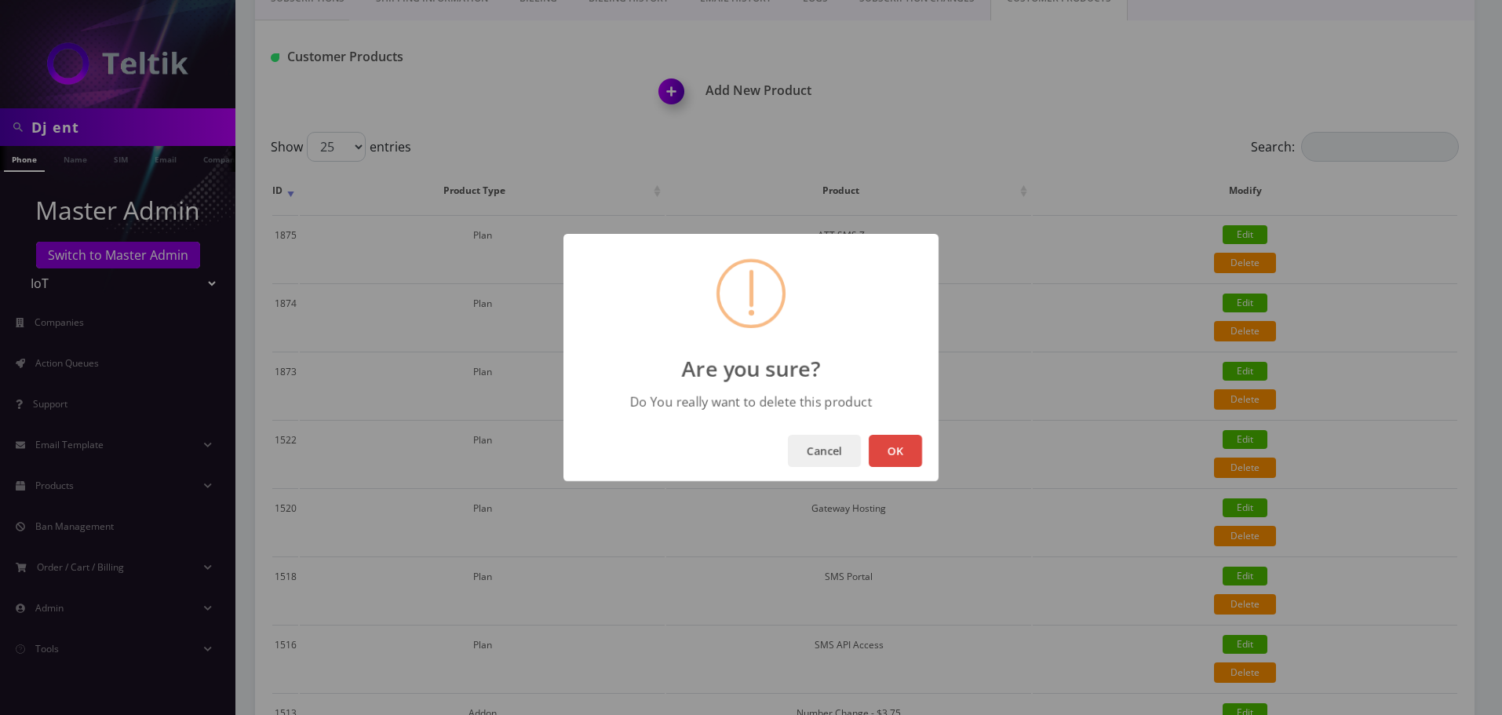
click at [913, 449] on button "OK" at bounding box center [895, 451] width 53 height 32
click at [902, 449] on button "OK" at bounding box center [895, 451] width 53 height 32
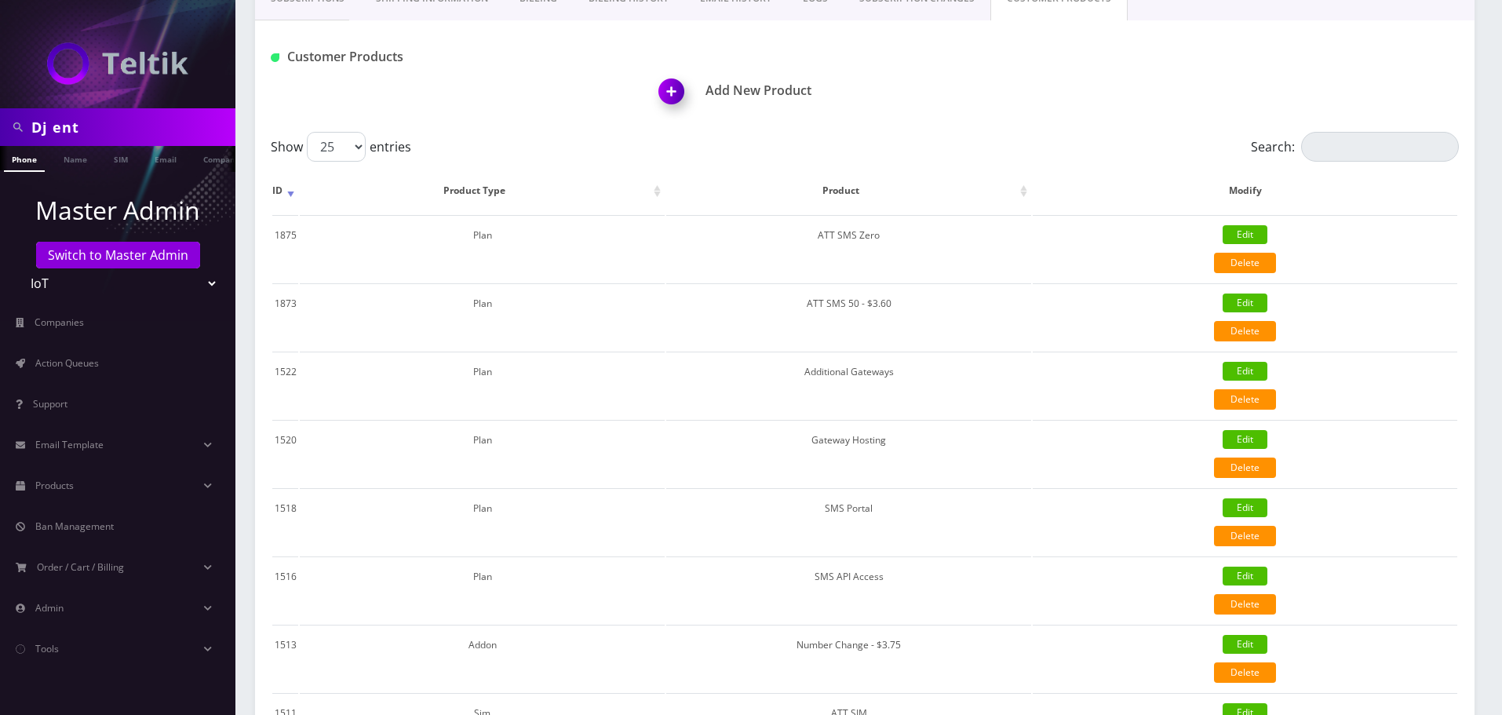
click at [665, 85] on img at bounding box center [674, 97] width 46 height 46
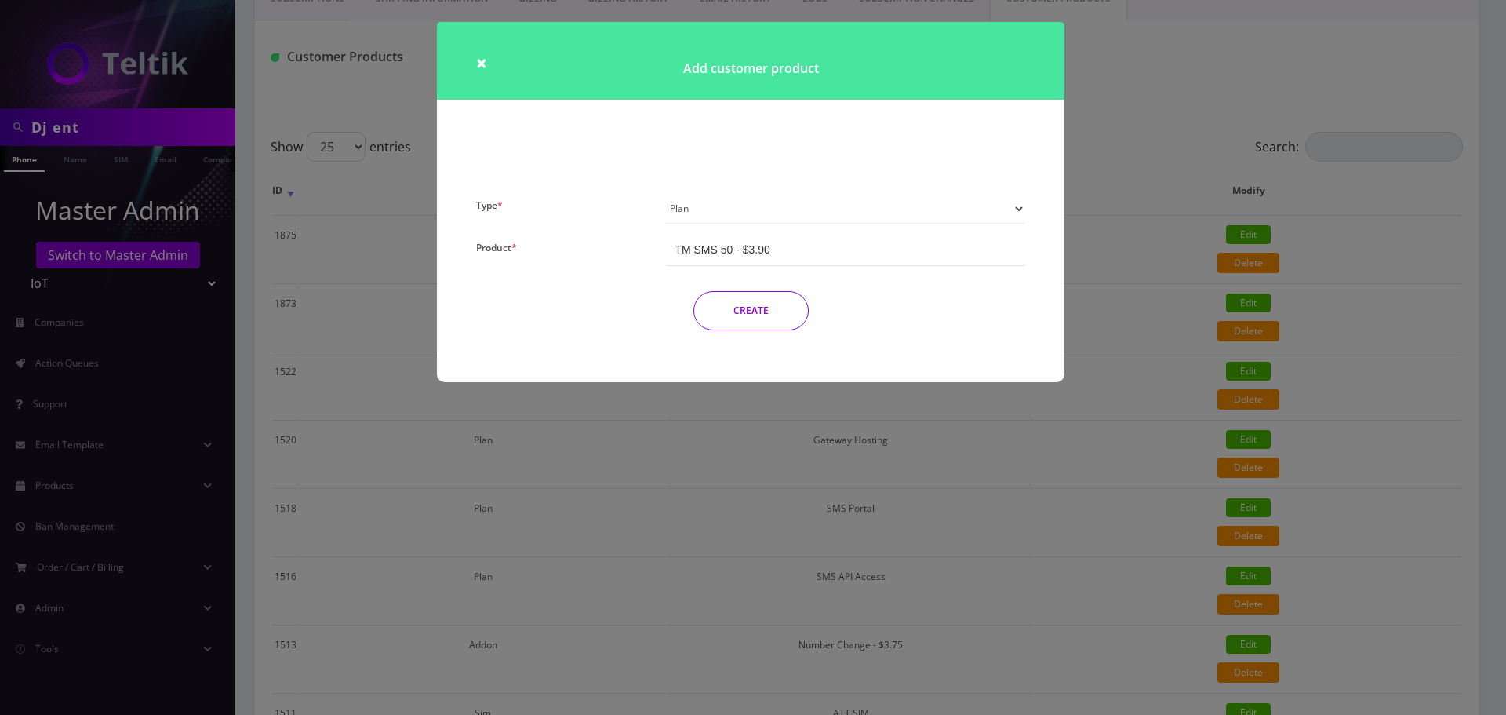
click at [698, 213] on select "Plan Device Sim Addon One-off" at bounding box center [846, 209] width 359 height 30
select select "3"
click at [667, 194] on select "Plan Device Sim Addon One-off" at bounding box center [846, 209] width 359 height 30
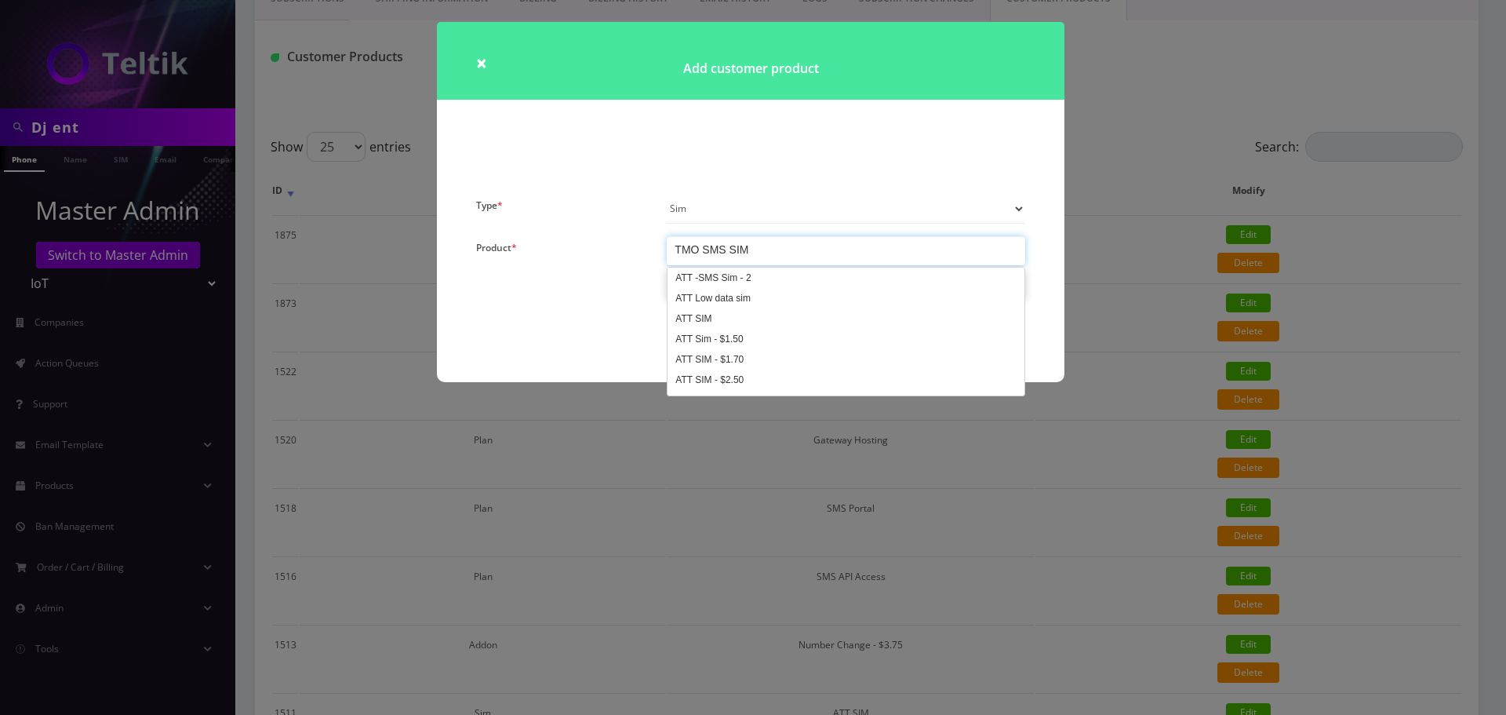
click at [718, 243] on div "TMO SMS SIM" at bounding box center [712, 250] width 74 height 16
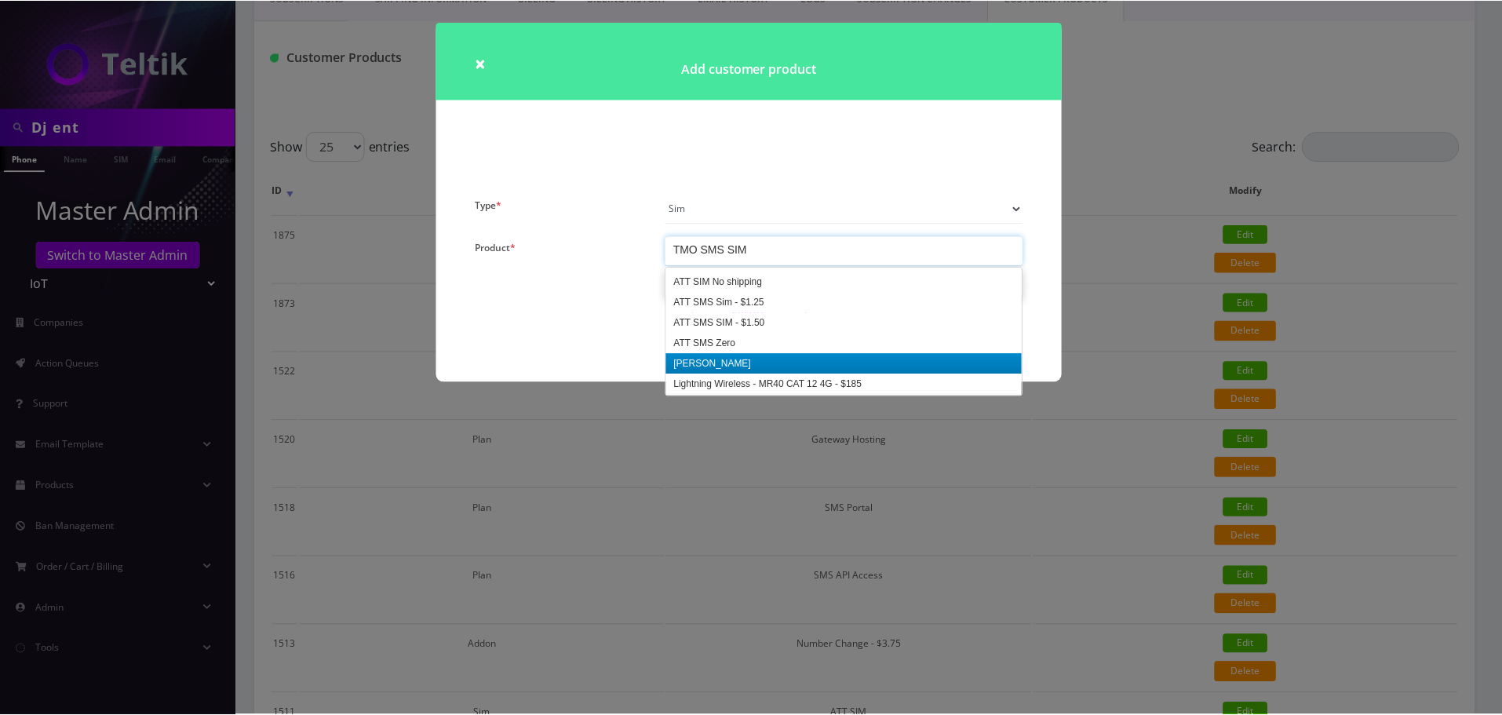
scroll to position [157, 0]
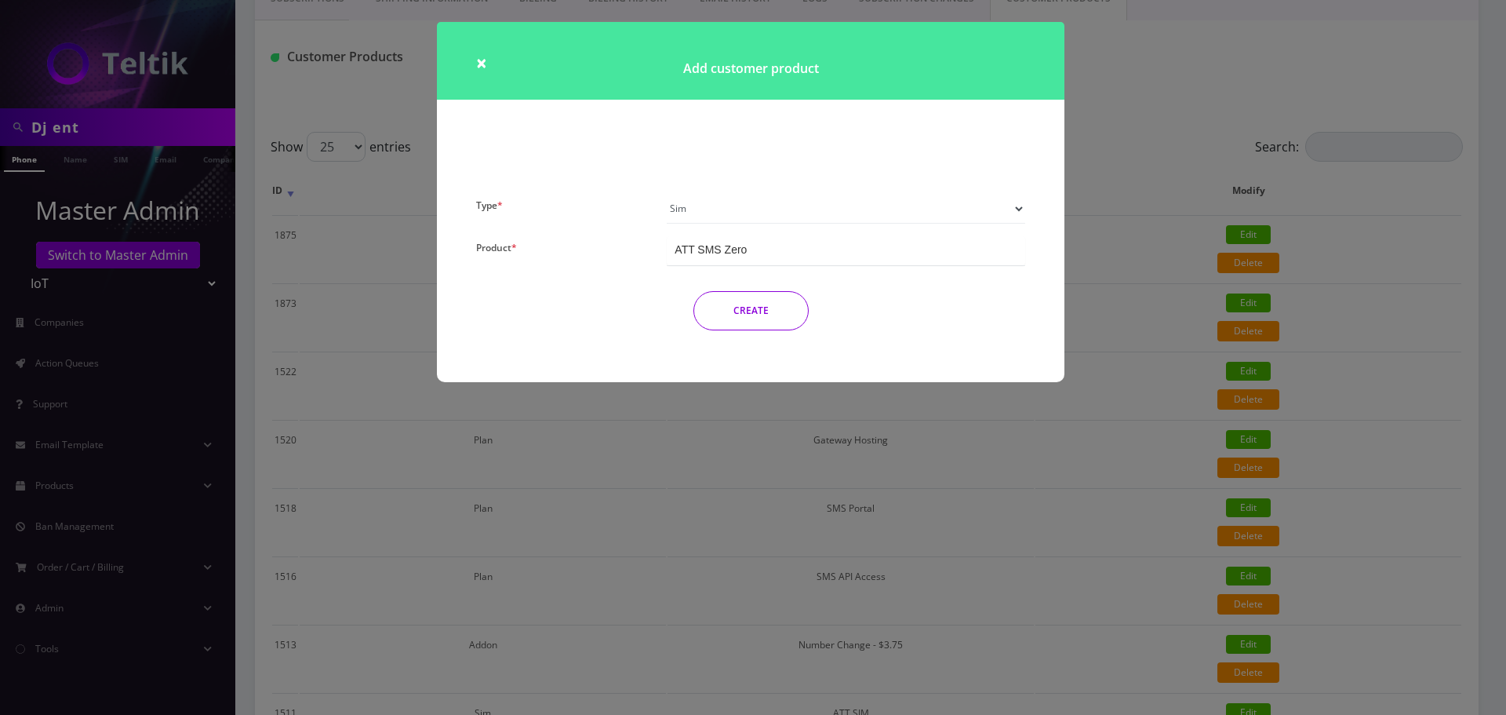
click at [783, 319] on button "CREATE" at bounding box center [751, 310] width 115 height 39
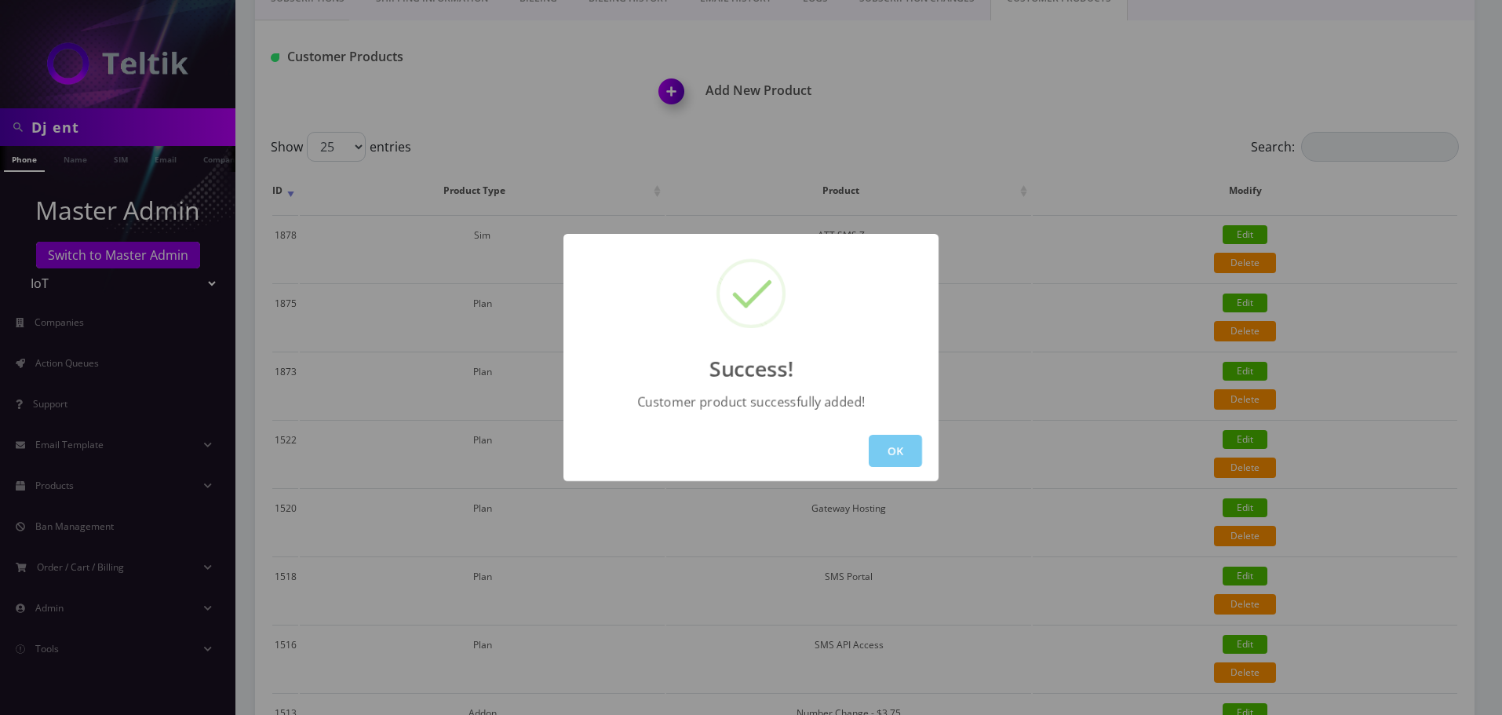
click at [913, 448] on button "OK" at bounding box center [895, 451] width 53 height 32
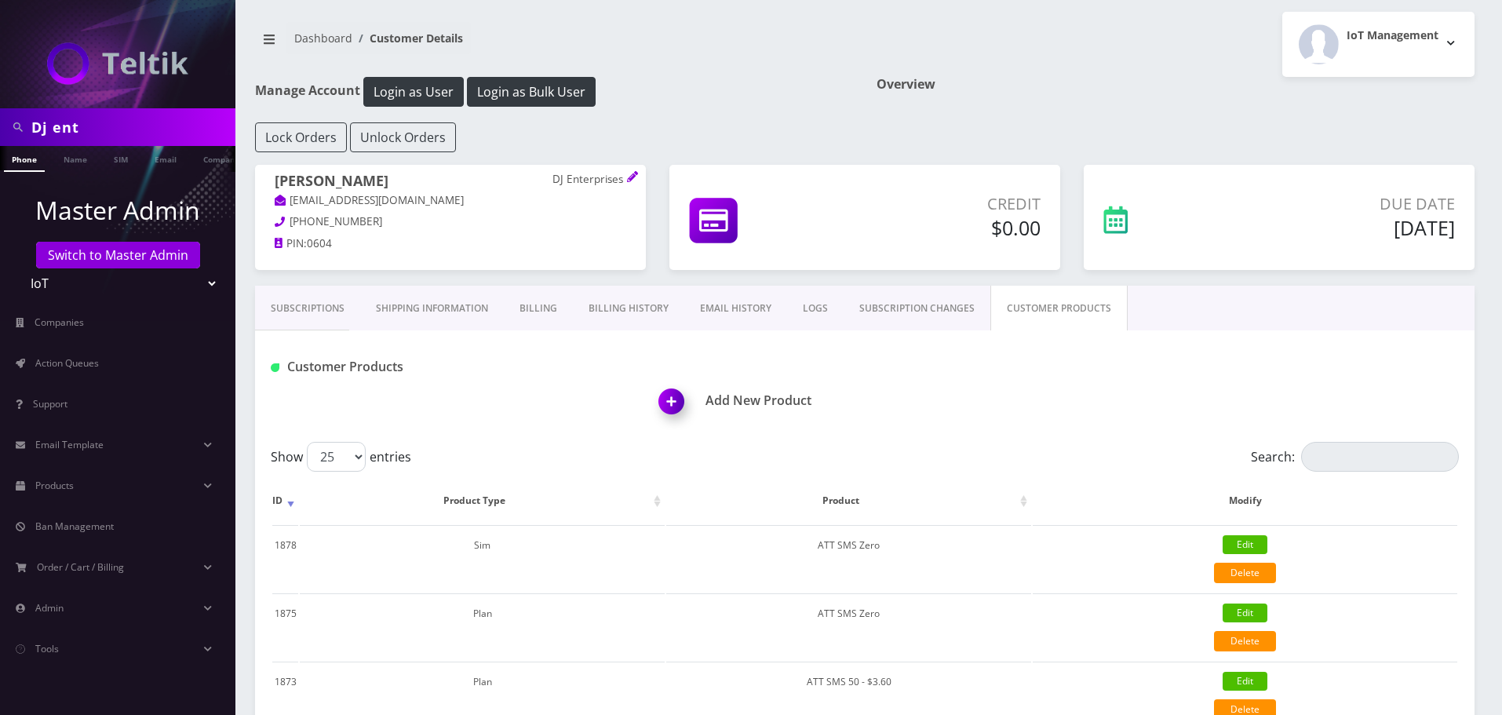
scroll to position [0, 0]
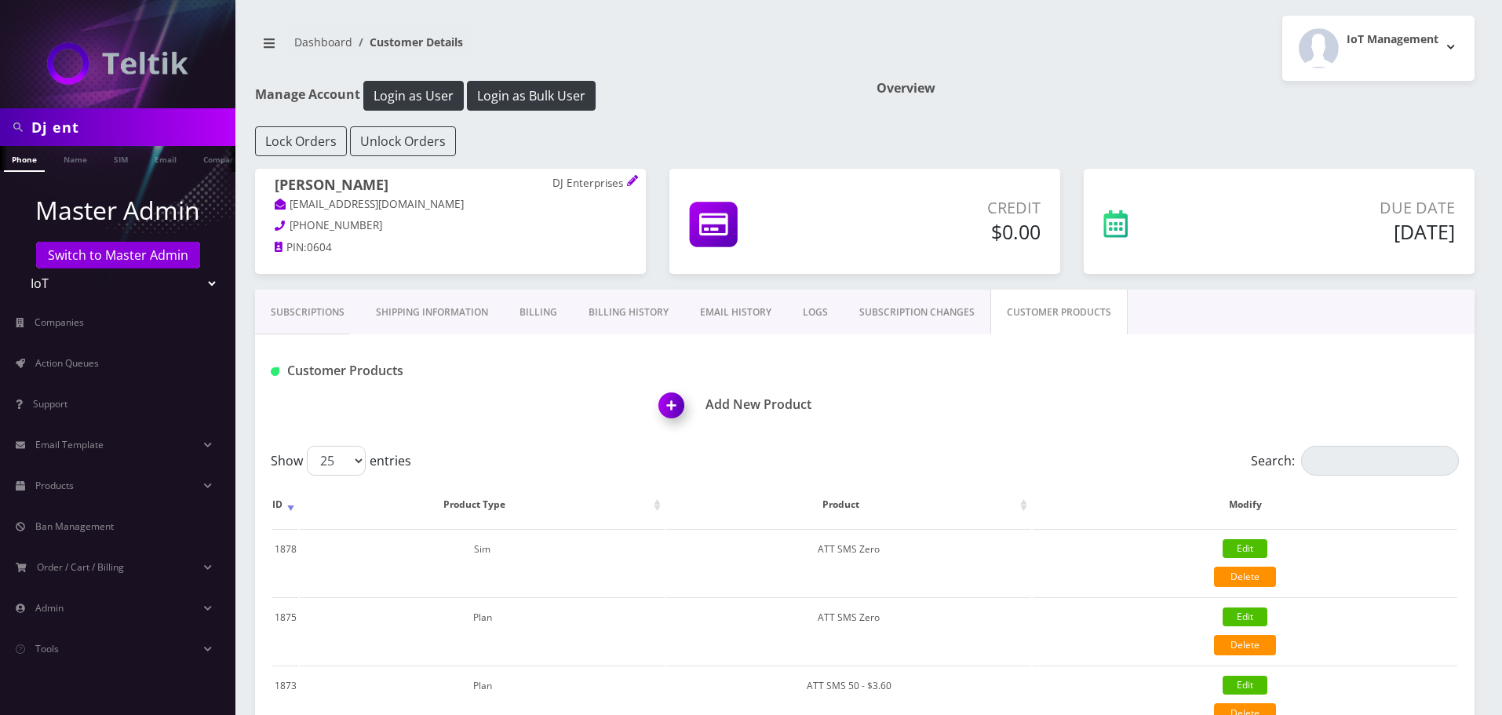
click at [96, 123] on input "Dj ent" at bounding box center [131, 127] width 200 height 30
type input "[PERSON_NAME]"
click at [93, 160] on link "Name" at bounding box center [75, 159] width 39 height 26
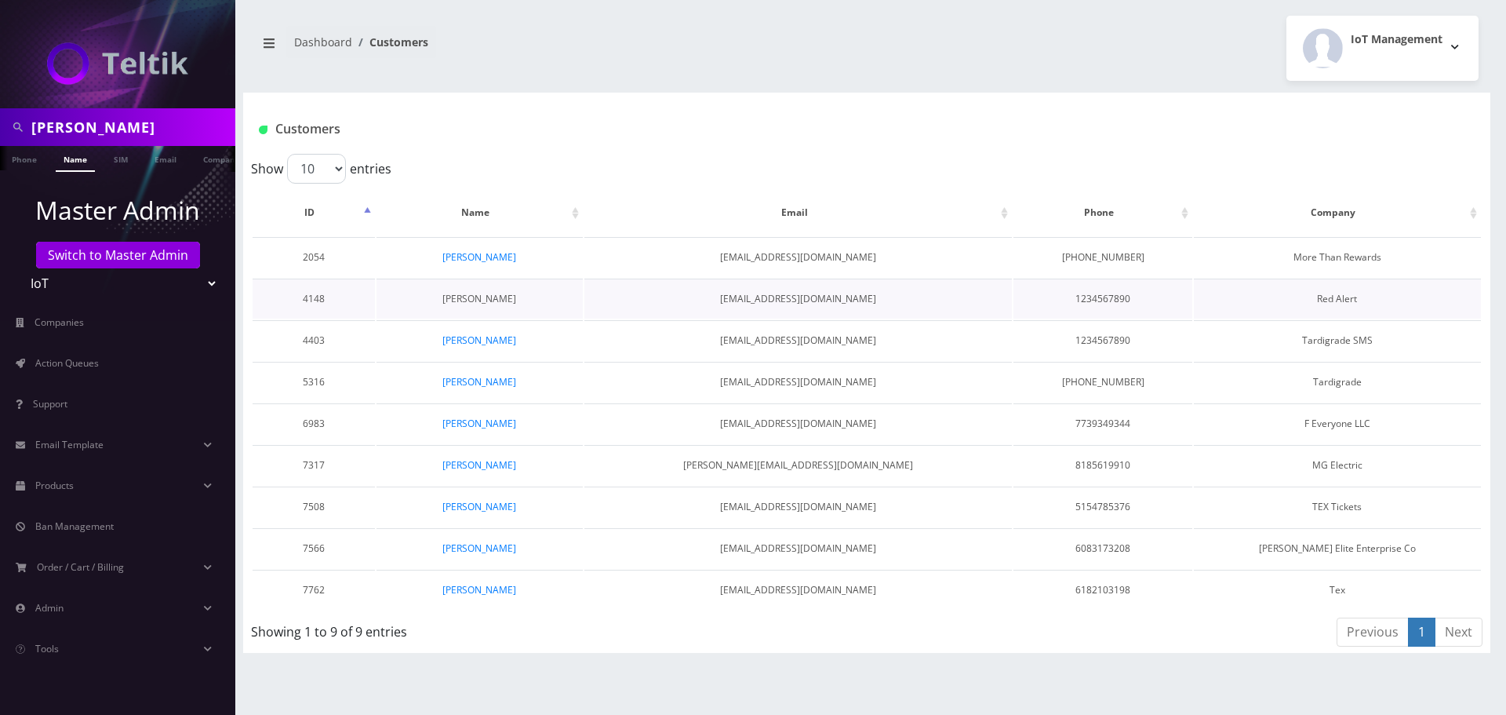
click at [486, 297] on link "[PERSON_NAME]" at bounding box center [480, 298] width 74 height 13
click at [473, 424] on link "[PERSON_NAME]" at bounding box center [480, 423] width 74 height 13
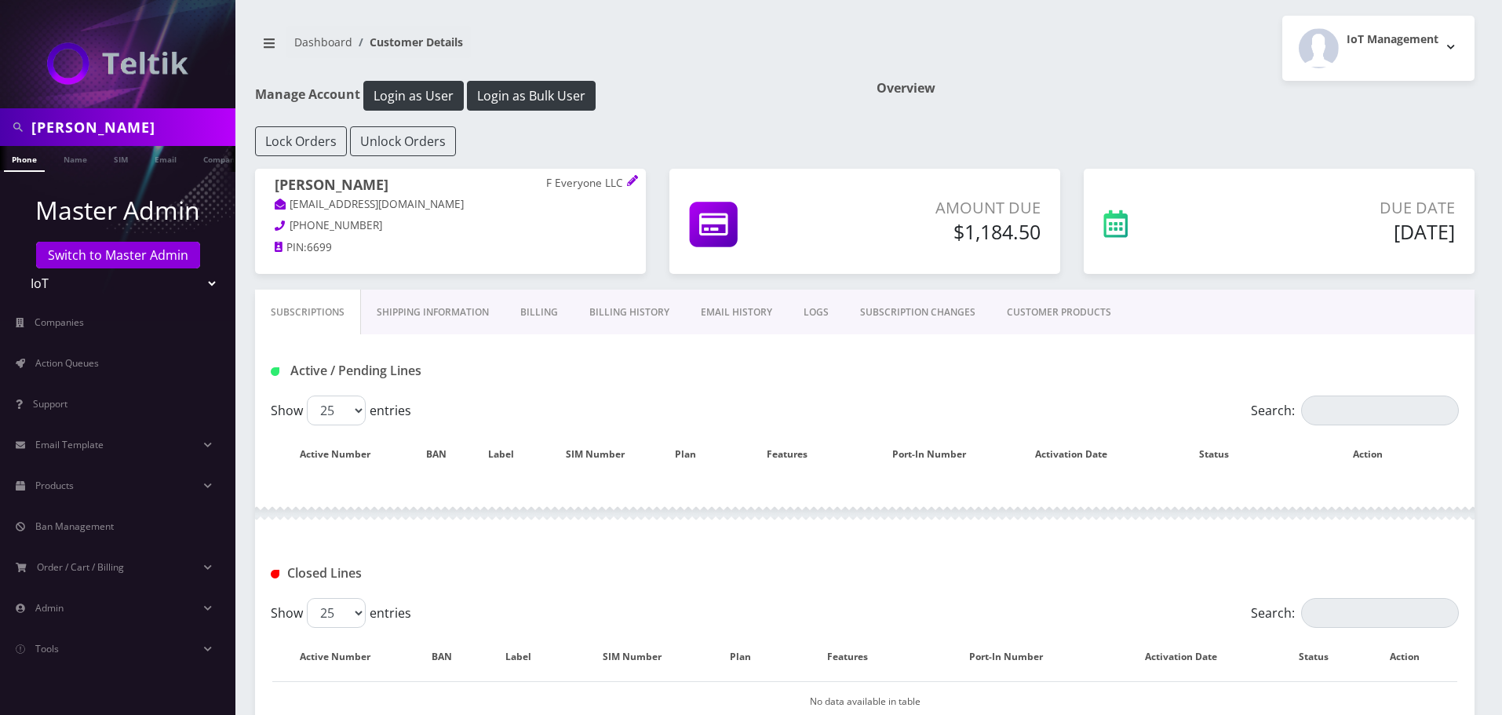
click at [570, 178] on p "F Everyone LLC" at bounding box center [586, 184] width 80 height 14
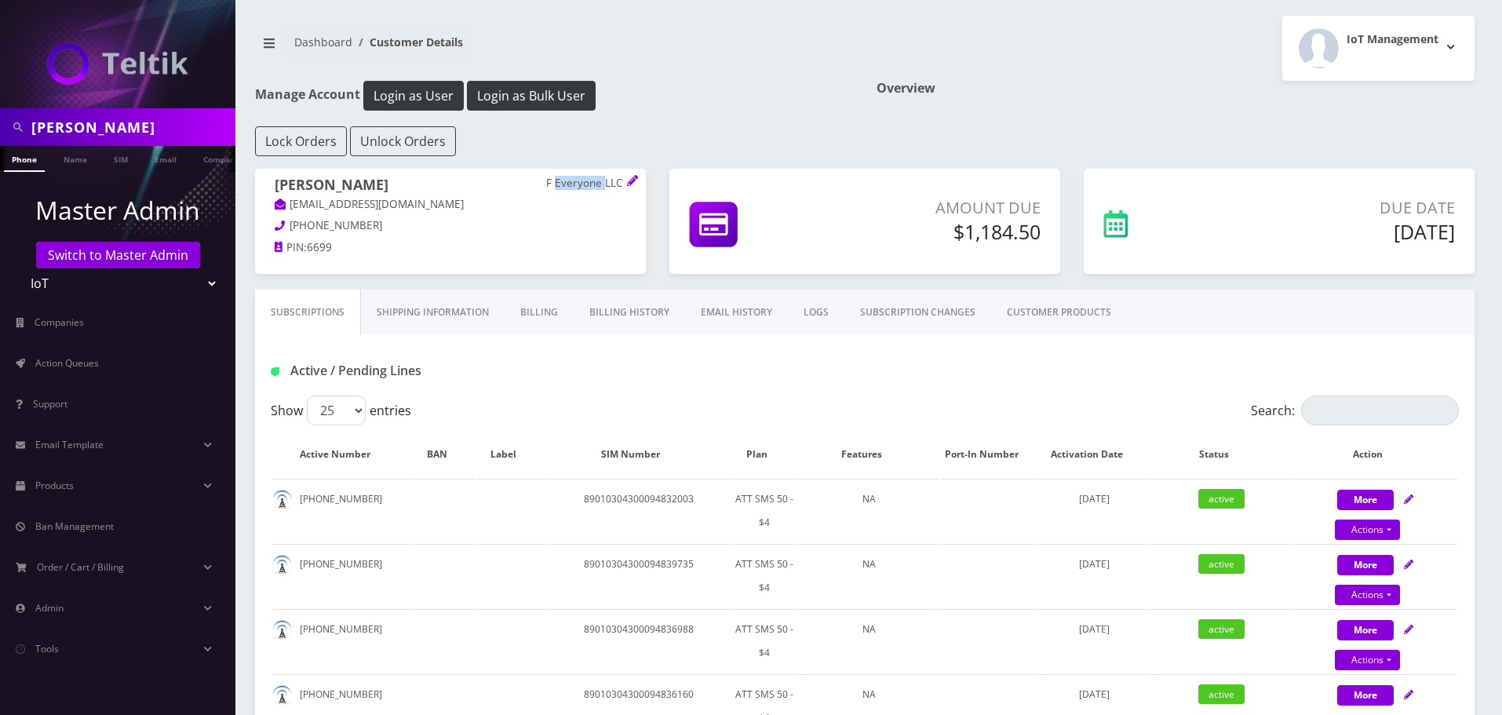
copy p "Everyone"
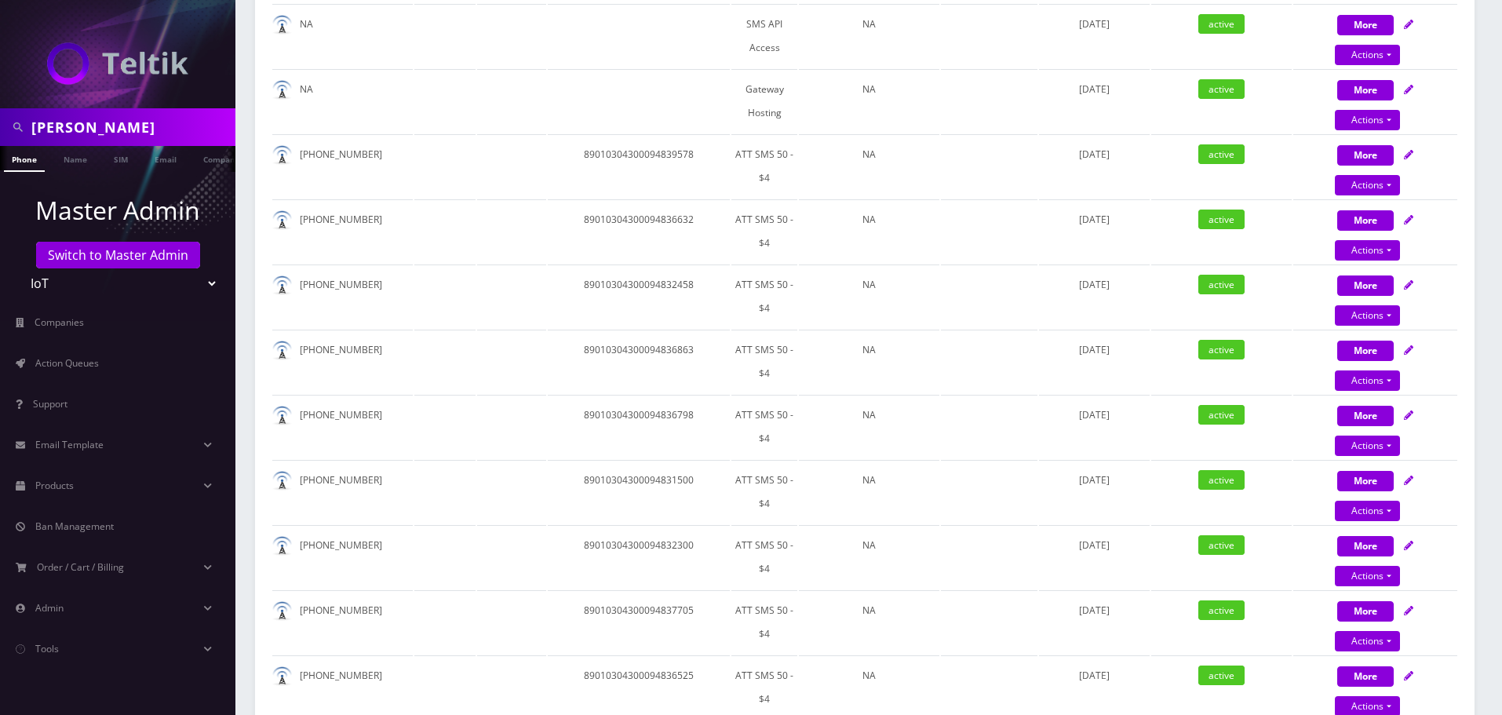
scroll to position [858, 0]
